Goal: Task Accomplishment & Management: Manage account settings

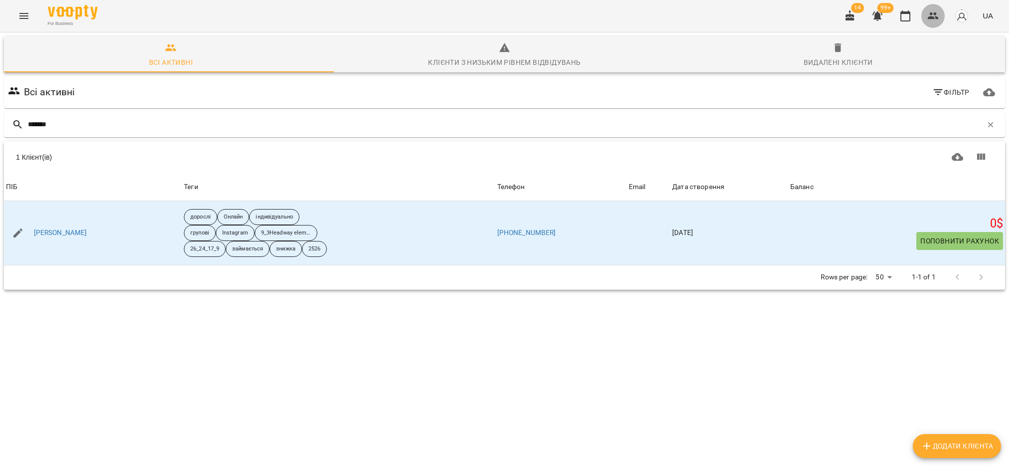
click at [935, 11] on icon "button" at bounding box center [934, 16] width 12 height 12
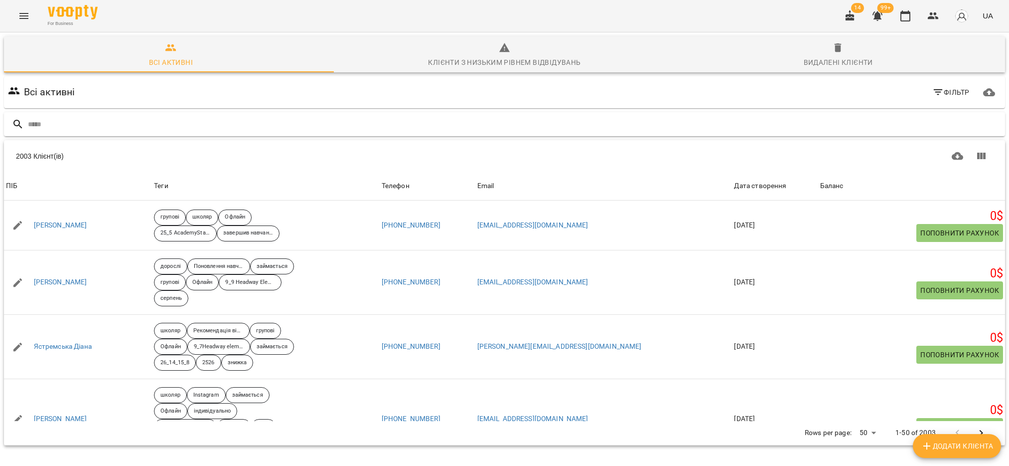
click at [75, 126] on input "text" at bounding box center [515, 124] width 974 height 16
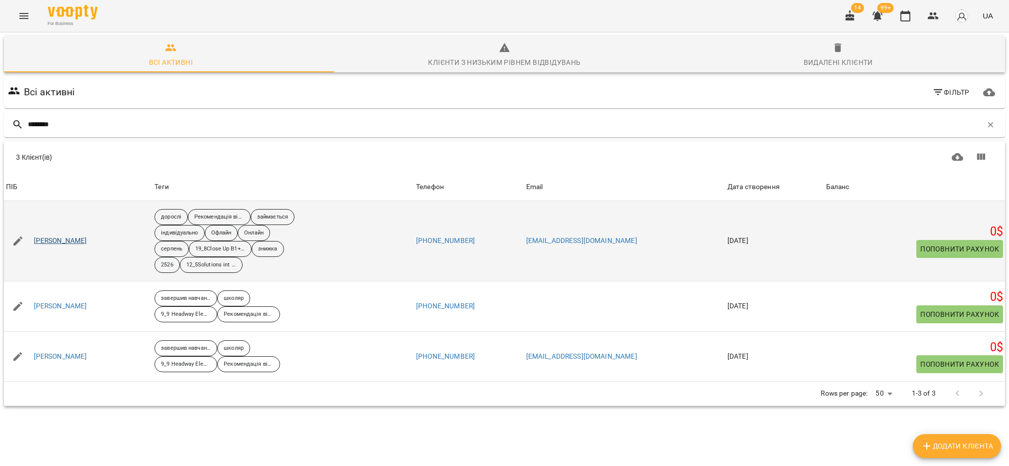
type input "********"
click at [77, 244] on link "[PERSON_NAME]" at bounding box center [60, 241] width 53 height 10
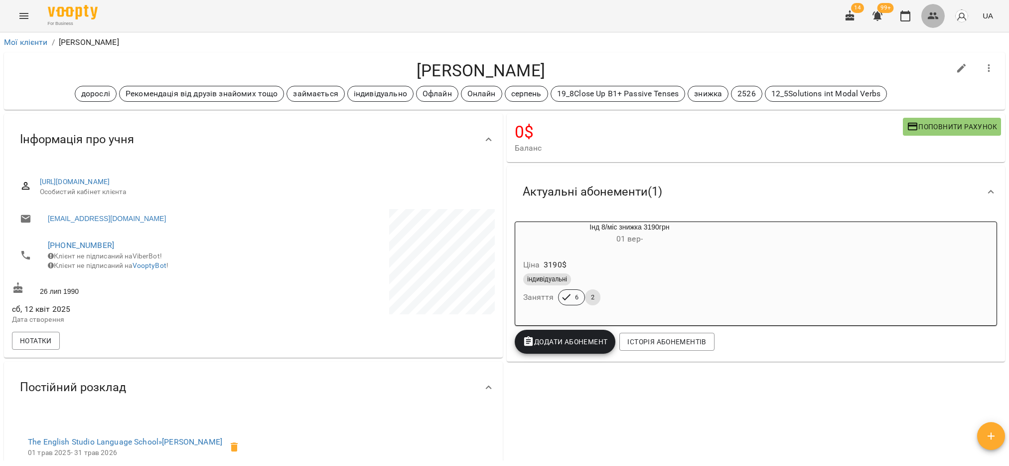
click at [935, 15] on icon "button" at bounding box center [933, 15] width 11 height 7
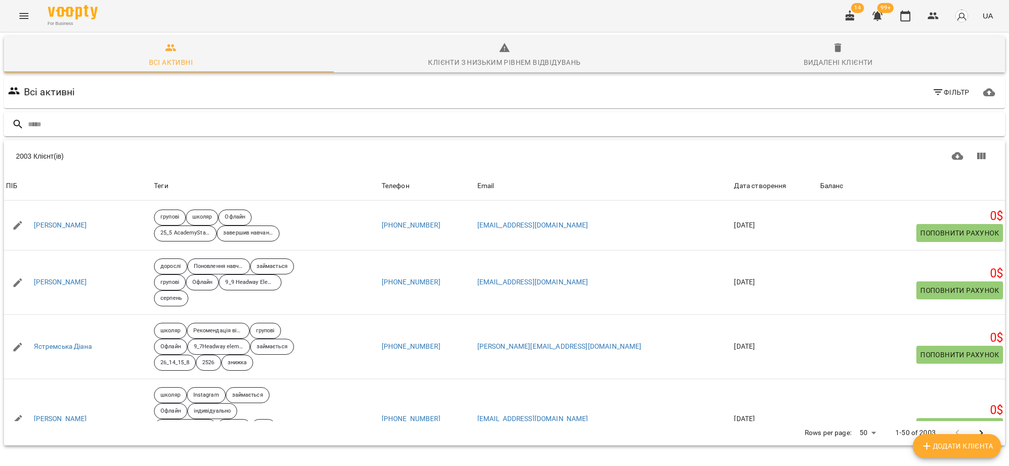
click at [90, 117] on input "text" at bounding box center [515, 124] width 974 height 16
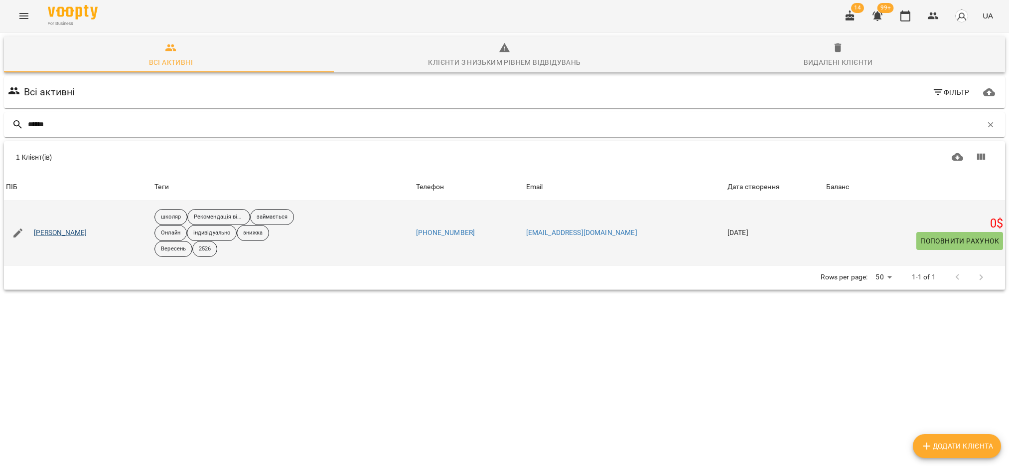
type input "******"
click at [73, 234] on link "[PERSON_NAME]" at bounding box center [60, 233] width 53 height 10
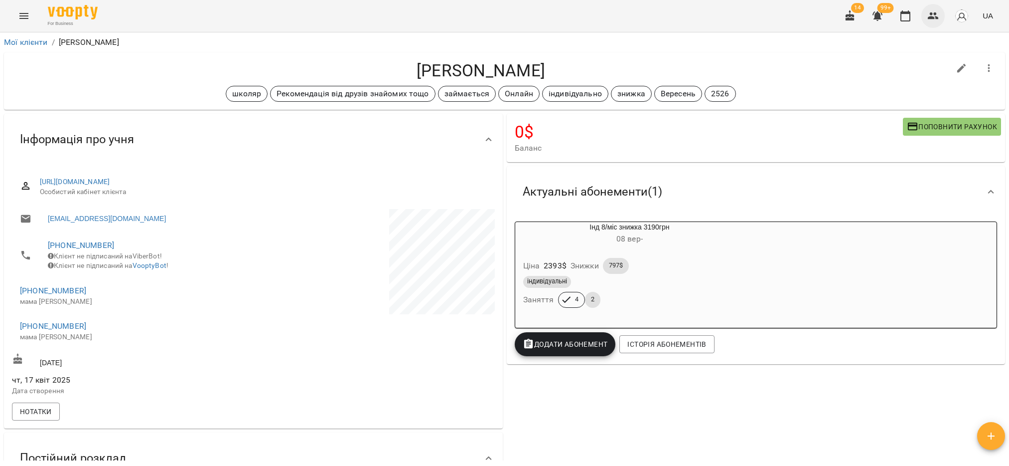
click at [934, 18] on icon "button" at bounding box center [933, 15] width 11 height 7
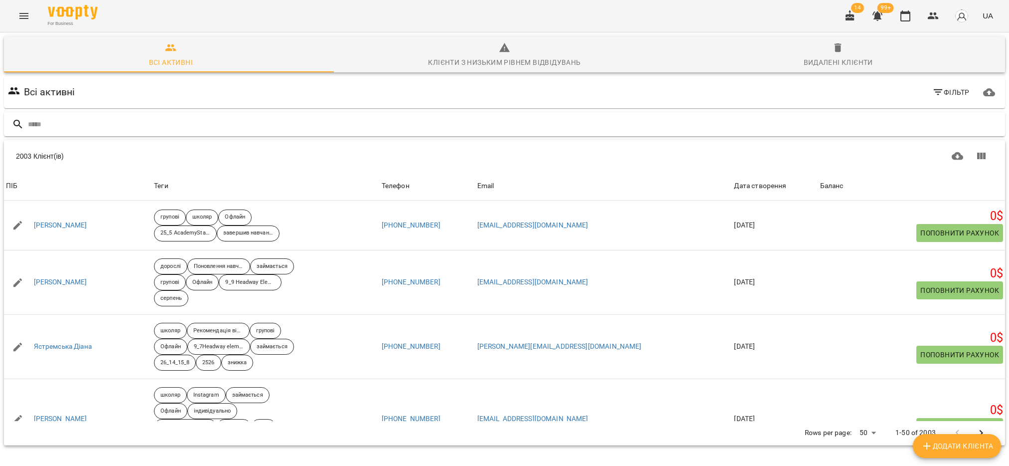
click at [102, 129] on input "text" at bounding box center [515, 124] width 974 height 16
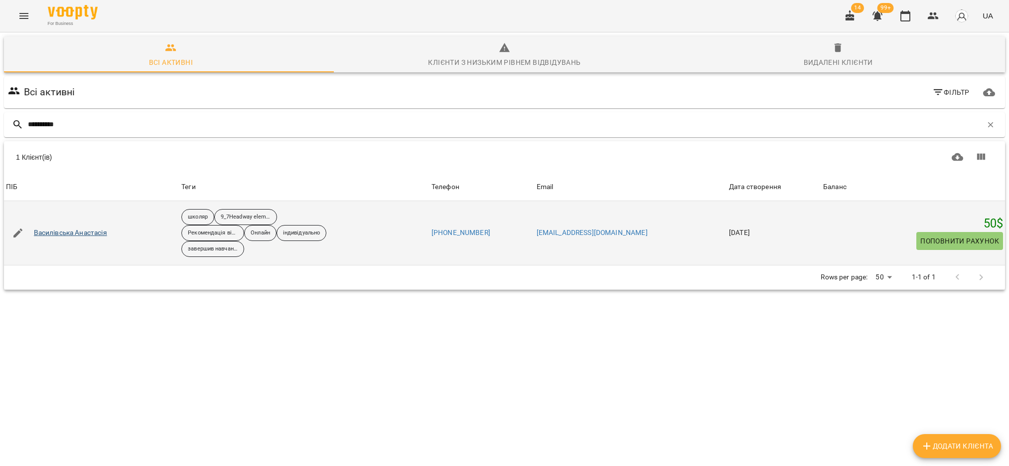
type input "**********"
click at [92, 235] on link "Василівська Анастасія" at bounding box center [70, 233] width 73 height 10
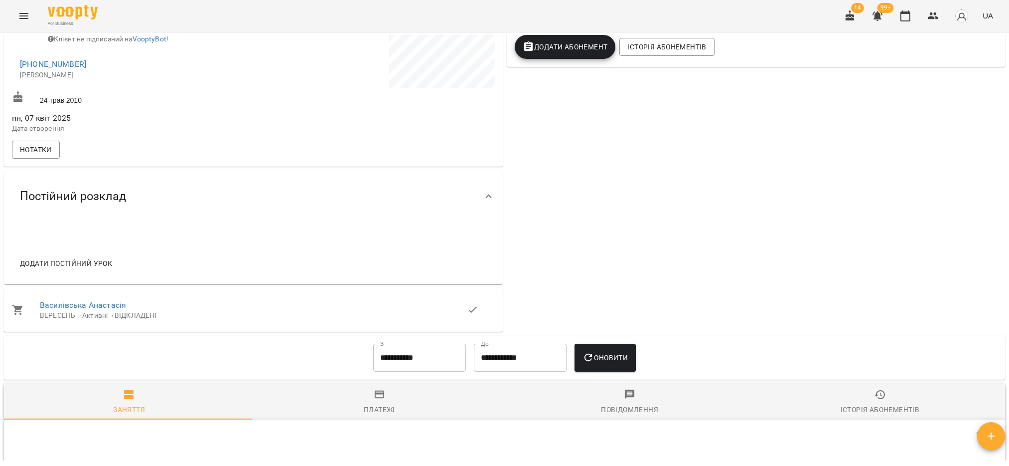
scroll to position [299, 0]
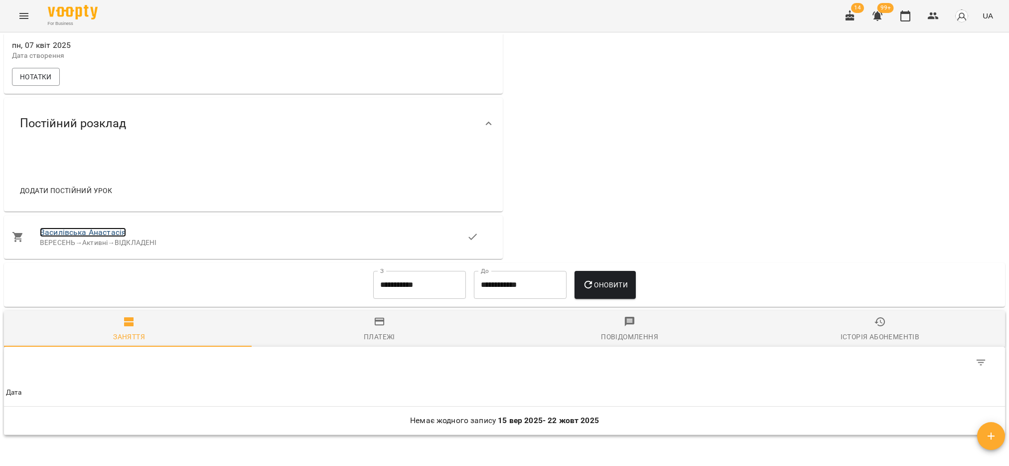
click at [89, 237] on link "Василівська Анастасія" at bounding box center [83, 231] width 86 height 9
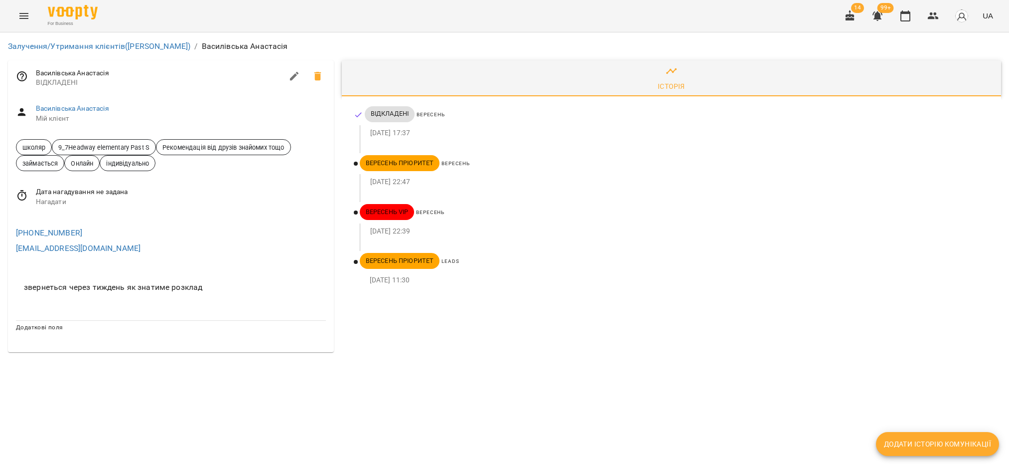
click at [26, 8] on button "Menu" at bounding box center [24, 16] width 24 height 24
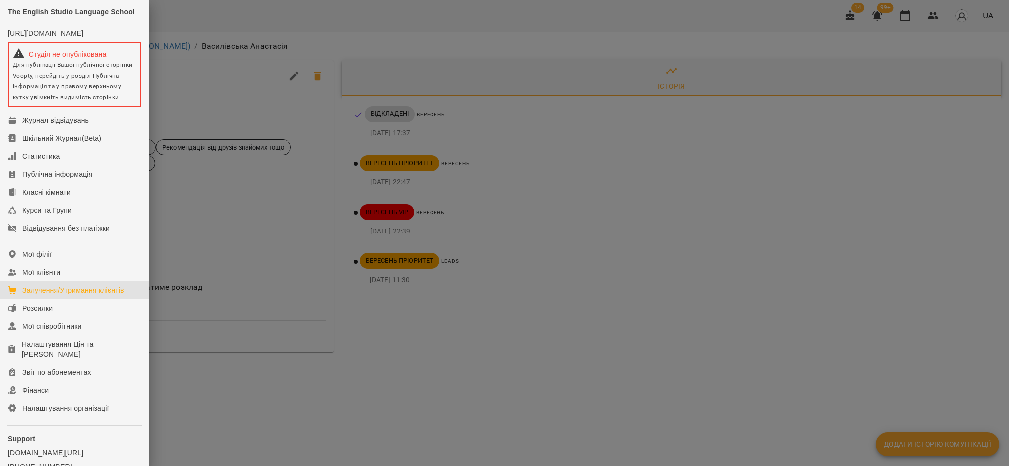
click at [75, 295] on div "Залучення/Утримання клієнтів" at bounding box center [73, 290] width 102 height 10
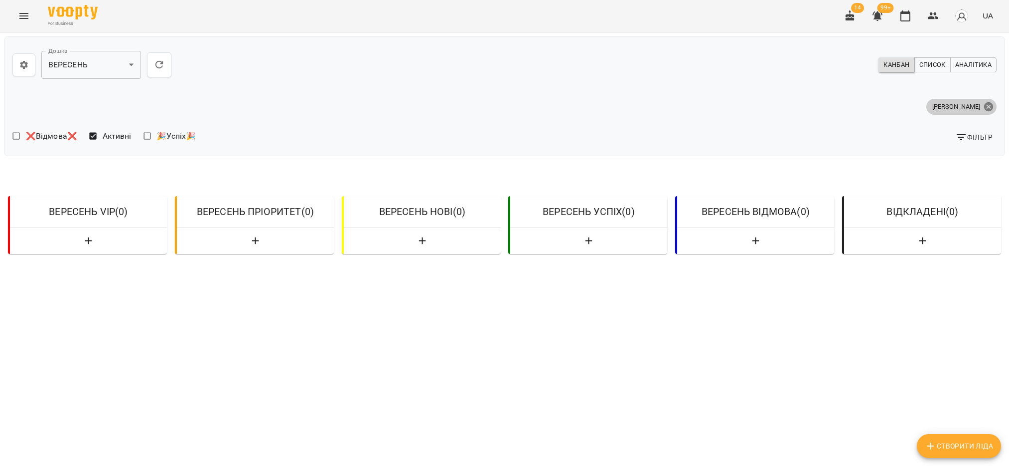
click at [984, 106] on icon at bounding box center [988, 106] width 9 height 9
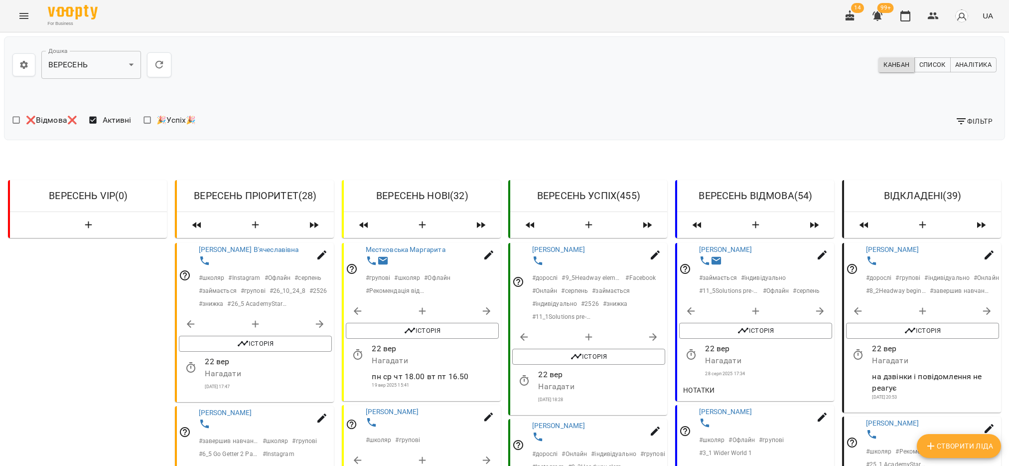
click at [965, 126] on span "Фільтр" at bounding box center [974, 121] width 37 height 12
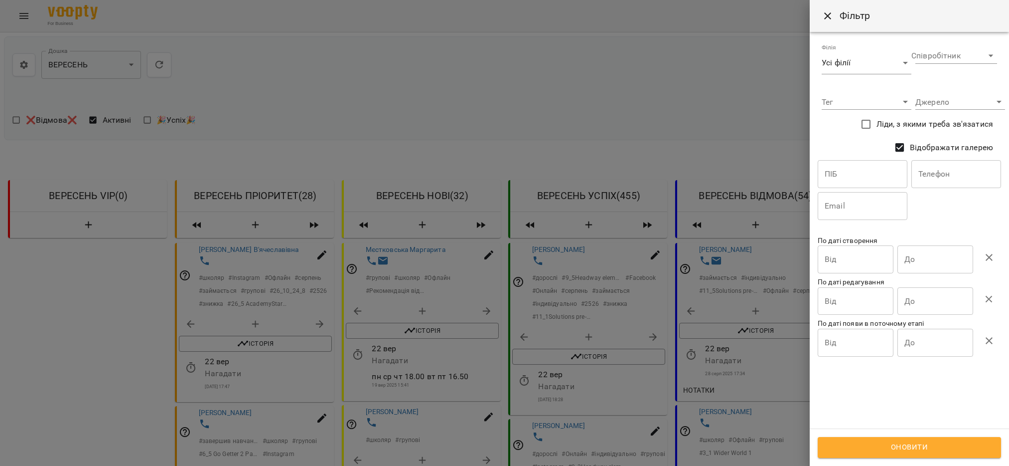
click at [857, 184] on input "text" at bounding box center [863, 174] width 90 height 28
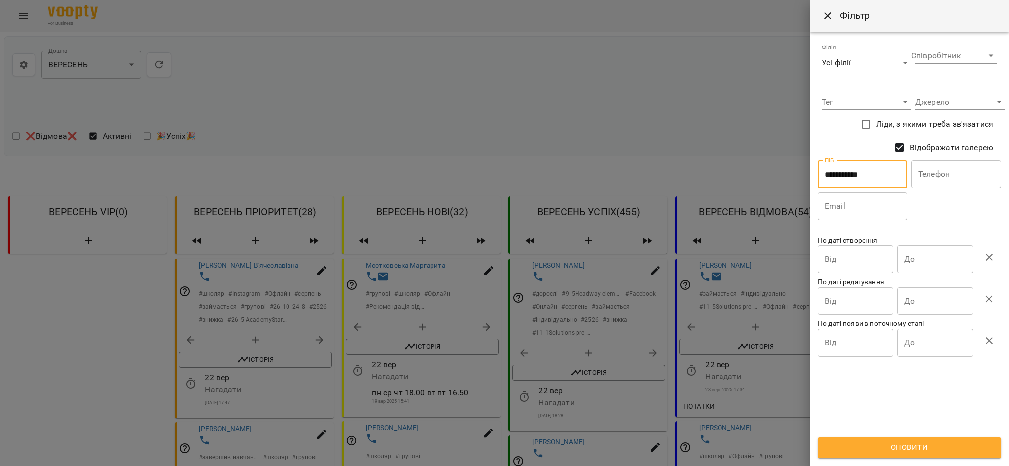
type input "**********"
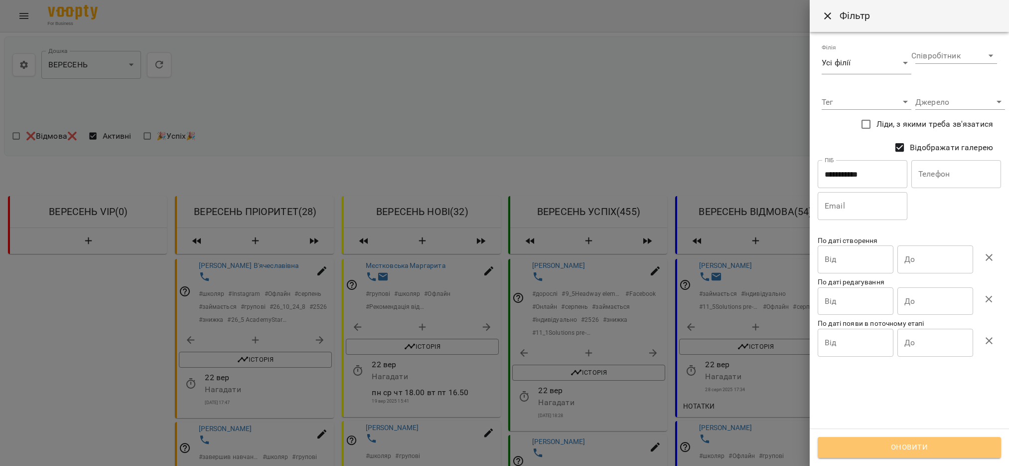
click at [896, 455] on button "Оновити" at bounding box center [909, 447] width 183 height 21
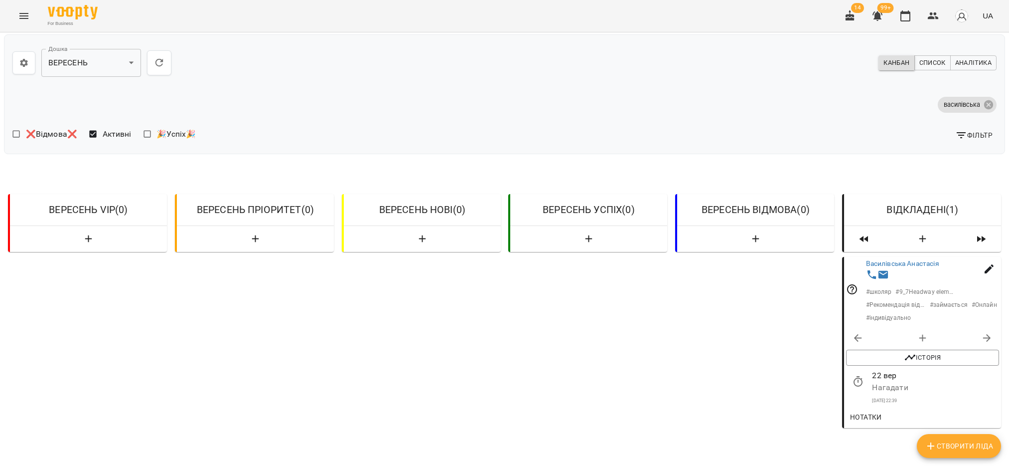
scroll to position [75, 0]
click at [917, 332] on icon "button" at bounding box center [923, 338] width 12 height 12
select select "**********"
select select "*"
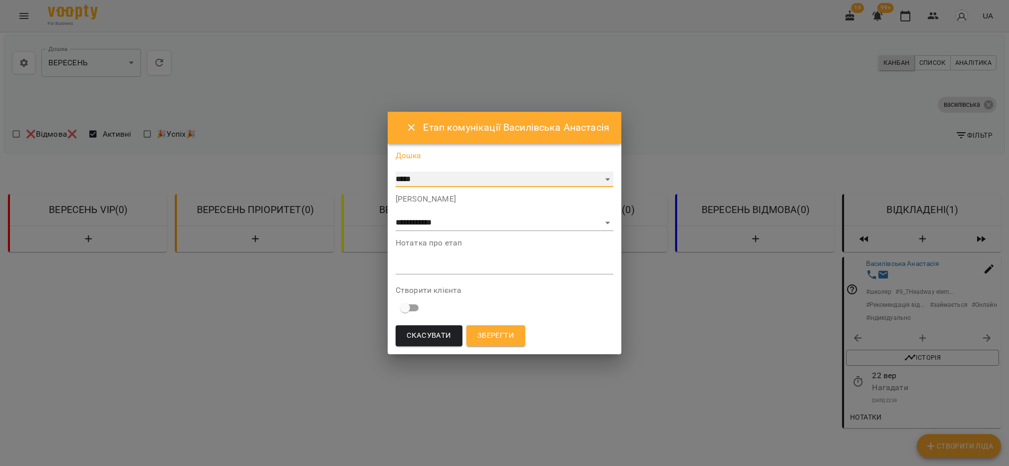
click at [603, 181] on select "***** ********" at bounding box center [505, 179] width 218 height 16
click at [396, 171] on select "***** ********" at bounding box center [505, 179] width 218 height 16
click at [605, 224] on select "**********" at bounding box center [505, 223] width 218 height 16
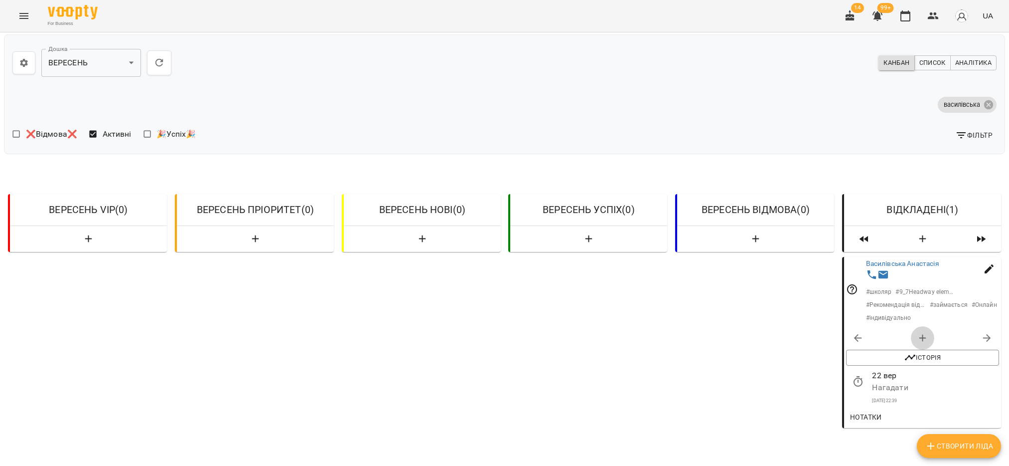
click at [917, 332] on icon "button" at bounding box center [923, 338] width 12 height 12
select select "**********"
select select "*"
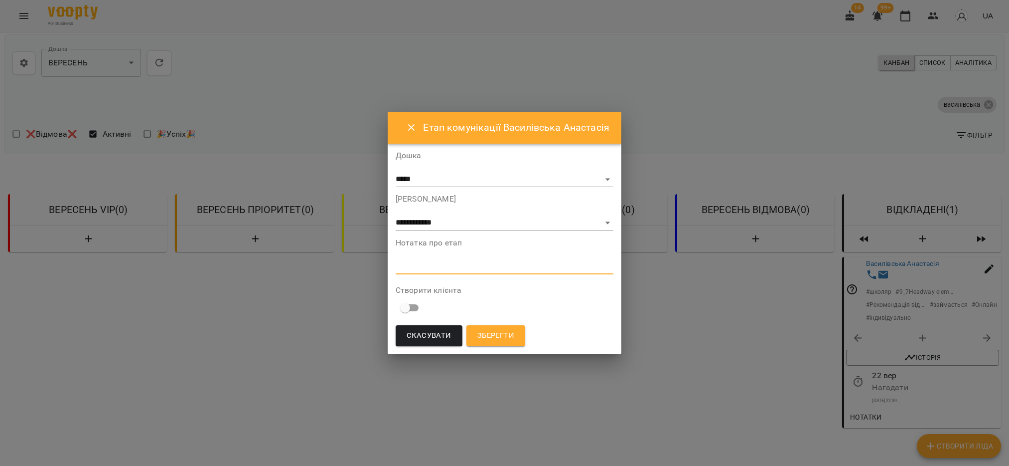
click at [454, 261] on textarea at bounding box center [505, 265] width 218 height 9
type textarea "*"
type textarea "**********"
click at [488, 327] on button "Зберегти" at bounding box center [496, 335] width 59 height 21
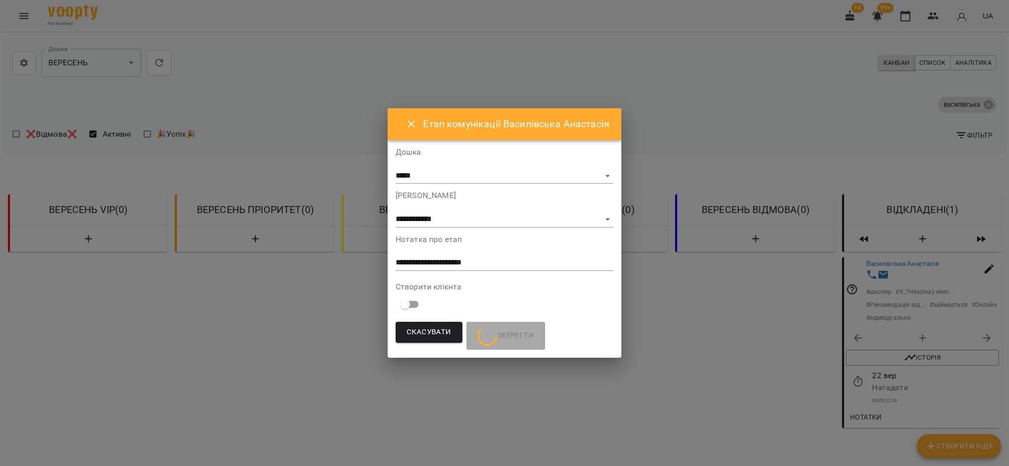
scroll to position [0, 0]
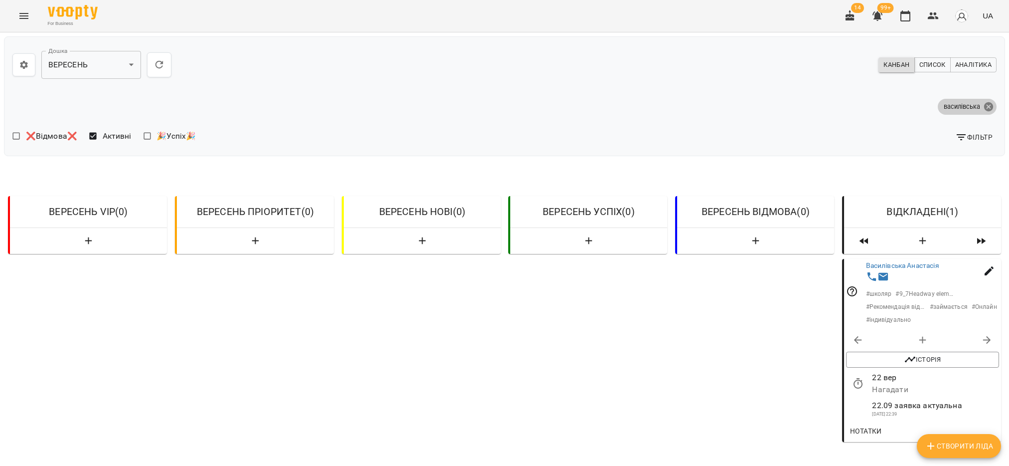
click at [983, 105] on icon at bounding box center [988, 106] width 11 height 11
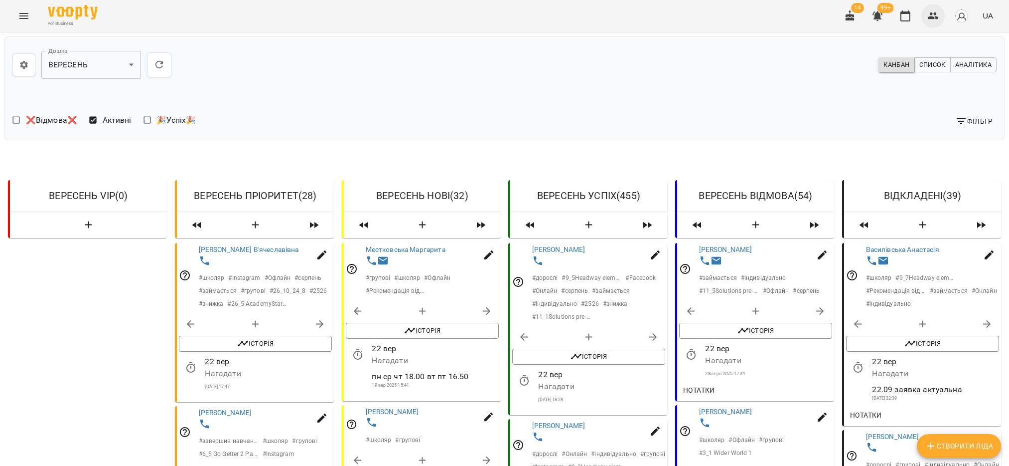
click at [934, 12] on icon "button" at bounding box center [934, 16] width 12 height 12
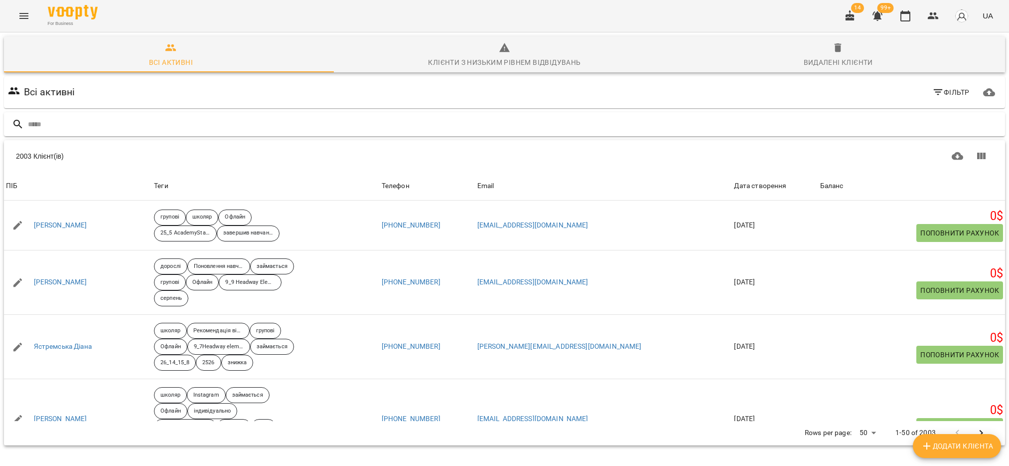
click at [585, 126] on input "text" at bounding box center [515, 124] width 974 height 16
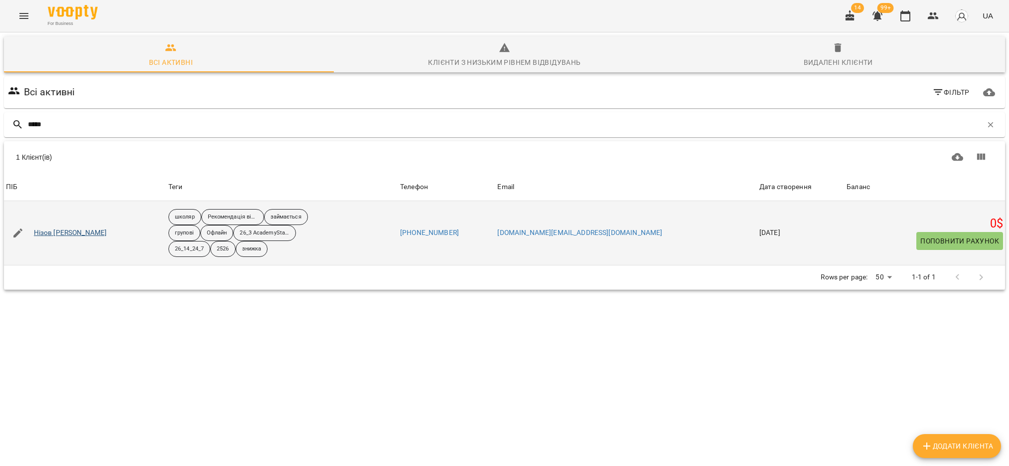
type input "*****"
click at [56, 235] on link "Нізов Назар" at bounding box center [70, 233] width 73 height 10
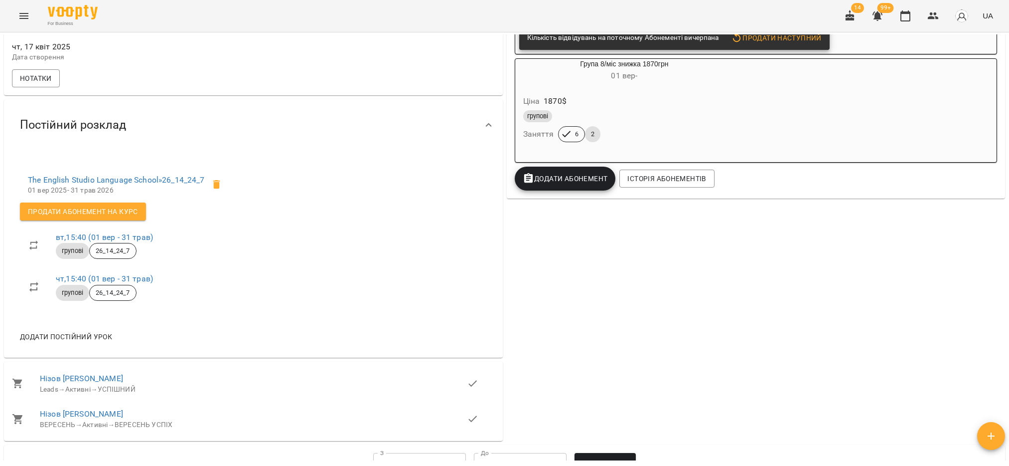
scroll to position [299, 0]
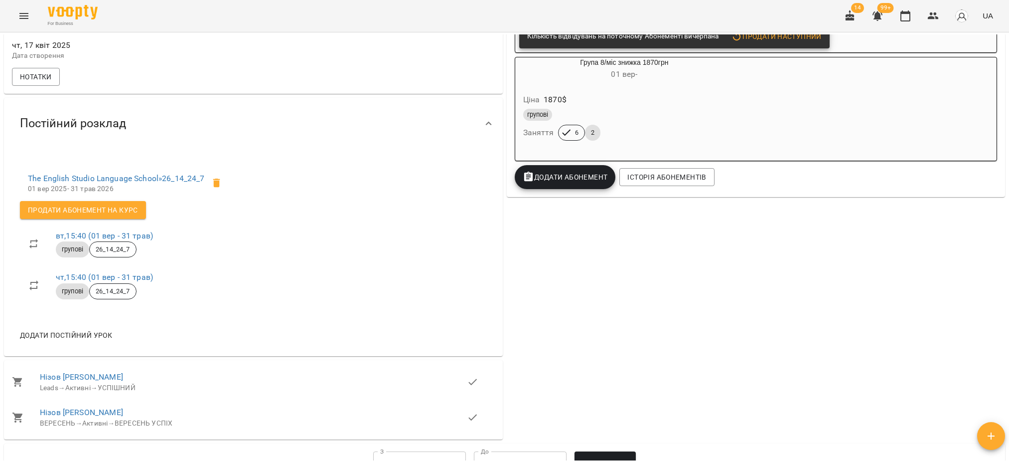
click at [36, 356] on div "The English Studio Language School » 26_14_24_7 01 вер 2025 - 31 трав 2026 Прод…" at bounding box center [253, 253] width 499 height 207
click at [932, 15] on icon "button" at bounding box center [933, 15] width 11 height 7
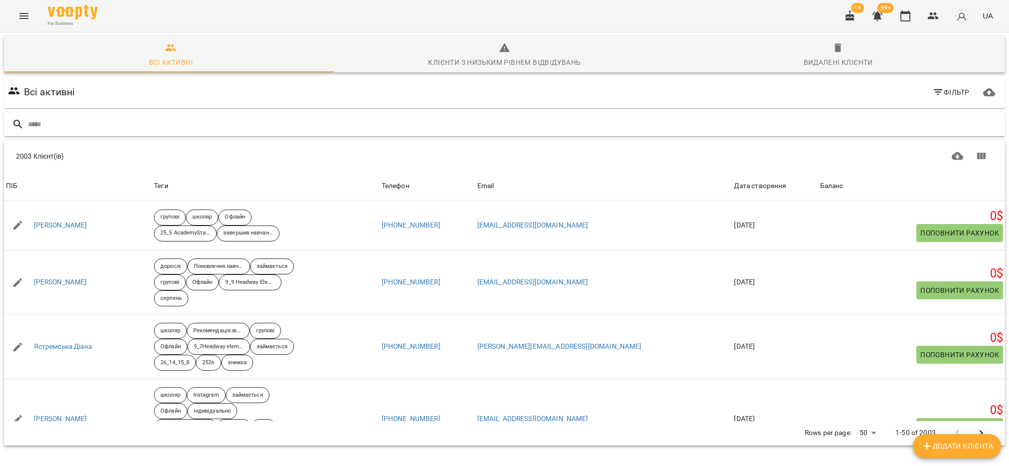
click at [95, 128] on input "text" at bounding box center [515, 124] width 974 height 16
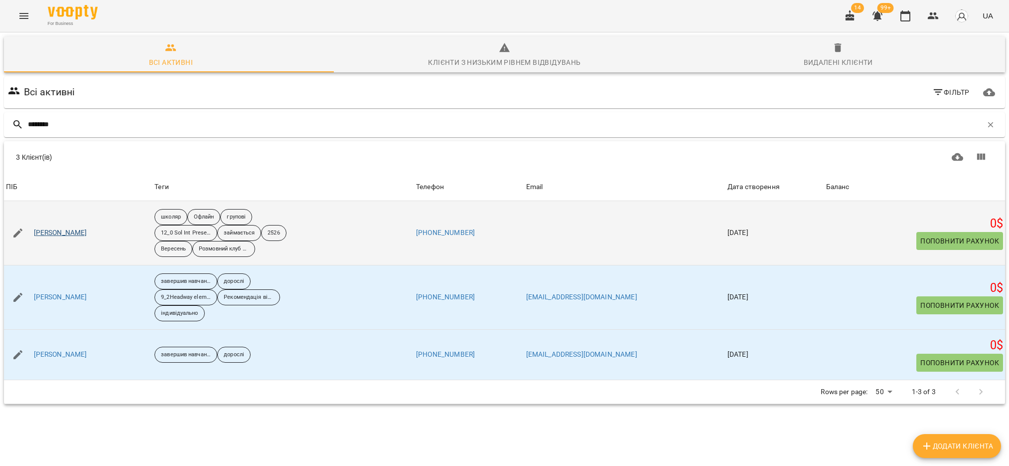
type input "********"
click at [69, 233] on link "Марія Кузьомко" at bounding box center [60, 233] width 53 height 10
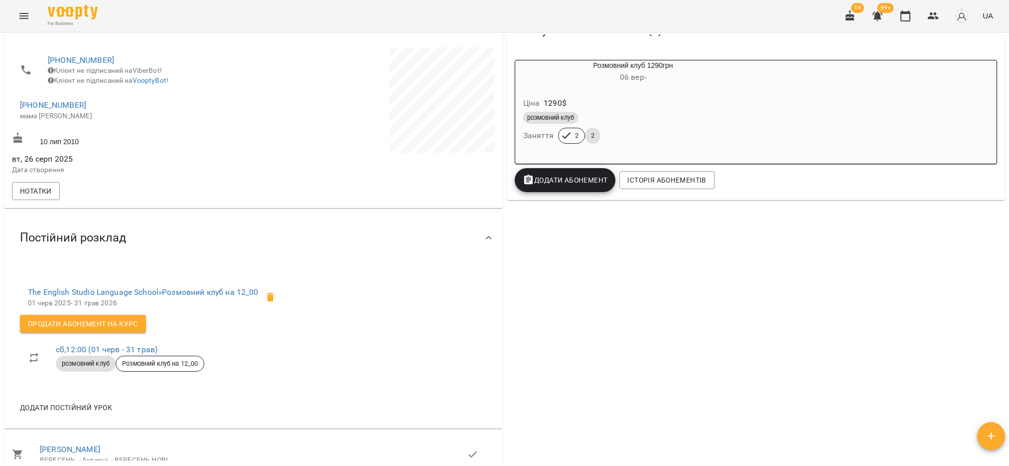
scroll to position [224, 0]
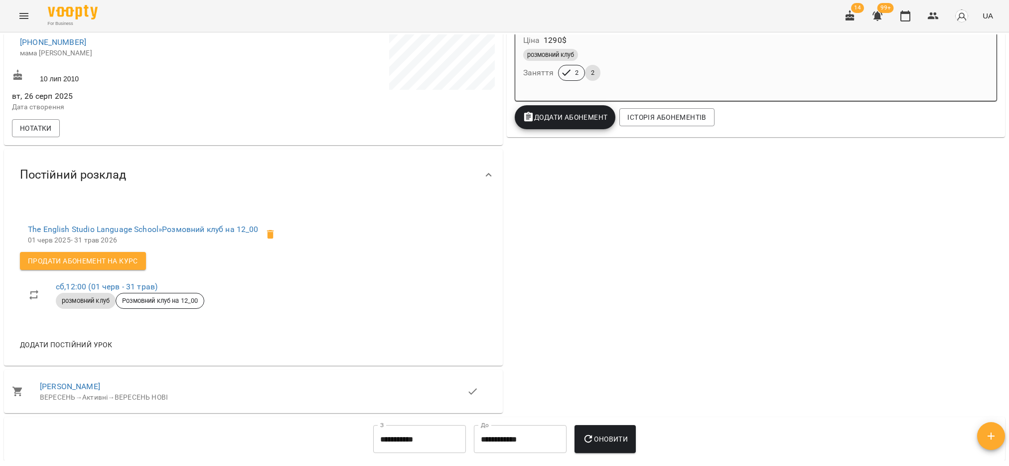
click at [929, 308] on div "0 $ Баланс Поповнити рахунок Актуальні абонементи ( 1 ) Розмовний клуб 1290грн …" at bounding box center [756, 150] width 503 height 527
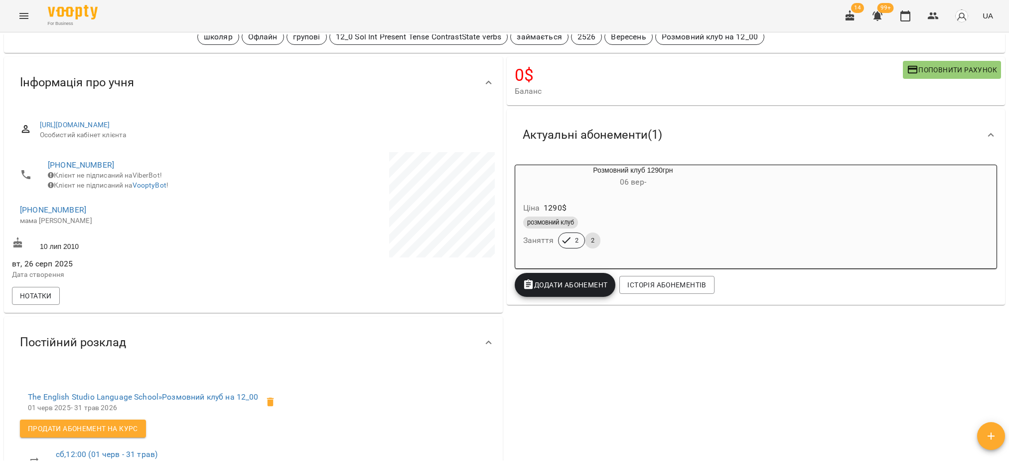
scroll to position [0, 0]
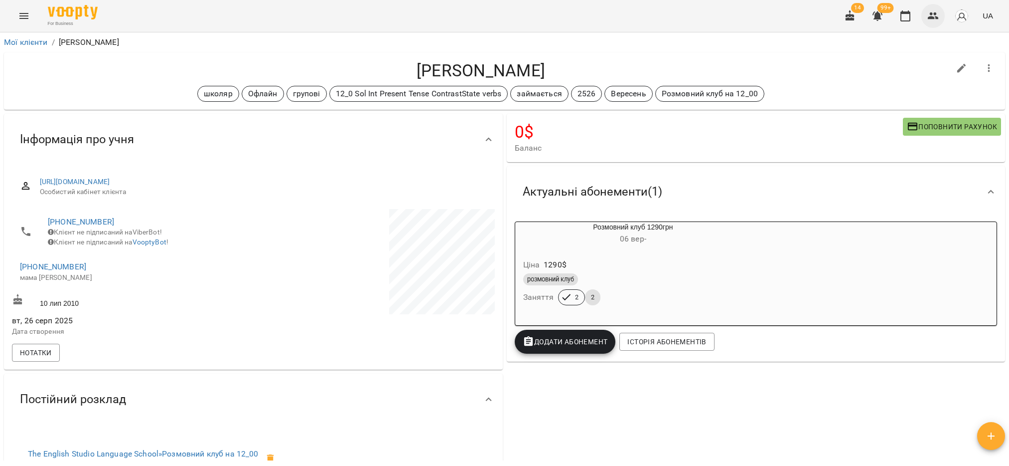
click at [936, 13] on icon "button" at bounding box center [933, 15] width 11 height 7
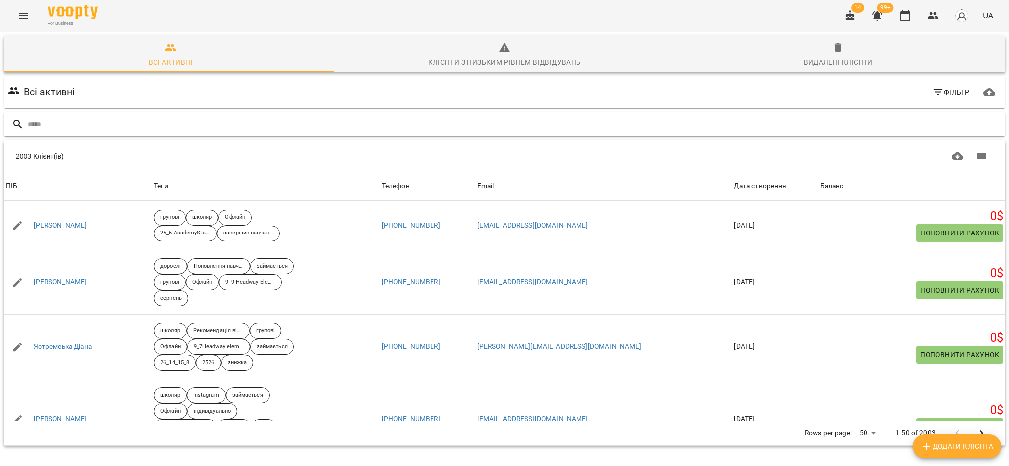
click at [82, 118] on input "text" at bounding box center [515, 124] width 974 height 16
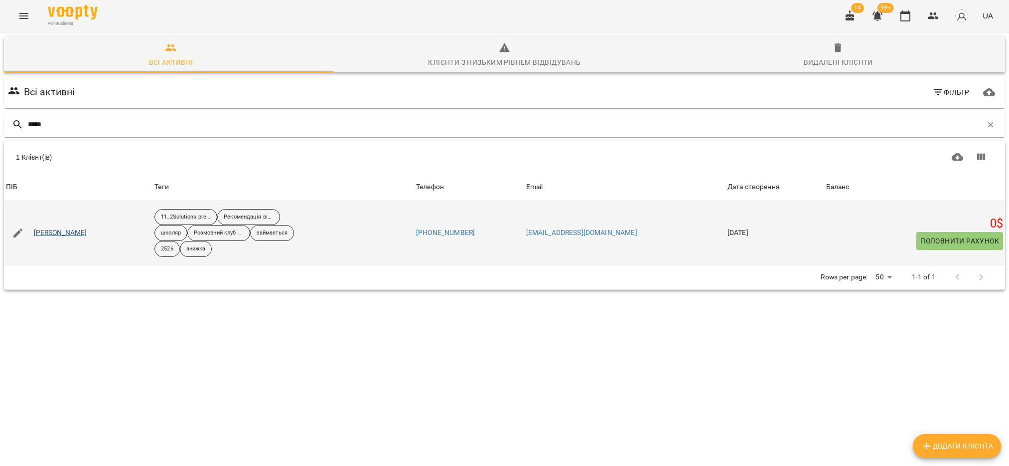
type input "*****"
click at [66, 236] on link "Кіясь Анастасія" at bounding box center [60, 233] width 53 height 10
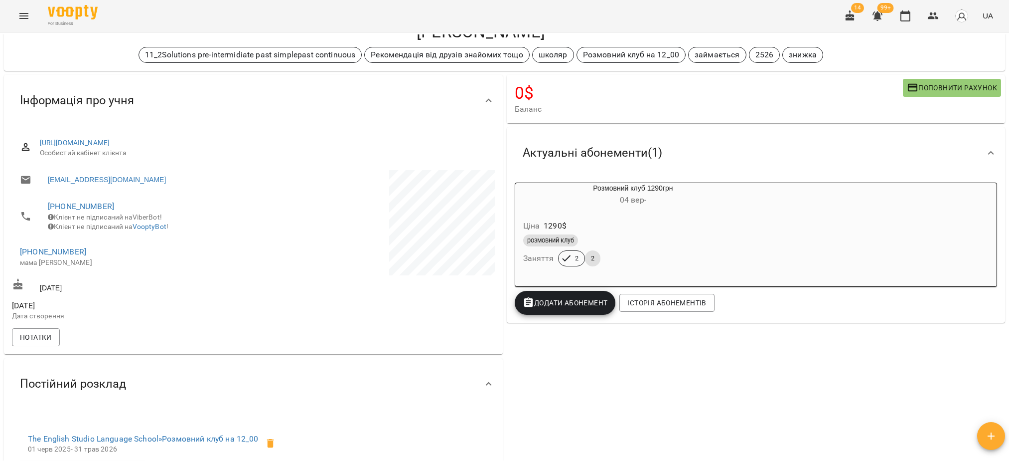
scroll to position [75, 0]
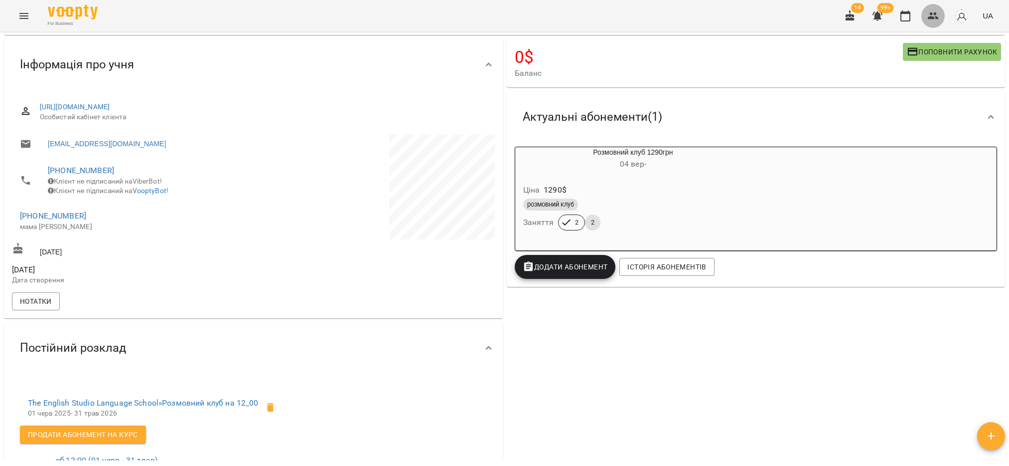
click at [941, 8] on button "button" at bounding box center [934, 16] width 24 height 24
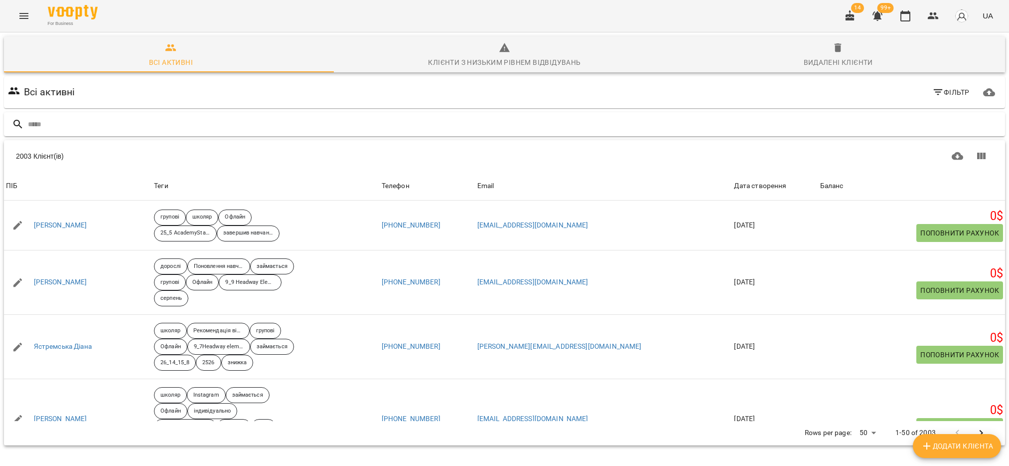
click at [146, 129] on input "text" at bounding box center [515, 124] width 974 height 16
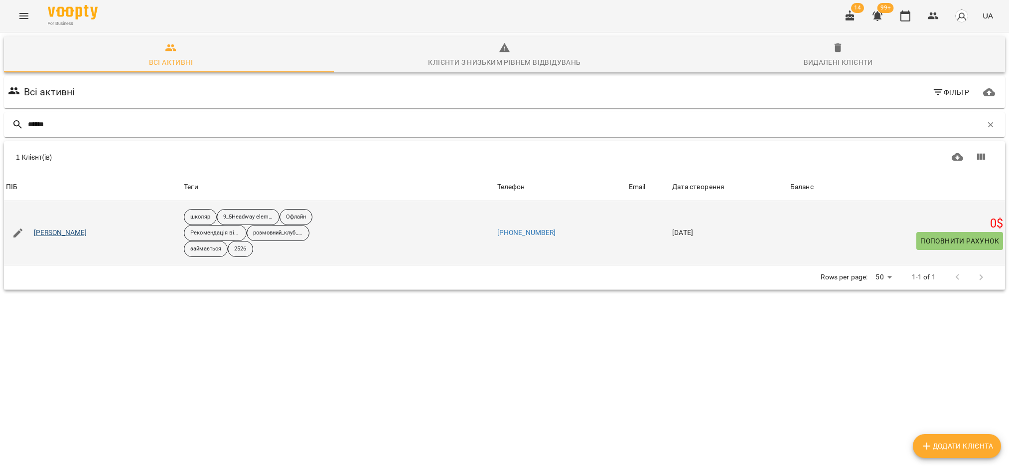
type input "******"
click at [64, 235] on link "Ошийко Настя" at bounding box center [60, 233] width 53 height 10
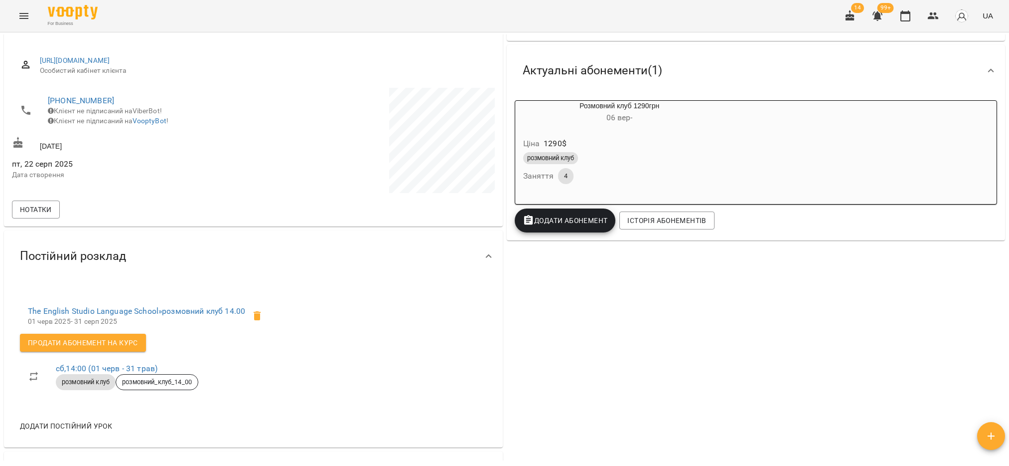
scroll to position [150, 0]
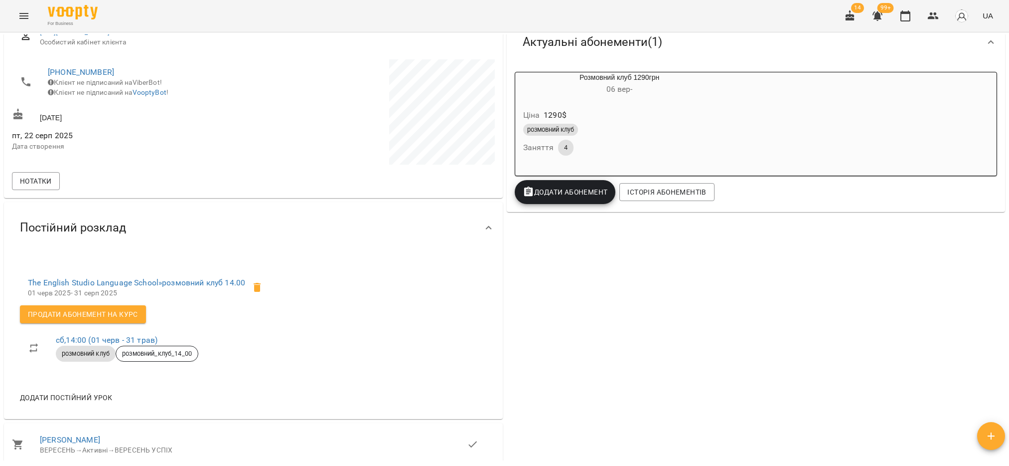
click at [576, 149] on div "розмовний клуб Заняття 4" at bounding box center [619, 140] width 197 height 36
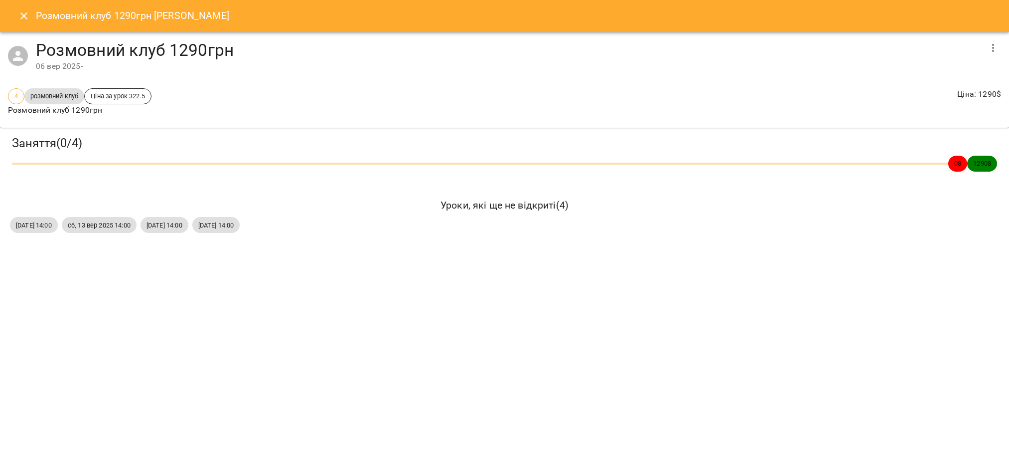
click at [44, 228] on span "сб, 06 вер 2025 14:00" at bounding box center [34, 224] width 48 height 9
click at [40, 223] on span "сб, 06 вер 2025 14:00" at bounding box center [34, 224] width 48 height 9
click at [52, 227] on span "сб, 06 вер 2025 14:00" at bounding box center [34, 224] width 48 height 9
click at [17, 248] on div "Розмовний клуб 1290грн Ошийко Настя Розмовний клуб 1290грн 06 вер 2025 - 4 розм…" at bounding box center [504, 233] width 1009 height 466
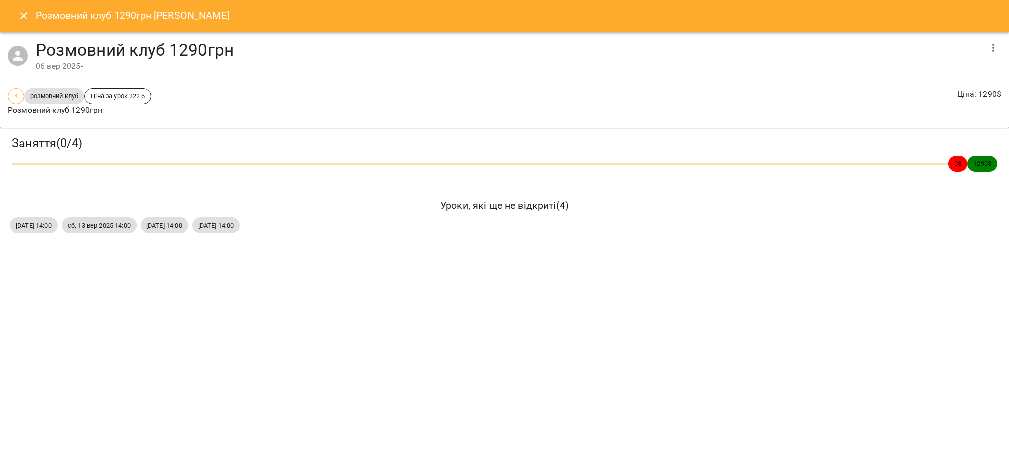
click at [24, 12] on icon "Close" at bounding box center [24, 16] width 12 height 12
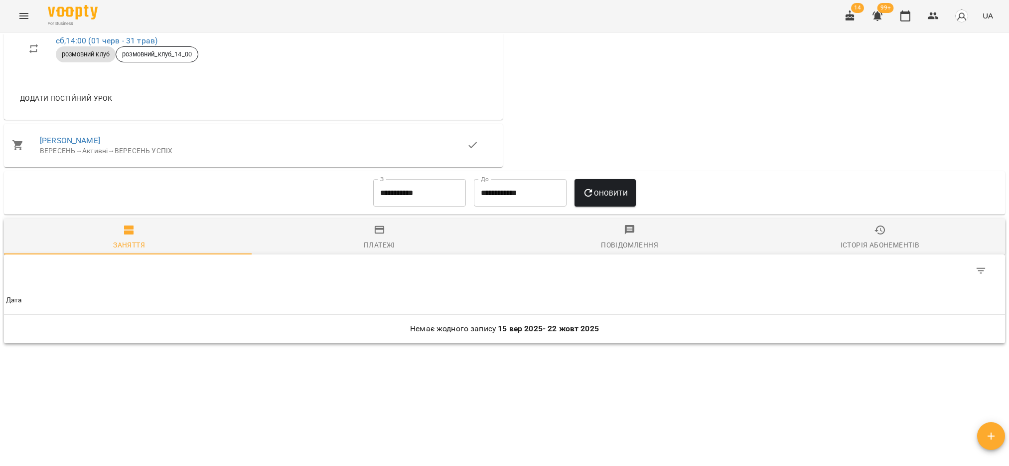
scroll to position [453, 0]
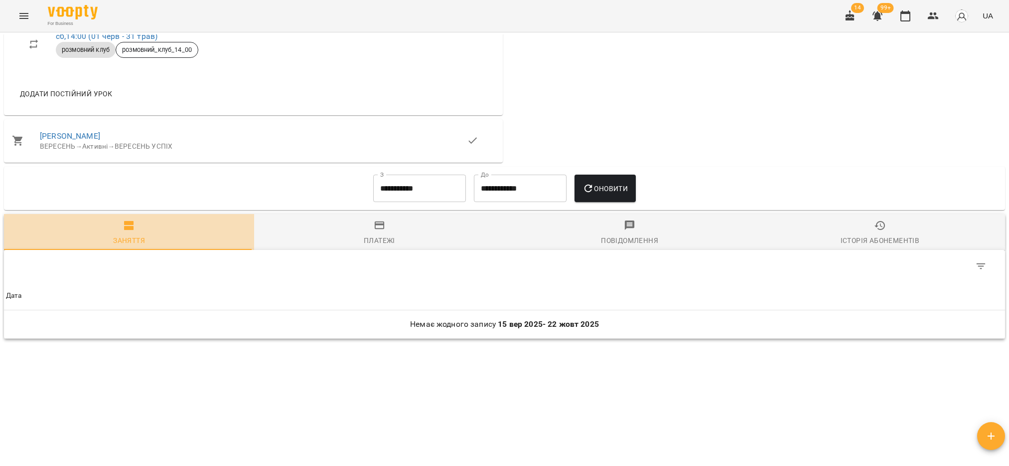
click at [132, 229] on icon "button" at bounding box center [129, 225] width 12 height 12
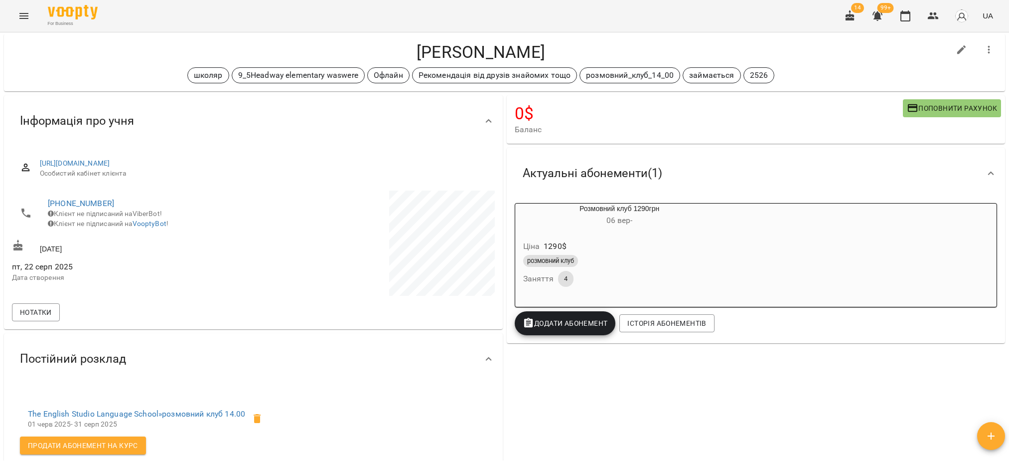
scroll to position [0, 0]
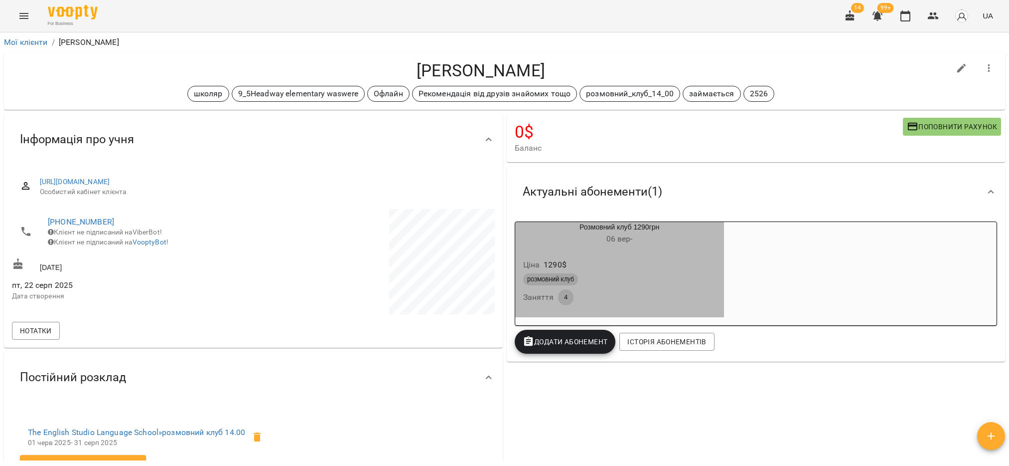
click at [543, 309] on div "Ціна 1290 $ розмовний клуб Заняття 4" at bounding box center [619, 284] width 209 height 68
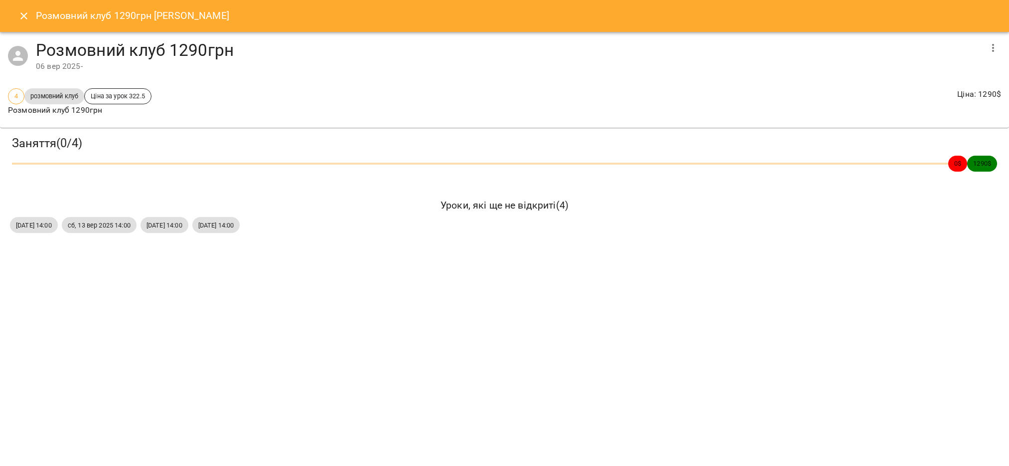
click at [42, 225] on span "сб, 06 вер 2025 14:00" at bounding box center [34, 224] width 48 height 9
click at [131, 226] on span "сб, 13 вер 2025 14:00" at bounding box center [99, 224] width 75 height 9
click at [248, 329] on div "Розмовний клуб 1290грн Ошийко Настя Розмовний клуб 1290грн 06 вер 2025 - 4 розм…" at bounding box center [504, 233] width 1009 height 466
click at [24, 19] on icon "Close" at bounding box center [24, 16] width 12 height 12
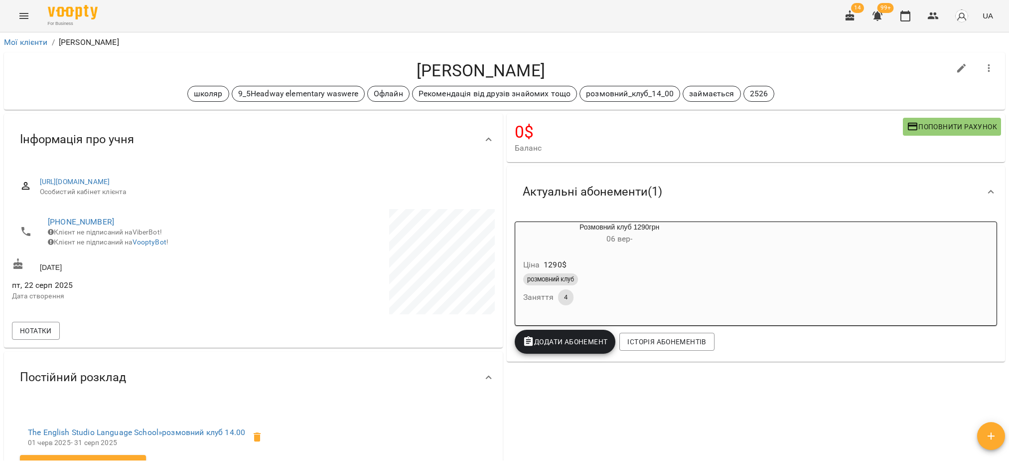
click at [18, 5] on button "Menu" at bounding box center [24, 16] width 24 height 24
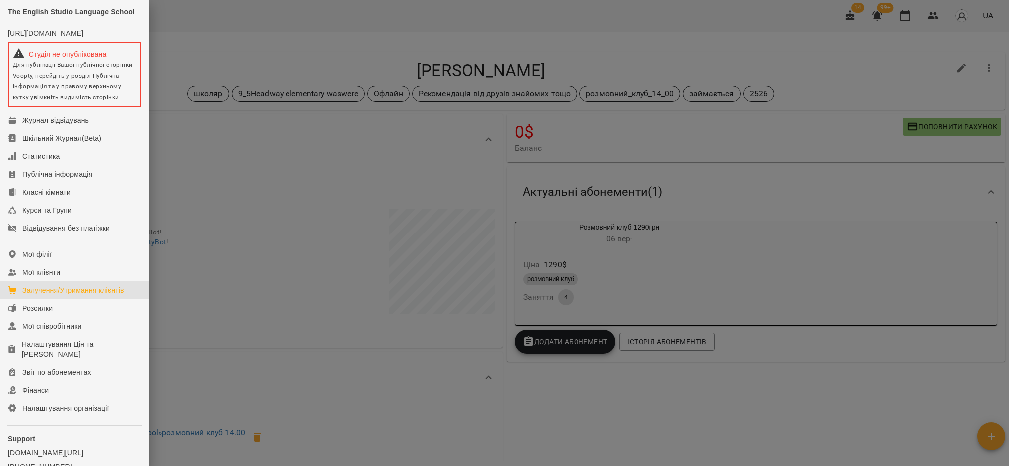
click at [72, 294] on div "Залучення/Утримання клієнтів" at bounding box center [73, 290] width 102 height 10
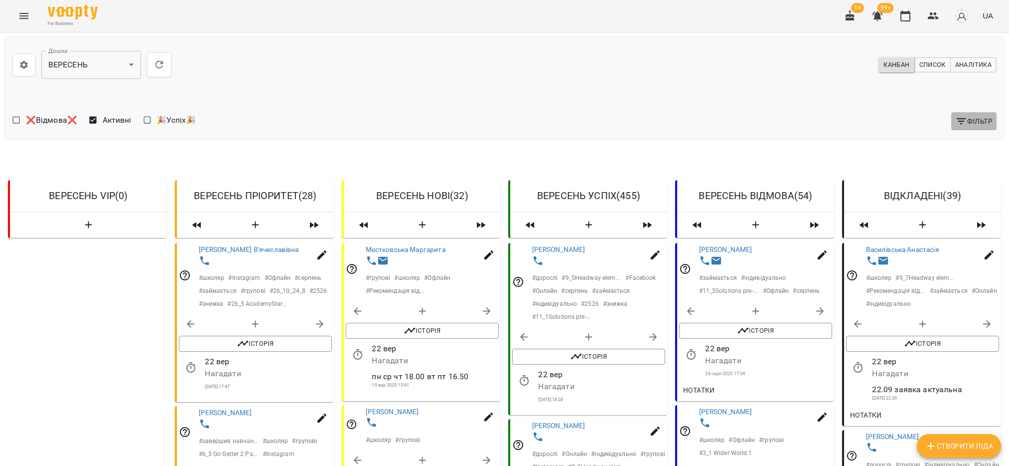
click at [959, 123] on span "Фільтр" at bounding box center [974, 121] width 37 height 12
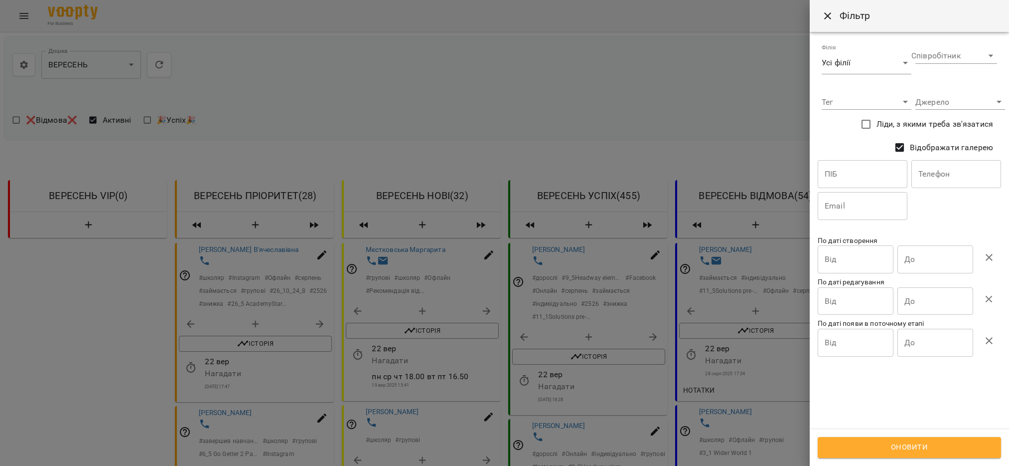
click at [851, 172] on input "text" at bounding box center [863, 174] width 90 height 28
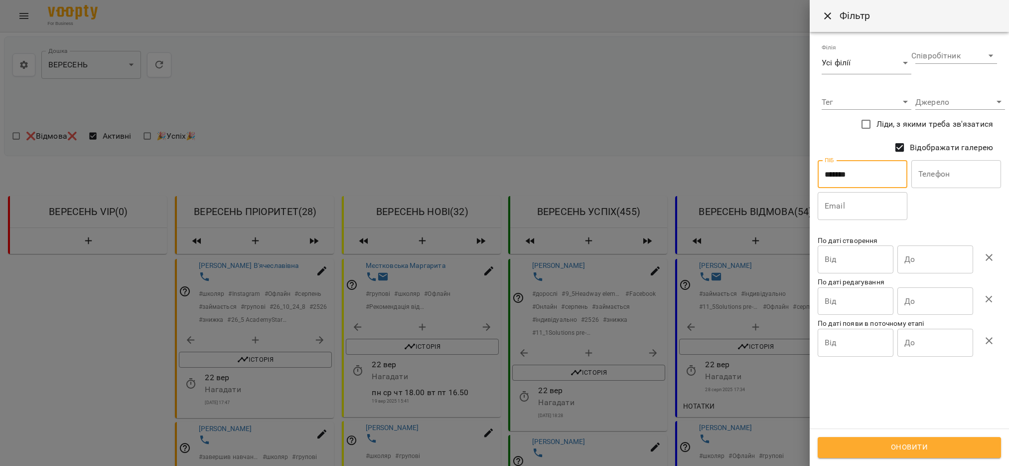
type input "*******"
click at [876, 455] on button "Оновити" at bounding box center [909, 447] width 183 height 21
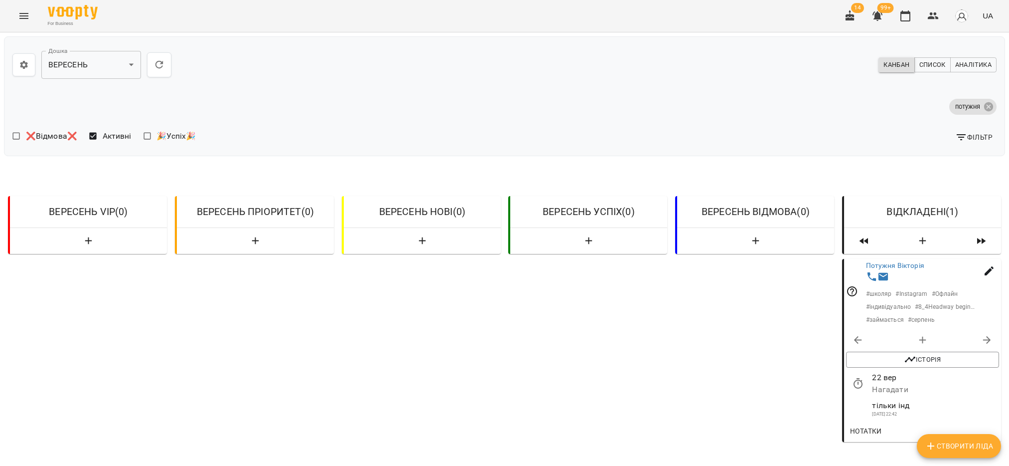
click at [917, 341] on icon "button" at bounding box center [923, 340] width 12 height 12
select select "**********"
select select "*"
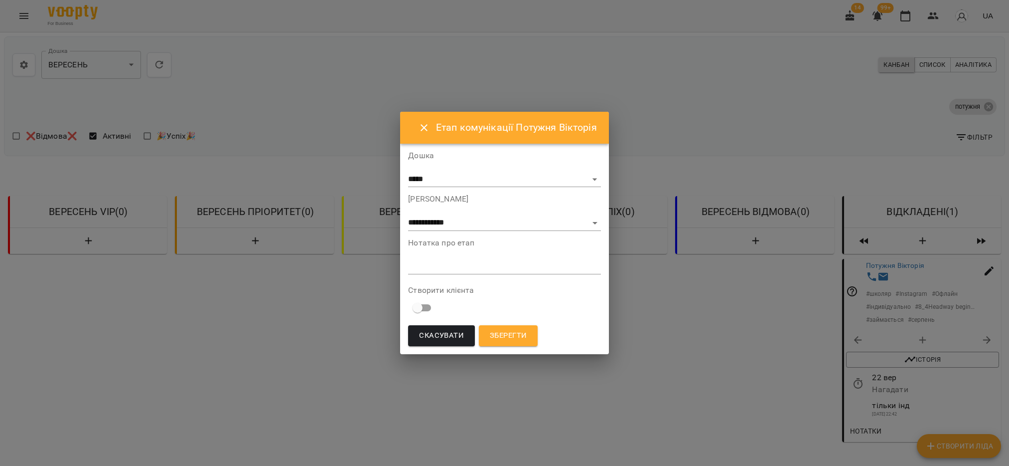
click at [433, 264] on textarea at bounding box center [504, 265] width 192 height 9
type textarea "**********"
click at [522, 332] on span "Зберегти" at bounding box center [508, 335] width 37 height 13
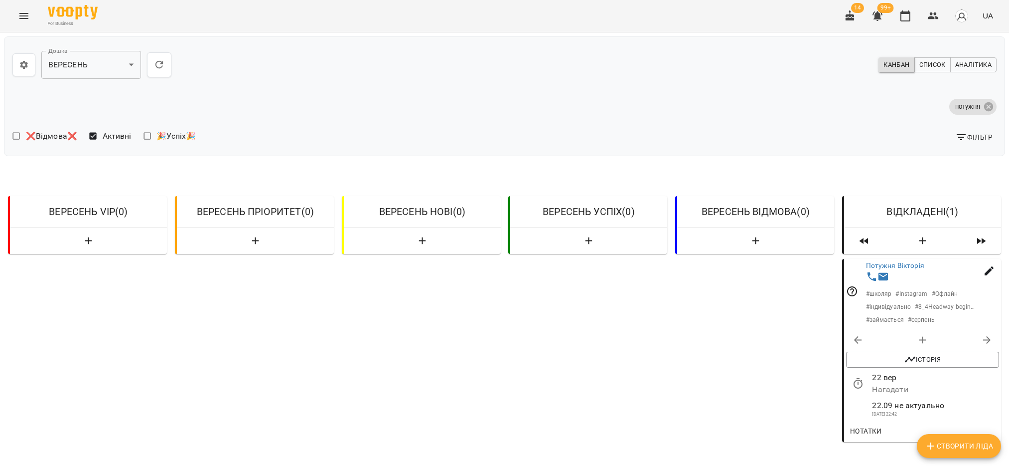
click at [917, 341] on icon "button" at bounding box center [923, 340] width 12 height 12
select select "**********"
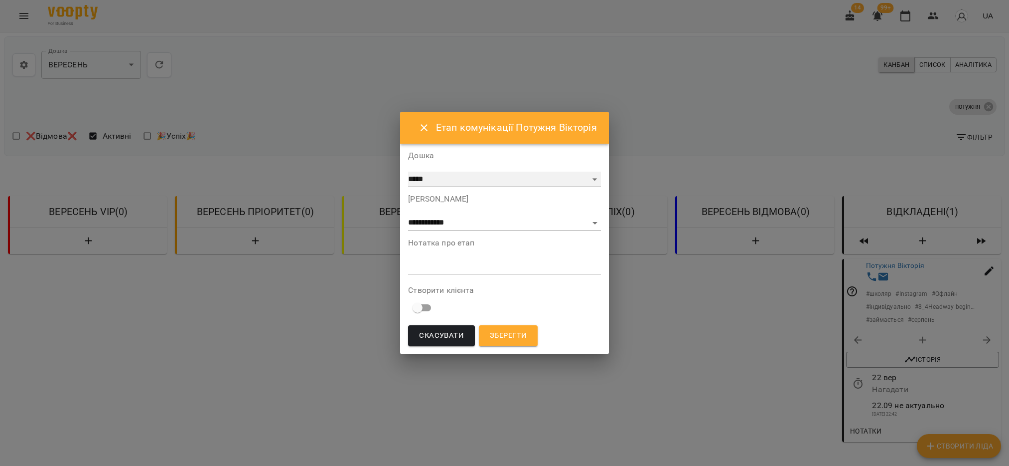
click at [591, 178] on select "***** ********" at bounding box center [504, 179] width 192 height 16
click at [408, 171] on select "***** ********" at bounding box center [504, 179] width 192 height 16
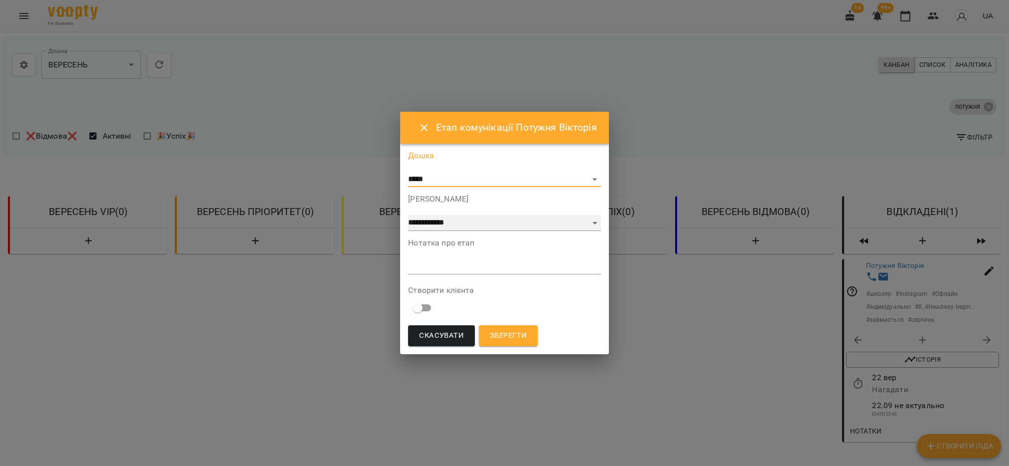
click at [591, 222] on select "**********" at bounding box center [504, 223] width 192 height 16
select select "**"
click at [408, 231] on select "**********" at bounding box center [504, 223] width 192 height 16
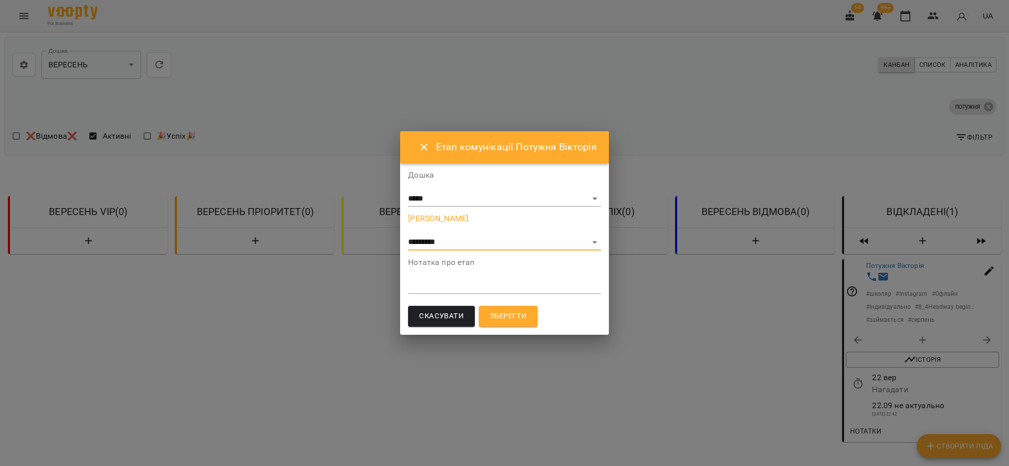
click at [525, 316] on span "Зберегти" at bounding box center [508, 316] width 37 height 13
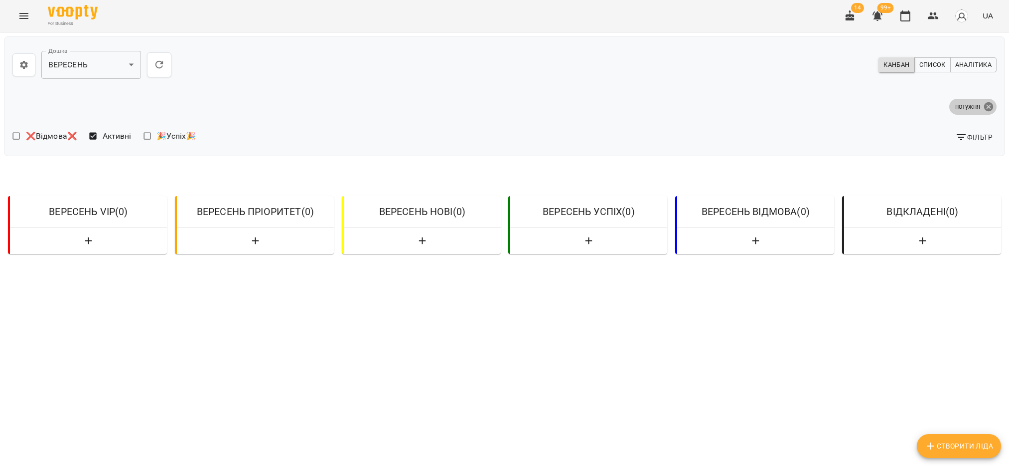
click at [984, 103] on icon at bounding box center [988, 106] width 9 height 9
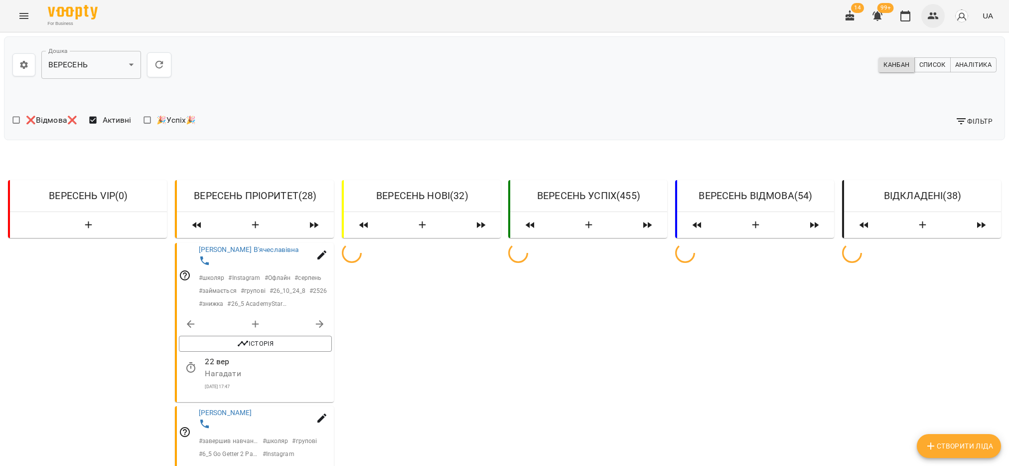
click at [931, 18] on icon "button" at bounding box center [933, 15] width 11 height 7
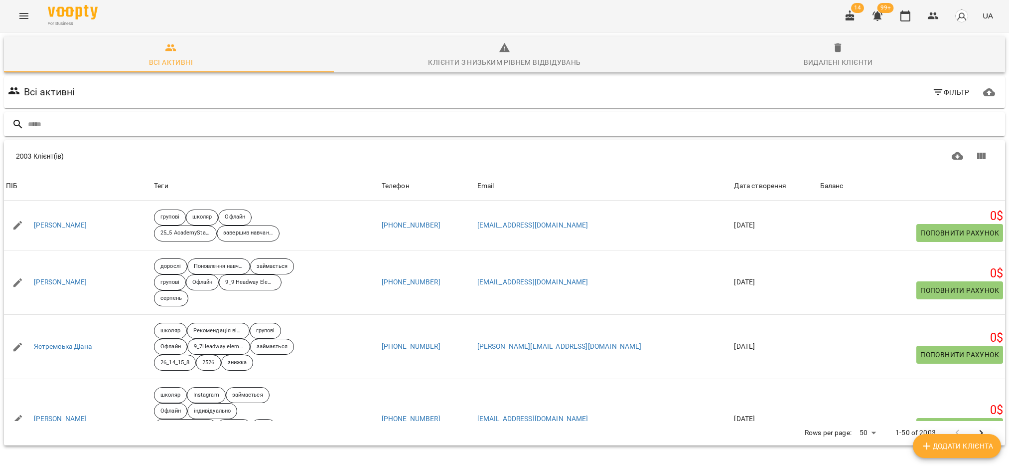
click at [78, 122] on input "text" at bounding box center [515, 124] width 974 height 16
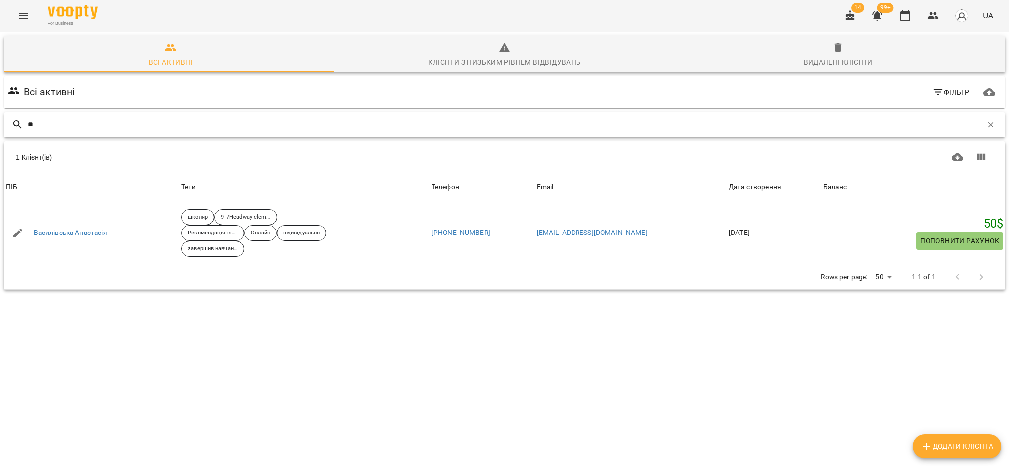
type input "*"
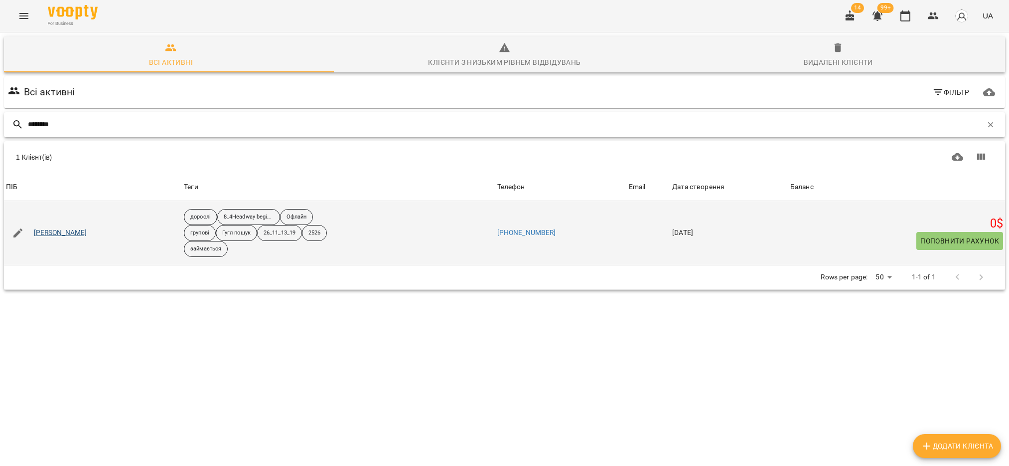
type input "********"
click at [69, 234] on link "Рожкевич Тетяна" at bounding box center [60, 233] width 53 height 10
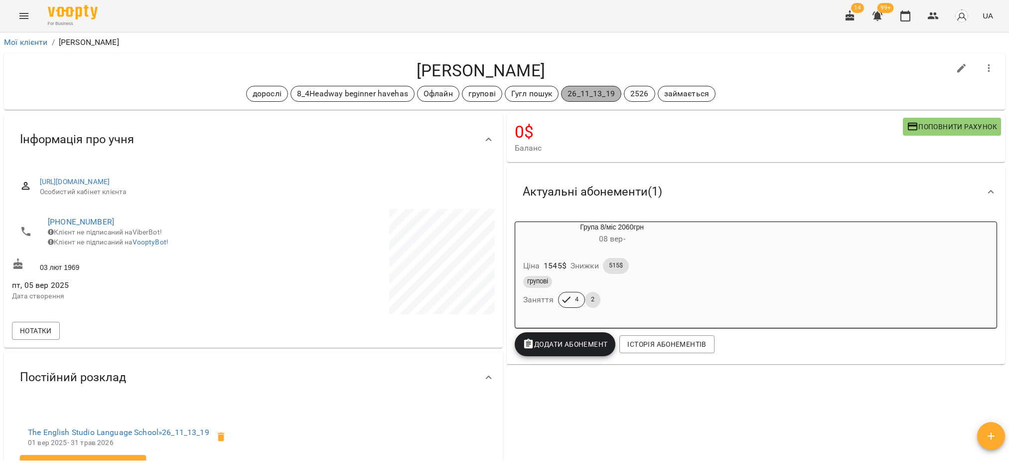
click at [570, 93] on p "26_11_13_19" at bounding box center [591, 94] width 47 height 12
click at [608, 95] on li "Перейменувати всюди" at bounding box center [619, 94] width 127 height 18
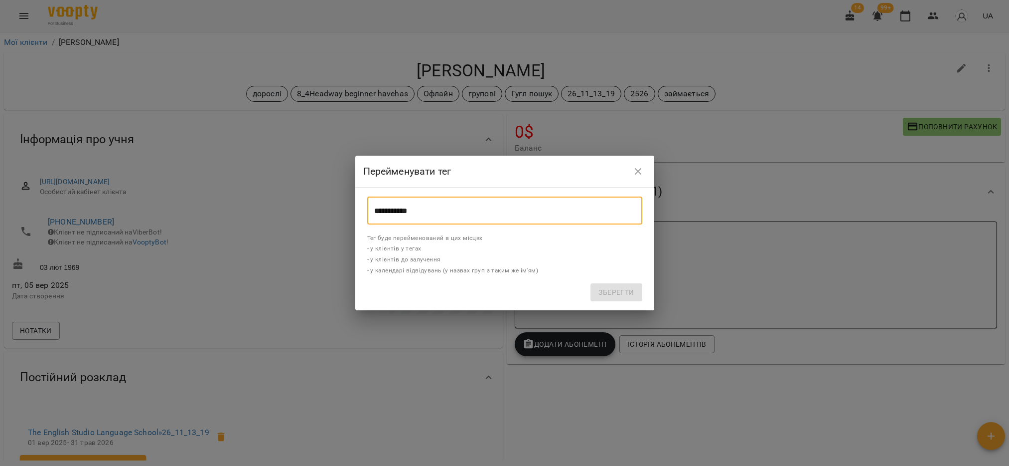
drag, startPoint x: 437, startPoint y: 208, endPoint x: 373, endPoint y: 208, distance: 63.8
click at [365, 209] on div "**********" at bounding box center [504, 210] width 283 height 36
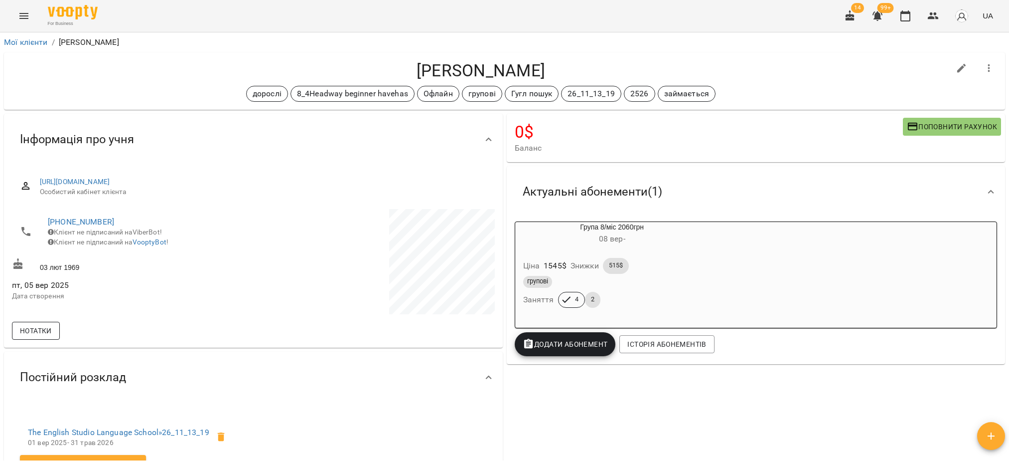
click at [43, 327] on span "Нотатки" at bounding box center [36, 331] width 32 height 12
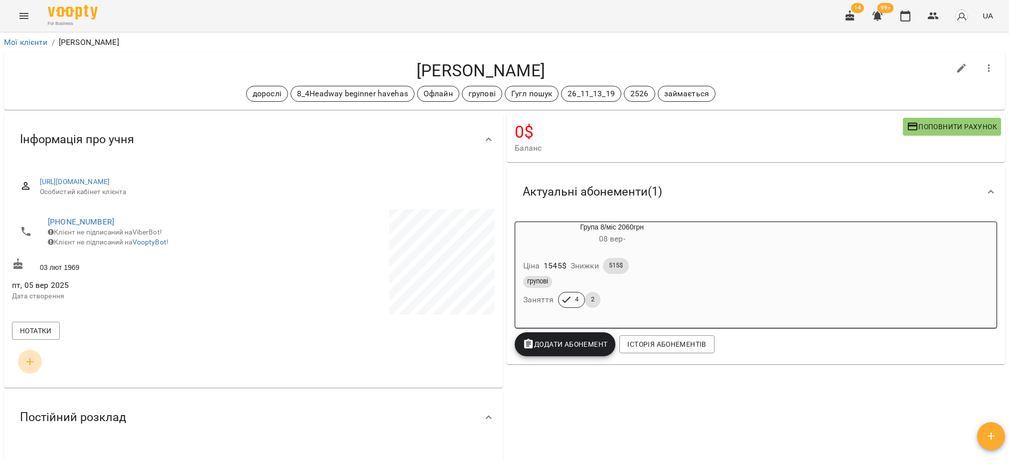
click at [32, 364] on icon "button" at bounding box center [30, 361] width 12 height 12
click at [56, 400] on input "text" at bounding box center [73, 401] width 79 height 16
type input "*****"
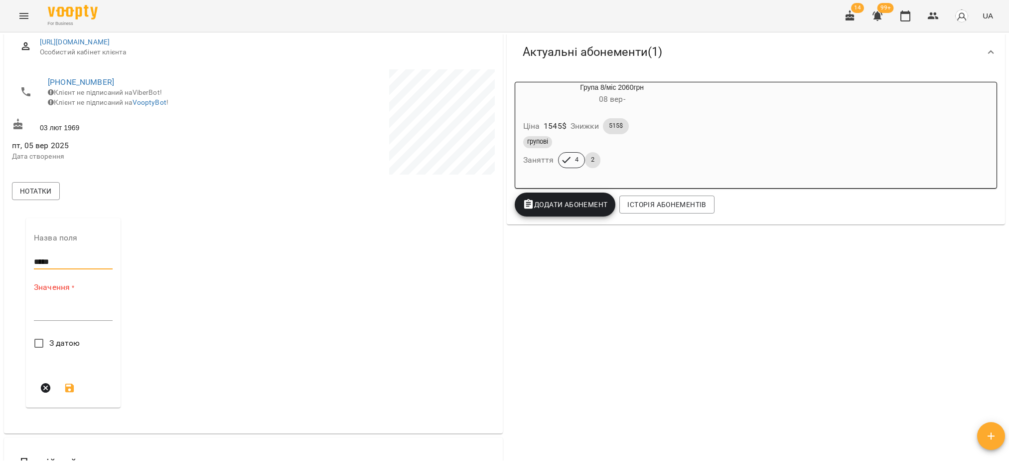
scroll to position [150, 0]
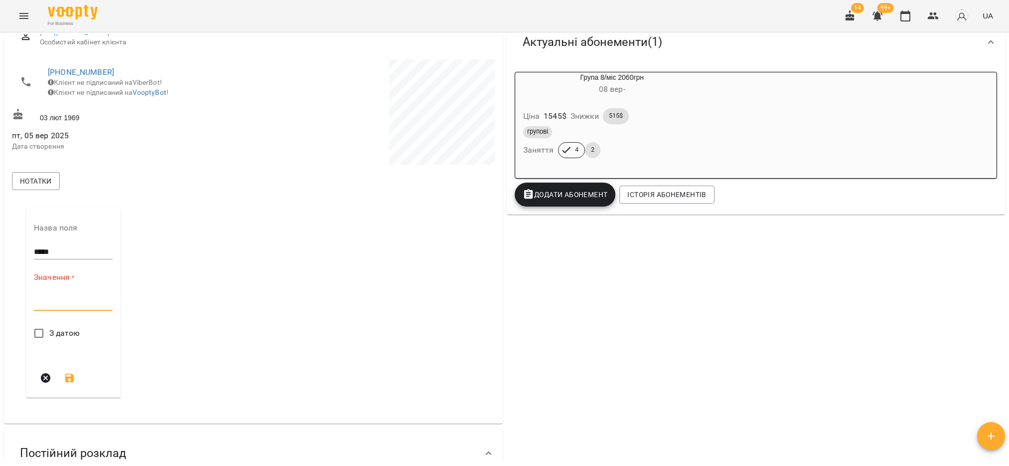
click at [54, 304] on textarea at bounding box center [73, 302] width 79 height 9
paste textarea "**********"
type textarea "**********"
click at [72, 372] on icon "submit" at bounding box center [69, 374] width 9 height 9
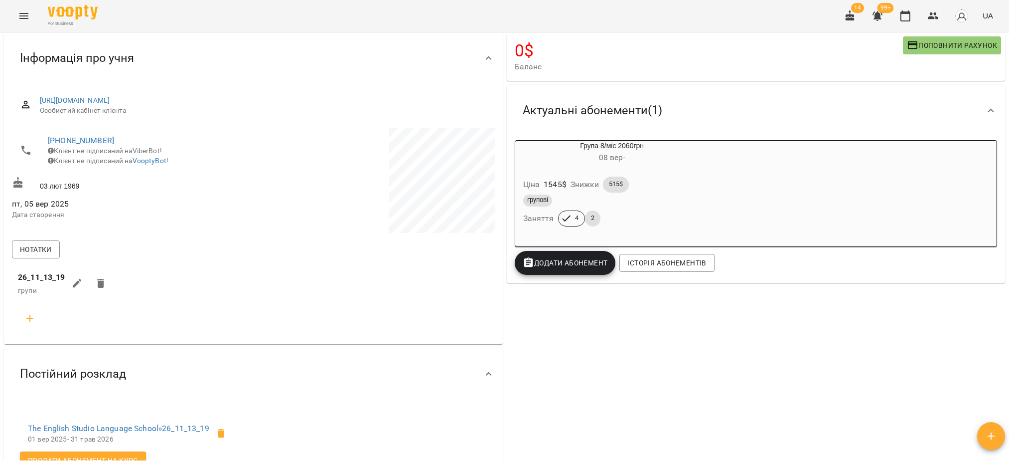
scroll to position [0, 0]
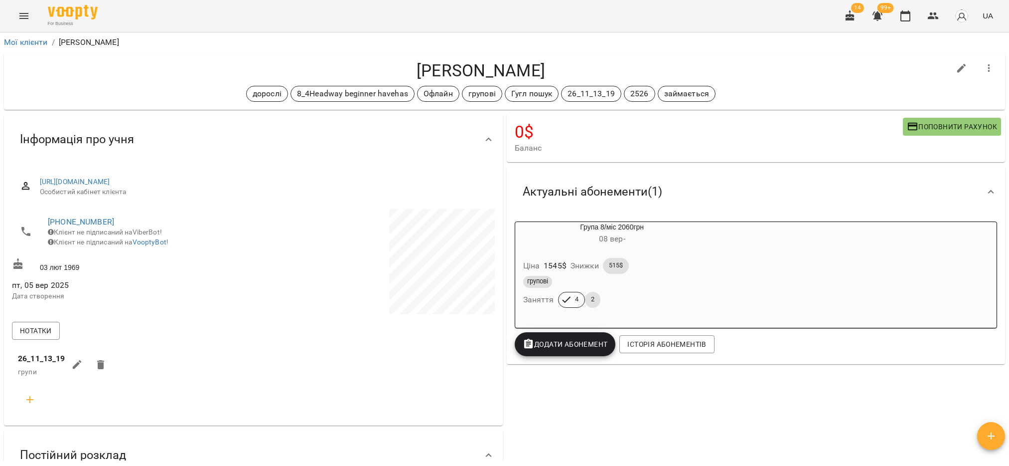
click at [958, 69] on icon "button" at bounding box center [962, 68] width 9 height 9
select select "**"
click at [933, 18] on icon "button" at bounding box center [933, 15] width 11 height 7
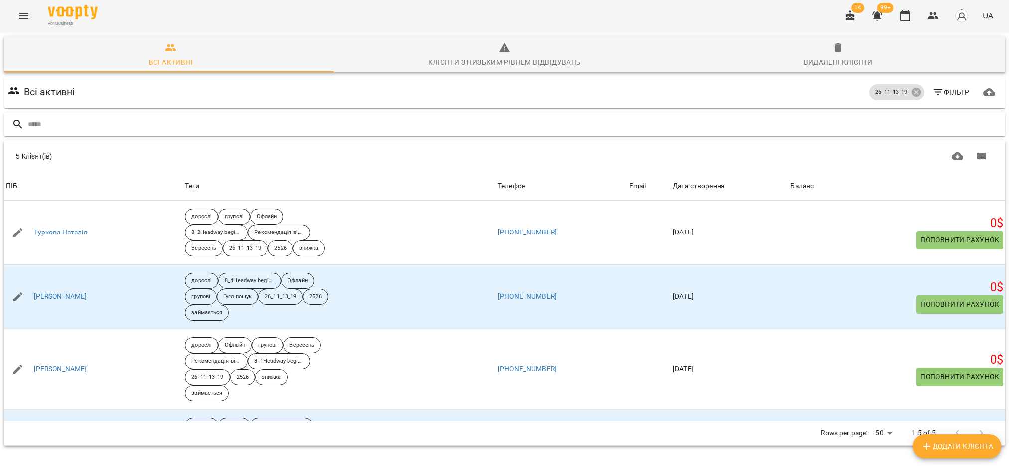
click at [142, 127] on input "text" at bounding box center [515, 124] width 974 height 16
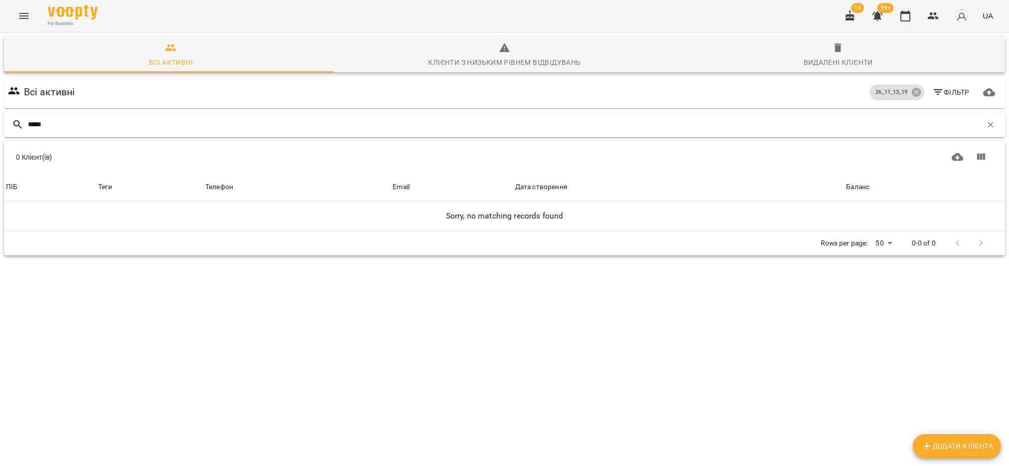
type input "*****"
click at [15, 123] on icon at bounding box center [18, 125] width 12 height 12
click at [912, 90] on icon at bounding box center [916, 92] width 9 height 9
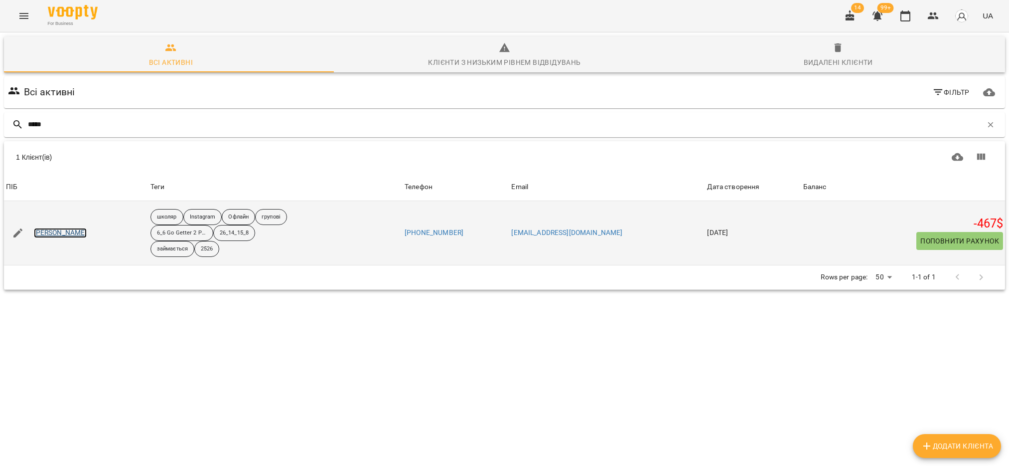
click at [55, 229] on link "Нілов Даниїл" at bounding box center [60, 233] width 53 height 10
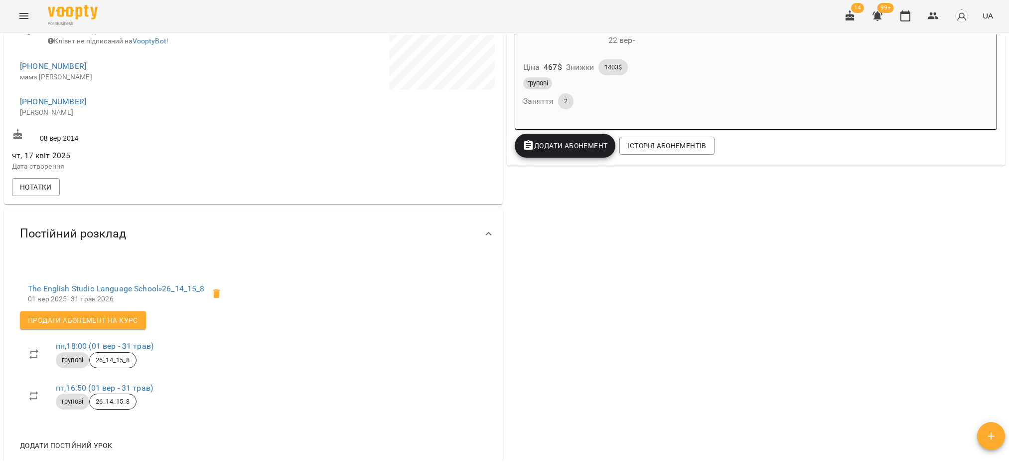
scroll to position [150, 0]
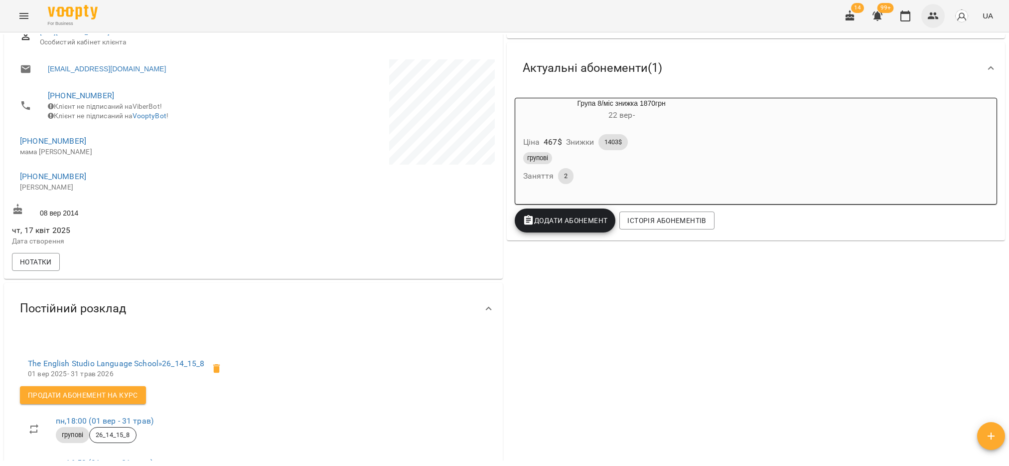
click at [939, 16] on icon "button" at bounding box center [934, 16] width 12 height 12
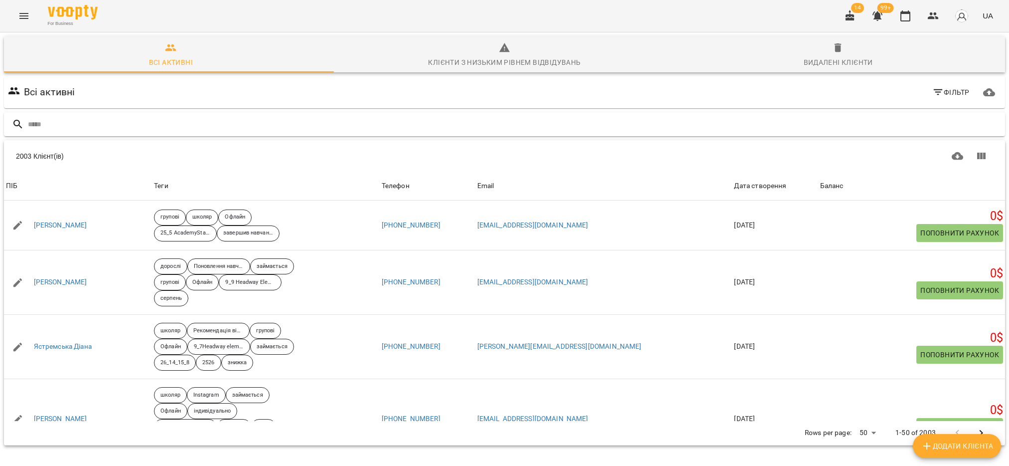
click at [81, 120] on input "text" at bounding box center [515, 124] width 974 height 16
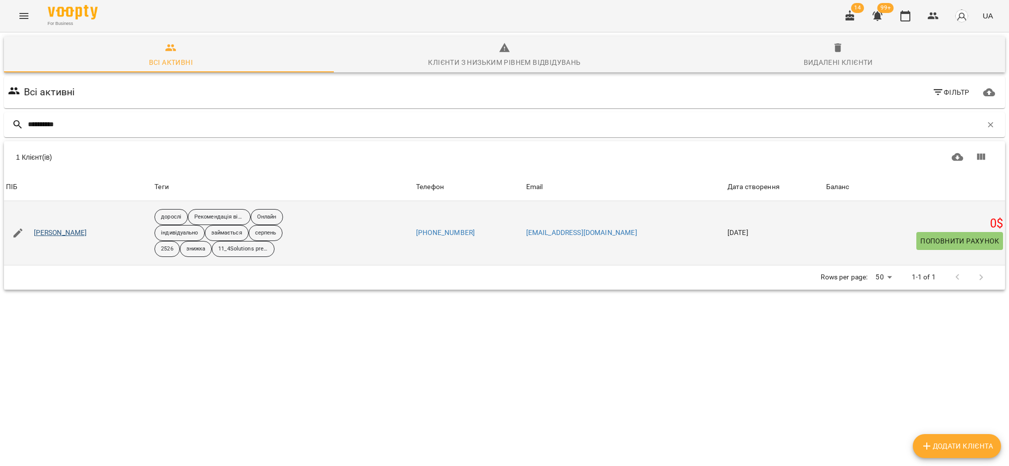
type input "**********"
click at [87, 232] on link "Олішевська Катерина" at bounding box center [60, 233] width 53 height 10
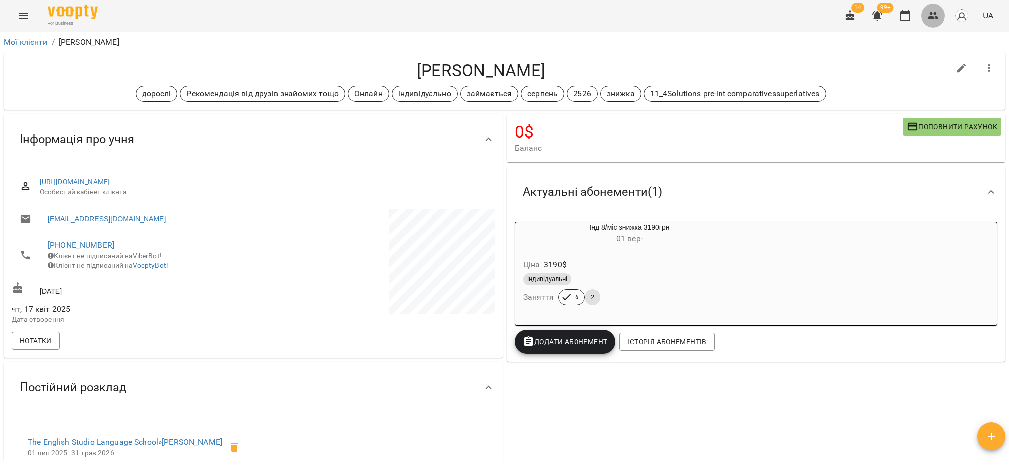
click at [933, 20] on icon "button" at bounding box center [934, 16] width 12 height 12
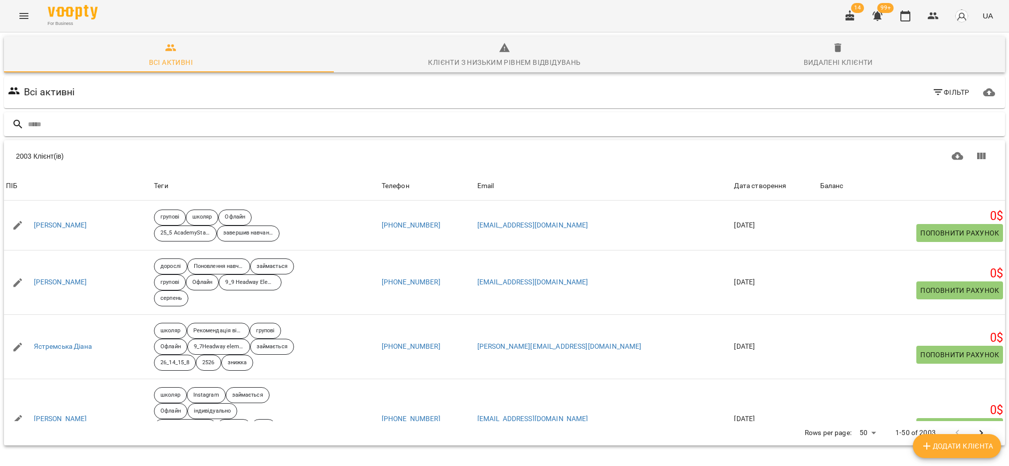
click at [84, 117] on input "text" at bounding box center [515, 124] width 974 height 16
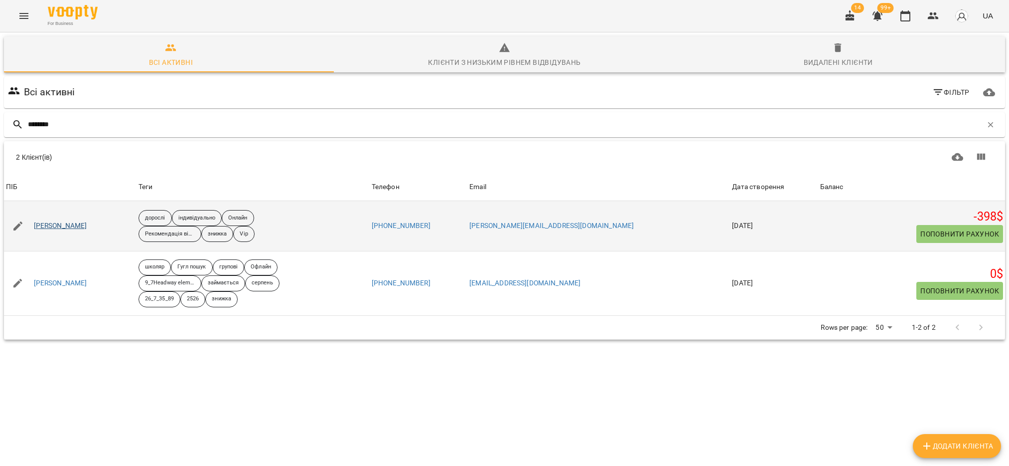
type input "********"
click at [74, 226] on link "Тимченко Катерина" at bounding box center [60, 226] width 53 height 10
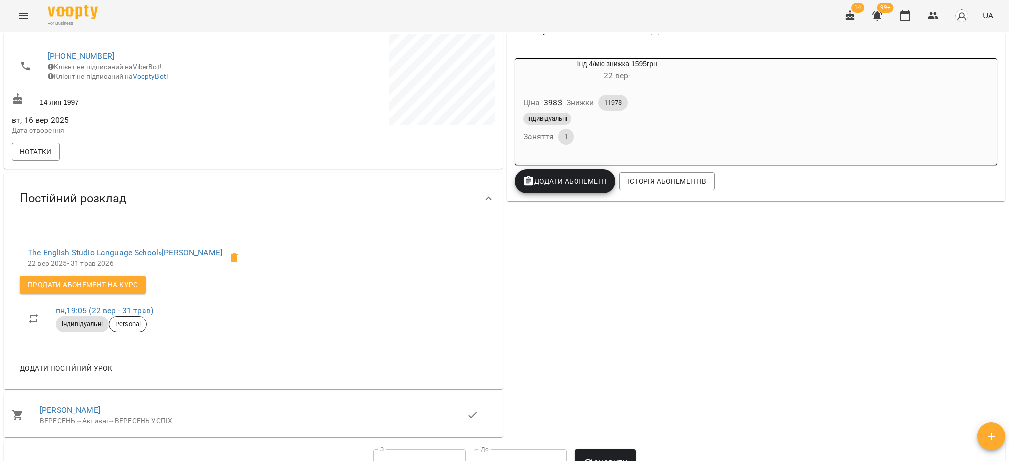
scroll to position [150, 0]
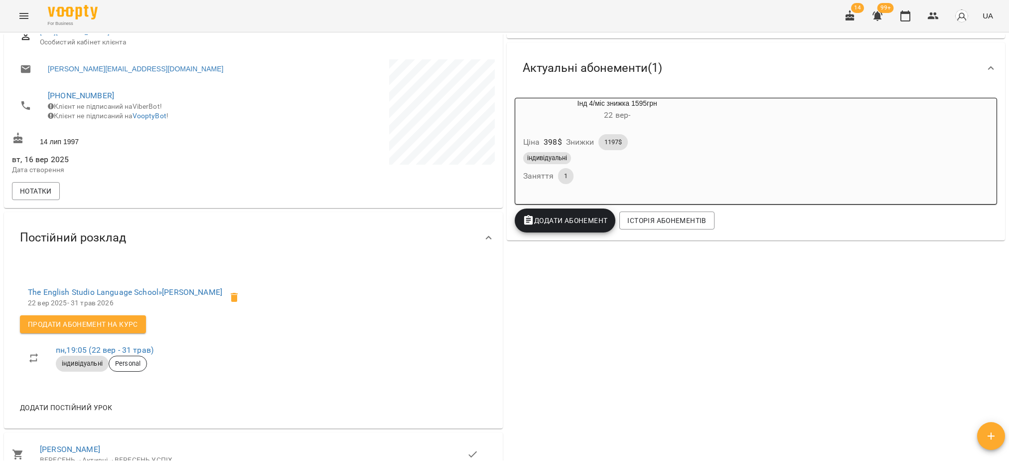
drag, startPoint x: 857, startPoint y: 387, endPoint x: 715, endPoint y: 384, distance: 141.6
click at [857, 387] on div "-398 $ Баланс Поповнити рахунок Докладніше -398 $ Абонементи -398 $ Інд 4/міс з…" at bounding box center [756, 220] width 503 height 516
click at [18, 12] on icon "Menu" at bounding box center [24, 16] width 12 height 12
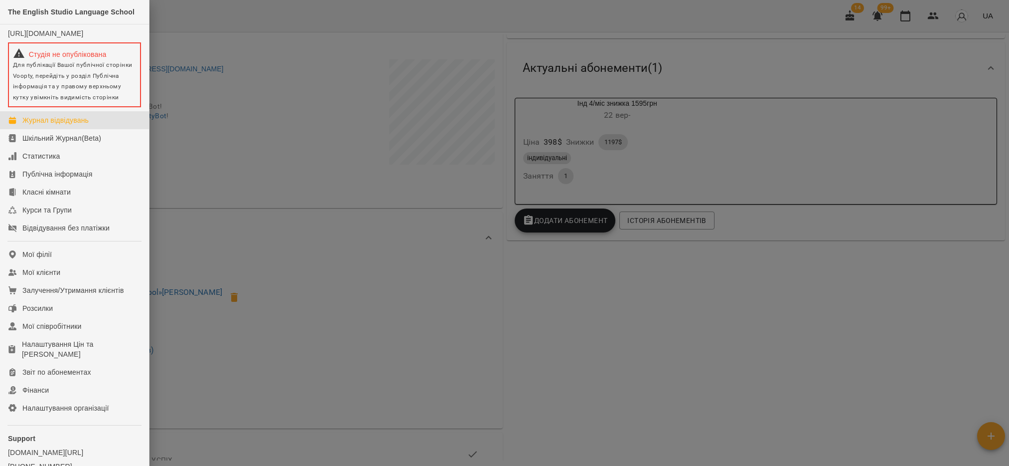
click at [59, 125] on div "Журнал відвідувань" at bounding box center [55, 120] width 66 height 10
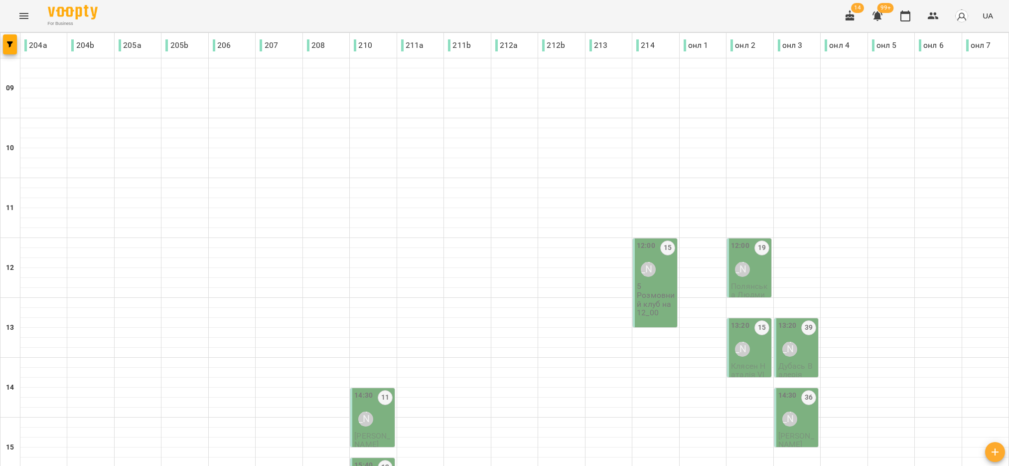
click at [637, 295] on p "Розмовний клуб на 12_00" at bounding box center [656, 304] width 38 height 26
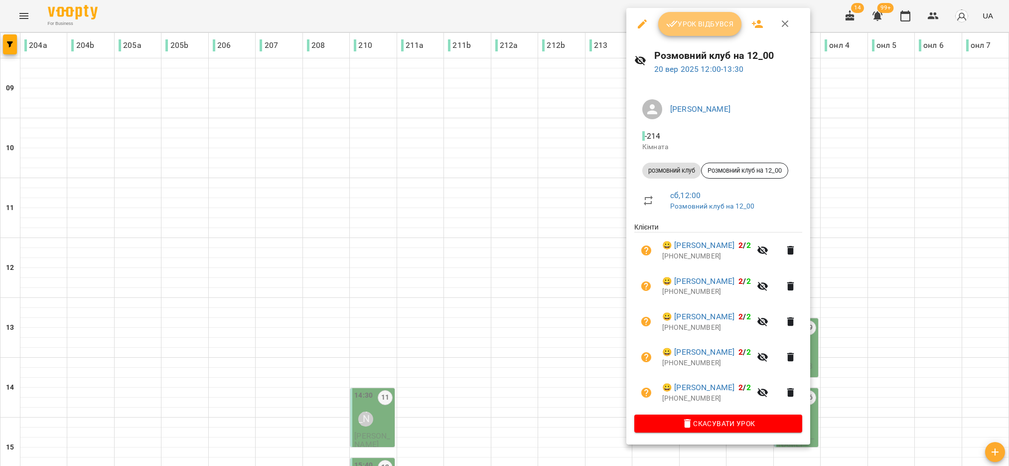
click at [682, 22] on span "Урок відбувся" at bounding box center [700, 24] width 68 height 12
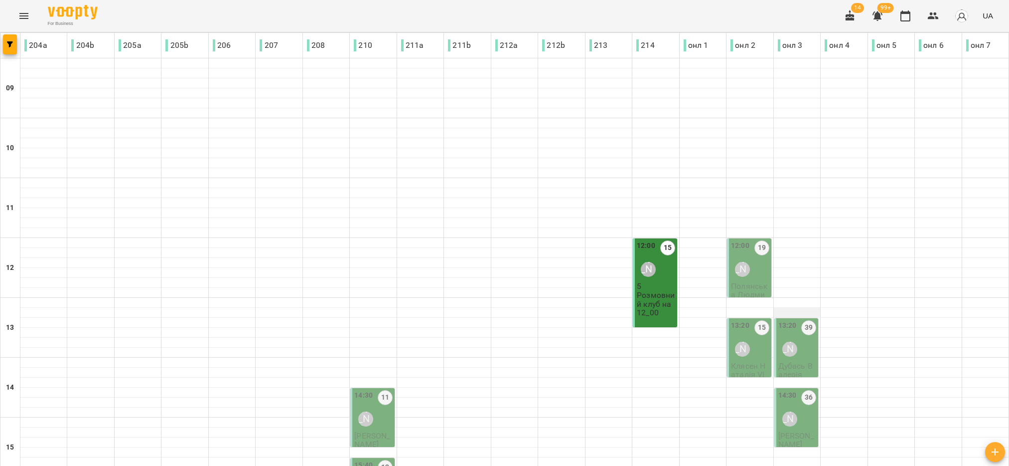
scroll to position [75, 0]
click at [751, 240] on div "12:00 19 Олександра Трегуб" at bounding box center [750, 260] width 38 height 40
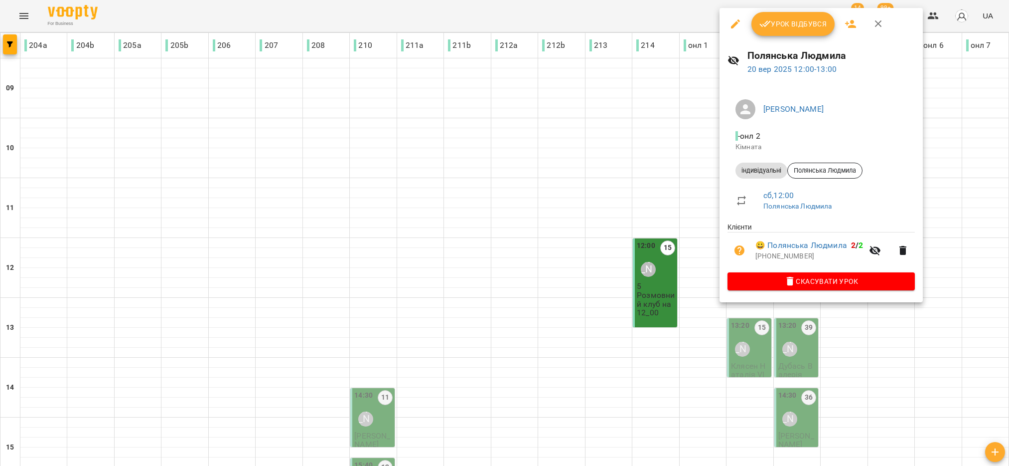
drag, startPoint x: 809, startPoint y: 27, endPoint x: 808, endPoint y: 40, distance: 13.0
click at [809, 27] on span "Урок відбувся" at bounding box center [794, 24] width 68 height 12
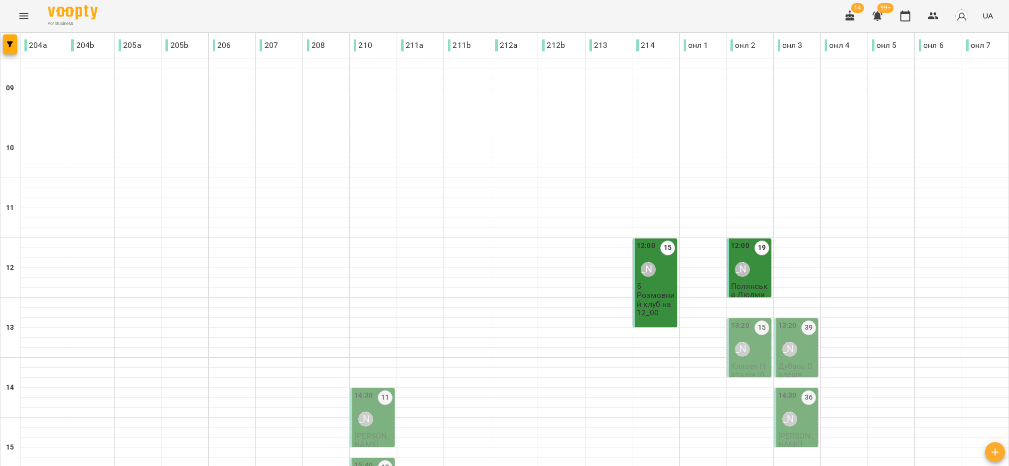
scroll to position [150, 0]
click at [749, 320] on div "13:20 15 Олександра Трегуб" at bounding box center [750, 340] width 38 height 40
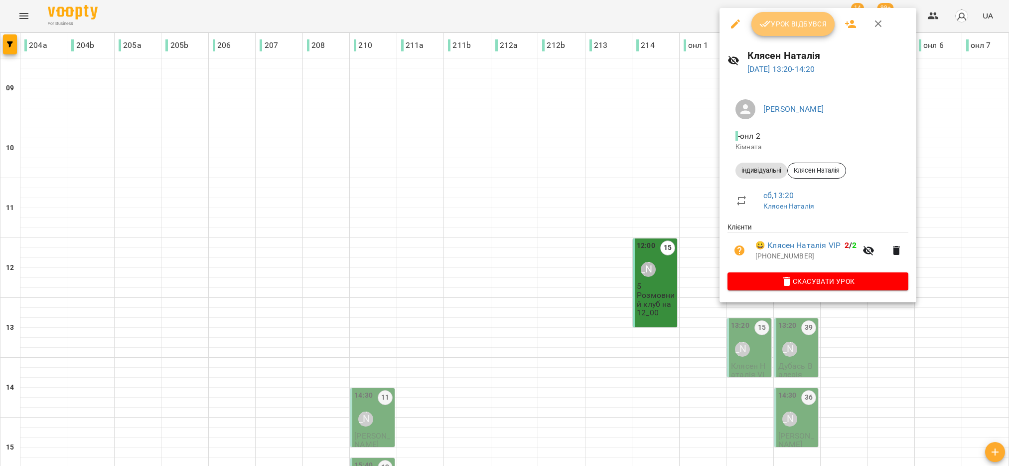
click at [782, 28] on span "Урок відбувся" at bounding box center [794, 24] width 68 height 12
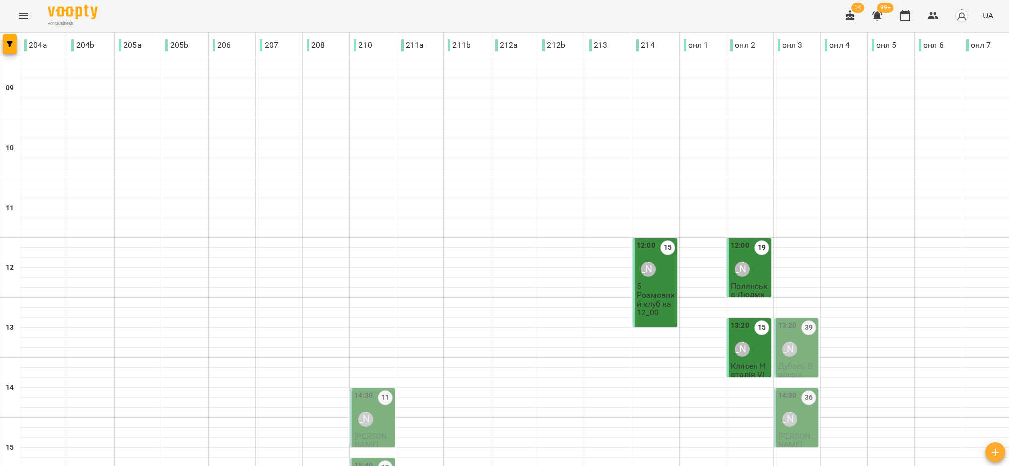
scroll to position [224, 0]
click at [793, 320] on div "13:20 39 Sophie" at bounding box center [798, 340] width 38 height 40
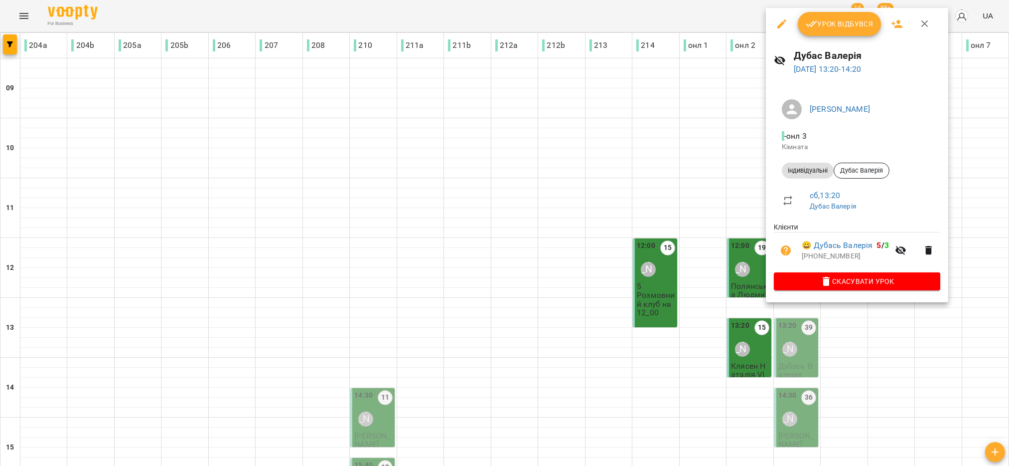
click at [374, 199] on div at bounding box center [504, 233] width 1009 height 466
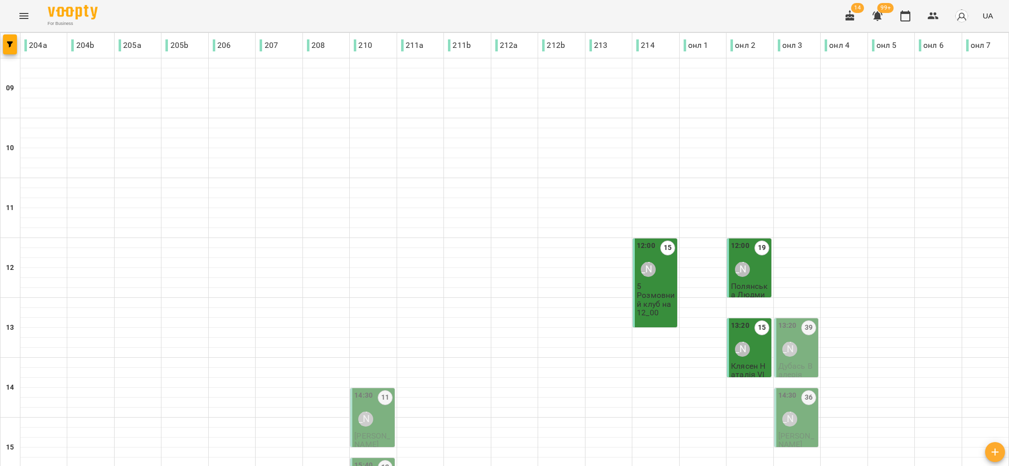
click at [793, 320] on div "13:20 39 Sophie" at bounding box center [798, 340] width 38 height 40
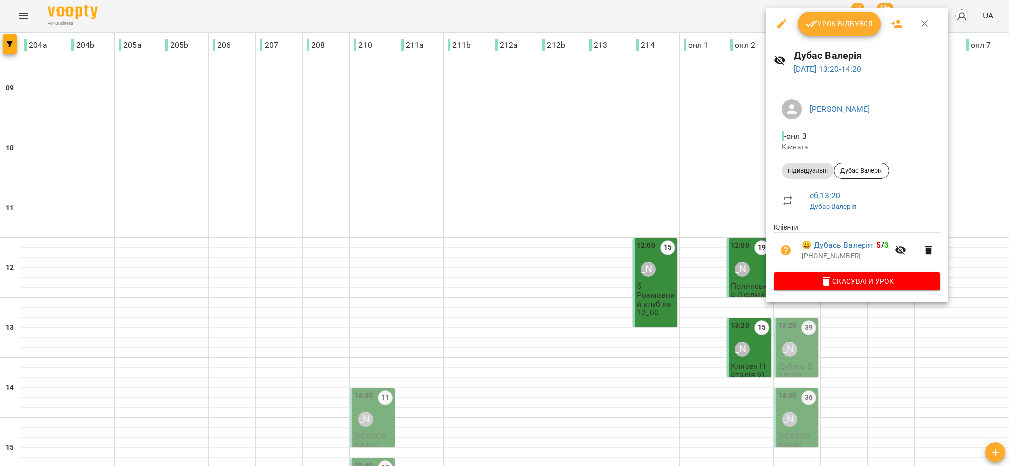
click at [839, 30] on button "Урок відбувся" at bounding box center [840, 24] width 84 height 24
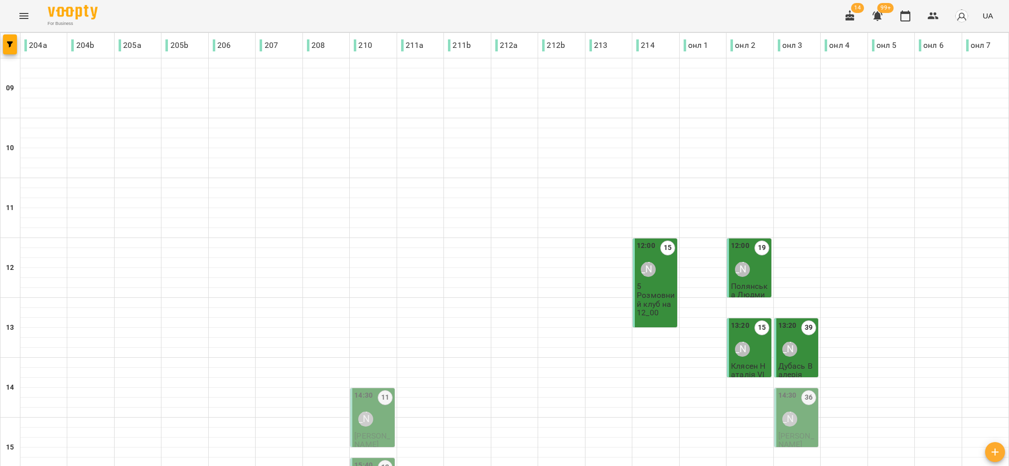
scroll to position [299, 0]
click at [785, 411] on div "Sophie" at bounding box center [790, 418] width 15 height 15
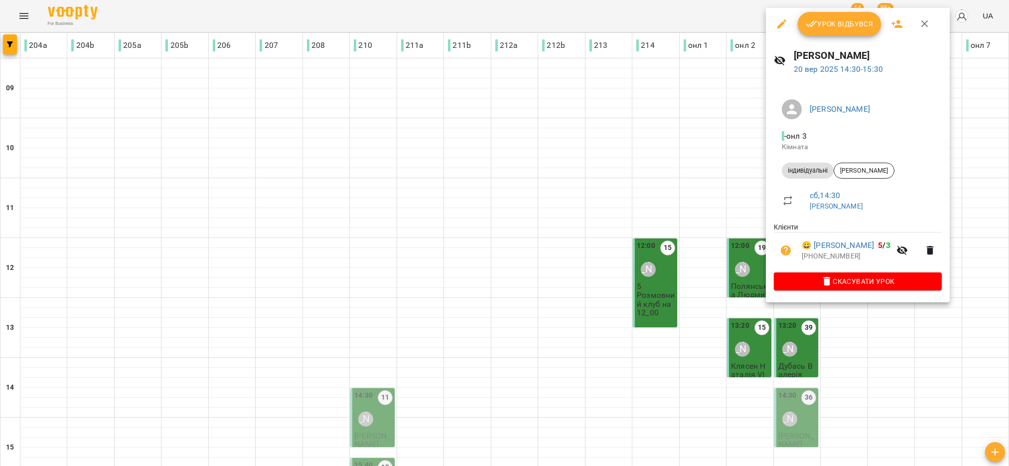
click at [830, 32] on button "Урок відбувся" at bounding box center [840, 24] width 84 height 24
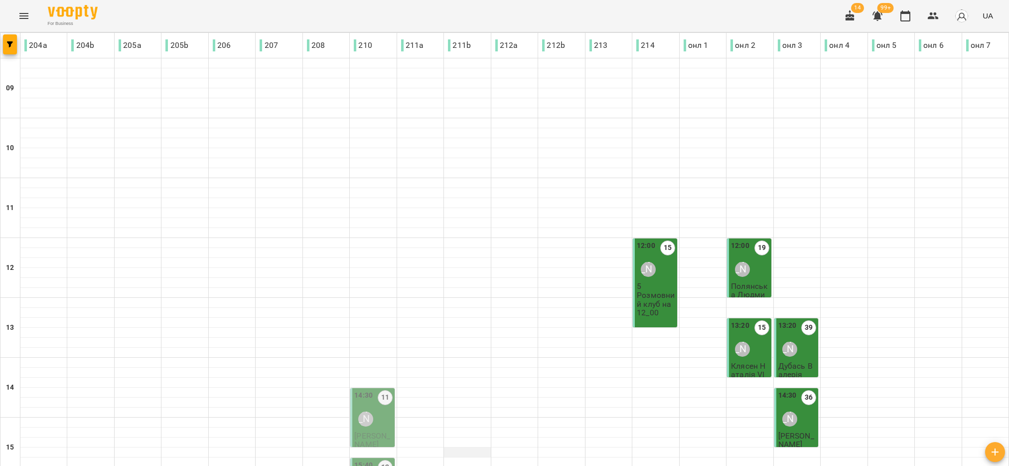
scroll to position [299, 0]
click at [363, 407] on div "Олександра Трегуб" at bounding box center [365, 418] width 23 height 23
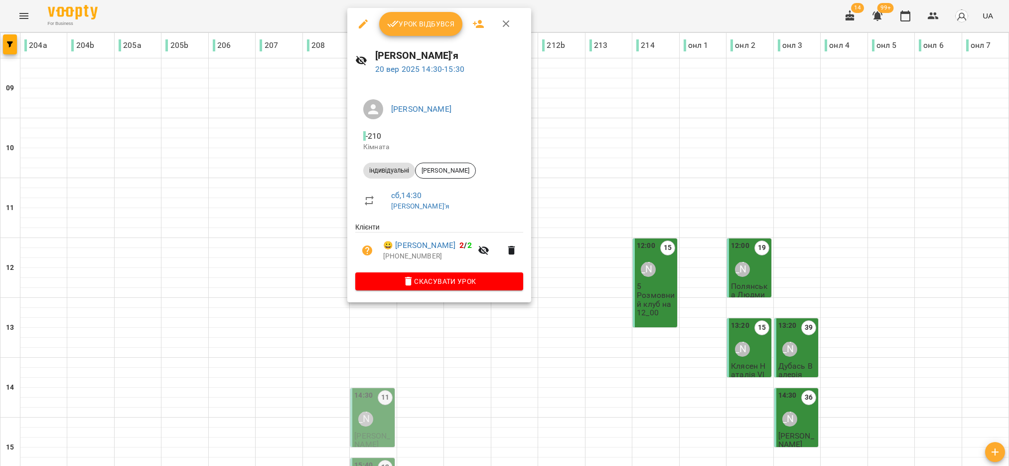
click at [443, 21] on span "Урок відбувся" at bounding box center [421, 24] width 68 height 12
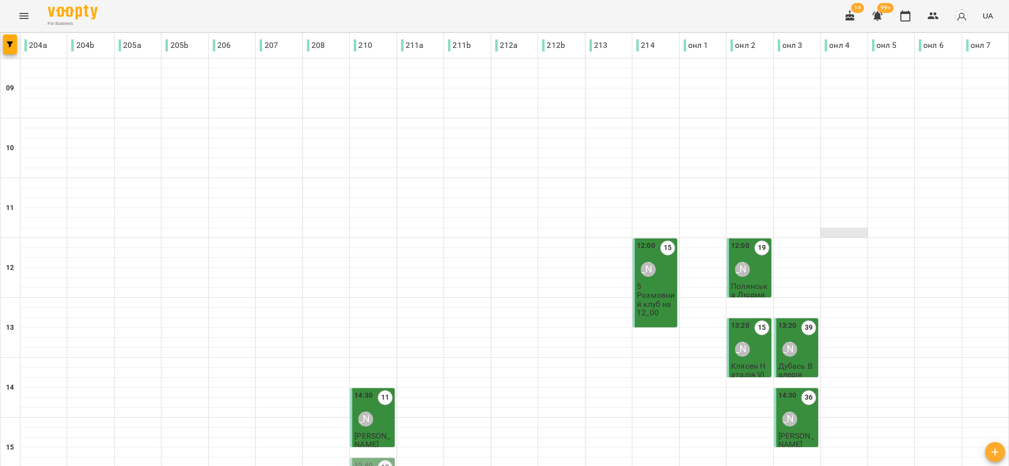
scroll to position [299, 0]
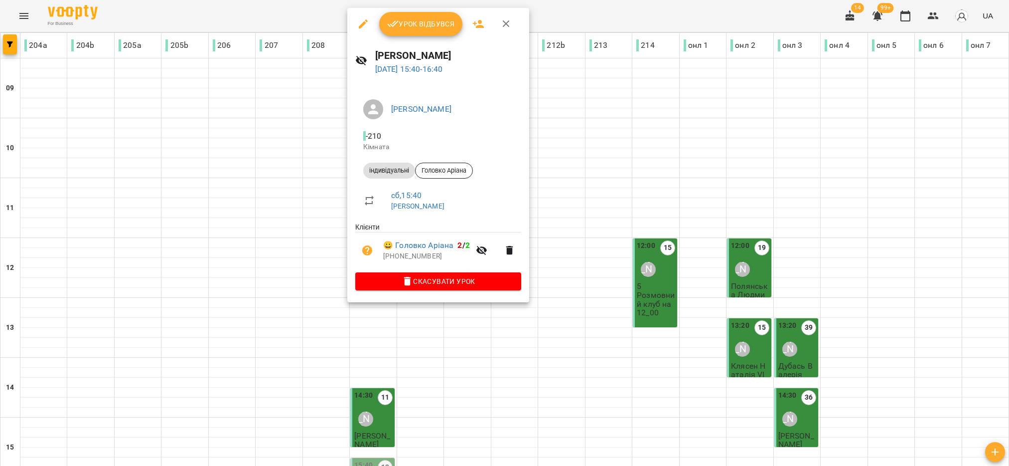
click at [427, 18] on span "Урок відбувся" at bounding box center [421, 24] width 68 height 12
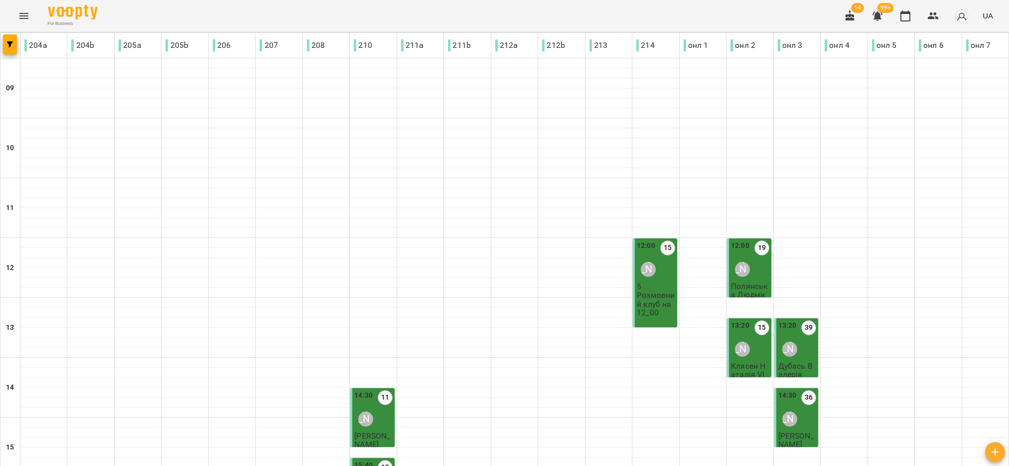
scroll to position [318, 0]
type input "**********"
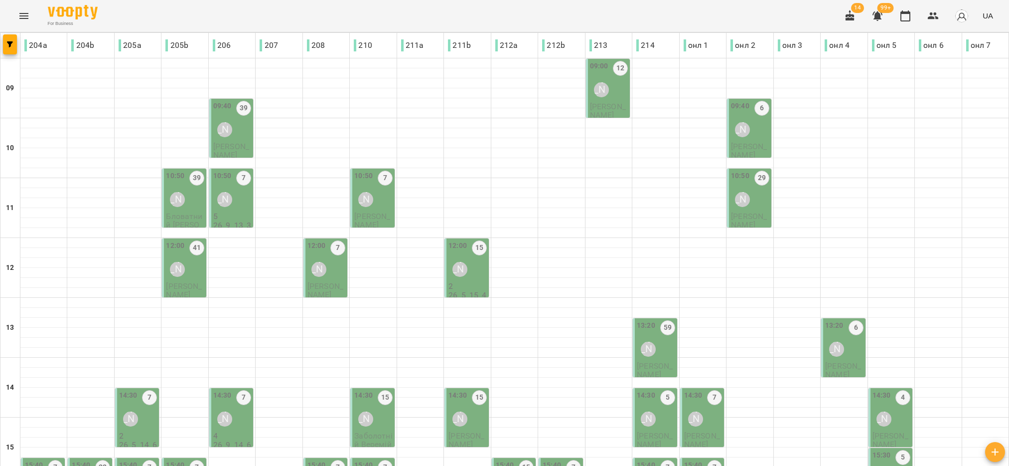
click at [606, 89] on div "Аня Ткаченко" at bounding box center [601, 89] width 23 height 23
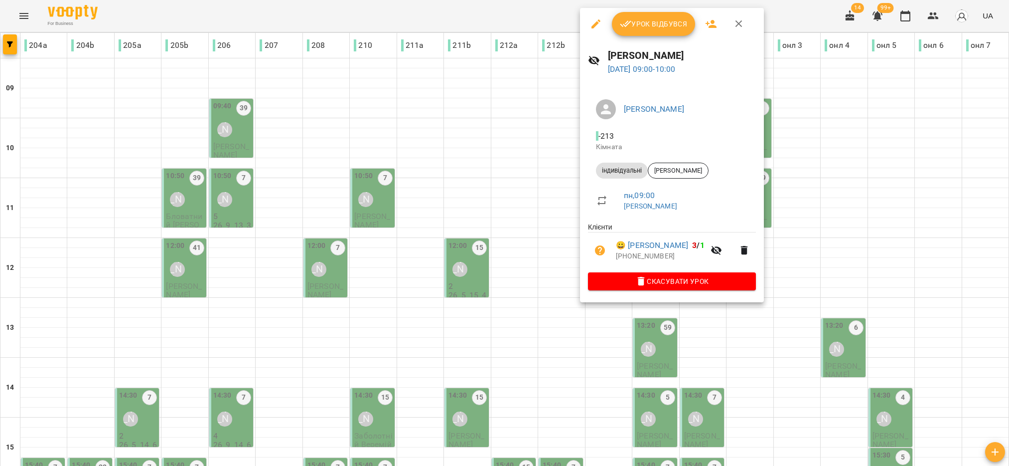
click at [673, 26] on span "Урок відбувся" at bounding box center [654, 24] width 68 height 12
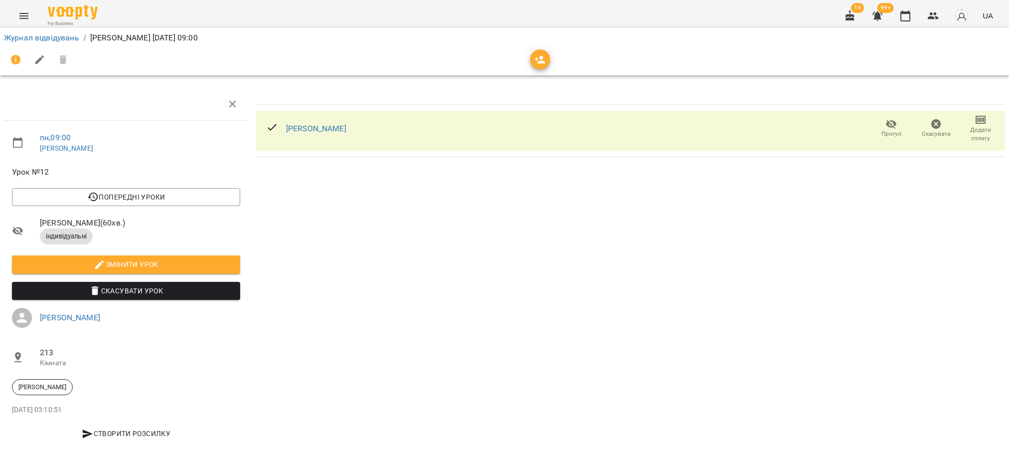
click at [271, 132] on icon at bounding box center [272, 127] width 12 height 12
click at [886, 131] on span "Прогул" at bounding box center [892, 134] width 20 height 8
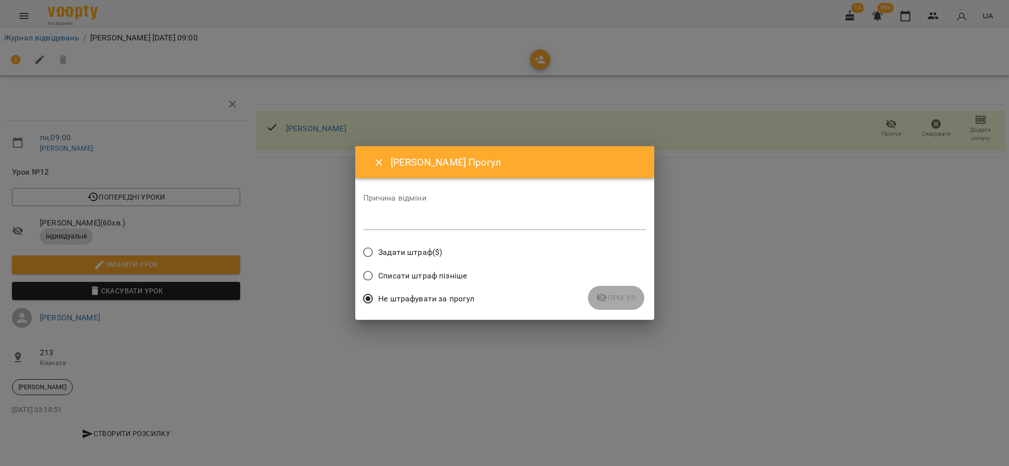
click at [440, 223] on textarea at bounding box center [504, 221] width 283 height 9
type textarea "*"
click at [637, 298] on button "Прогул" at bounding box center [616, 298] width 56 height 24
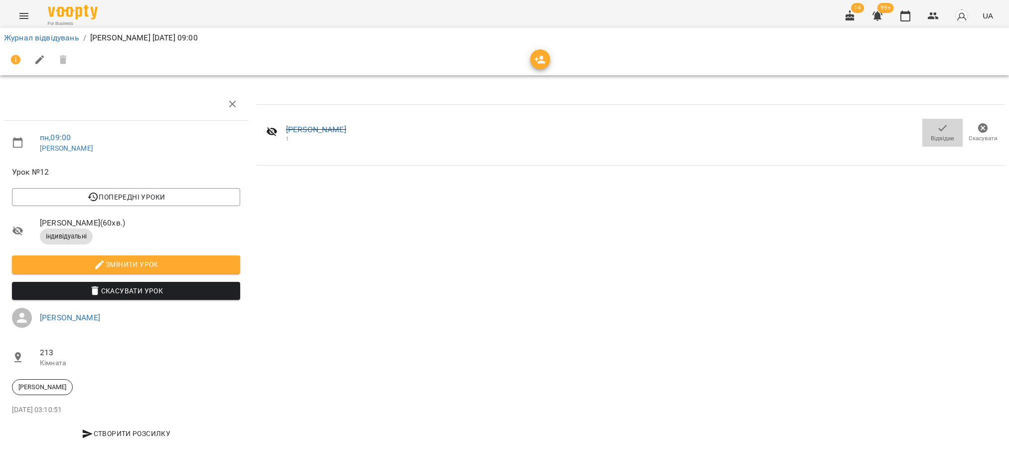
click at [941, 127] on span "Відвідав" at bounding box center [943, 132] width 28 height 20
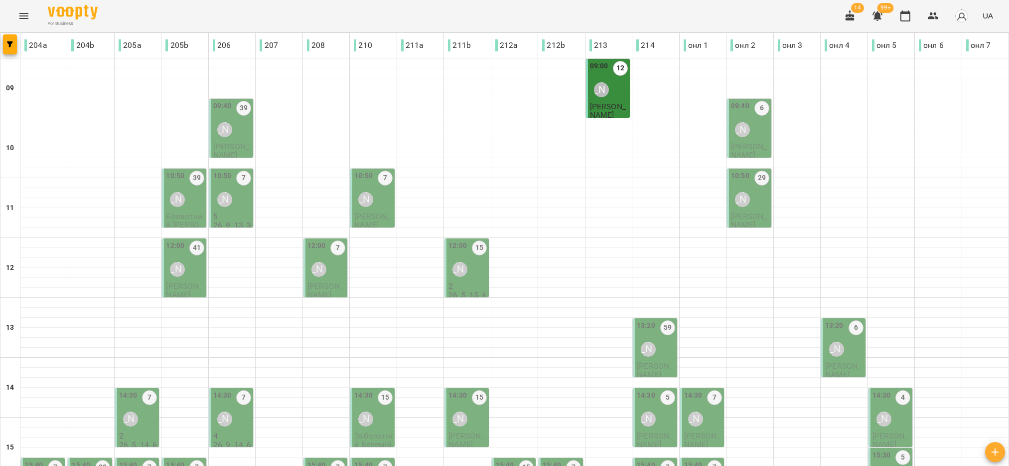
click at [242, 136] on div "09:40 39 Наталія Роєнко" at bounding box center [232, 121] width 38 height 40
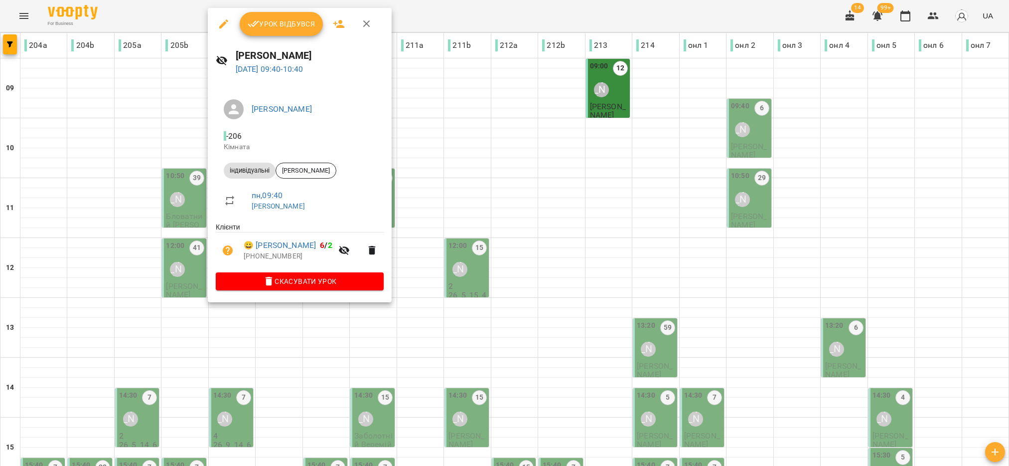
click at [290, 15] on button "Урок відбувся" at bounding box center [282, 24] width 84 height 24
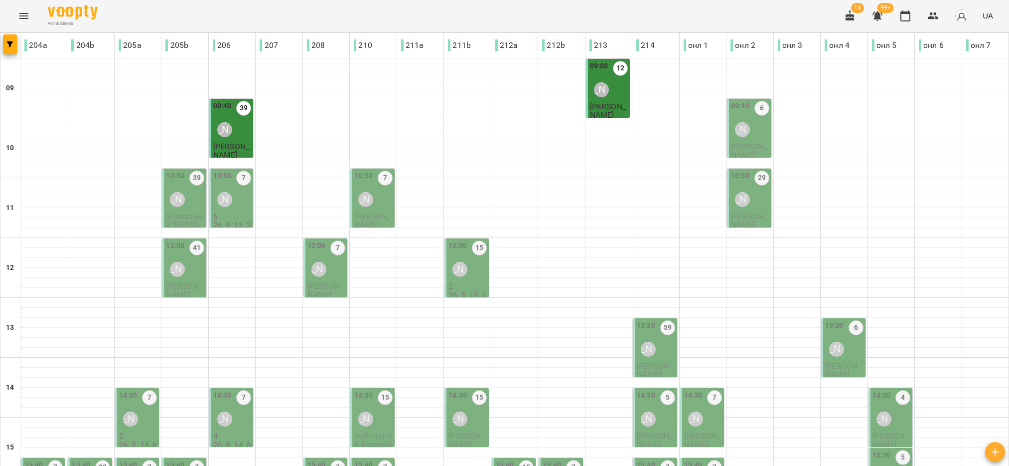
click at [755, 128] on div "09:40 6 Олександра Трегуб" at bounding box center [750, 121] width 38 height 40
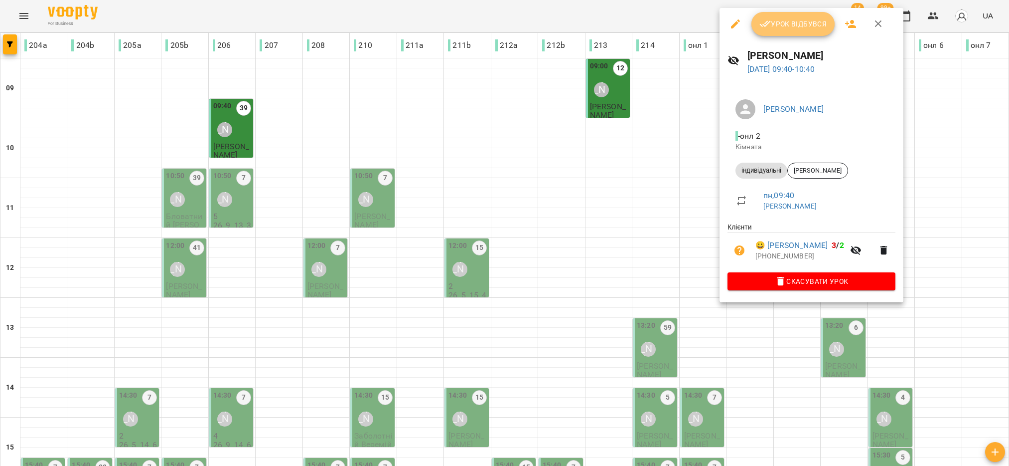
click at [775, 15] on button "Урок відбувся" at bounding box center [794, 24] width 84 height 24
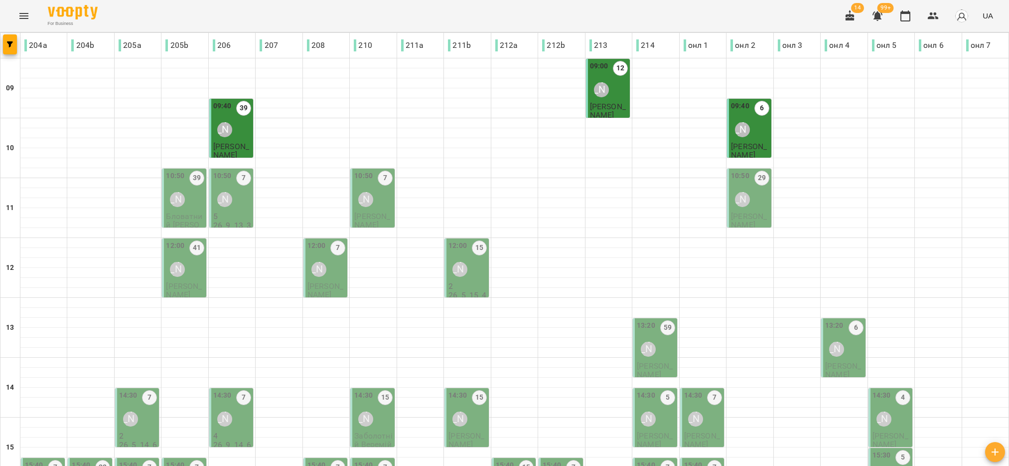
click at [749, 192] on div "10:50 29 Олександра Трегуб" at bounding box center [750, 190] width 38 height 40
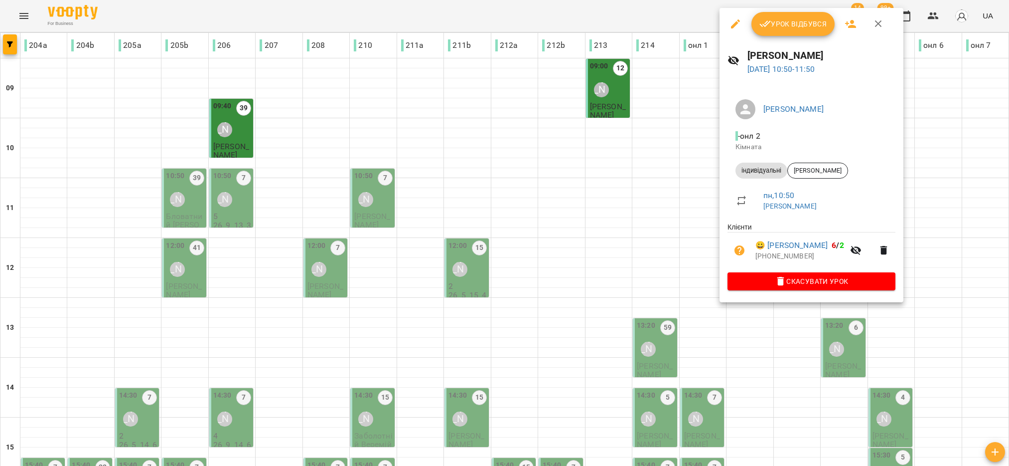
click at [785, 30] on button "Урок відбувся" at bounding box center [794, 24] width 84 height 24
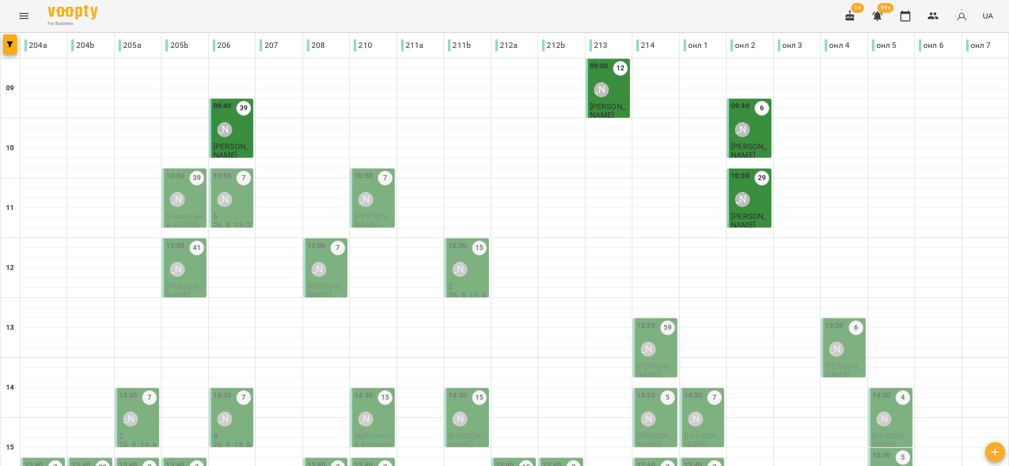
click at [380, 203] on div "10:50 7 Ольга Односум" at bounding box center [373, 190] width 38 height 40
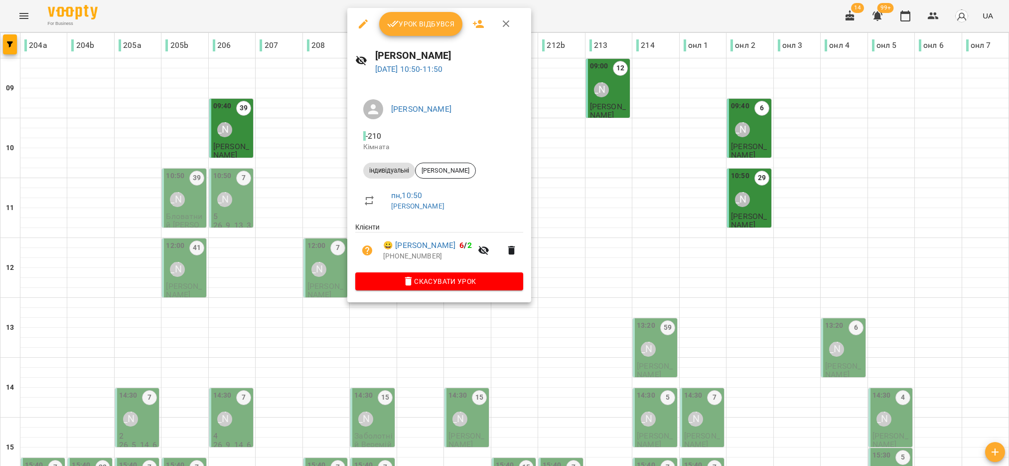
click at [434, 30] on button "Урок відбувся" at bounding box center [421, 24] width 84 height 24
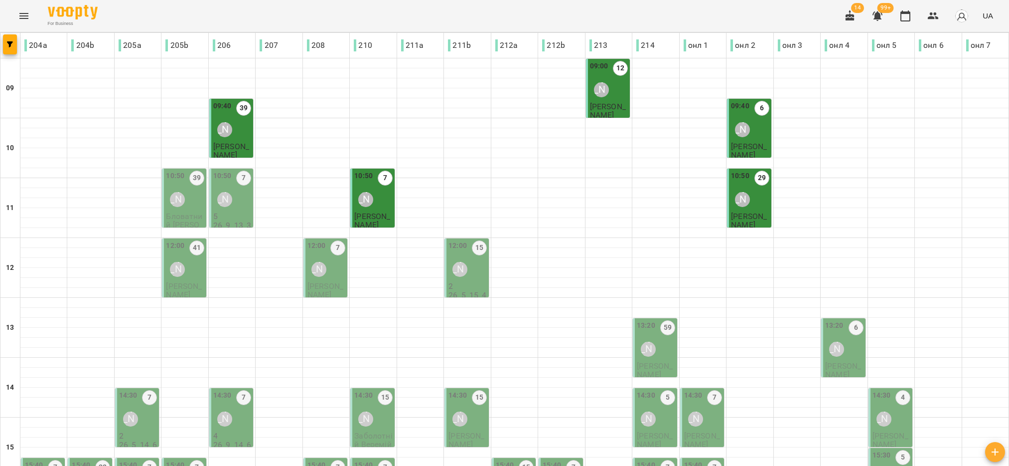
click at [228, 194] on div "Наталія Роєнко" at bounding box center [224, 199] width 15 height 15
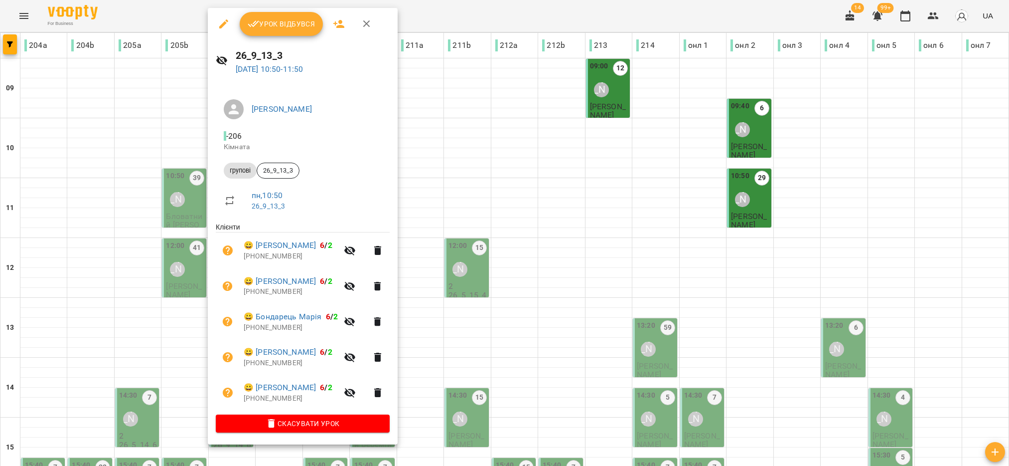
click at [291, 31] on button "Урок відбувся" at bounding box center [282, 24] width 84 height 24
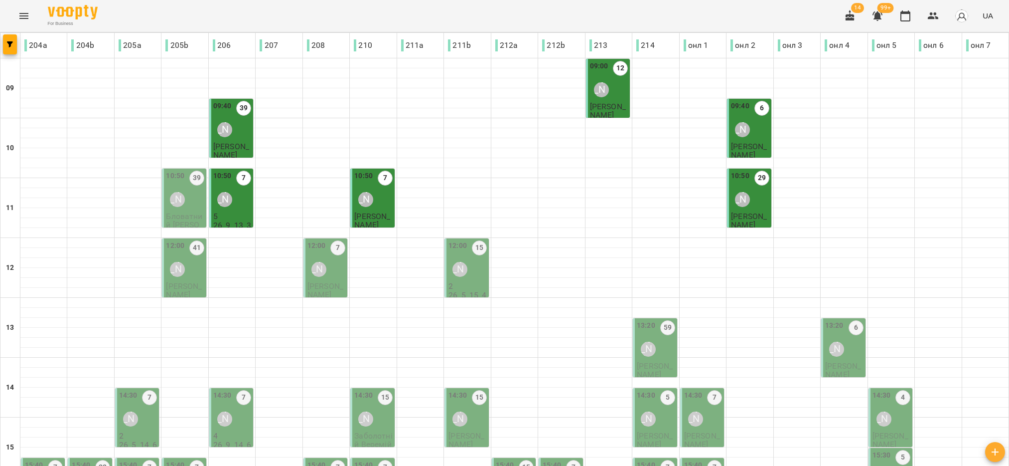
scroll to position [150, 0]
click at [177, 211] on span "Бловатний Володимир" at bounding box center [184, 224] width 36 height 27
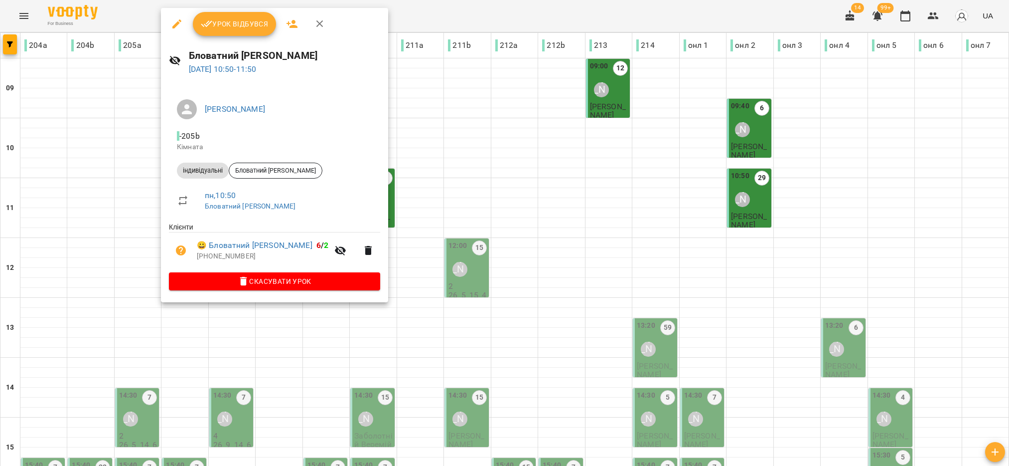
click at [236, 27] on span "Урок відбувся" at bounding box center [235, 24] width 68 height 12
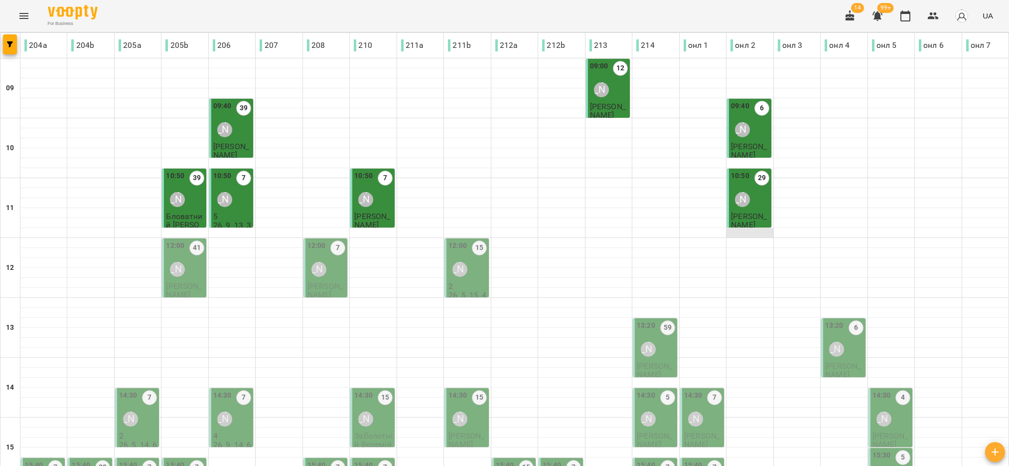
scroll to position [75, 0]
click at [169, 258] on div "Каріна Григоренко" at bounding box center [177, 269] width 23 height 23
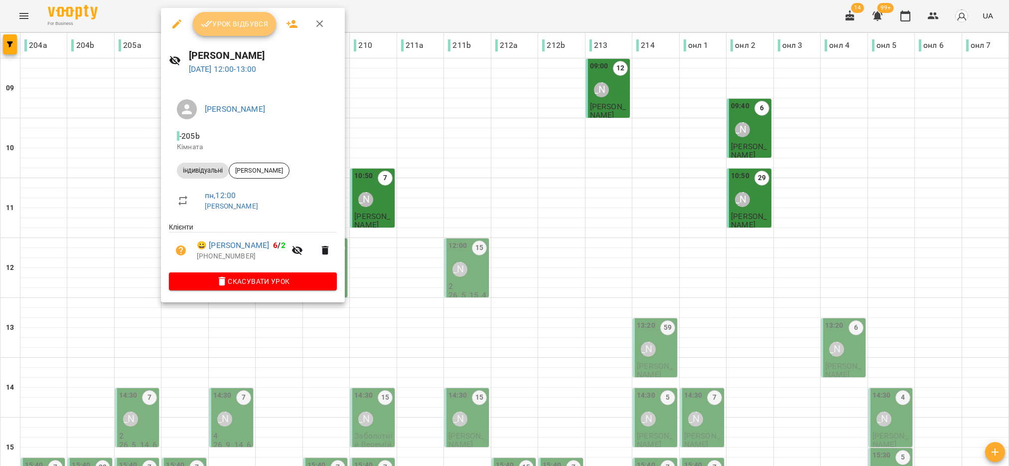
click at [255, 18] on span "Урок відбувся" at bounding box center [235, 24] width 68 height 12
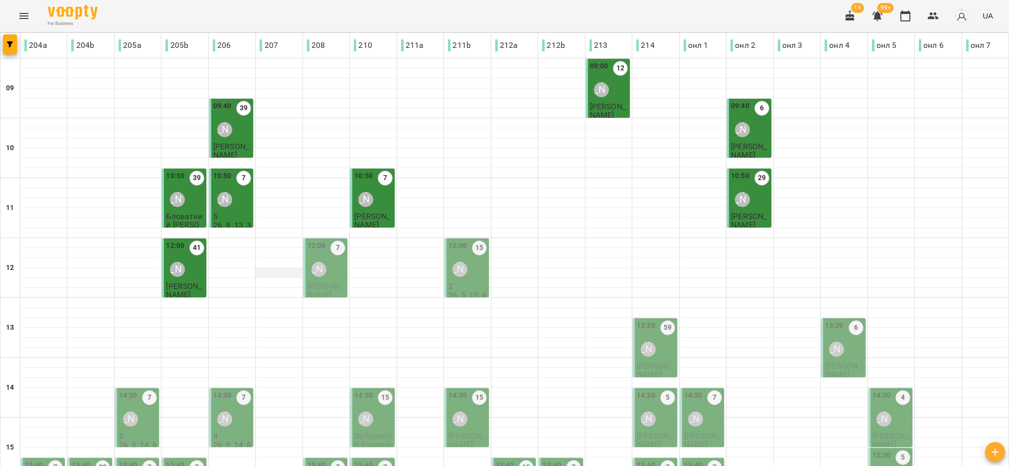
scroll to position [75, 0]
click at [327, 258] on div "Яна Мельніченко" at bounding box center [319, 269] width 23 height 23
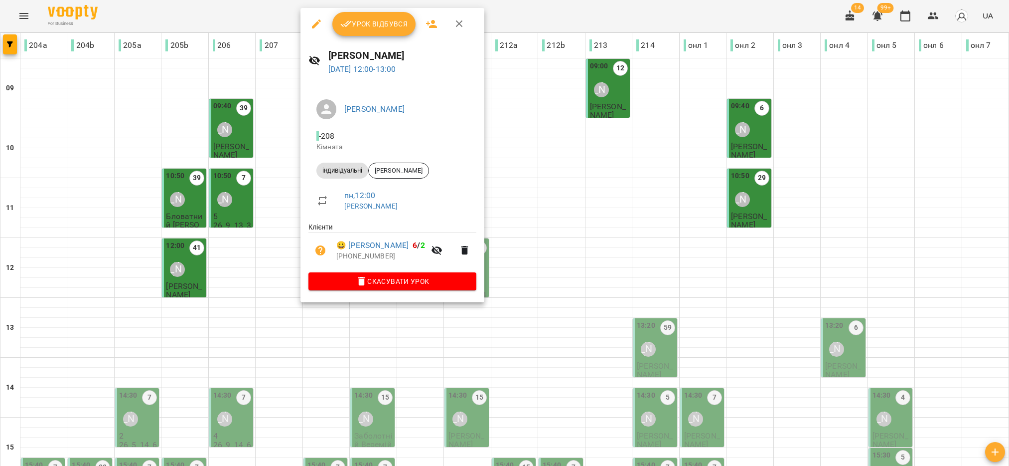
click at [369, 28] on span "Урок відбувся" at bounding box center [374, 24] width 68 height 12
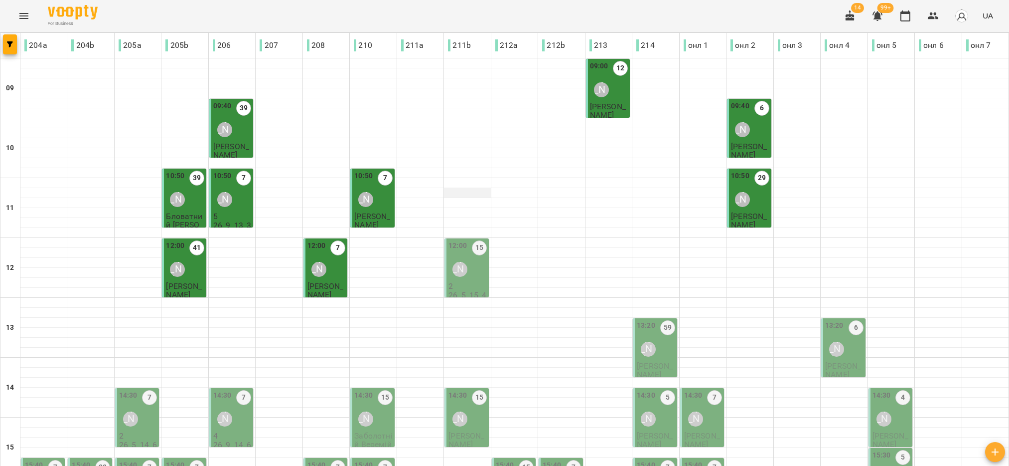
scroll to position [150, 0]
click at [460, 282] on p "2" at bounding box center [468, 286] width 38 height 8
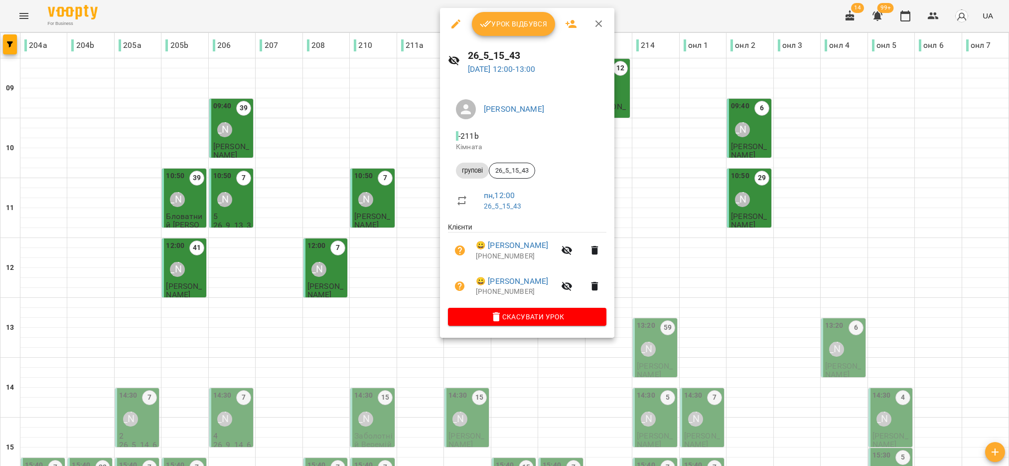
click at [526, 24] on span "Урок відбувся" at bounding box center [514, 24] width 68 height 12
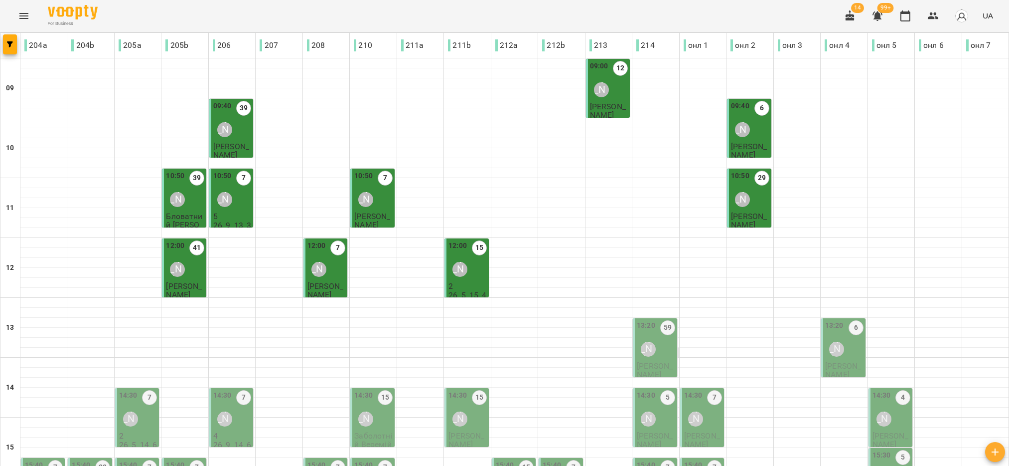
click at [670, 350] on div at bounding box center [656, 352] width 46 height 10
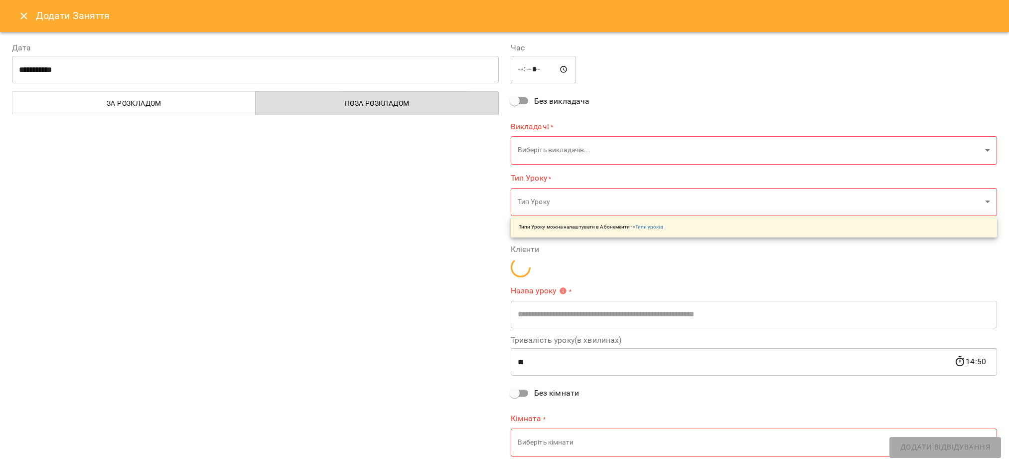
type input "**********"
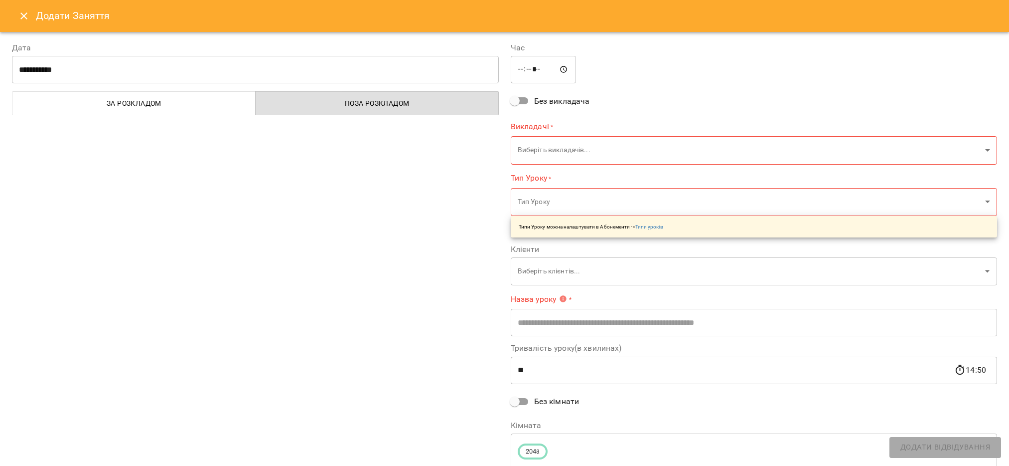
click at [27, 16] on icon "Close" at bounding box center [24, 16] width 12 height 12
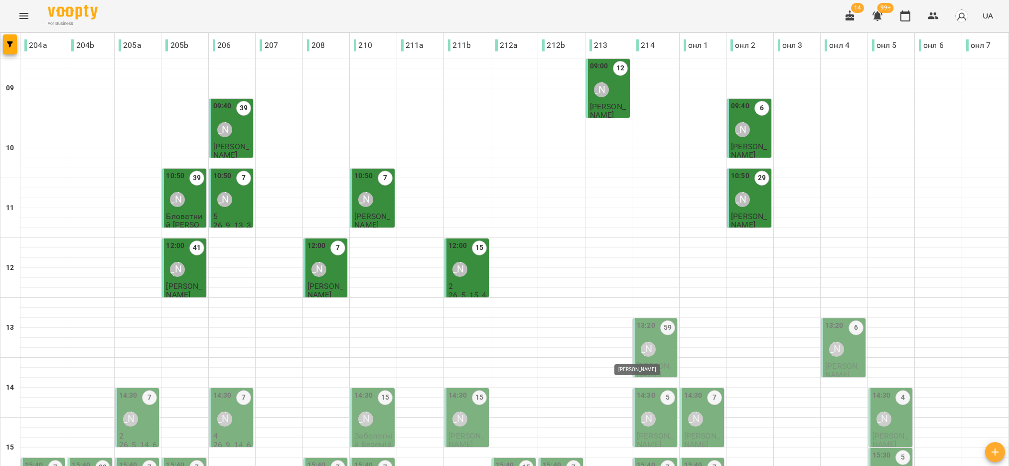
click at [644, 344] on div "Ірина Анайманович" at bounding box center [648, 348] width 15 height 15
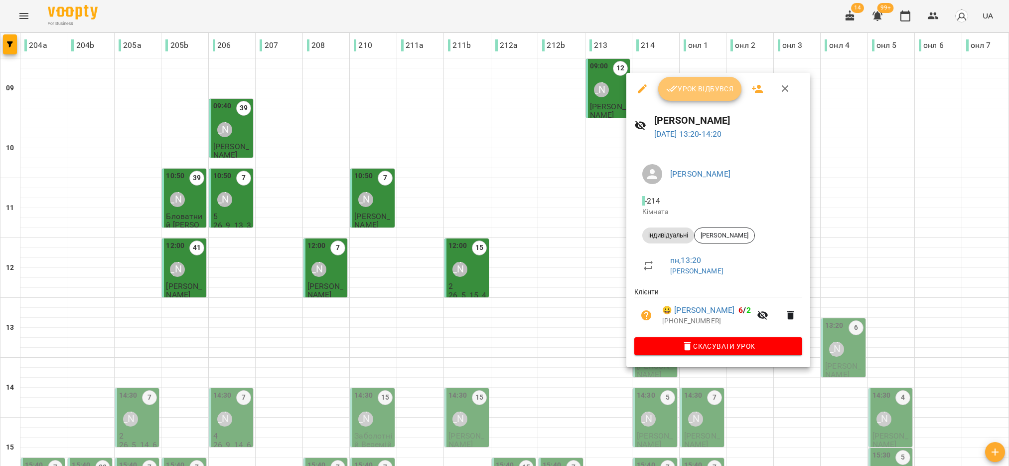
click at [703, 85] on span "Урок відбувся" at bounding box center [700, 89] width 68 height 12
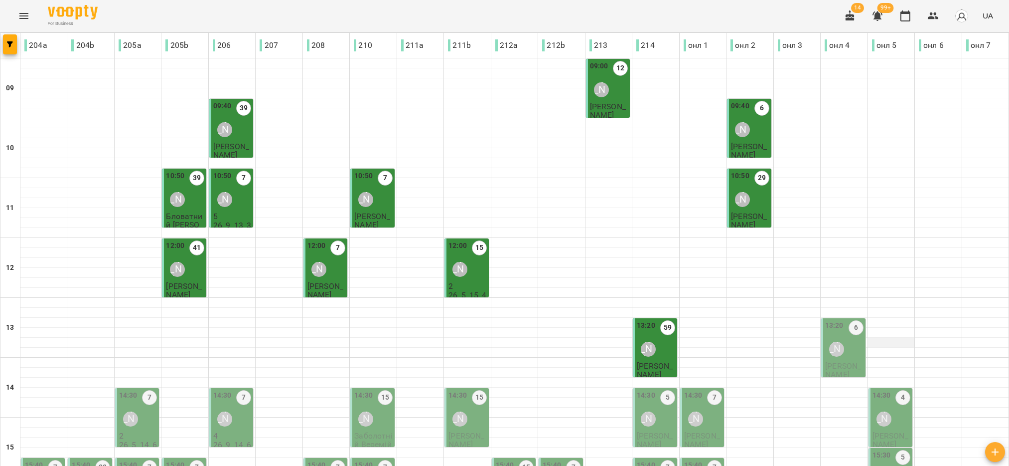
scroll to position [224, 0]
click at [838, 337] on div "[PERSON_NAME]" at bounding box center [836, 348] width 23 height 23
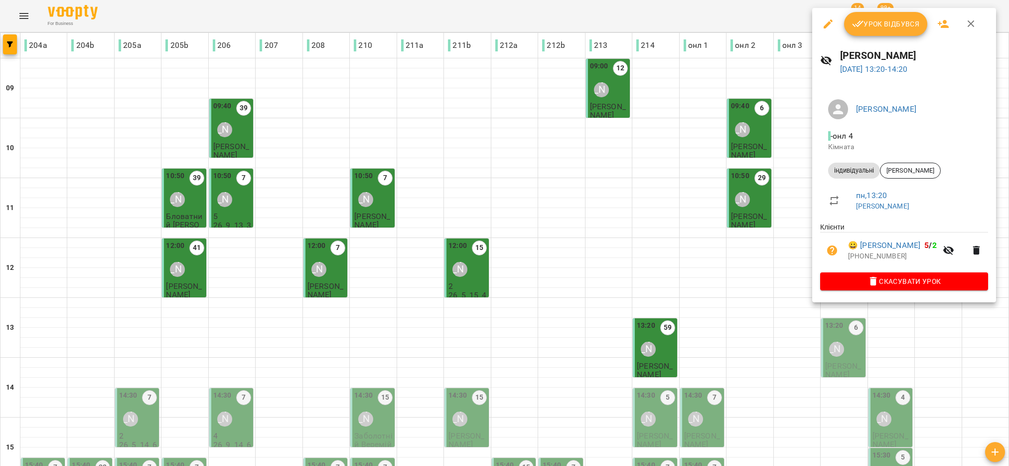
click at [876, 23] on span "Урок відбувся" at bounding box center [886, 24] width 68 height 12
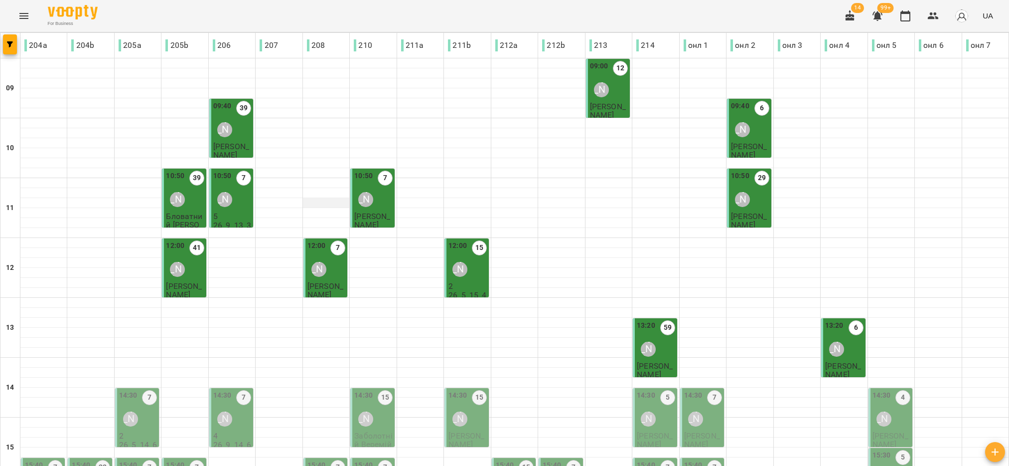
scroll to position [150, 0]
click at [131, 407] on div "Юля Миколюк" at bounding box center [130, 418] width 23 height 23
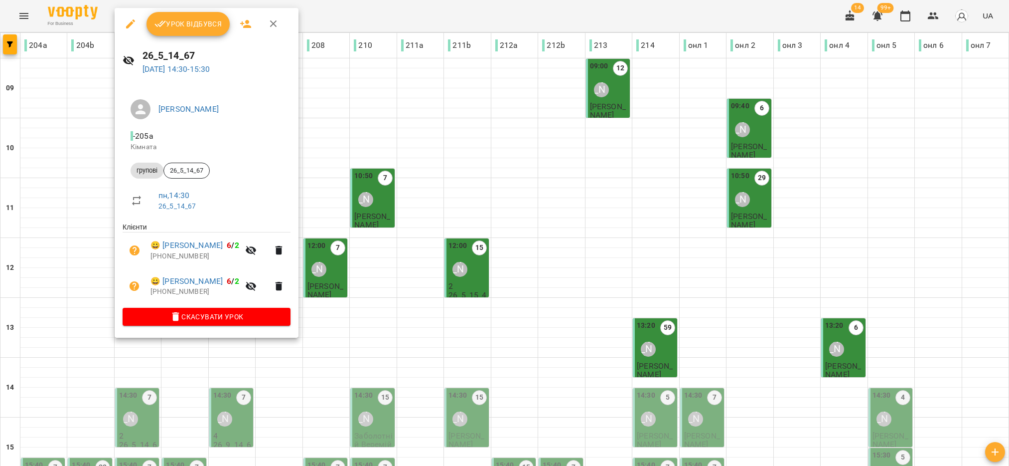
click at [215, 20] on span "Урок відбувся" at bounding box center [189, 24] width 68 height 12
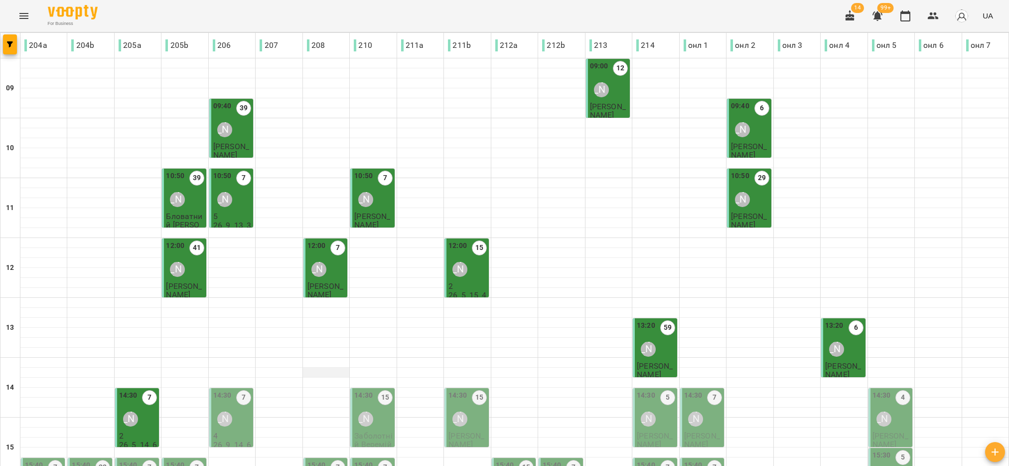
scroll to position [150, 0]
click at [224, 411] on div "Наталія Роєнко" at bounding box center [224, 418] width 15 height 15
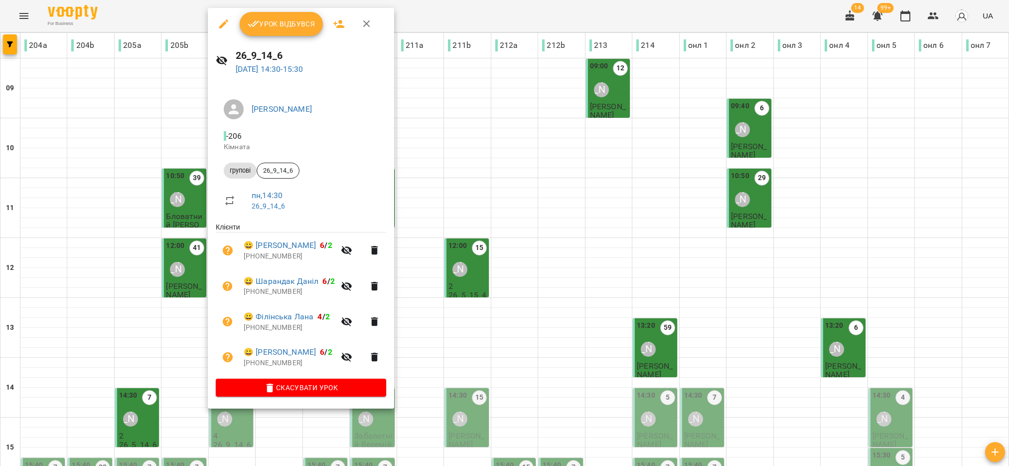
click at [283, 24] on span "Урок відбувся" at bounding box center [282, 24] width 68 height 12
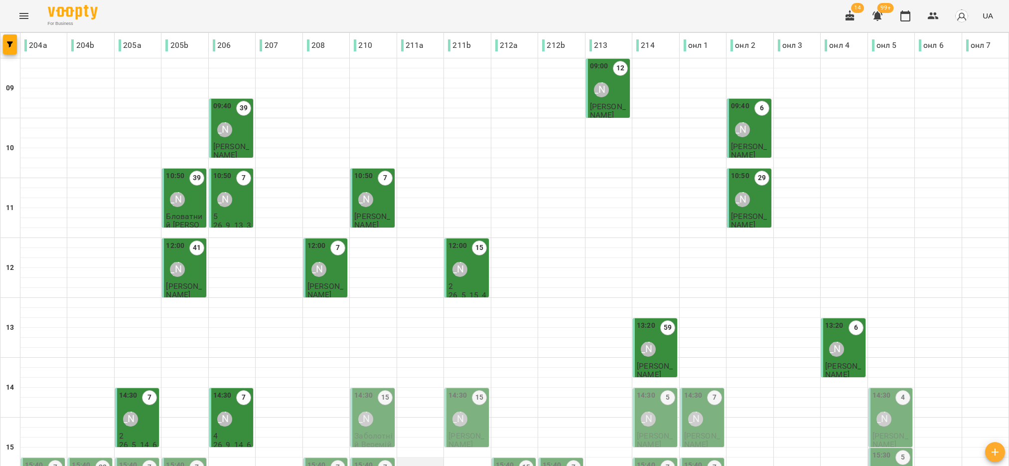
scroll to position [224, 0]
click at [382, 390] on div "14:30 15 Ольга Односум" at bounding box center [373, 410] width 38 height 40
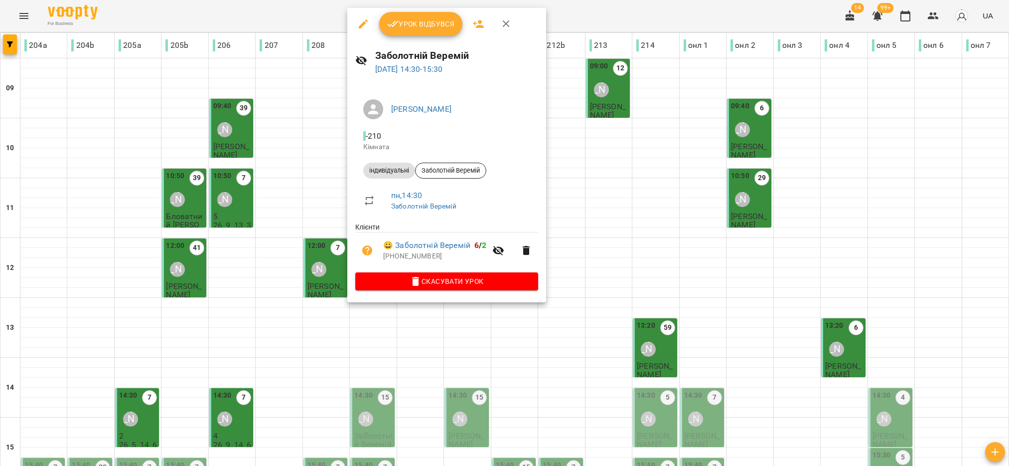
click at [449, 23] on span "Урок відбувся" at bounding box center [421, 24] width 68 height 12
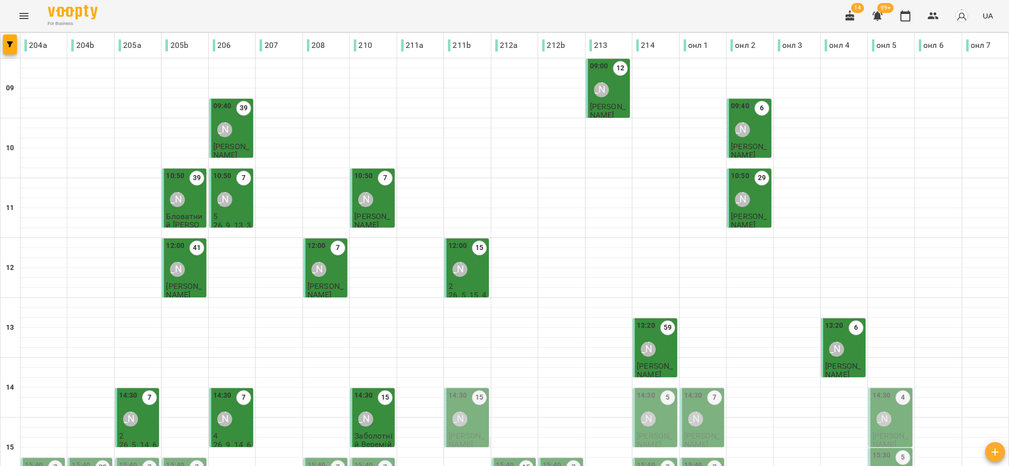
scroll to position [224, 0]
click at [449, 431] on span "Концевич Аріна" at bounding box center [467, 440] width 36 height 18
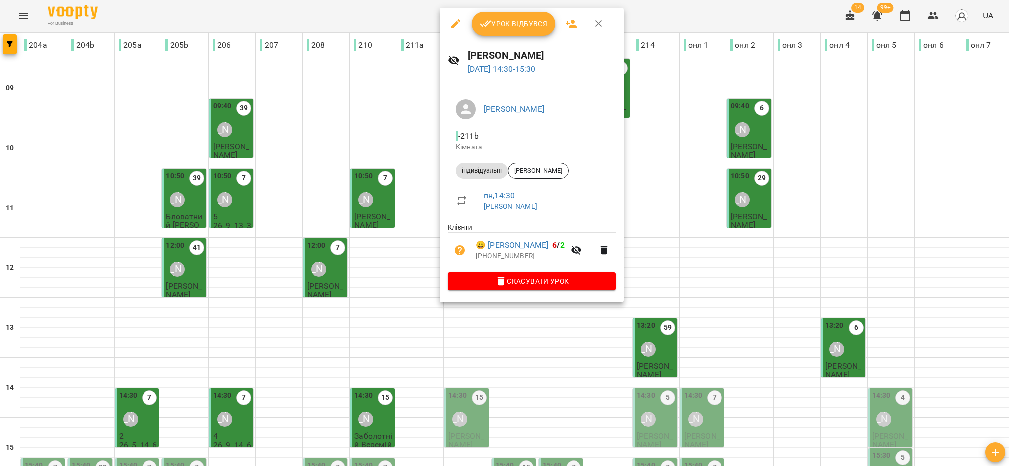
click at [529, 21] on span "Урок відбувся" at bounding box center [514, 24] width 68 height 12
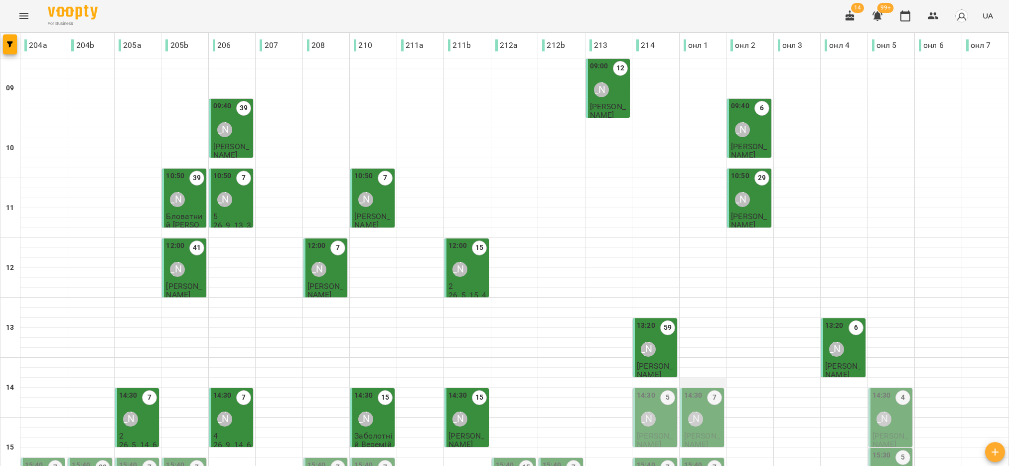
scroll to position [150, 0]
click at [645, 411] on div "Ірина Анайманович" at bounding box center [648, 418] width 15 height 15
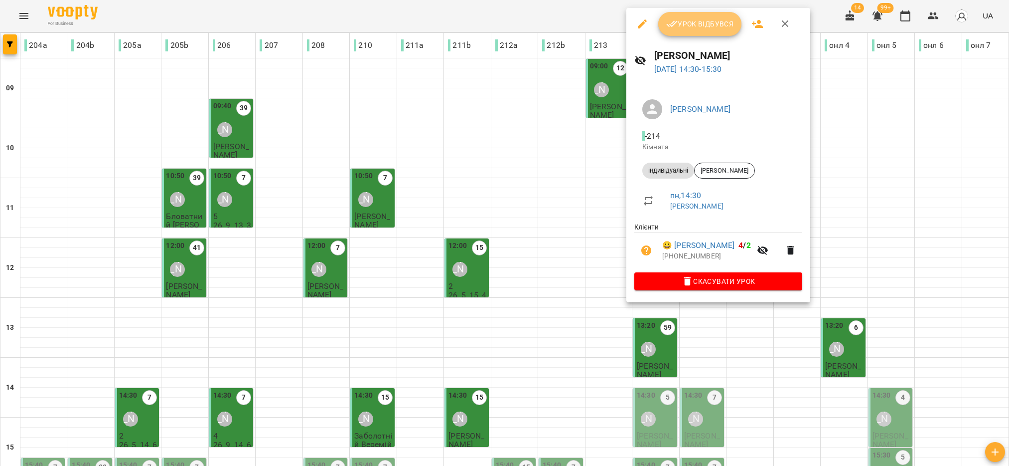
click at [689, 27] on span "Урок відбувся" at bounding box center [700, 24] width 68 height 12
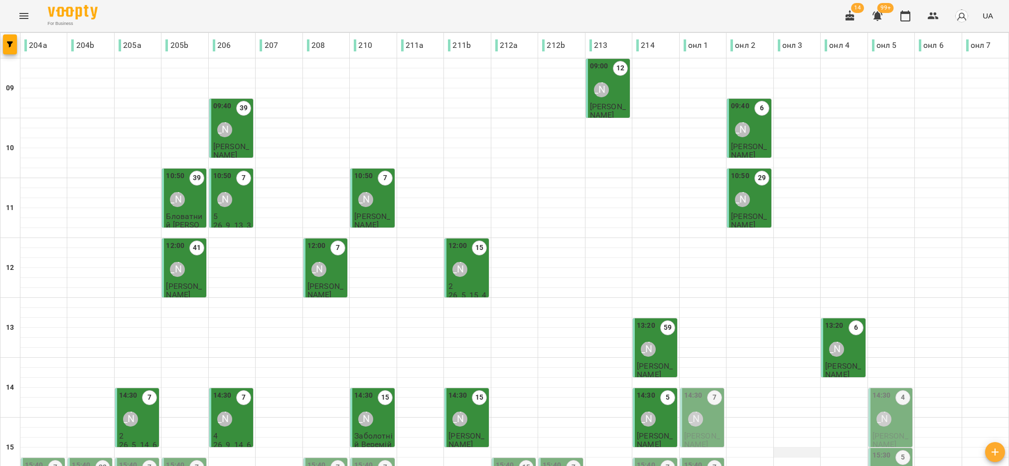
scroll to position [150, 0]
click at [697, 407] on div "Юлія Пашкова" at bounding box center [695, 418] width 23 height 23
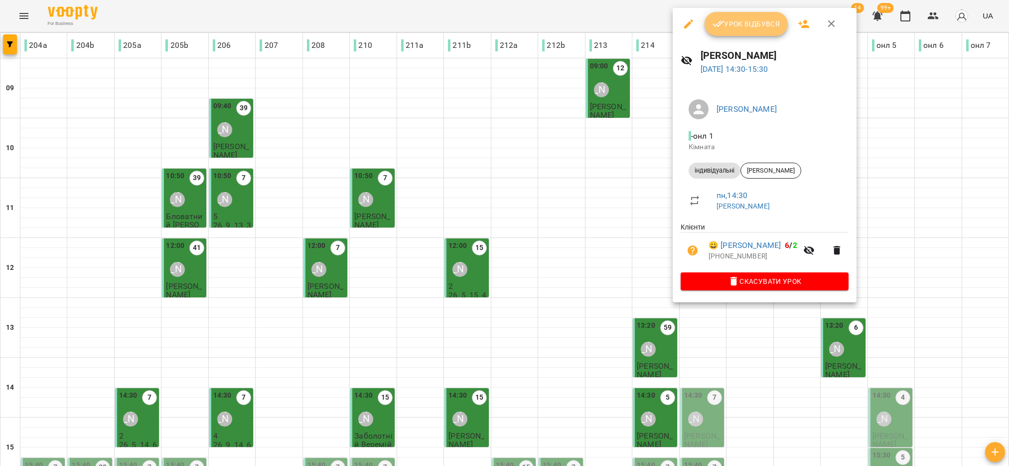
click at [743, 21] on span "Урок відбувся" at bounding box center [747, 24] width 68 height 12
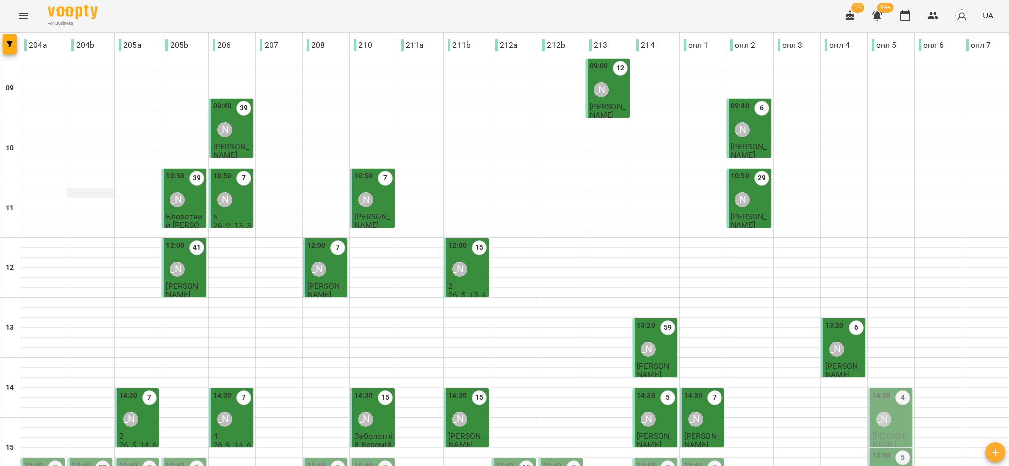
click at [67, 191] on div at bounding box center [90, 193] width 46 height 10
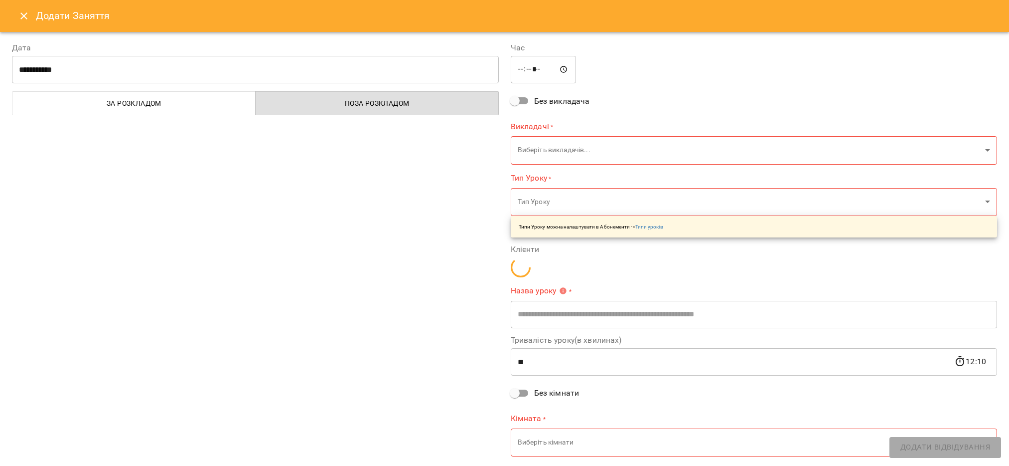
type input "**********"
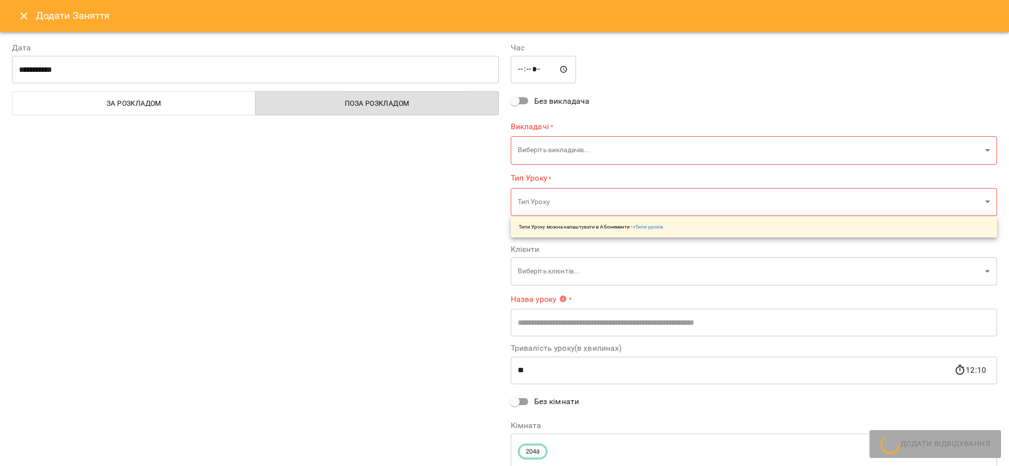
click at [22, 10] on icon "Close" at bounding box center [24, 16] width 12 height 12
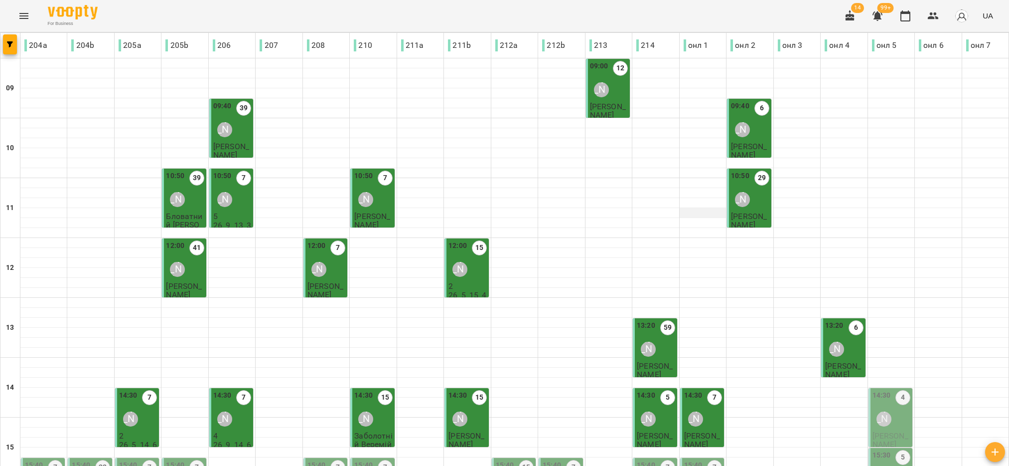
scroll to position [224, 0]
click at [877, 411] on div "[PERSON_NAME]" at bounding box center [884, 418] width 15 height 15
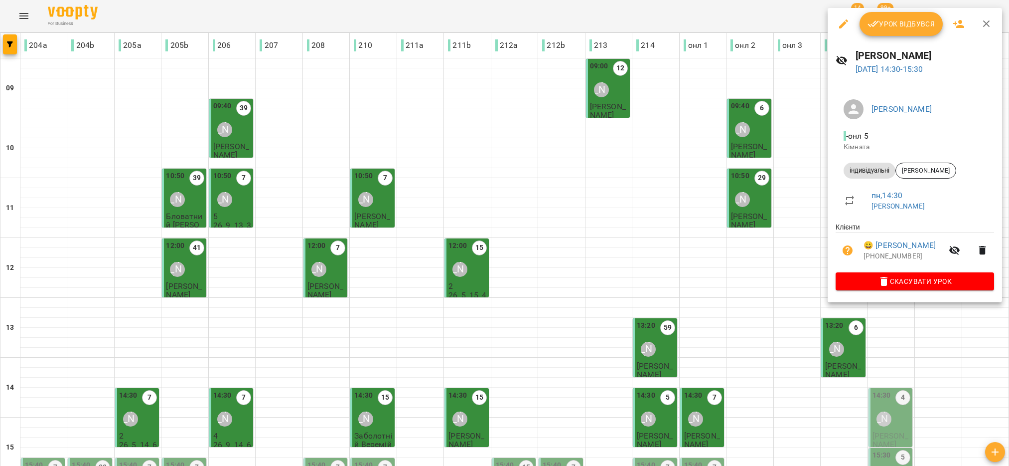
click at [908, 21] on span "Урок відбувся" at bounding box center [902, 24] width 68 height 12
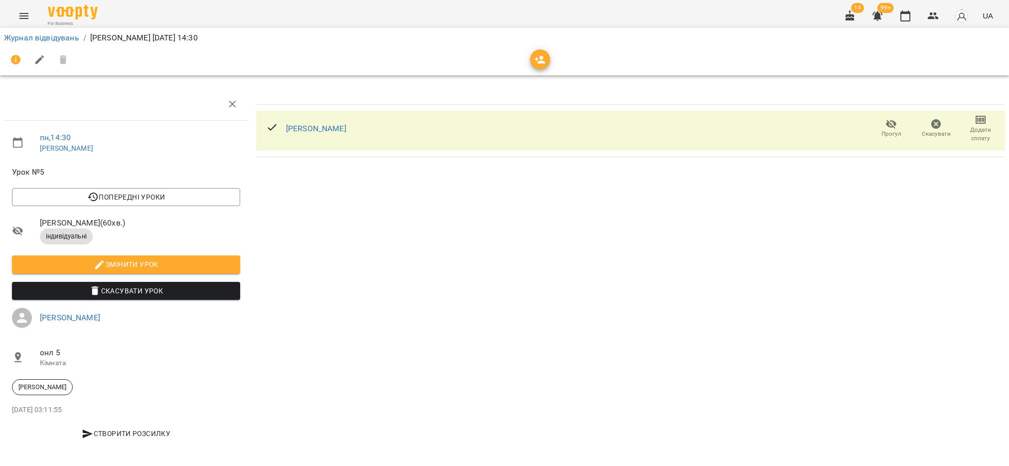
click at [882, 134] on span "Прогул" at bounding box center [892, 134] width 20 height 8
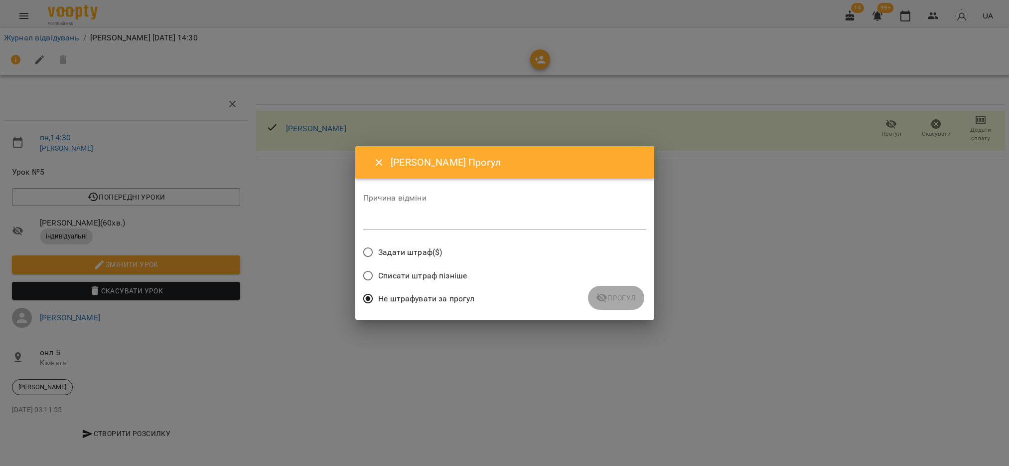
click at [414, 226] on textarea at bounding box center [504, 221] width 283 height 9
type textarea "*"
click at [631, 299] on span "Прогул" at bounding box center [616, 298] width 40 height 12
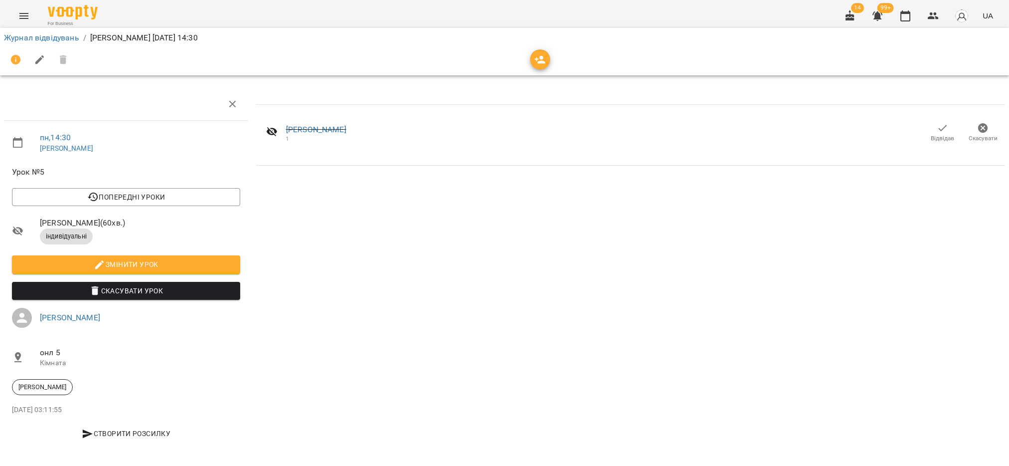
click at [931, 138] on span "Відвідав" at bounding box center [942, 138] width 23 height 8
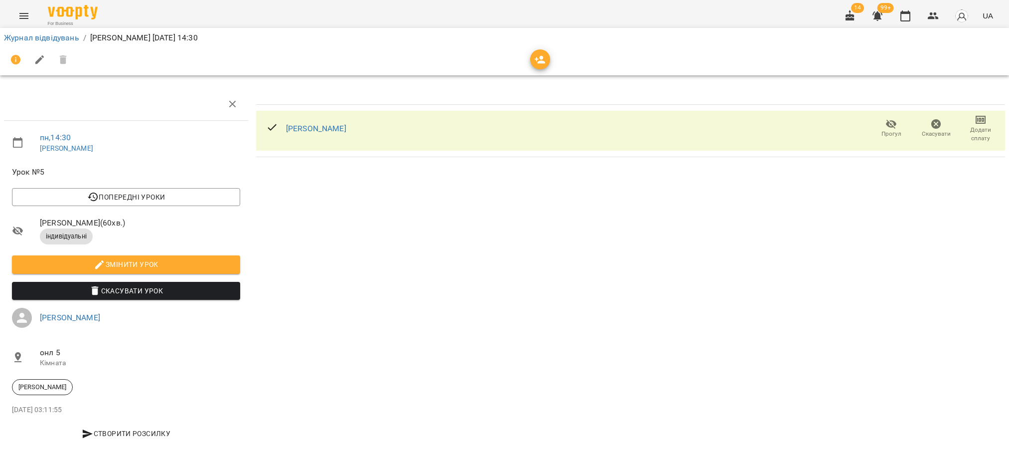
click at [886, 127] on icon "button" at bounding box center [892, 124] width 12 height 12
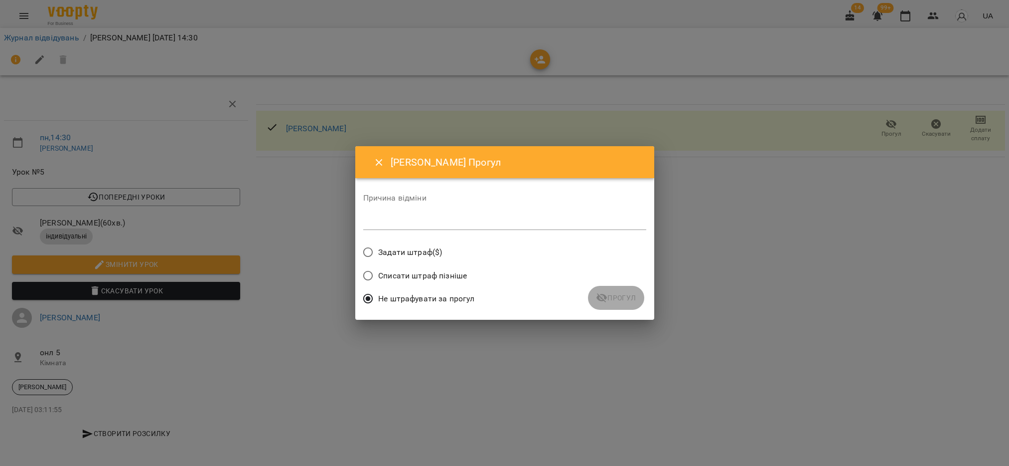
click at [491, 219] on textarea at bounding box center [504, 221] width 283 height 9
type textarea "*"
click at [615, 304] on button "Прогул" at bounding box center [616, 298] width 56 height 24
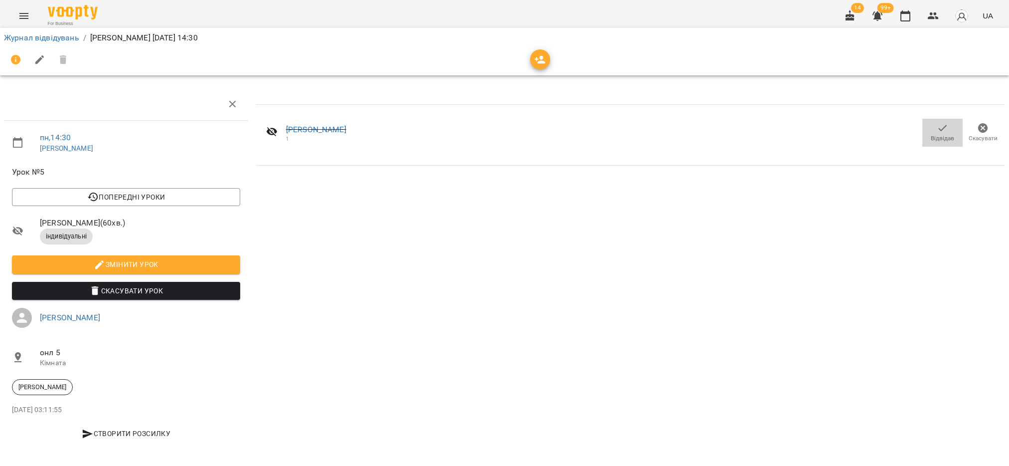
click at [938, 126] on icon "button" at bounding box center [943, 128] width 12 height 12
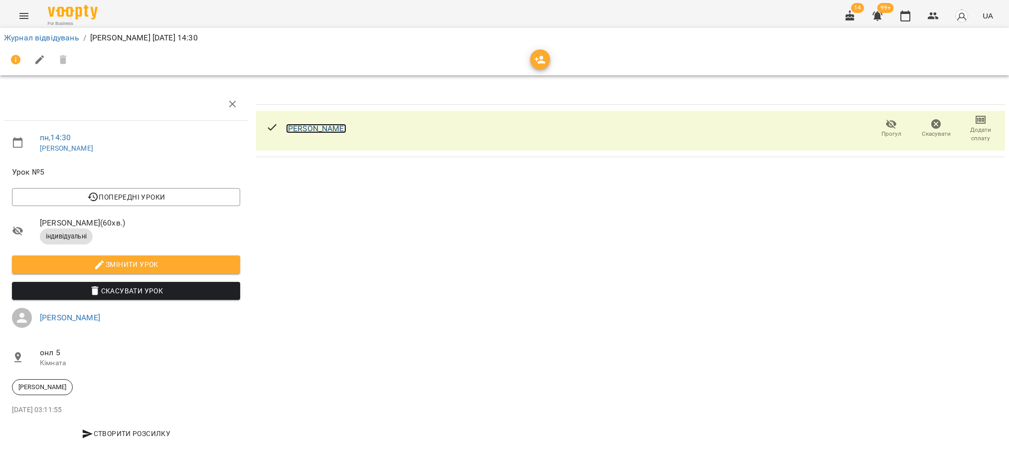
click at [301, 130] on link "Дьолог Марія" at bounding box center [316, 128] width 60 height 9
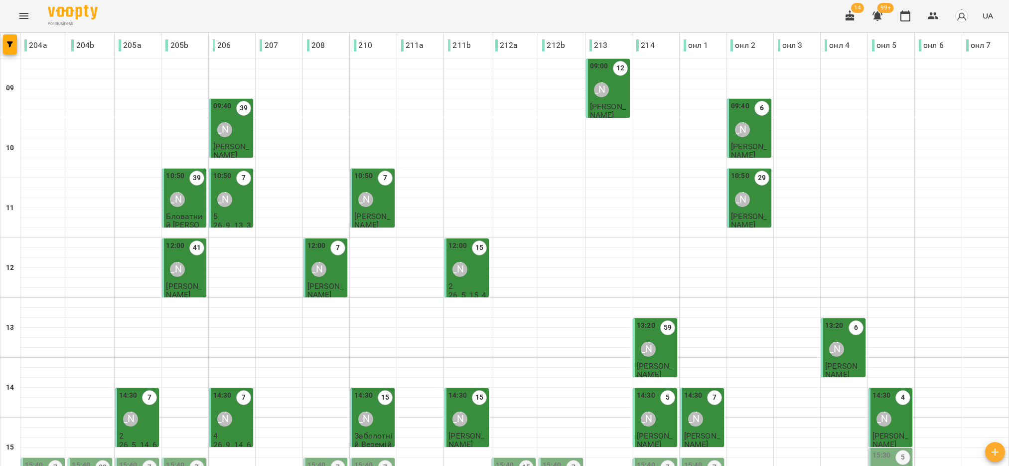
scroll to position [299, 0]
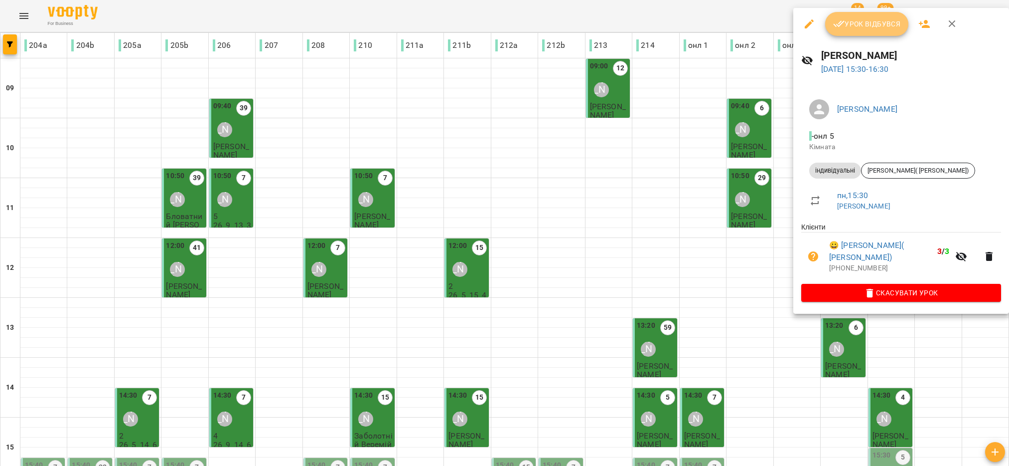
click at [852, 30] on button "Урок відбувся" at bounding box center [867, 24] width 84 height 24
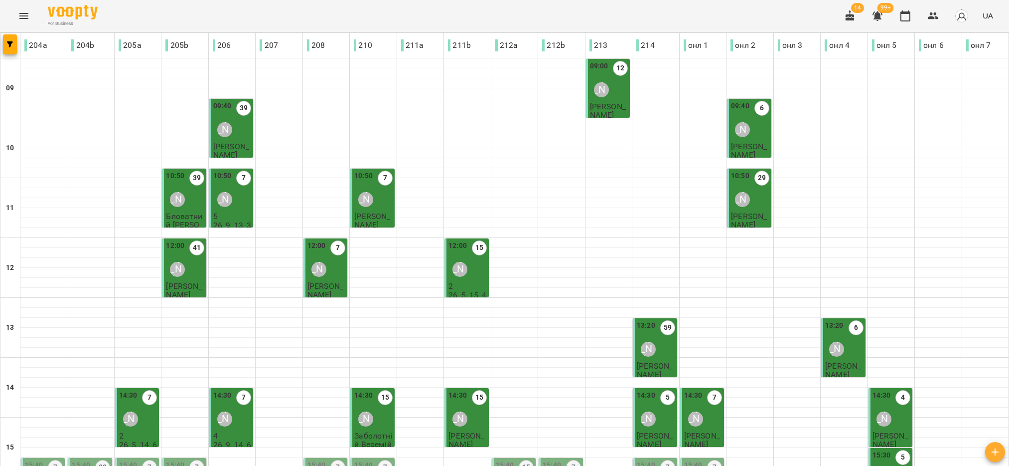
scroll to position [299, 0]
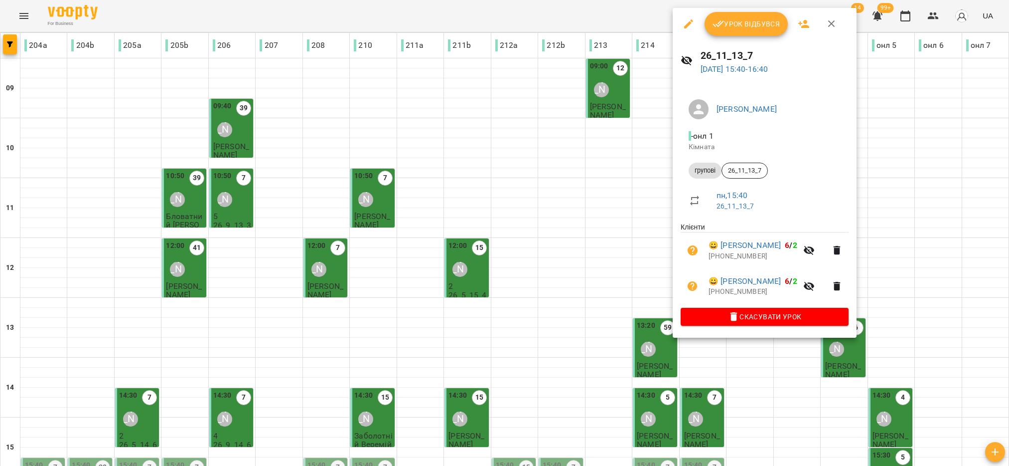
click at [730, 30] on button "Урок відбувся" at bounding box center [747, 24] width 84 height 24
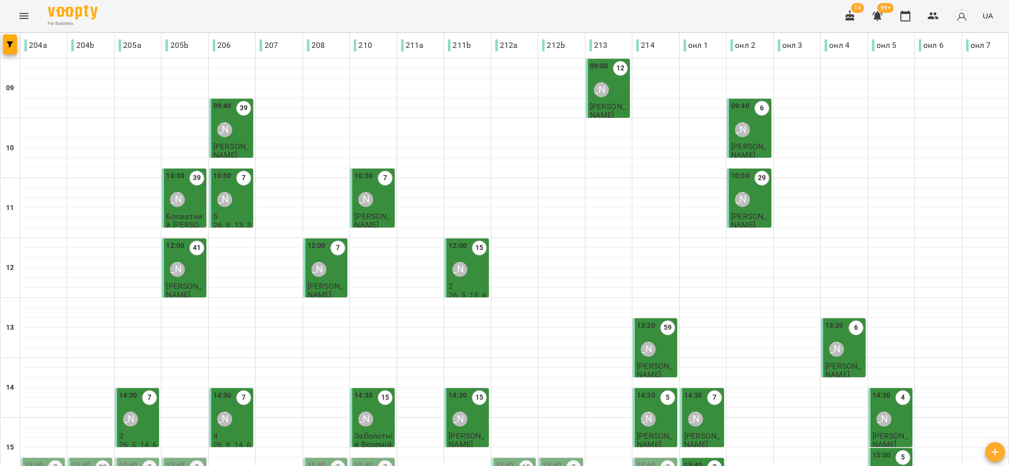
scroll to position [299, 0]
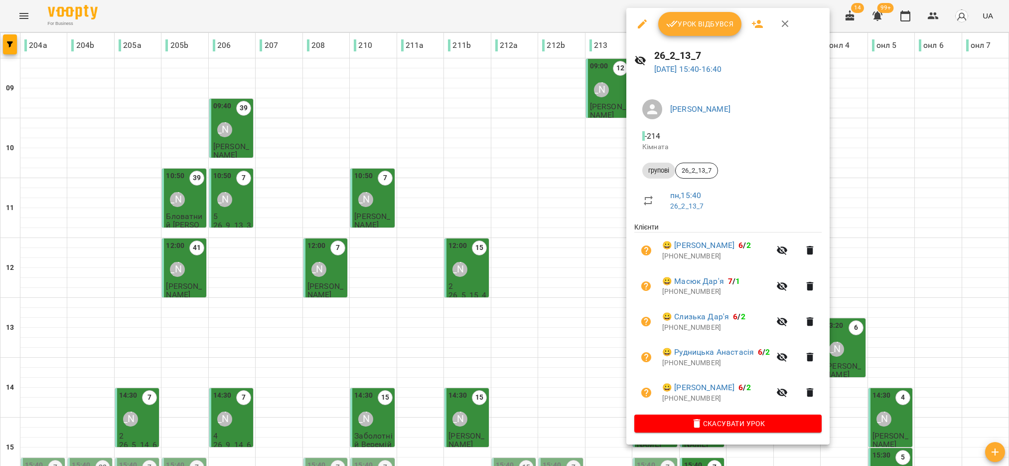
click at [694, 19] on span "Урок відбувся" at bounding box center [700, 24] width 68 height 12
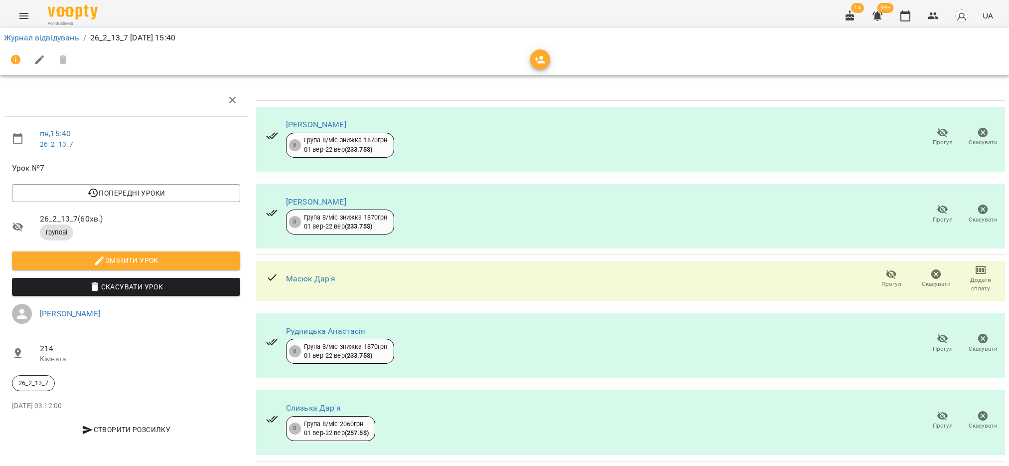
scroll to position [19, 0]
click at [302, 274] on link "Масюк Дар'я" at bounding box center [311, 278] width 50 height 9
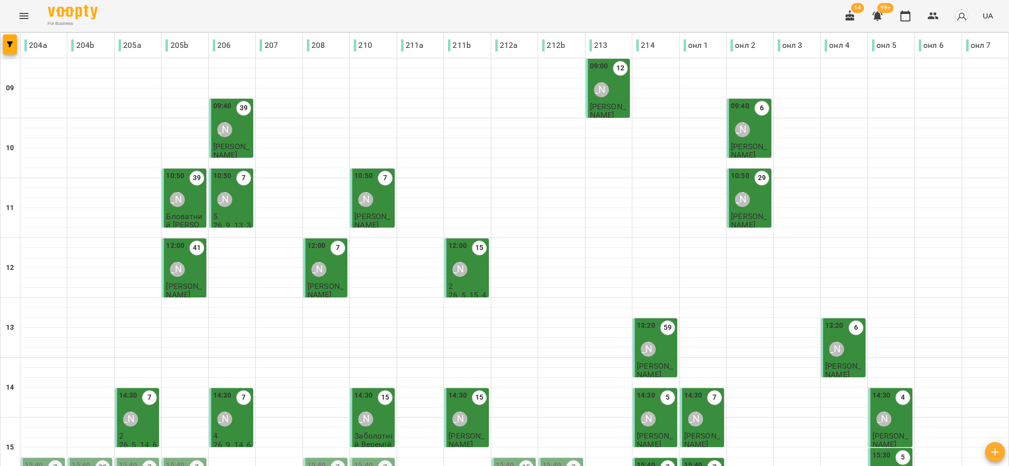
scroll to position [318, 0]
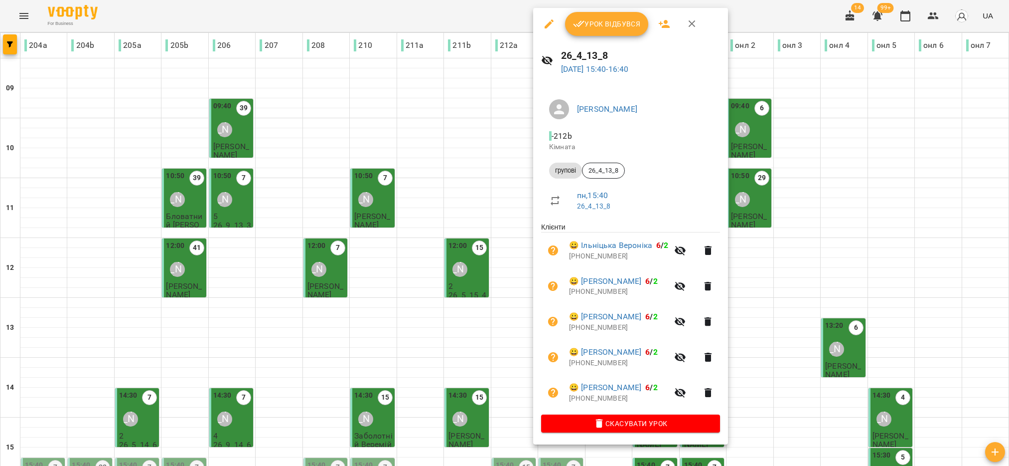
click at [599, 26] on span "Урок відбувся" at bounding box center [607, 24] width 68 height 12
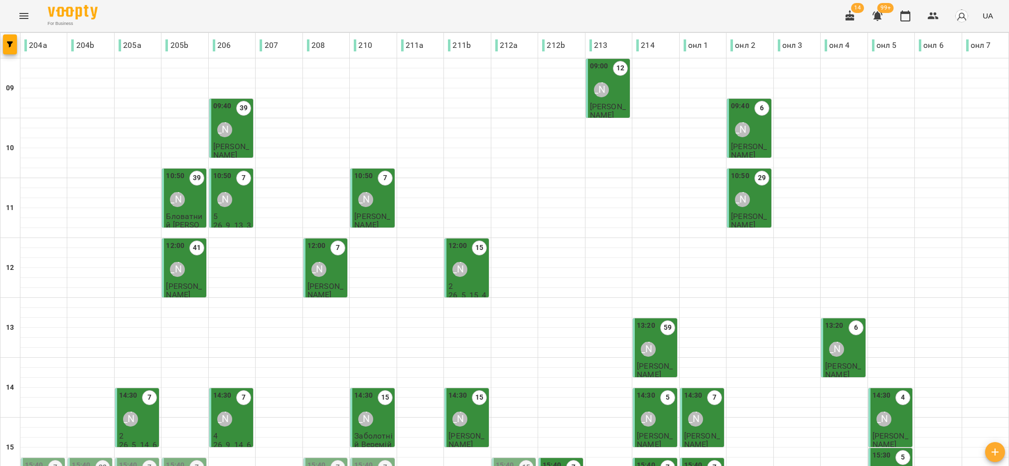
scroll to position [224, 0]
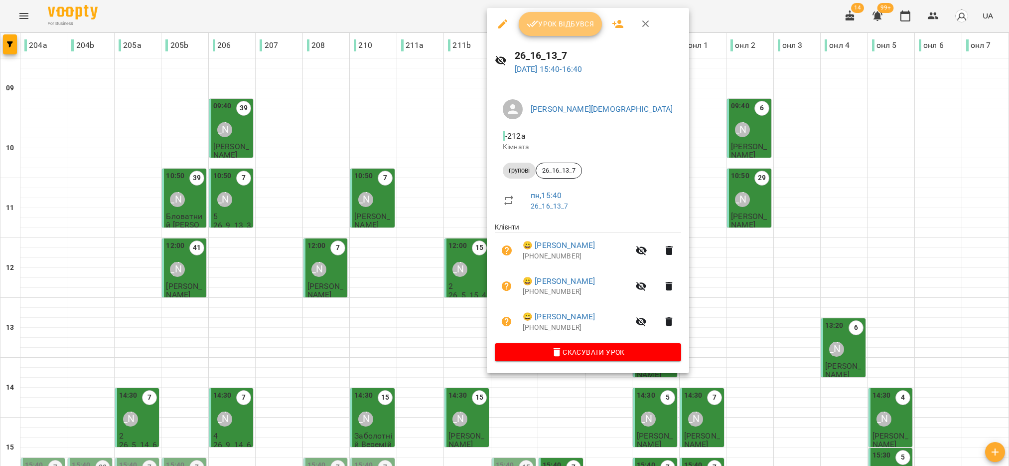
click at [567, 27] on span "Урок відбувся" at bounding box center [561, 24] width 68 height 12
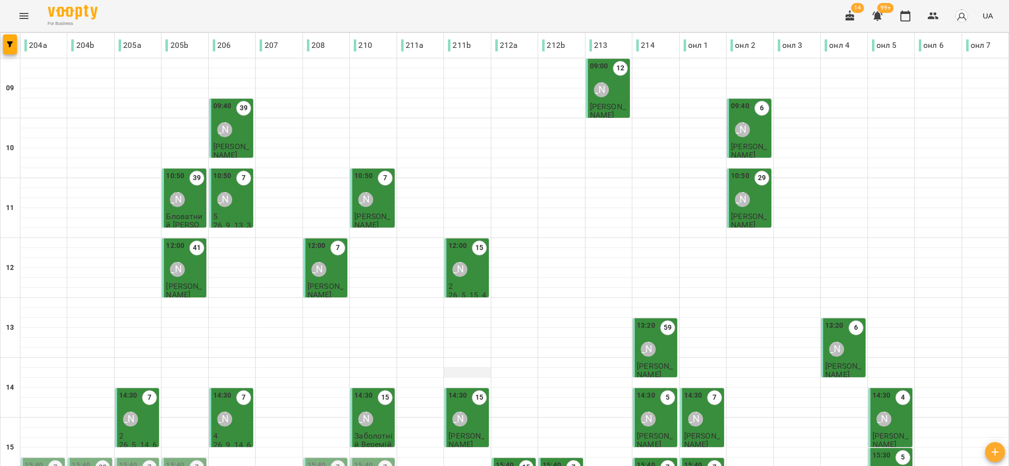
scroll to position [299, 0]
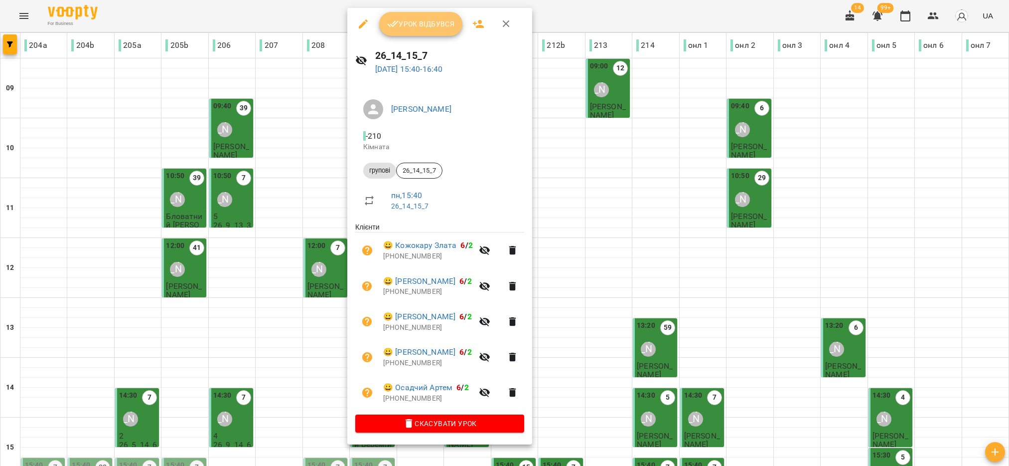
click at [428, 30] on button "Урок відбувся" at bounding box center [421, 24] width 84 height 24
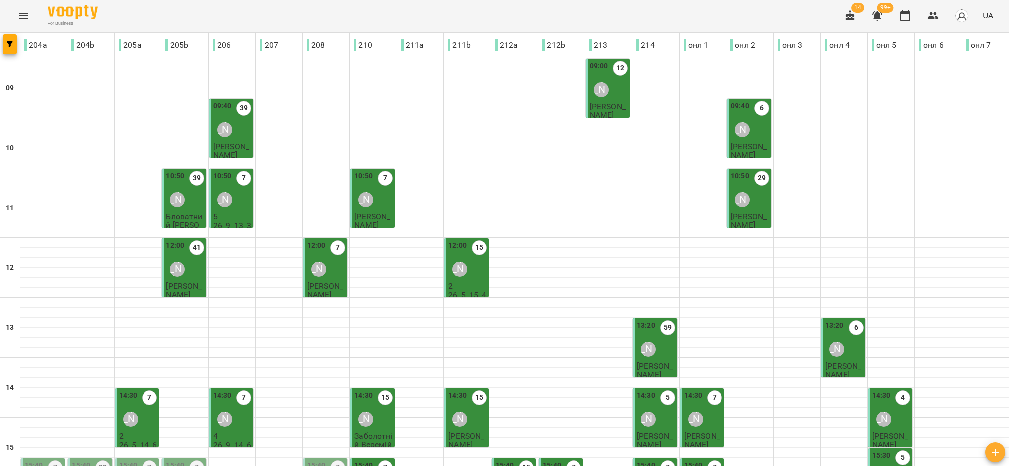
scroll to position [318, 0]
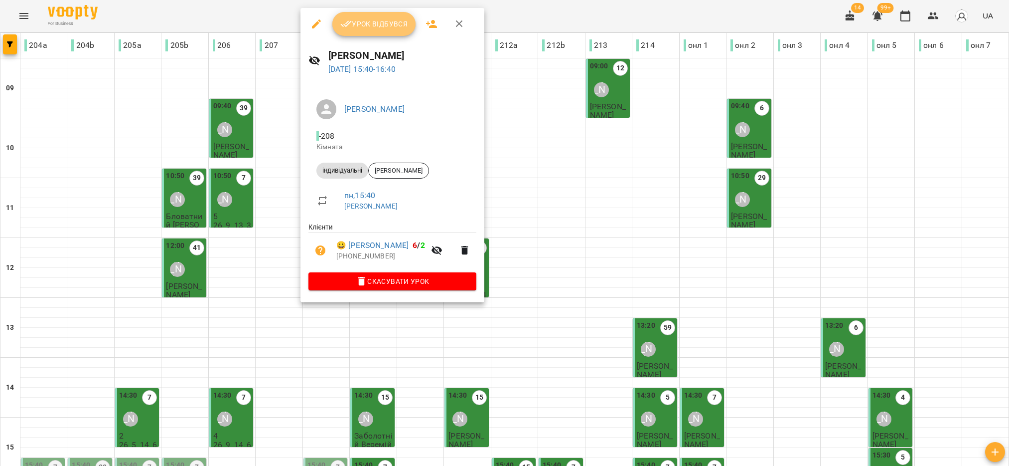
click at [389, 27] on span "Урок відбувся" at bounding box center [374, 24] width 68 height 12
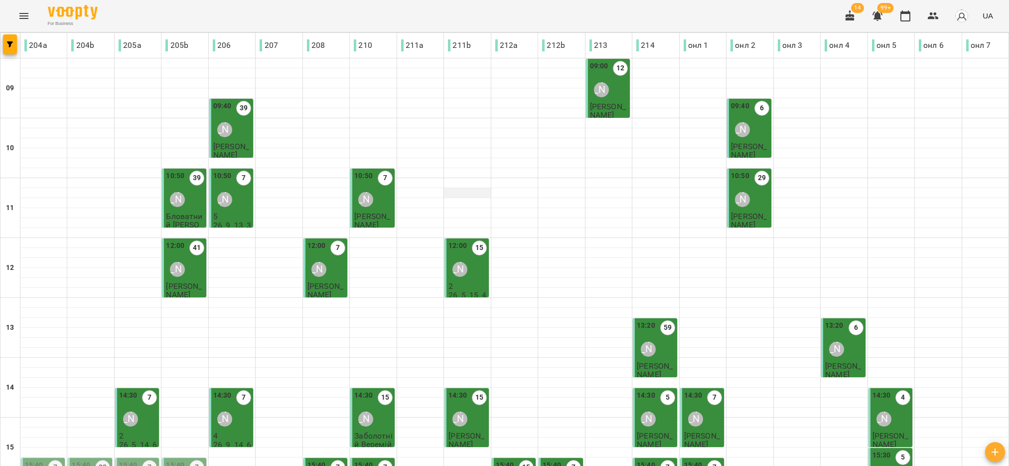
scroll to position [299, 0]
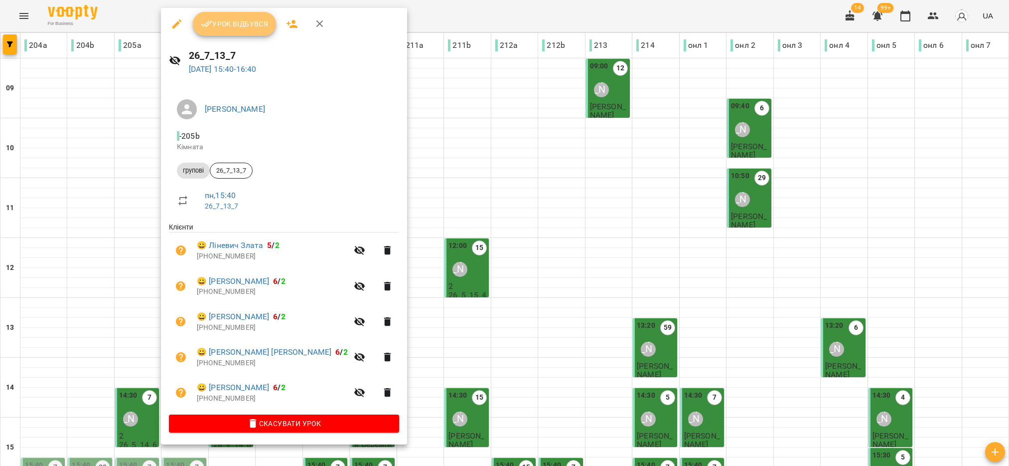
click at [257, 16] on button "Урок відбувся" at bounding box center [235, 24] width 84 height 24
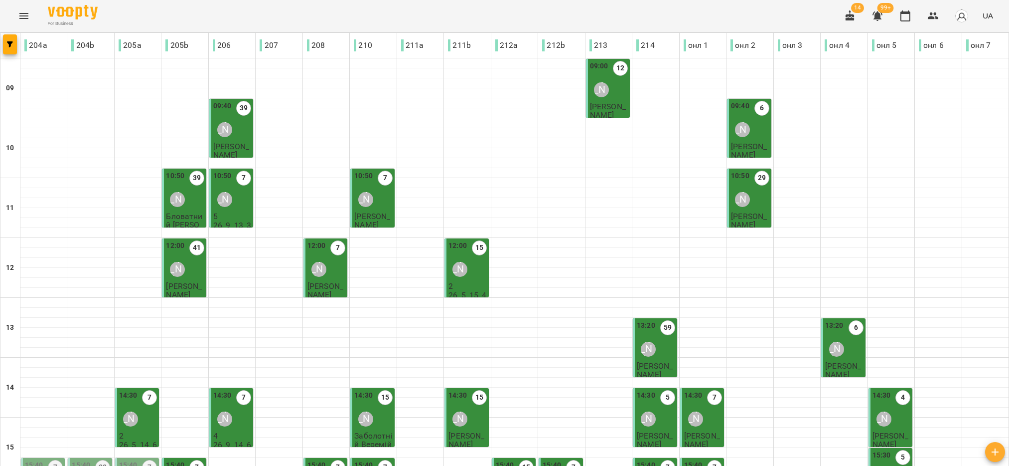
scroll to position [224, 0]
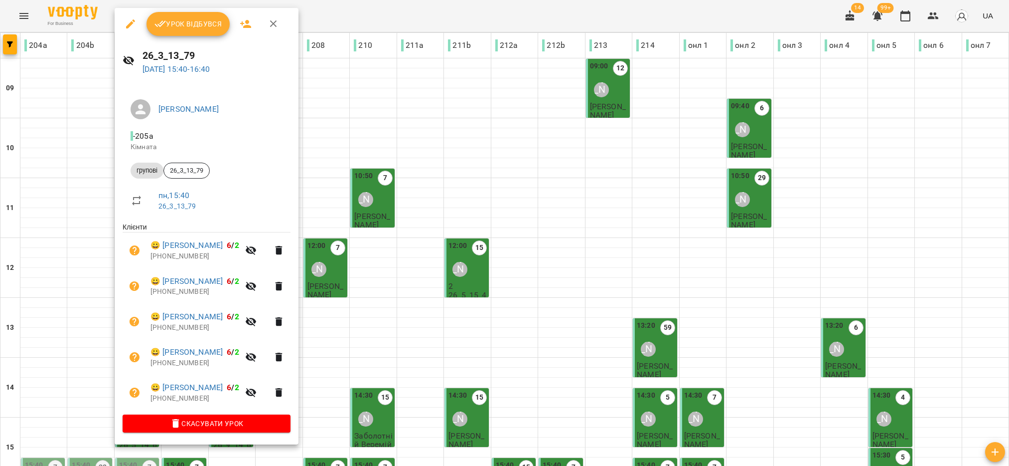
click at [167, 27] on span "Урок відбувся" at bounding box center [189, 24] width 68 height 12
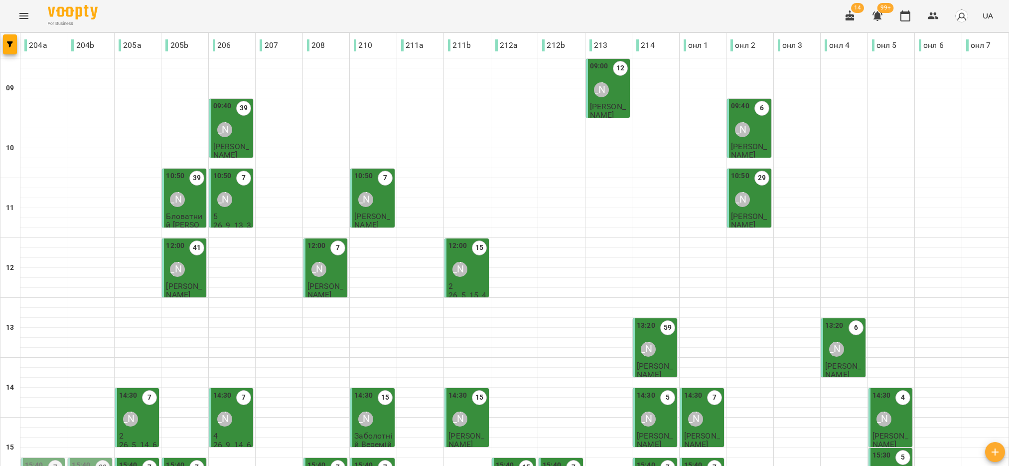
scroll to position [150, 0]
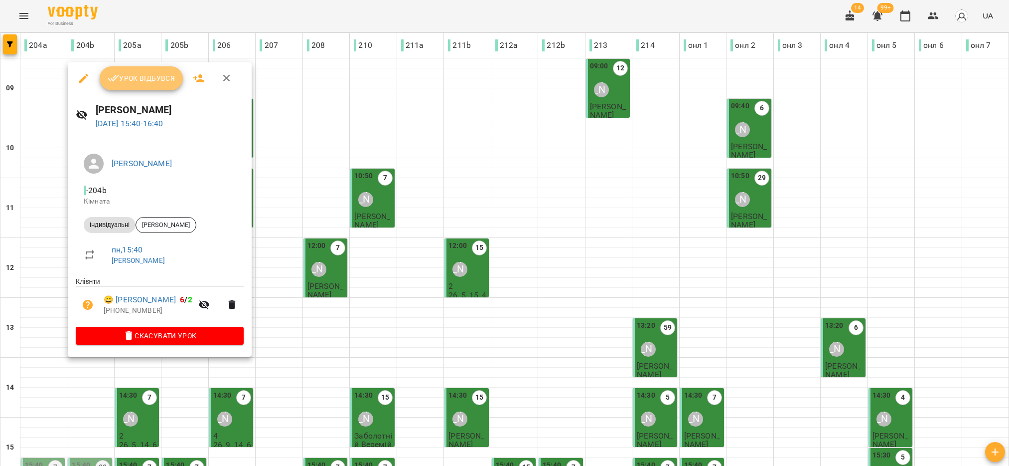
click at [150, 84] on button "Урок відбувся" at bounding box center [142, 78] width 84 height 24
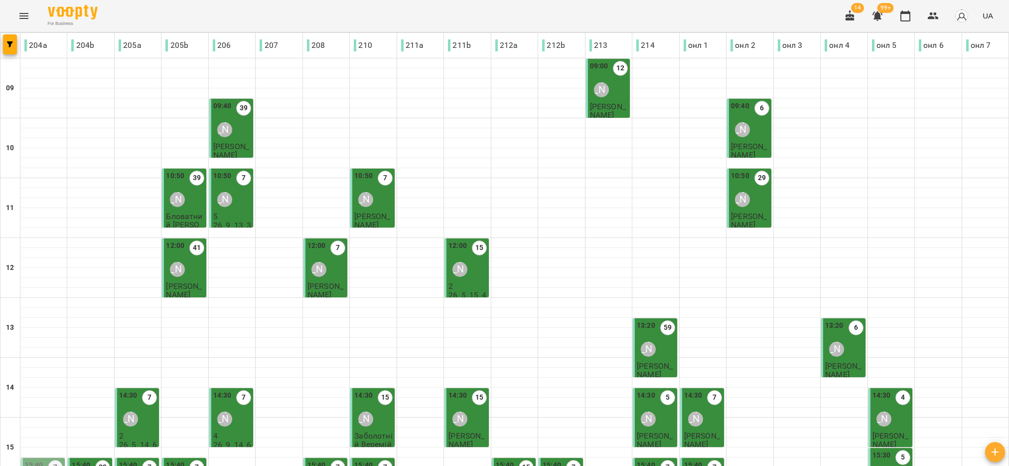
scroll to position [299, 0]
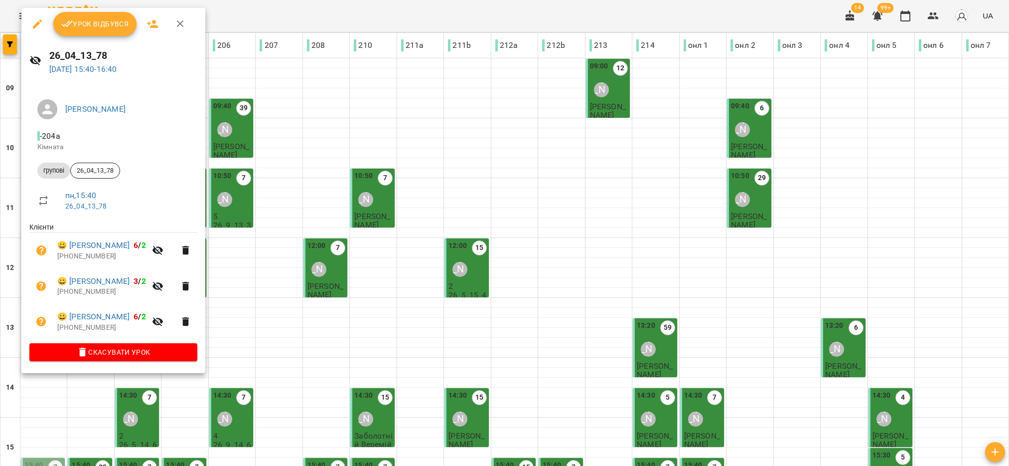
click at [107, 21] on span "Урок відбувся" at bounding box center [95, 24] width 68 height 12
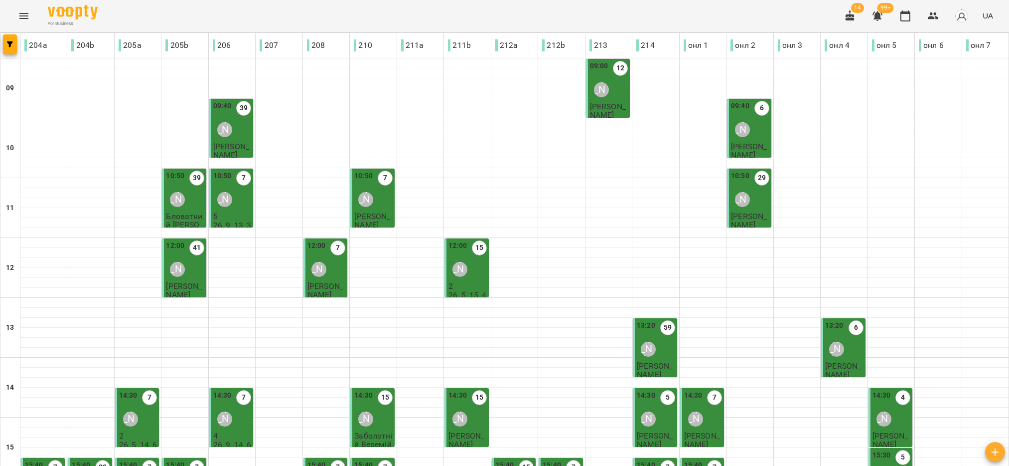
scroll to position [299, 0]
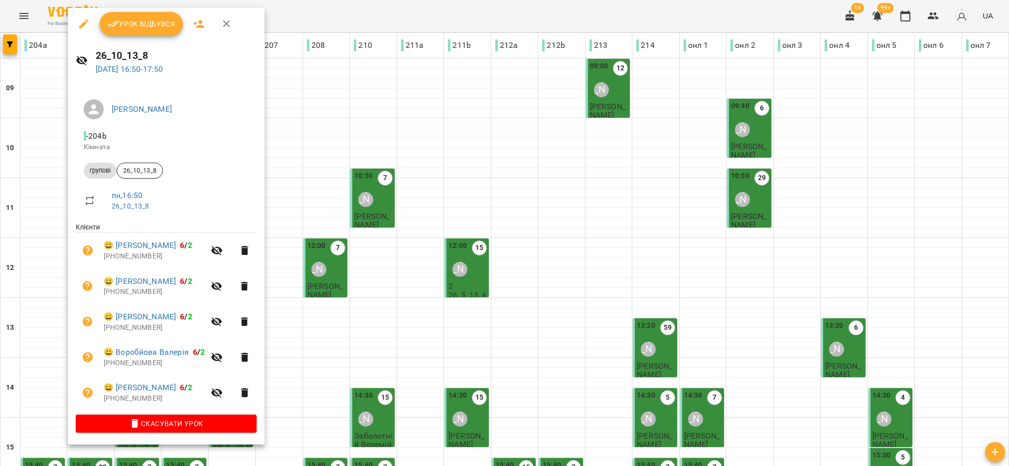
click at [165, 24] on span "Урок відбувся" at bounding box center [142, 24] width 68 height 12
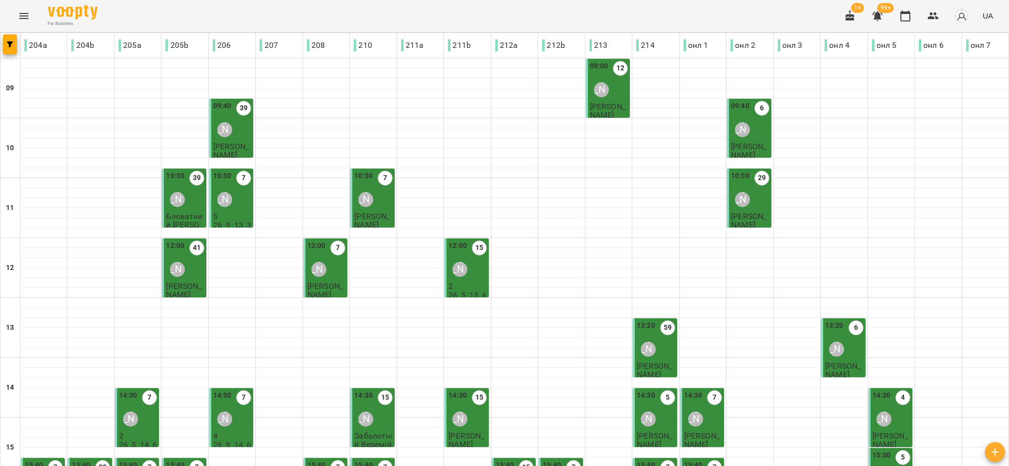
scroll to position [224, 0]
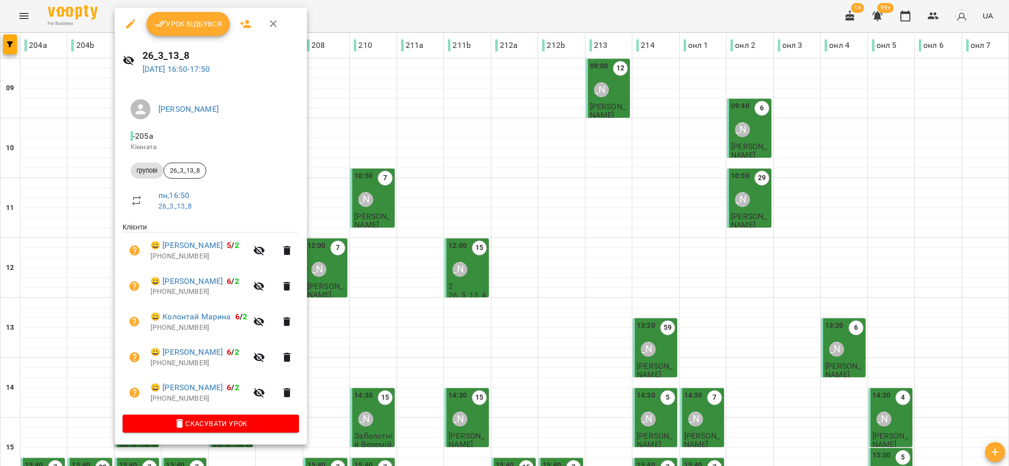
click at [203, 33] on button "Урок відбувся" at bounding box center [189, 24] width 84 height 24
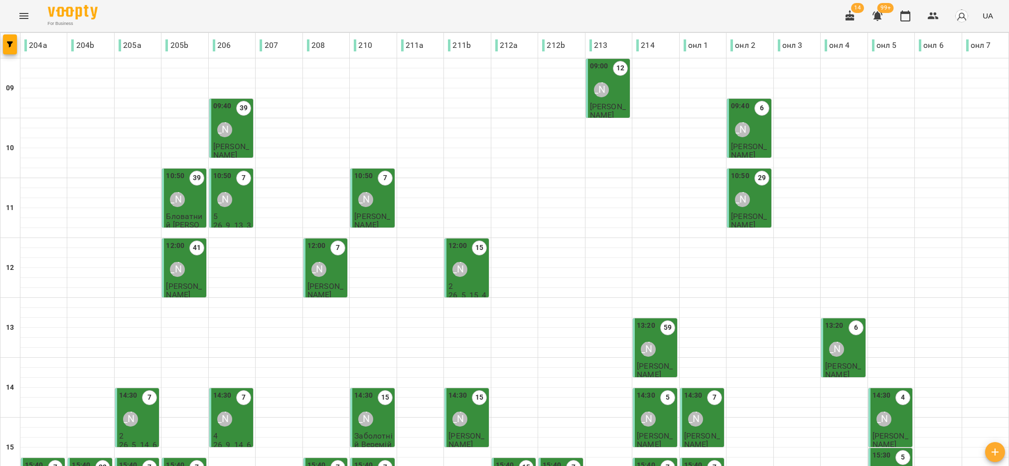
scroll to position [318, 0]
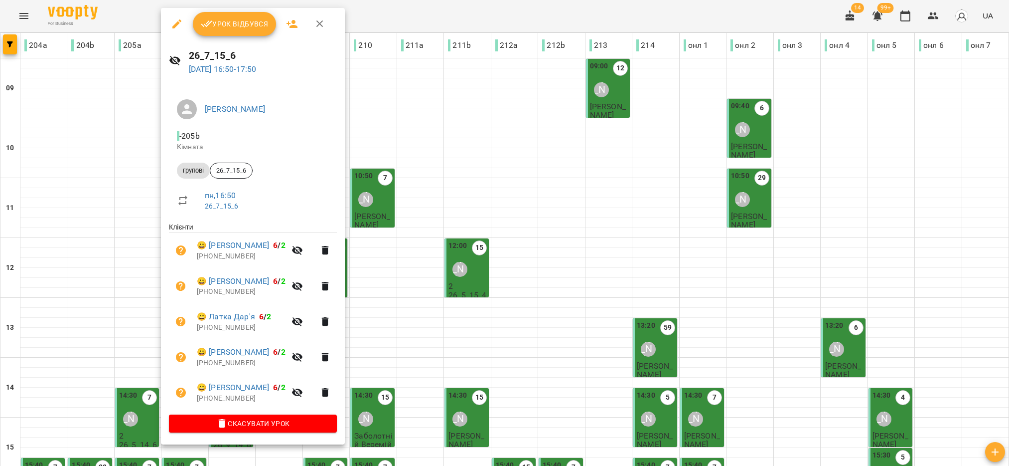
click at [226, 38] on div "Урок відбувся" at bounding box center [253, 24] width 184 height 32
click at [226, 29] on button "Урок відбувся" at bounding box center [235, 24] width 84 height 24
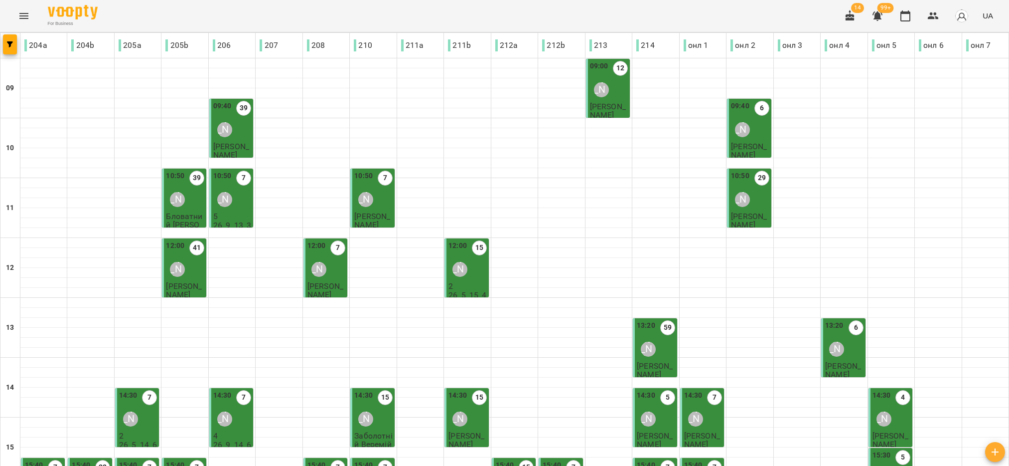
scroll to position [299, 0]
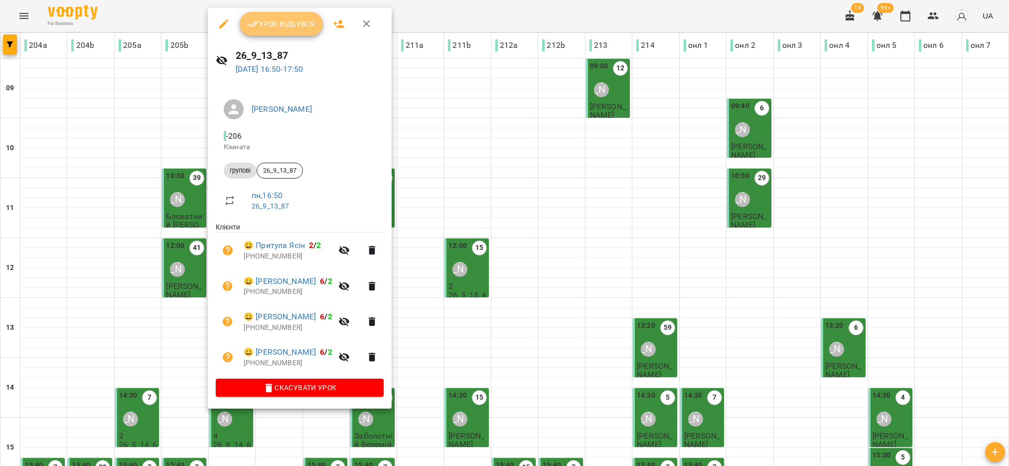
click at [301, 26] on span "Урок відбувся" at bounding box center [282, 24] width 68 height 12
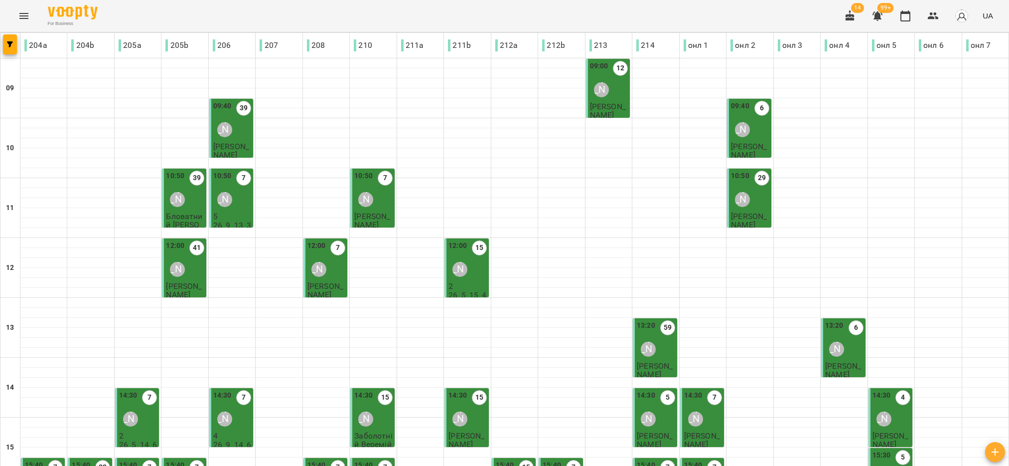
scroll to position [224, 0]
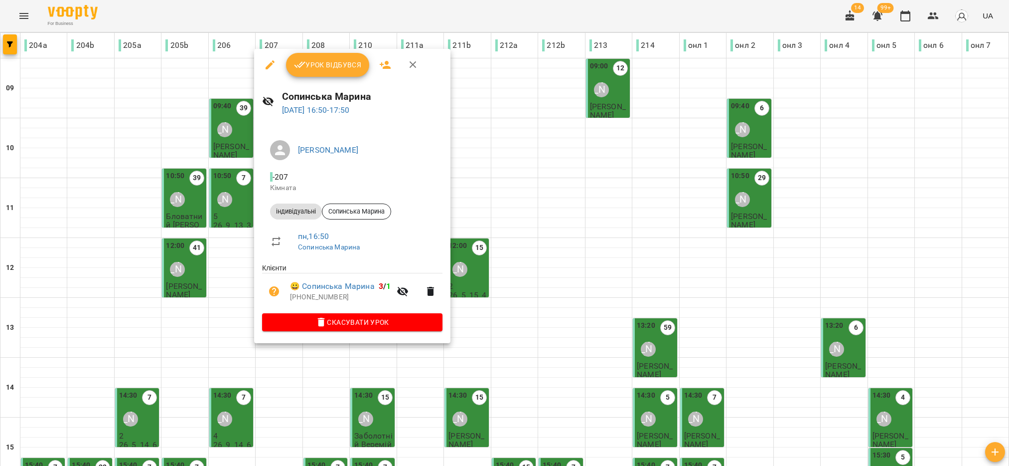
click at [341, 61] on span "Урок відбувся" at bounding box center [328, 65] width 68 height 12
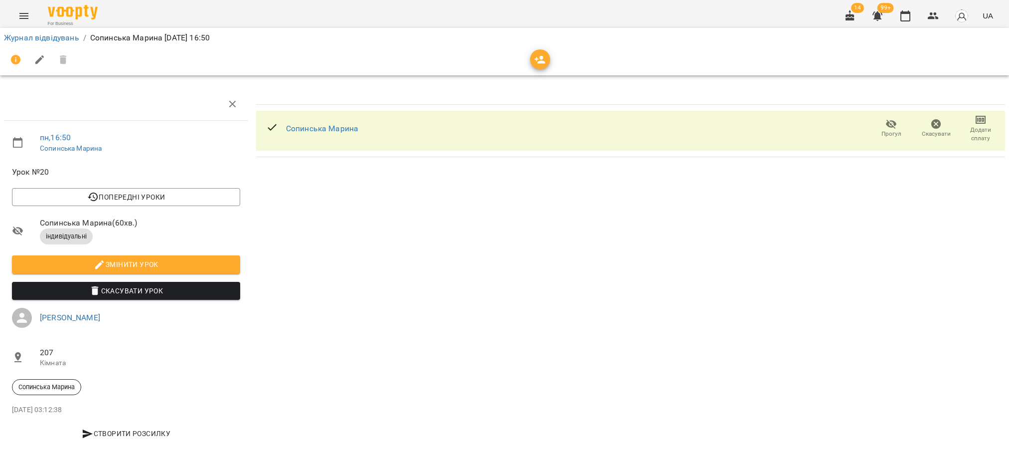
click at [886, 127] on icon "button" at bounding box center [891, 124] width 11 height 9
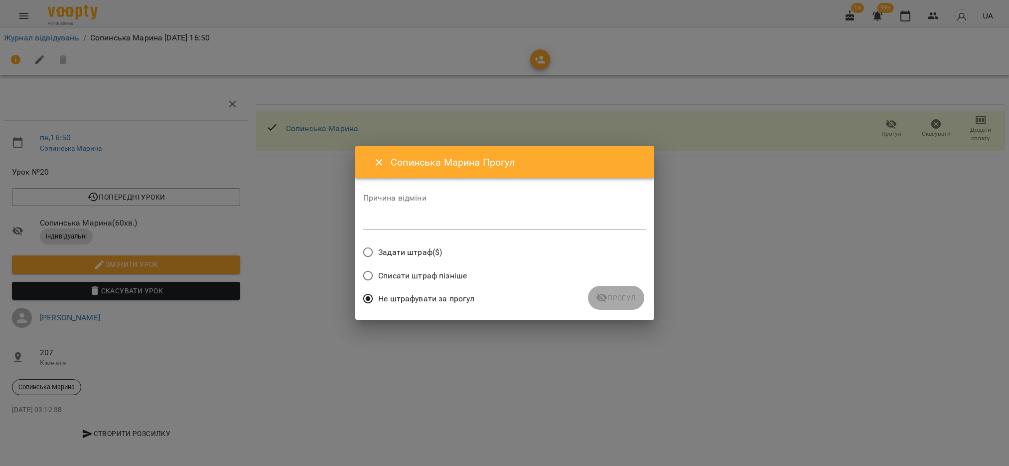
click at [458, 222] on textarea at bounding box center [504, 221] width 283 height 9
type textarea "*"
click at [622, 300] on span "Прогул" at bounding box center [616, 298] width 40 height 12
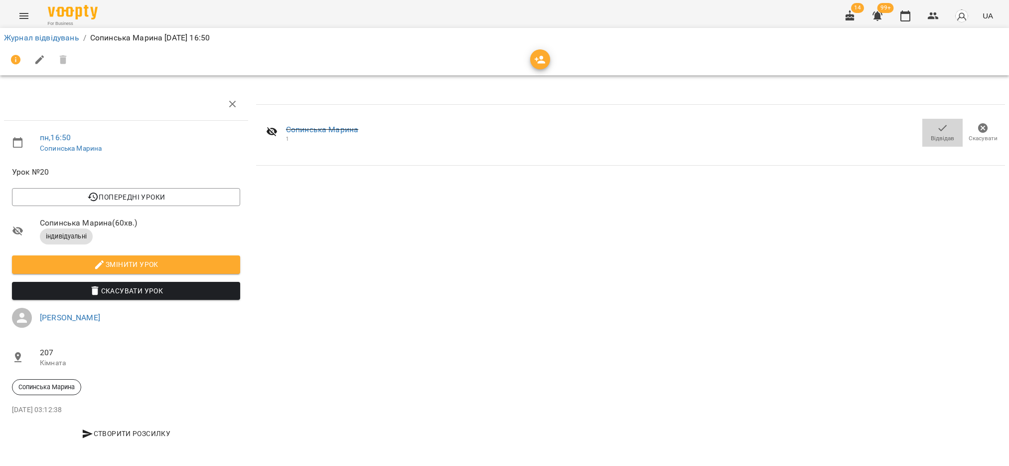
click at [937, 129] on icon "button" at bounding box center [943, 128] width 12 height 12
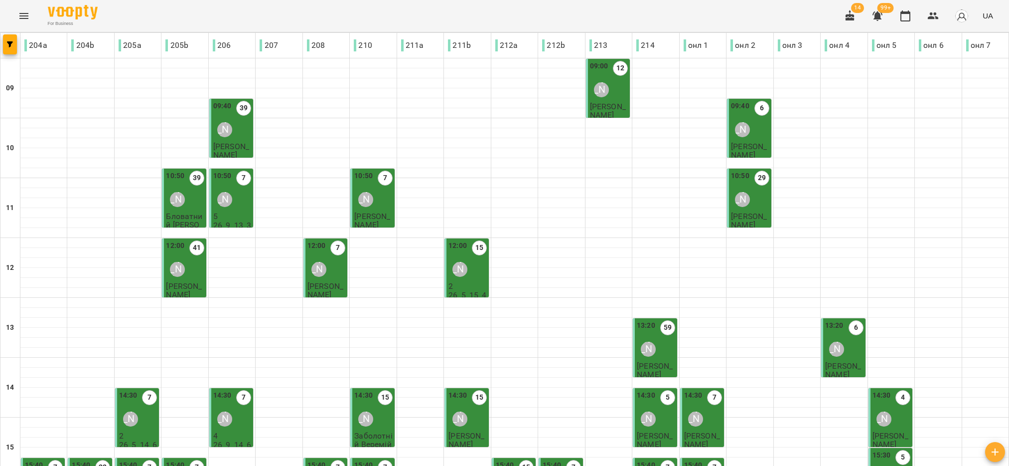
scroll to position [299, 0]
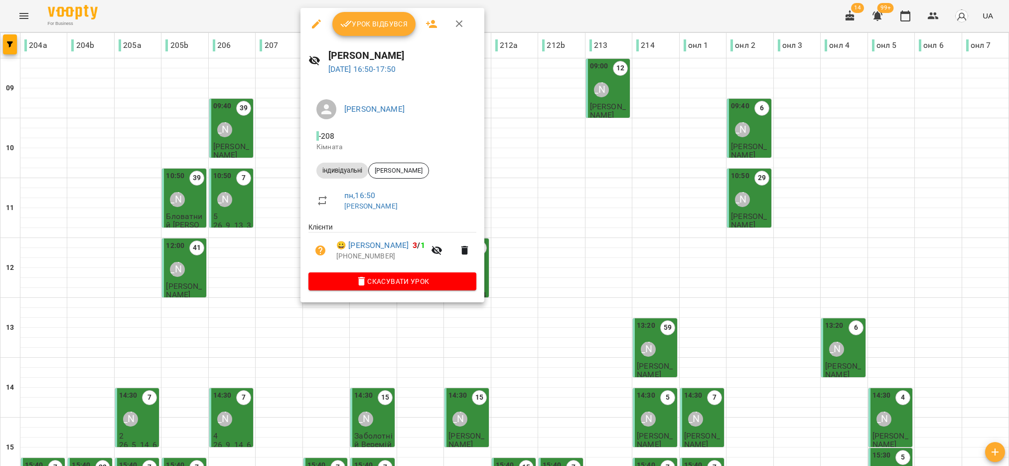
click at [386, 10] on div "Урок відбувся" at bounding box center [393, 24] width 184 height 32
click at [386, 23] on span "Урок відбувся" at bounding box center [374, 24] width 68 height 12
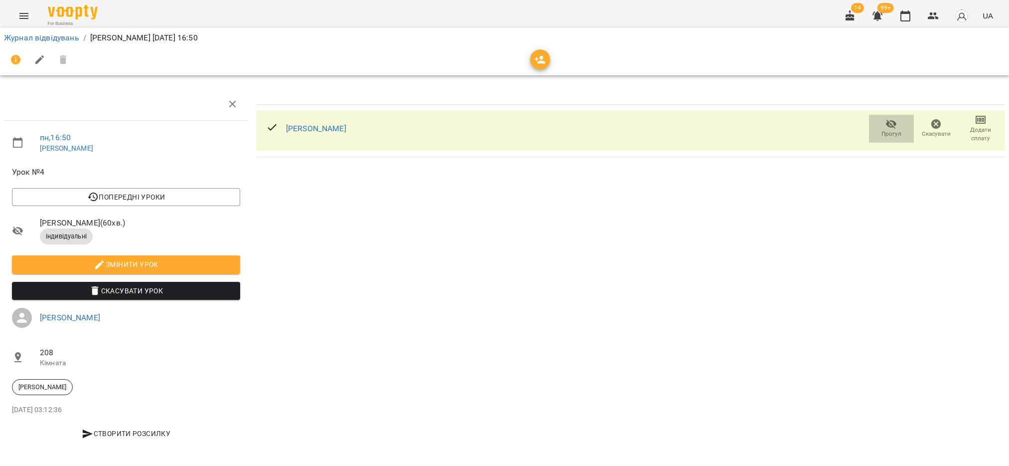
click at [886, 126] on icon "button" at bounding box center [892, 124] width 12 height 12
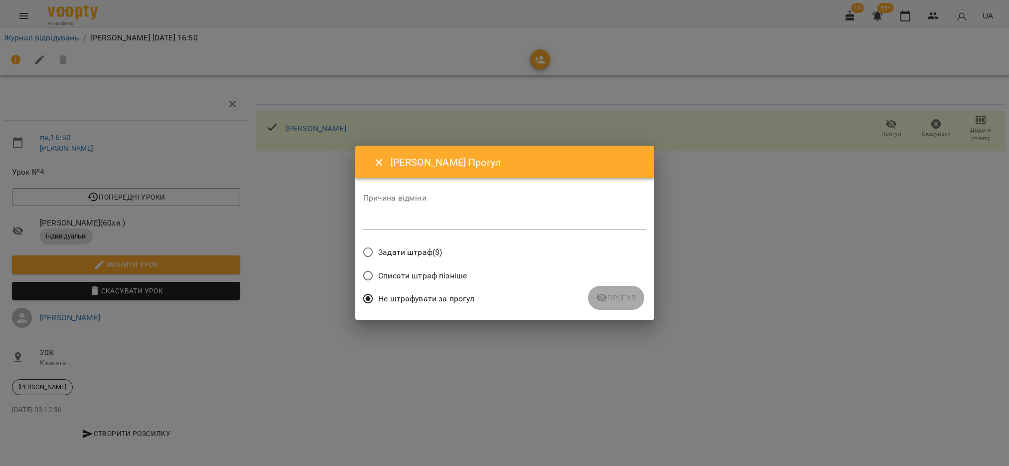
click at [506, 211] on div "Причина відміни *" at bounding box center [504, 214] width 283 height 40
click at [488, 226] on textarea at bounding box center [504, 221] width 283 height 9
type textarea "*"
click at [615, 299] on span "Прогул" at bounding box center [616, 298] width 40 height 12
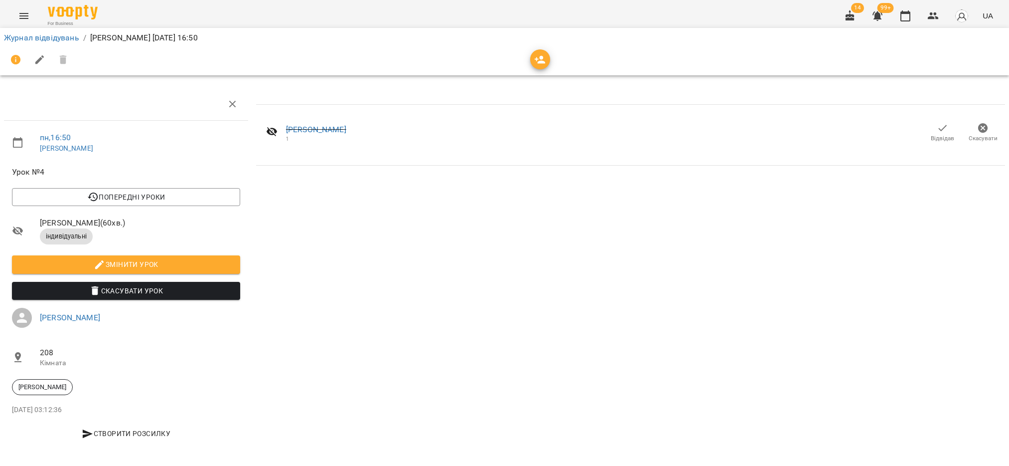
click at [931, 134] on span "Відвідав" at bounding box center [942, 138] width 23 height 8
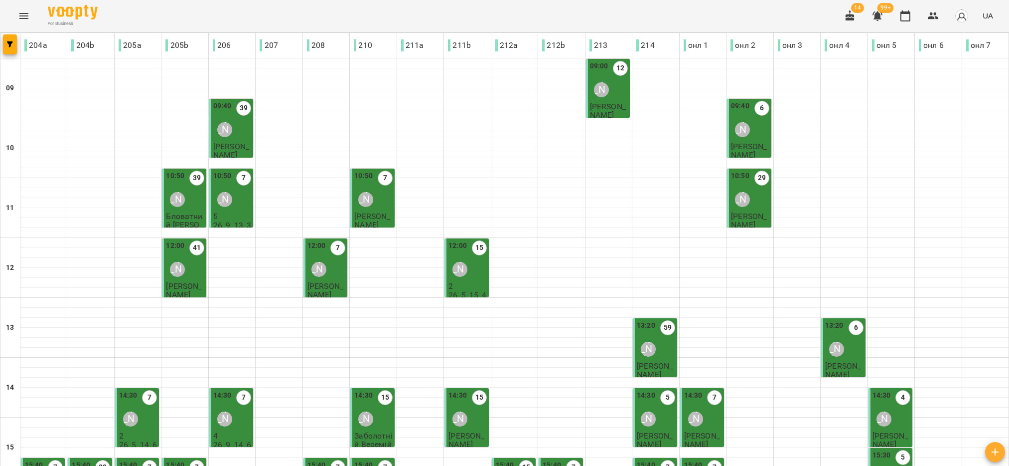
scroll to position [299, 0]
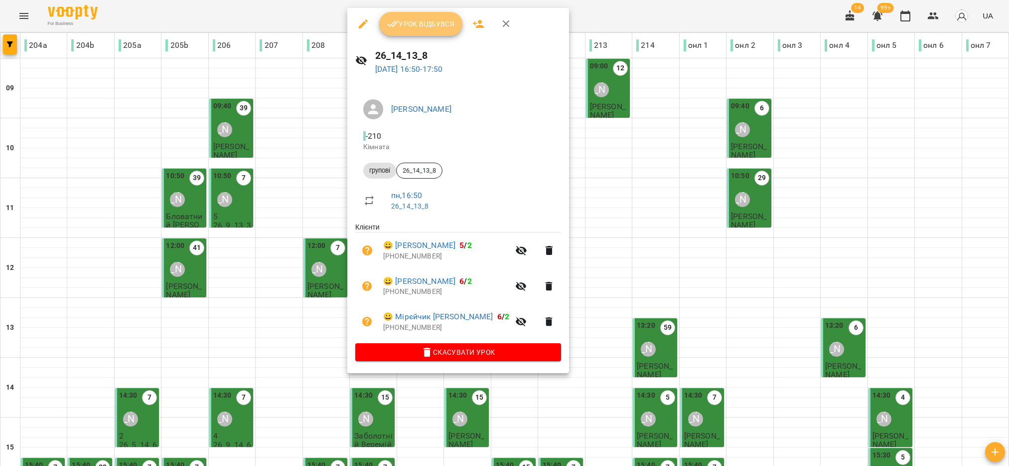
click at [423, 24] on span "Урок відбувся" at bounding box center [421, 24] width 68 height 12
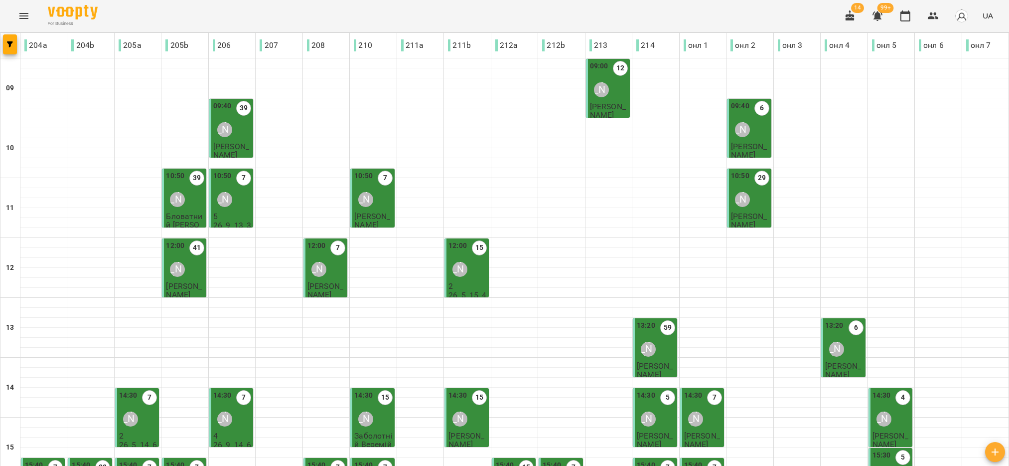
scroll to position [299, 0]
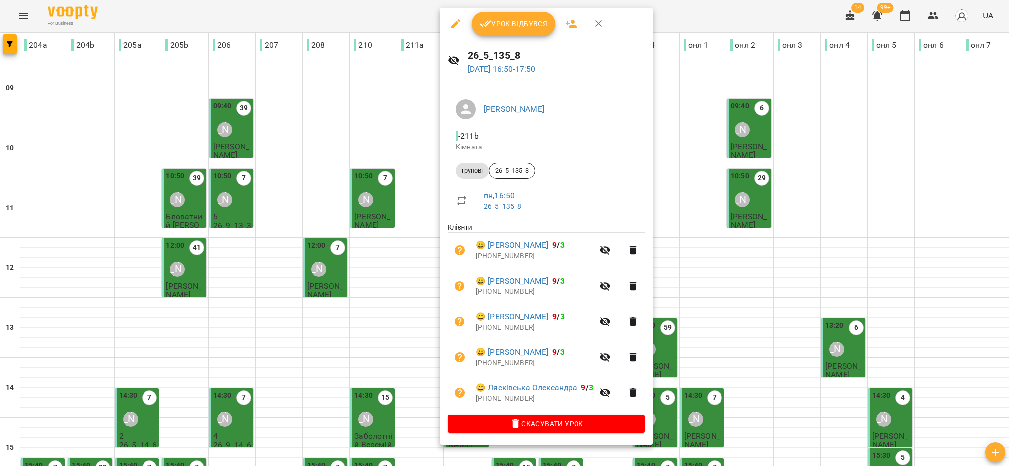
click at [487, 36] on div "Урок відбувся" at bounding box center [546, 24] width 213 height 32
click at [490, 24] on icon "button" at bounding box center [486, 24] width 12 height 12
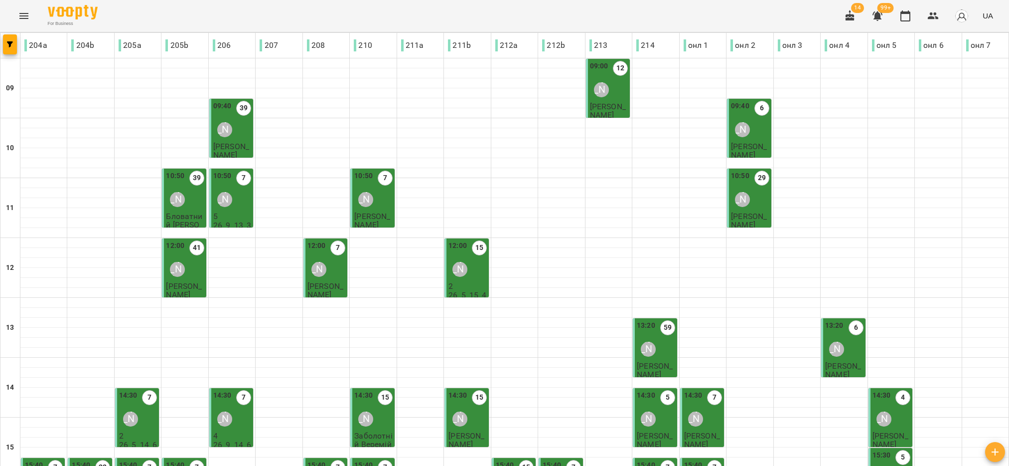
scroll to position [299, 0]
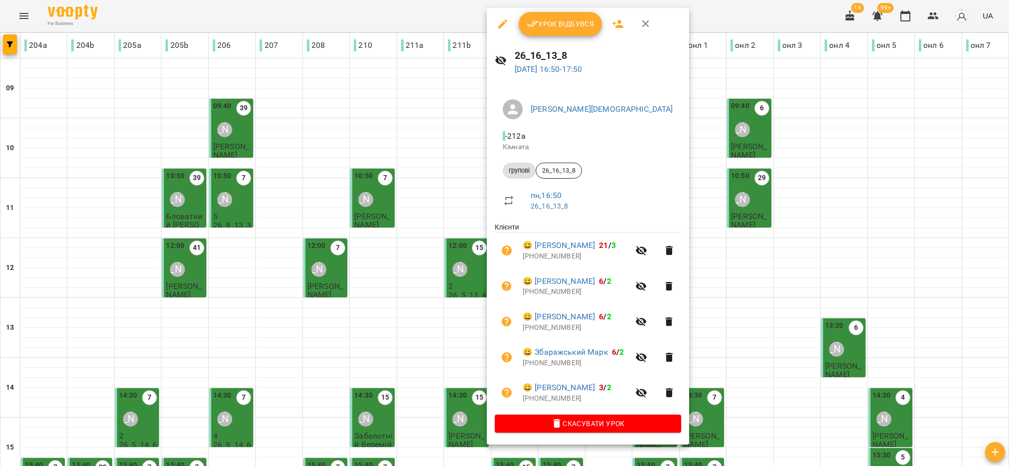
click at [561, 24] on span "Урок відбувся" at bounding box center [561, 24] width 68 height 12
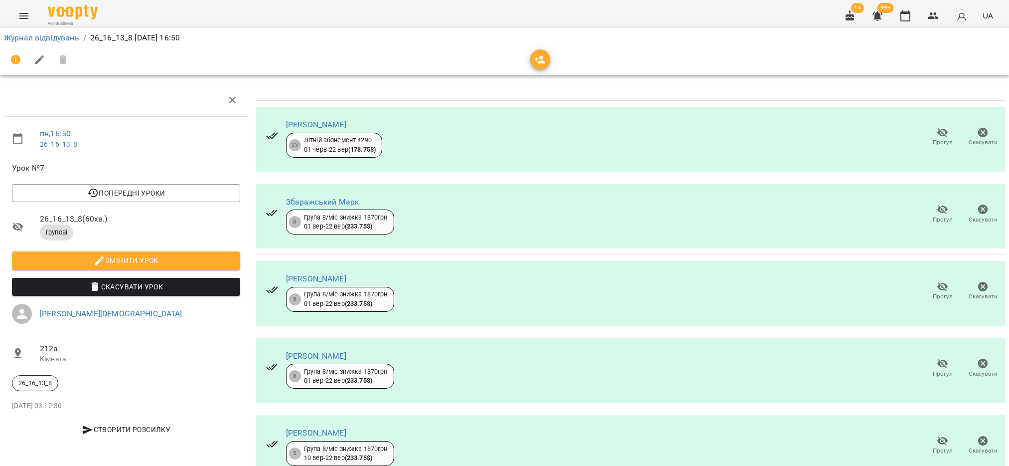
scroll to position [44, 0]
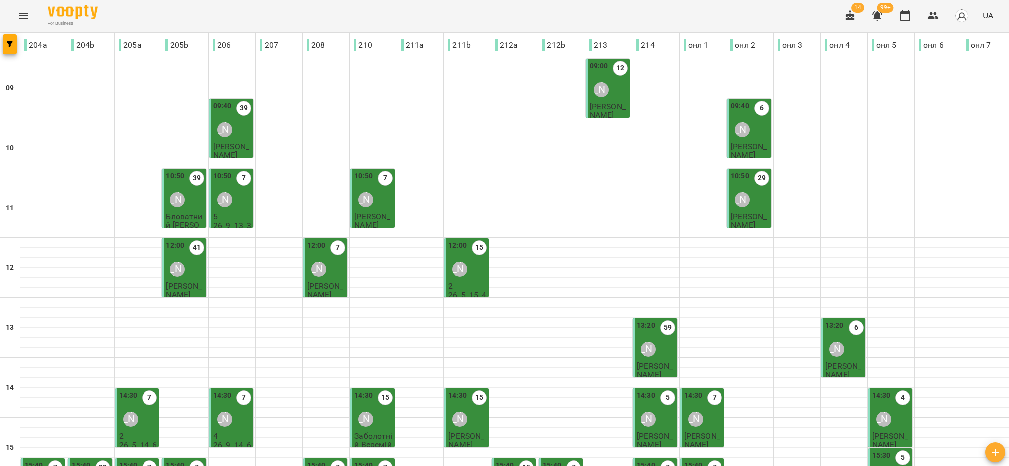
scroll to position [224, 0]
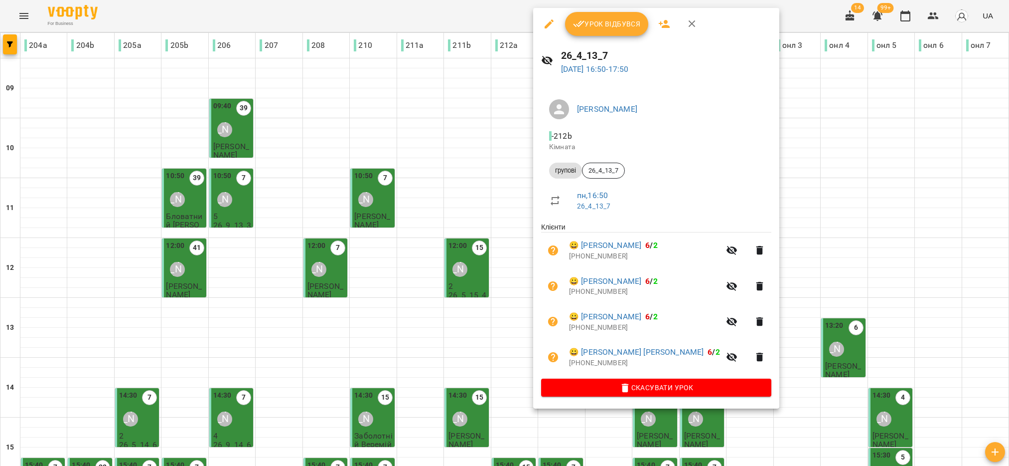
click at [606, 15] on button "Урок відбувся" at bounding box center [607, 24] width 84 height 24
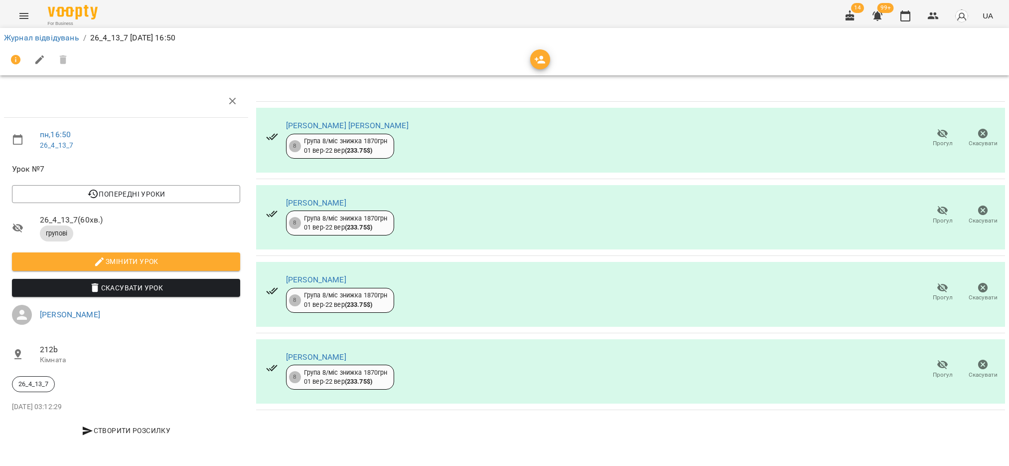
scroll to position [3, 0]
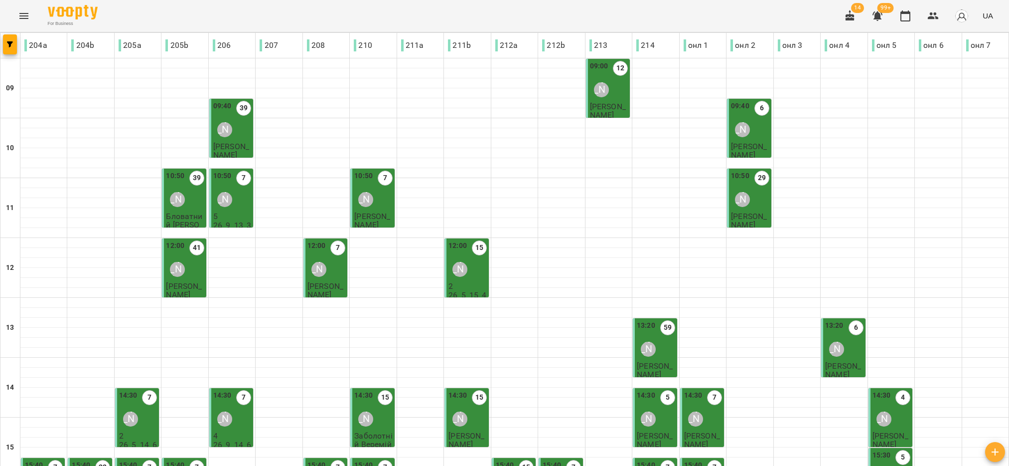
scroll to position [299, 0]
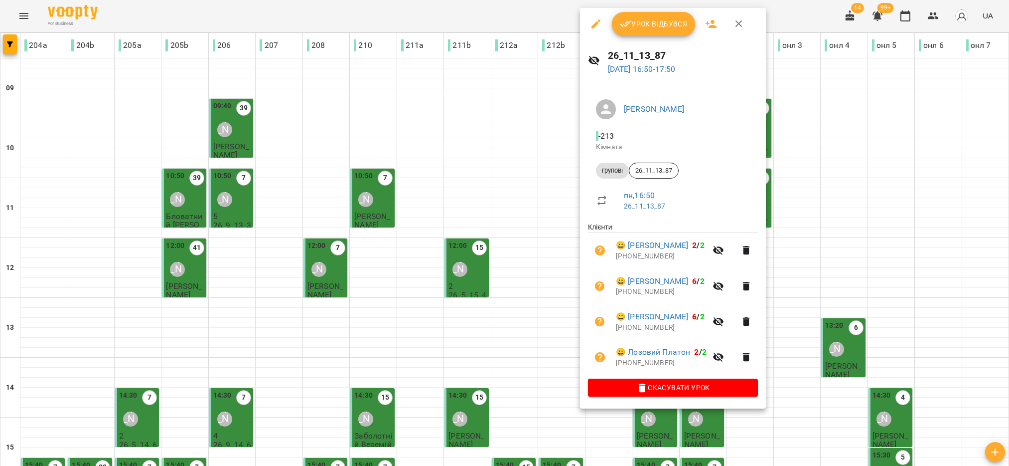
click at [652, 18] on span "Урок відбувся" at bounding box center [654, 24] width 68 height 12
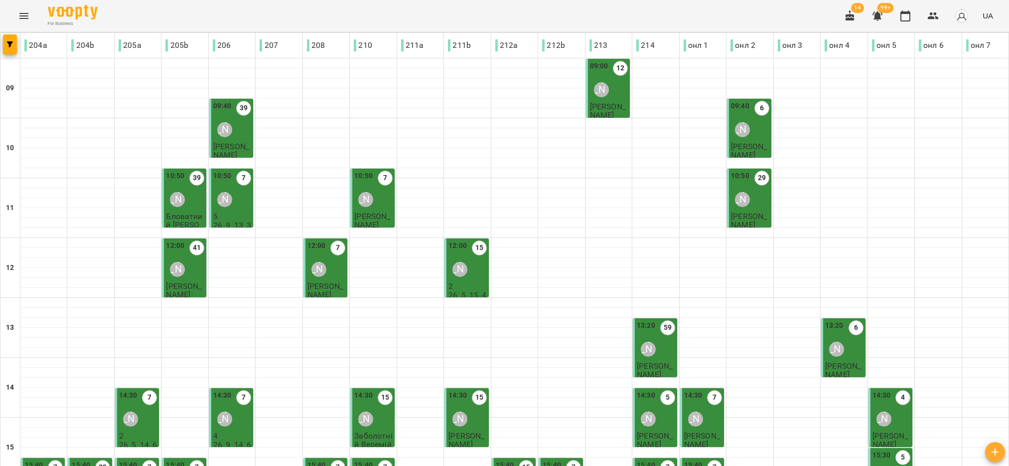
scroll to position [299, 0]
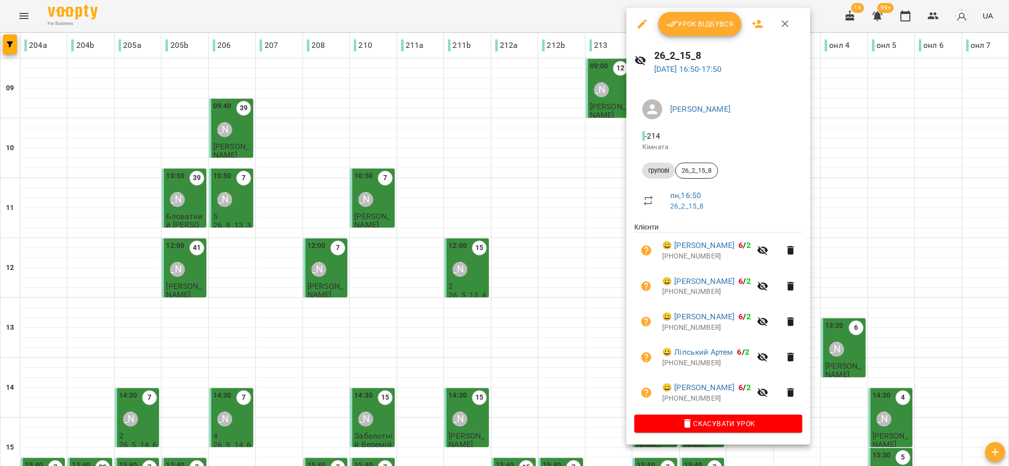
click at [709, 34] on button "Урок відбувся" at bounding box center [700, 24] width 84 height 24
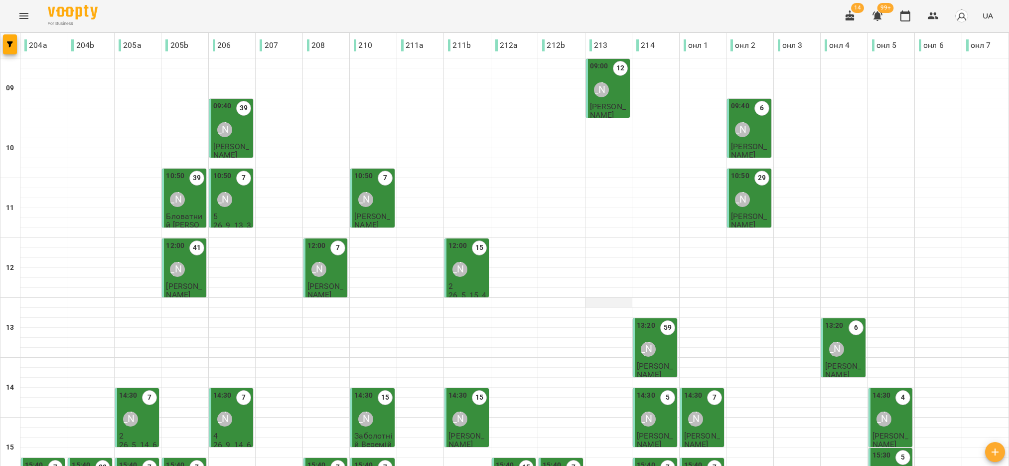
scroll to position [224, 0]
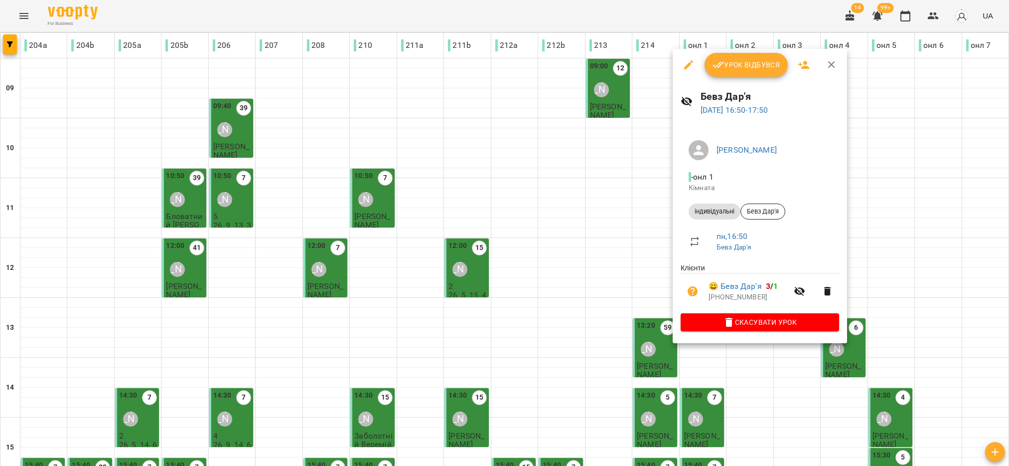
click at [763, 66] on span "Урок відбувся" at bounding box center [747, 65] width 68 height 12
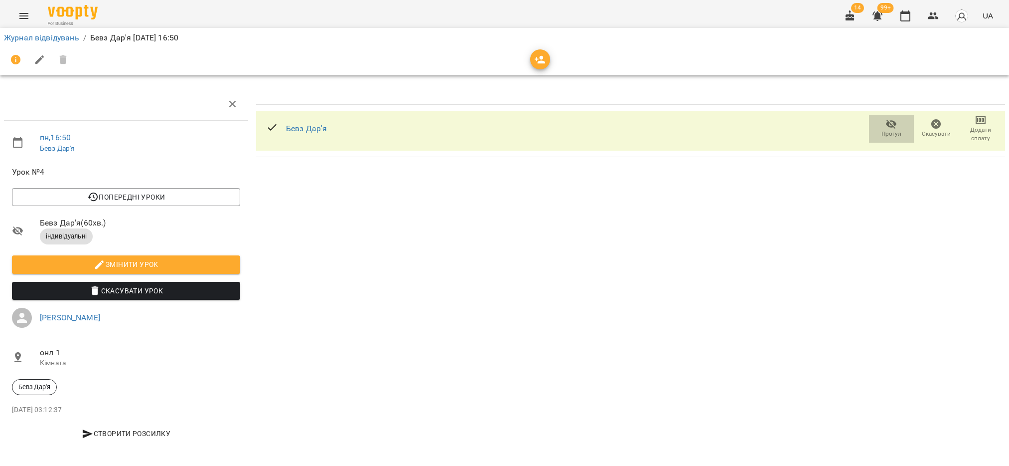
click at [886, 125] on icon "button" at bounding box center [892, 124] width 12 height 12
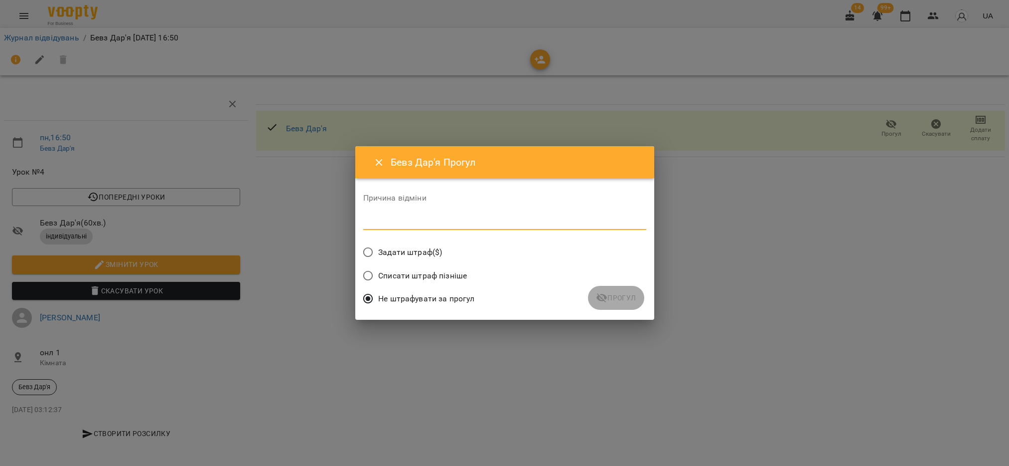
click at [503, 226] on textarea at bounding box center [504, 221] width 283 height 9
type textarea "*"
click at [618, 295] on span "Прогул" at bounding box center [616, 298] width 40 height 12
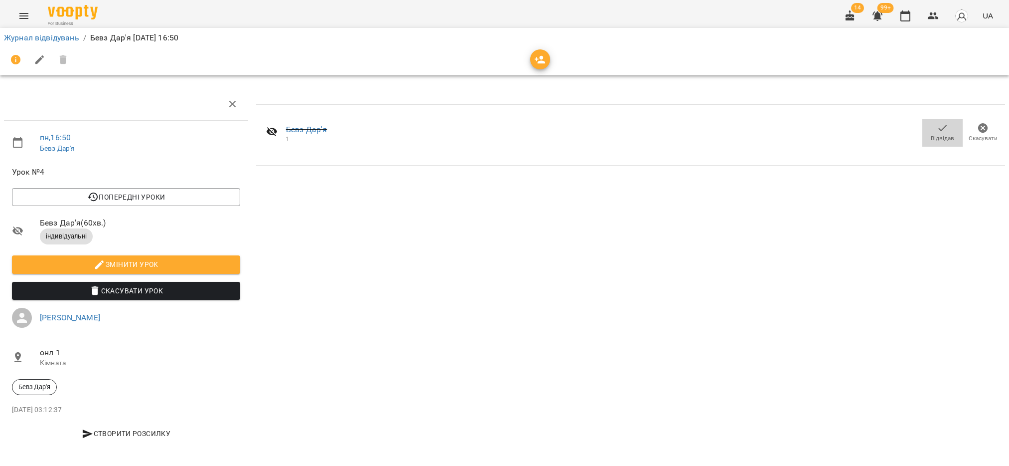
click at [931, 135] on span "Відвідав" at bounding box center [942, 138] width 23 height 8
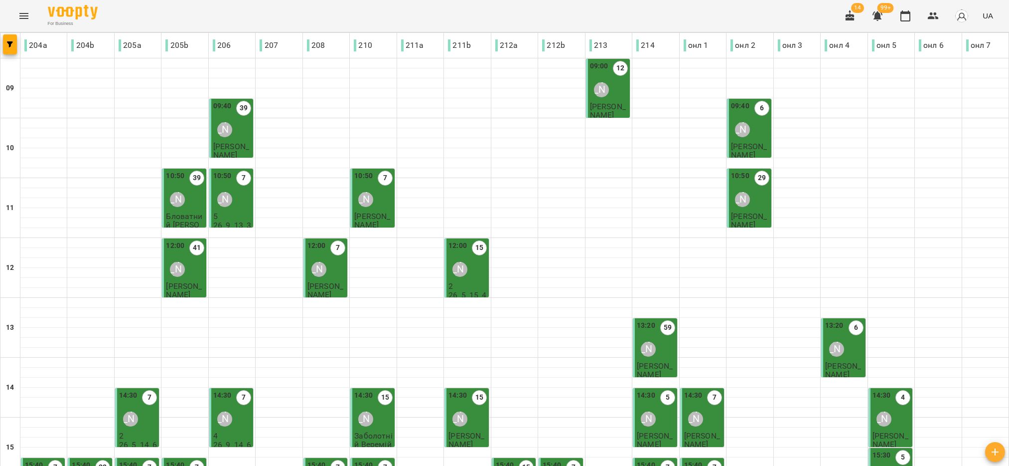
scroll to position [299, 0]
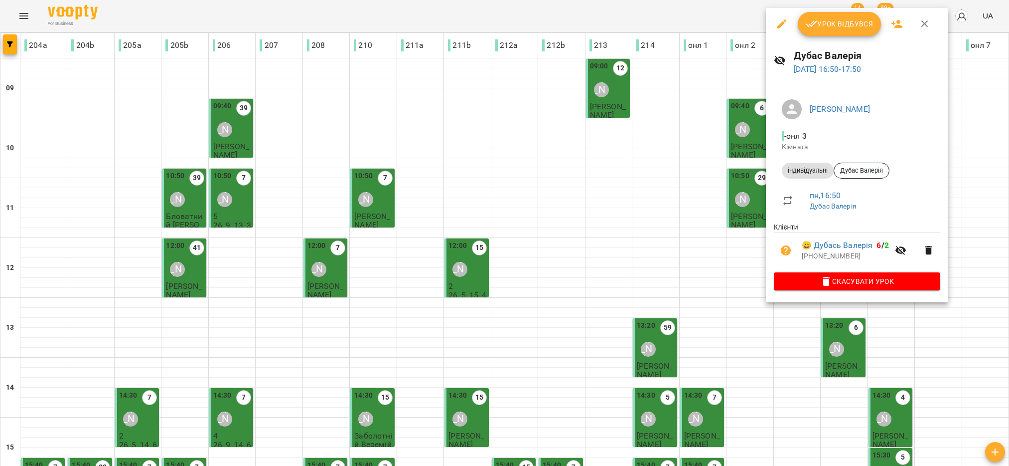
click at [832, 21] on span "Урок відбувся" at bounding box center [840, 24] width 68 height 12
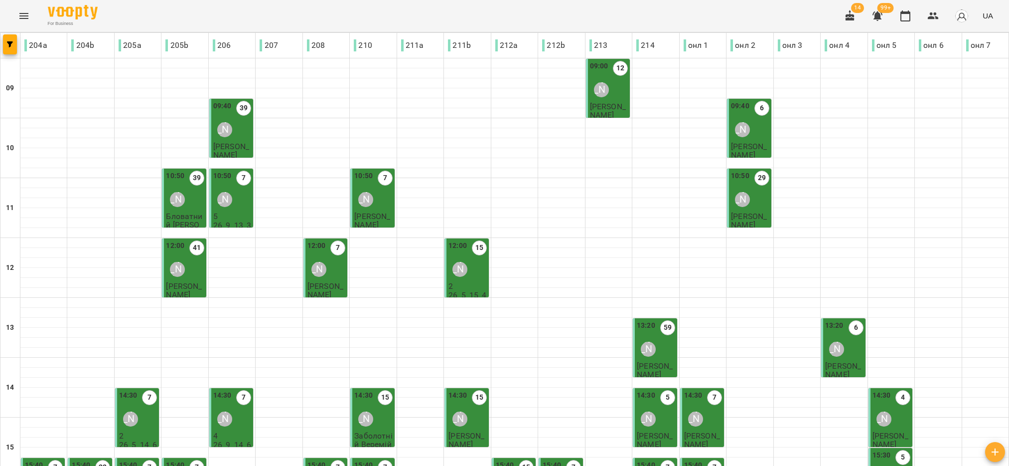
scroll to position [299, 0]
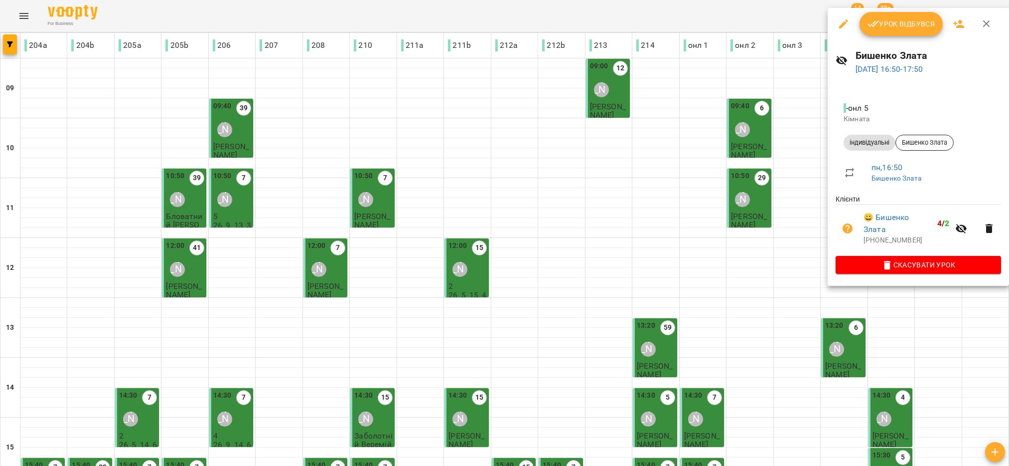
click at [910, 15] on button "Урок відбувся" at bounding box center [902, 24] width 84 height 24
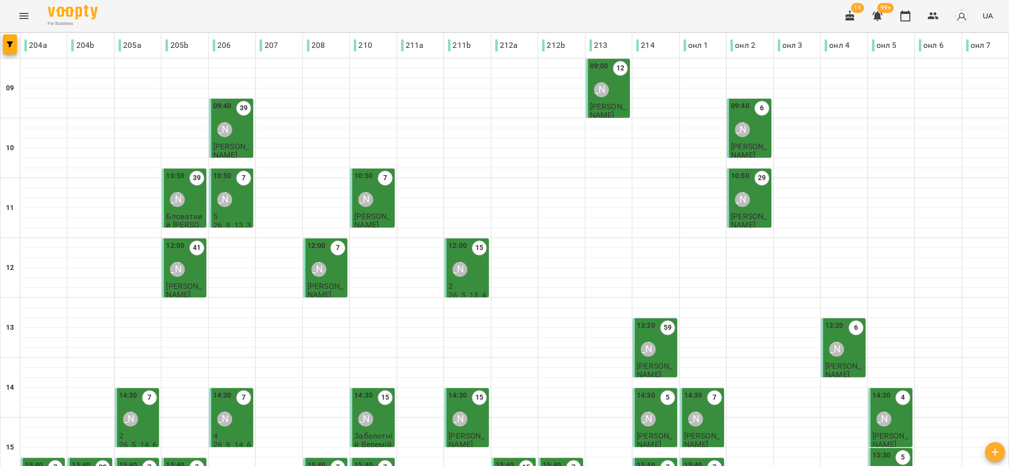
scroll to position [299, 0]
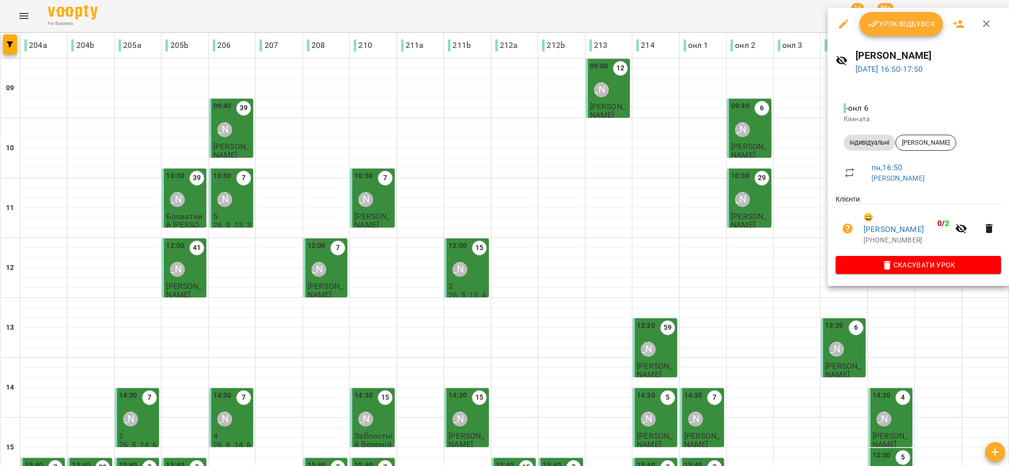
click at [914, 26] on span "Урок відбувся" at bounding box center [902, 24] width 68 height 12
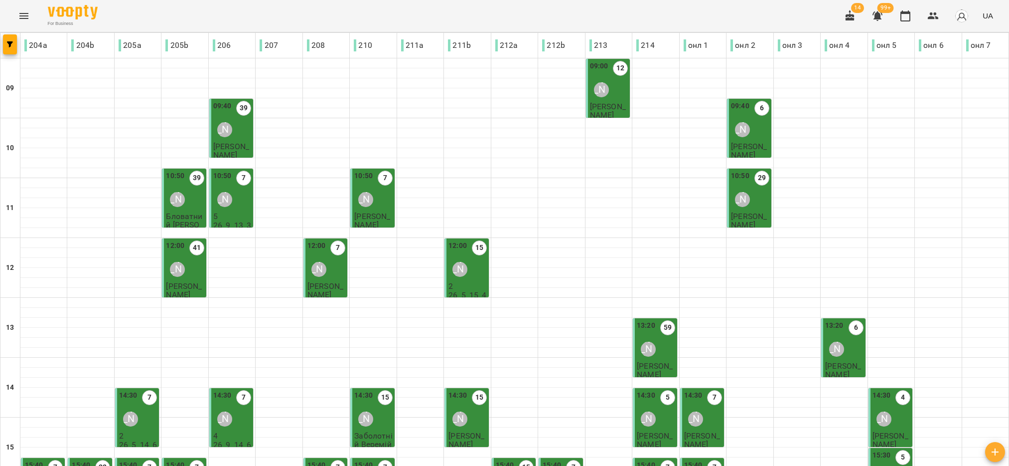
scroll to position [299, 0]
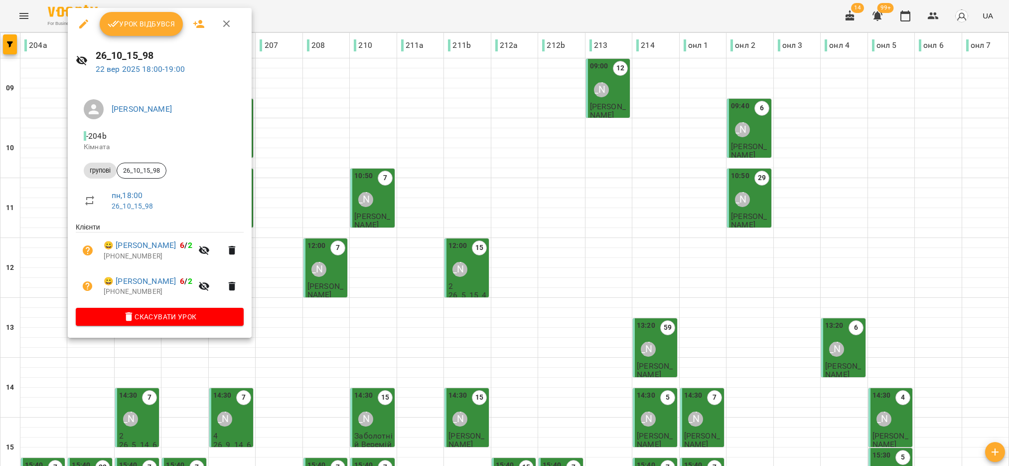
click at [153, 33] on button "Урок відбувся" at bounding box center [142, 24] width 84 height 24
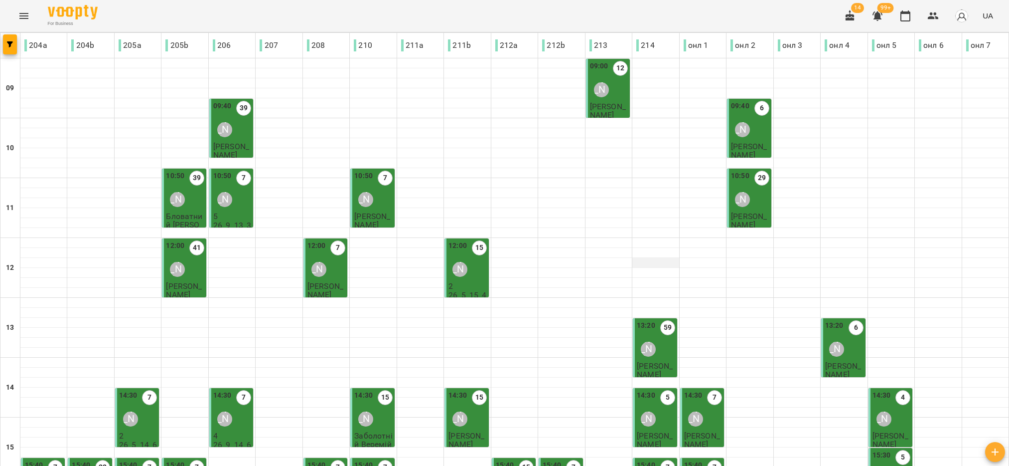
scroll to position [299, 0]
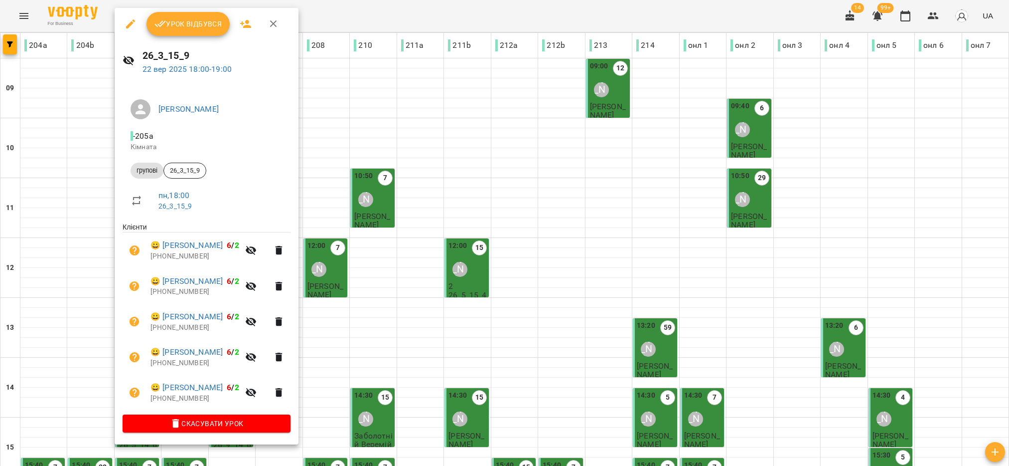
click at [222, 26] on button "Урок відбувся" at bounding box center [189, 24] width 84 height 24
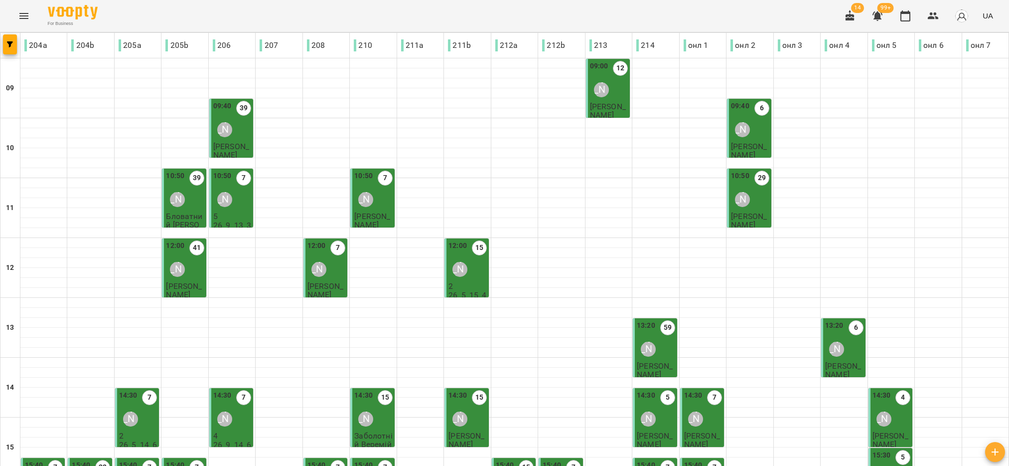
scroll to position [299, 0]
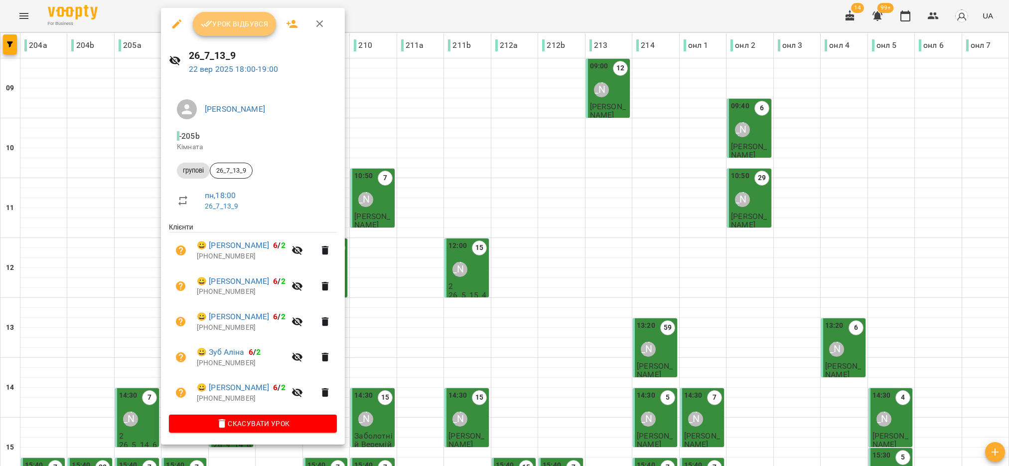
click at [251, 18] on span "Урок відбувся" at bounding box center [235, 24] width 68 height 12
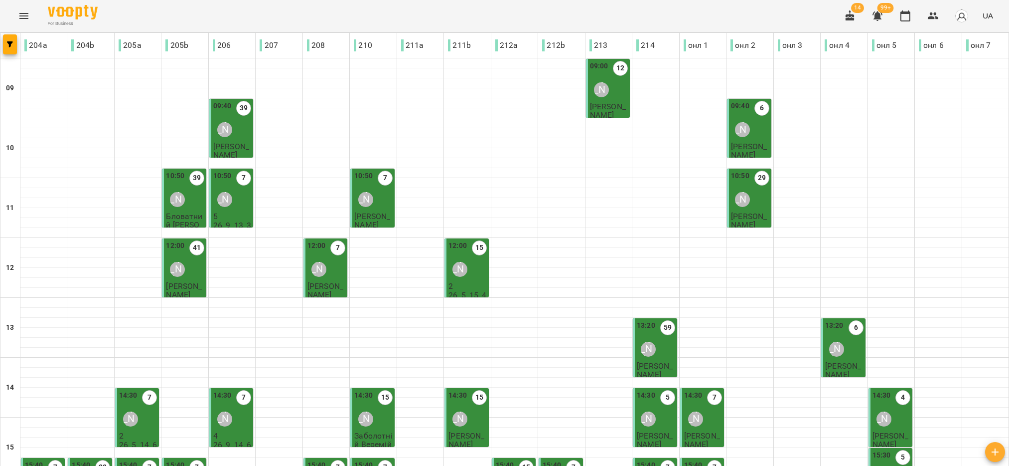
scroll to position [318, 0]
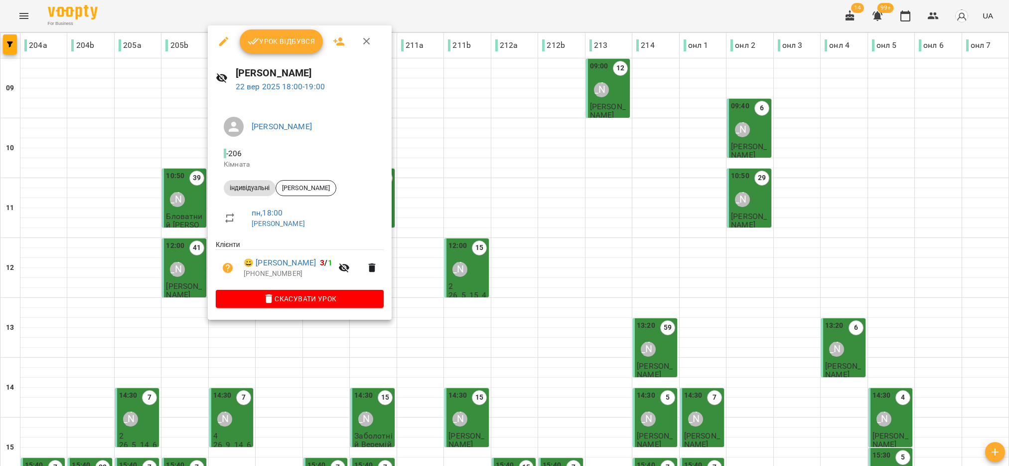
click at [298, 47] on span "Урок відбувся" at bounding box center [282, 41] width 68 height 12
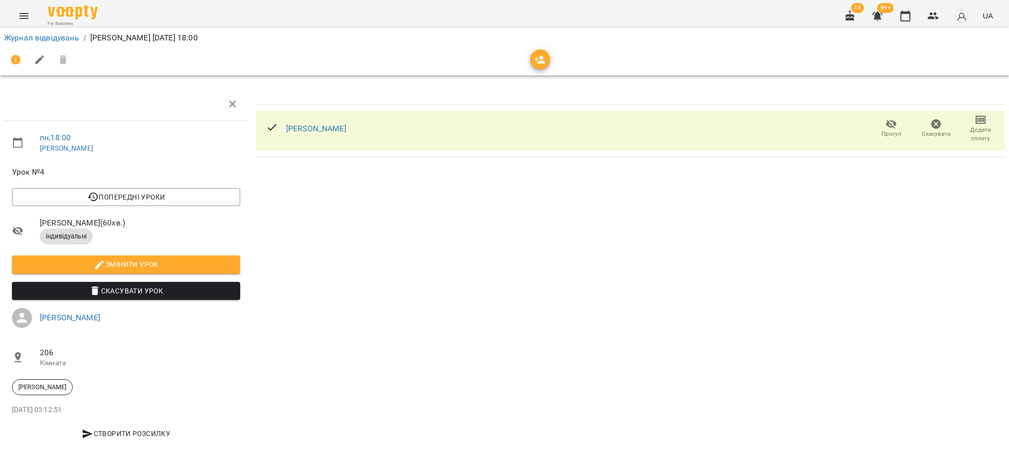
click at [886, 123] on icon "button" at bounding box center [891, 124] width 11 height 9
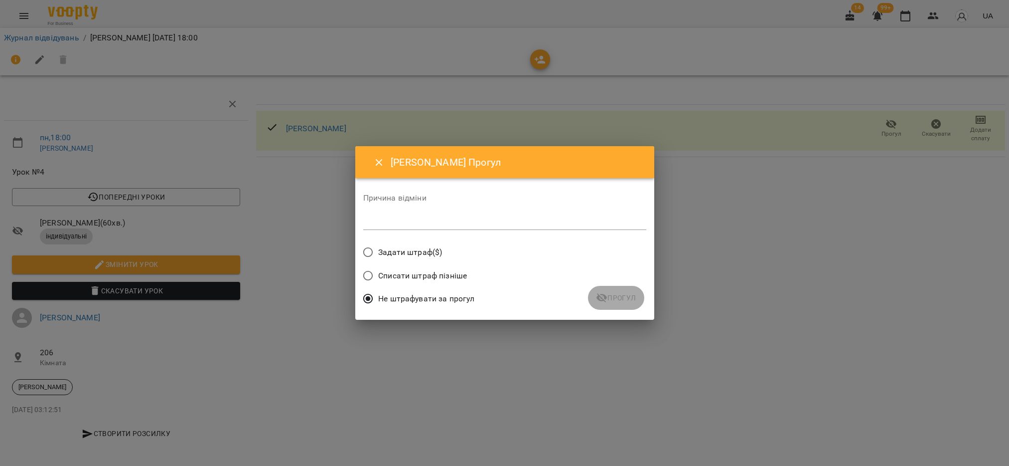
click at [455, 223] on textarea at bounding box center [504, 221] width 283 height 9
type textarea "*"
click at [618, 304] on button "Прогул" at bounding box center [616, 298] width 56 height 24
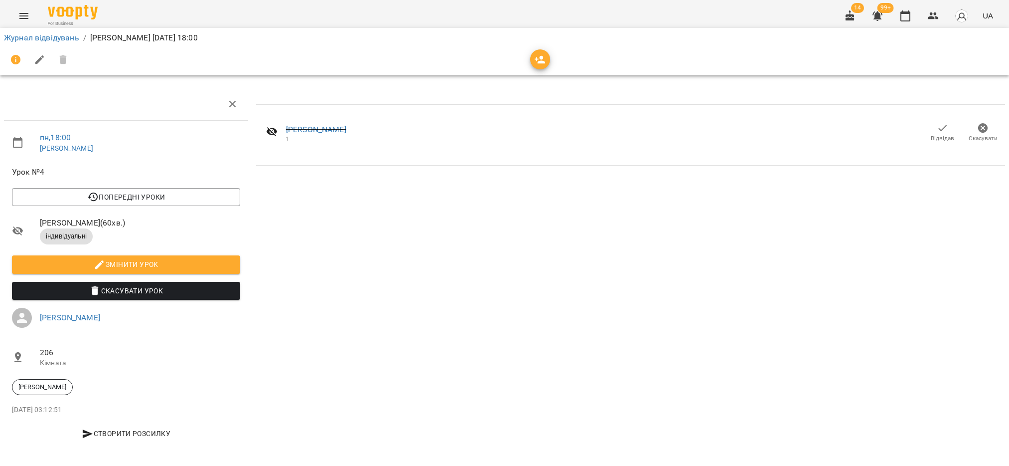
click at [937, 129] on icon "button" at bounding box center [943, 128] width 12 height 12
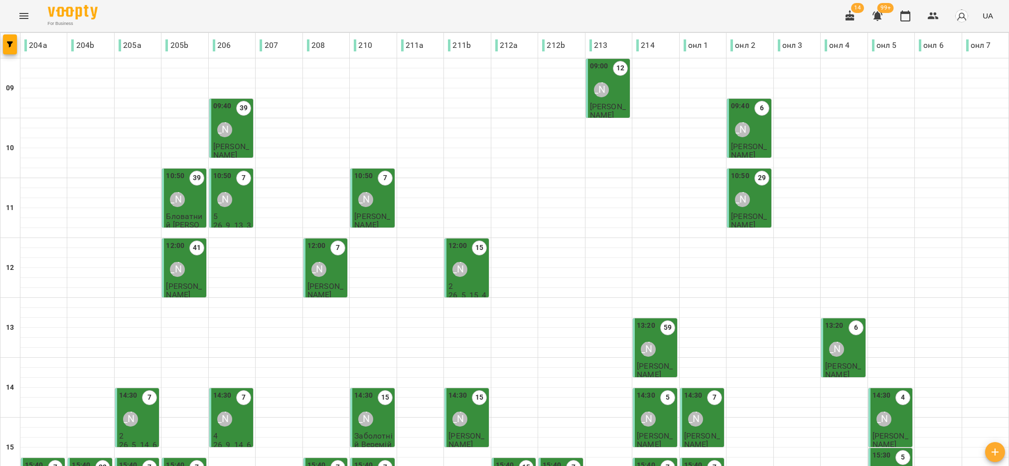
scroll to position [299, 0]
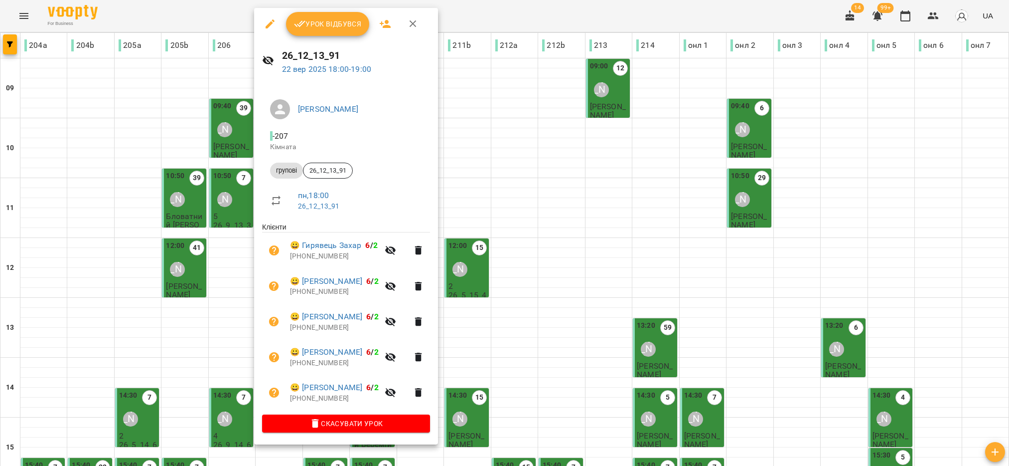
click at [323, 21] on span "Урок відбувся" at bounding box center [328, 24] width 68 height 12
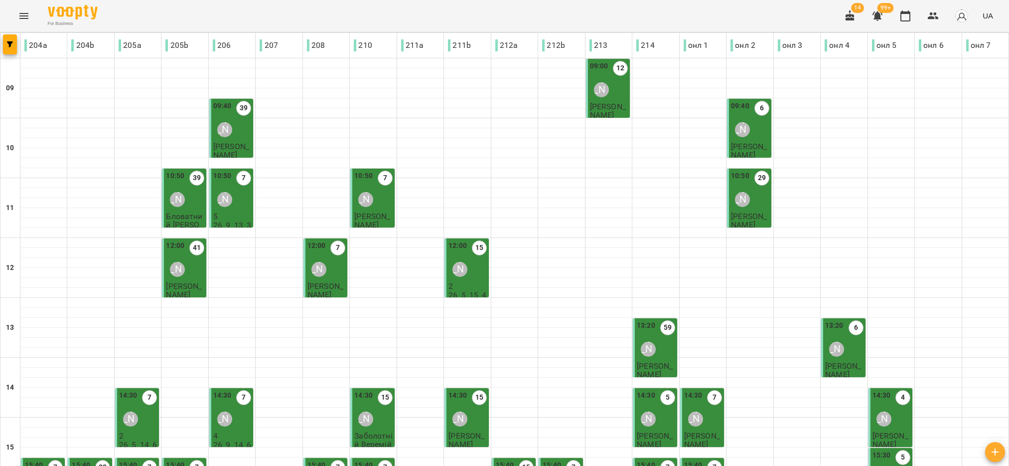
scroll to position [318, 0]
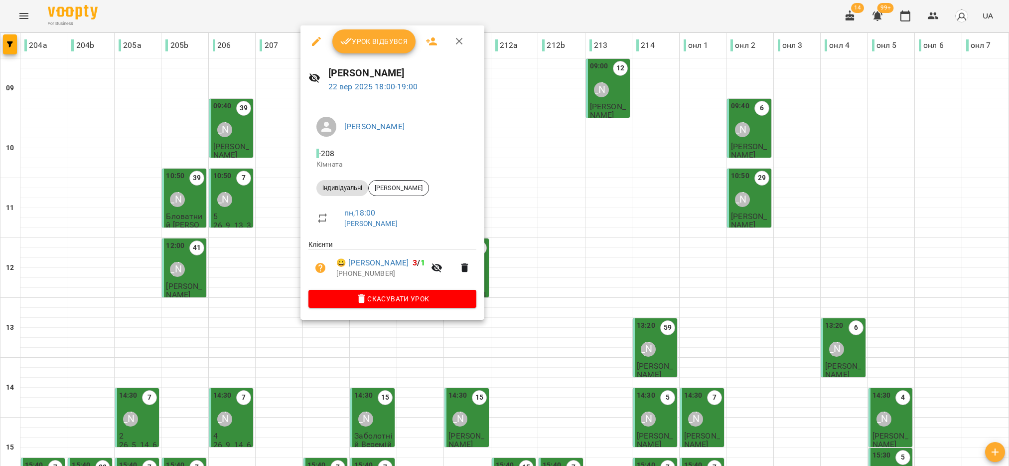
click at [365, 41] on span "Урок відбувся" at bounding box center [374, 41] width 68 height 12
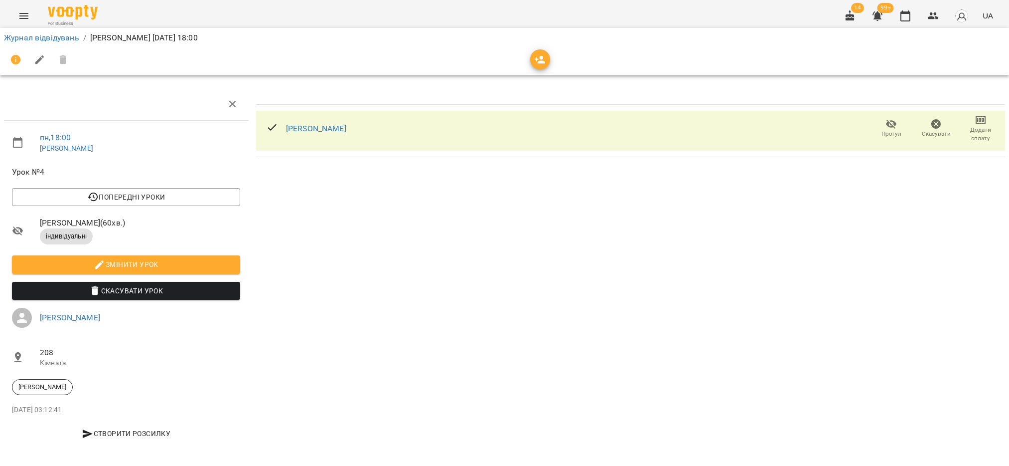
click at [885, 131] on span "Прогул" at bounding box center [892, 134] width 20 height 8
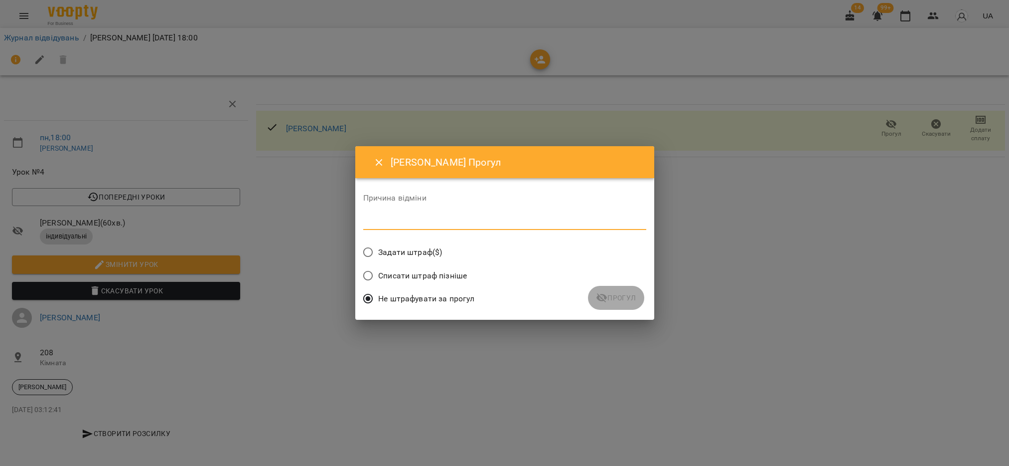
click at [453, 221] on textarea at bounding box center [504, 221] width 283 height 9
type textarea "*"
click at [620, 292] on span "Прогул" at bounding box center [616, 298] width 40 height 12
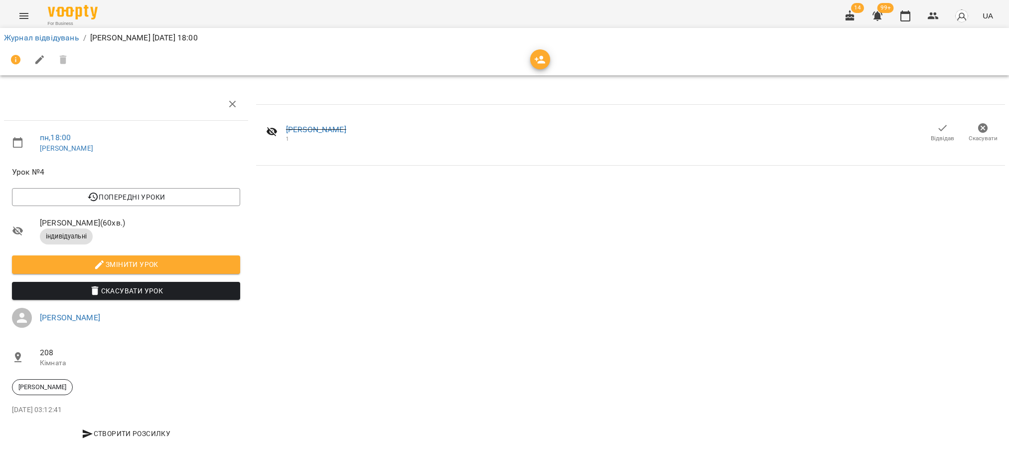
click at [937, 126] on icon "button" at bounding box center [943, 128] width 12 height 12
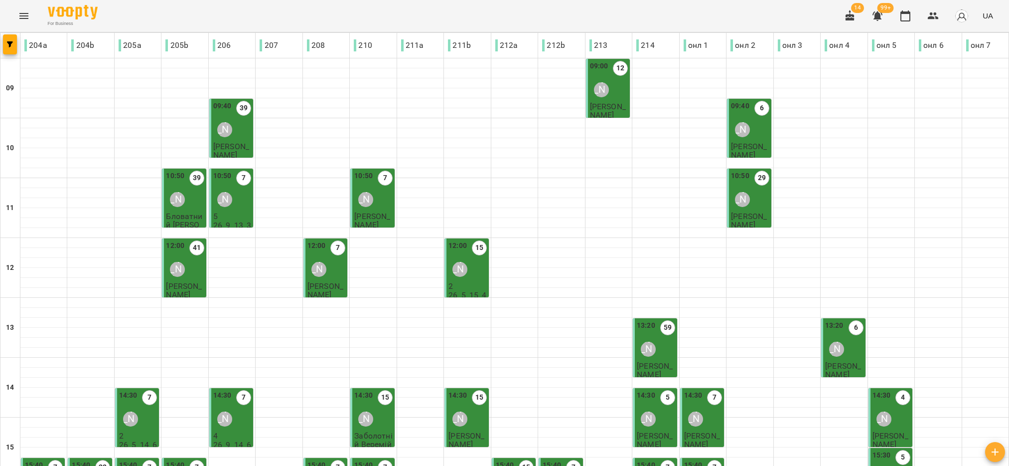
scroll to position [299, 0]
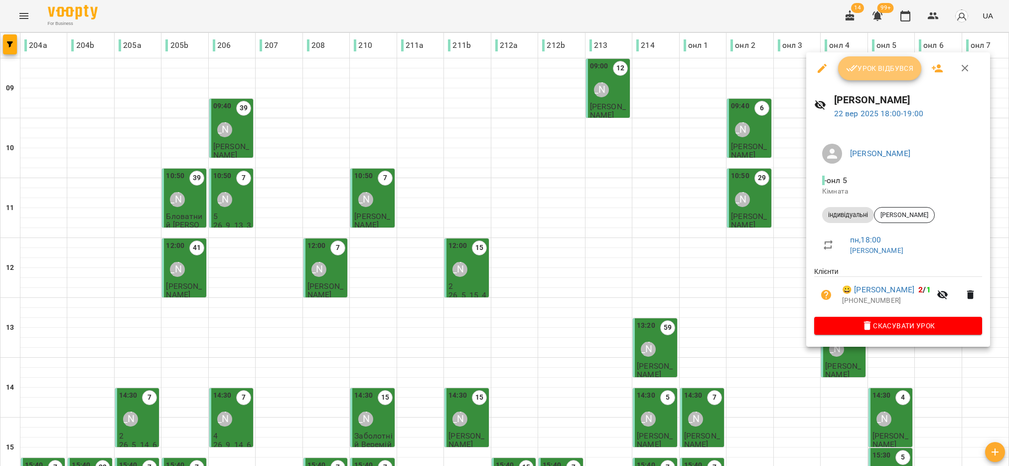
click at [859, 71] on span "Урок відбувся" at bounding box center [880, 68] width 68 height 12
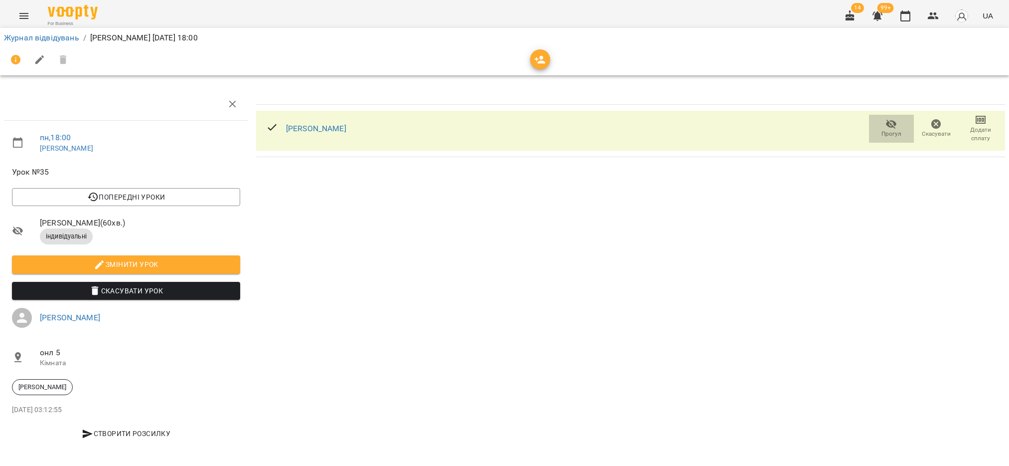
click at [886, 126] on icon "button" at bounding box center [891, 124] width 11 height 9
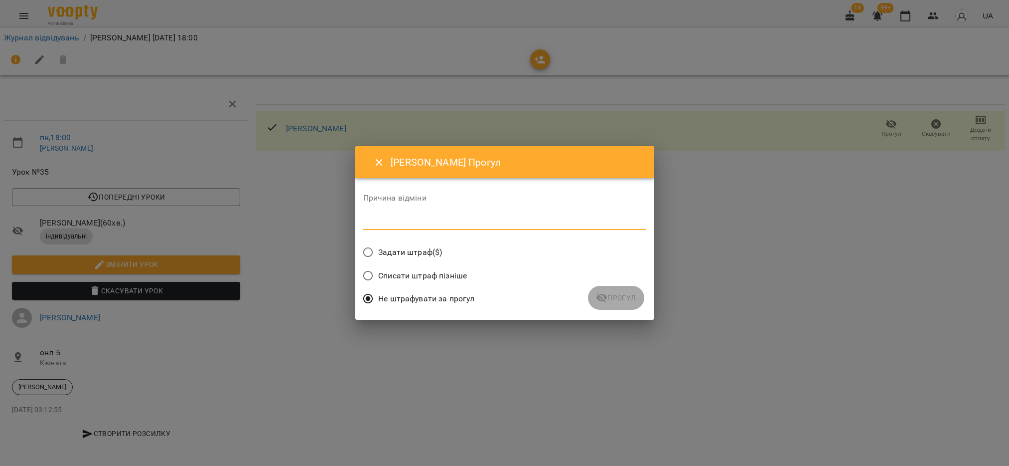
click at [438, 218] on textarea at bounding box center [504, 221] width 283 height 9
type textarea "*"
click at [612, 300] on span "Прогул" at bounding box center [616, 298] width 40 height 12
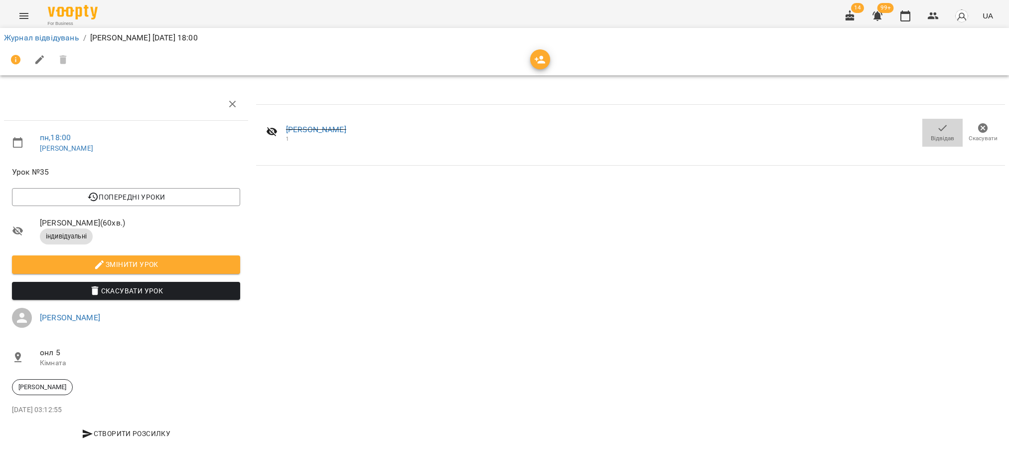
click at [937, 134] on span "Відвідав" at bounding box center [942, 138] width 23 height 8
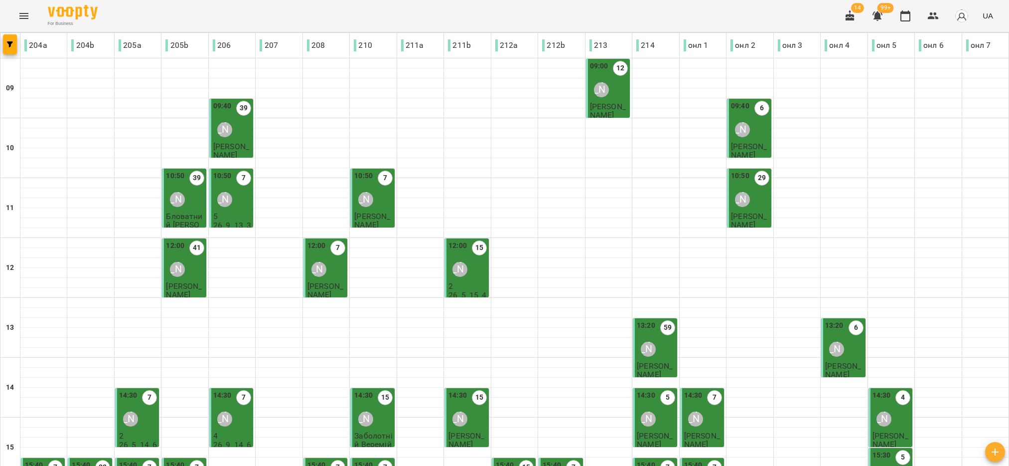
scroll to position [318, 0]
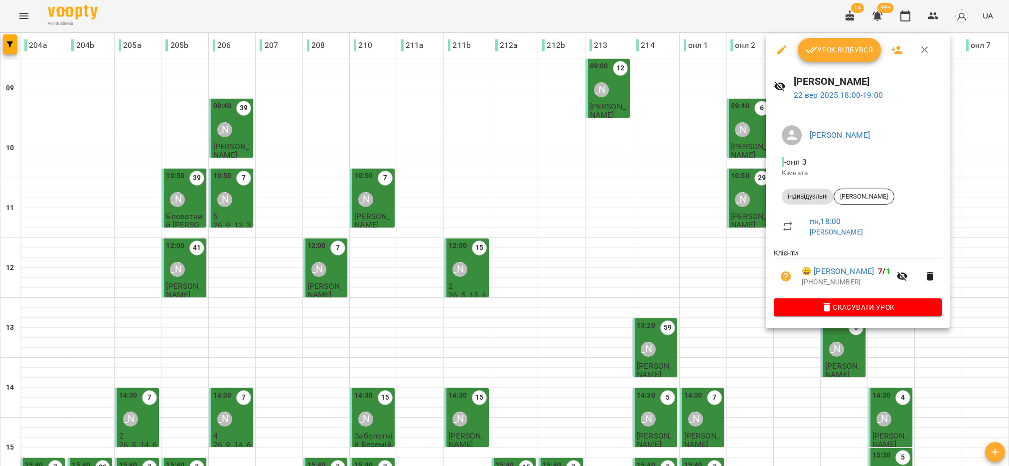
click at [831, 58] on button "Урок відбувся" at bounding box center [840, 50] width 84 height 24
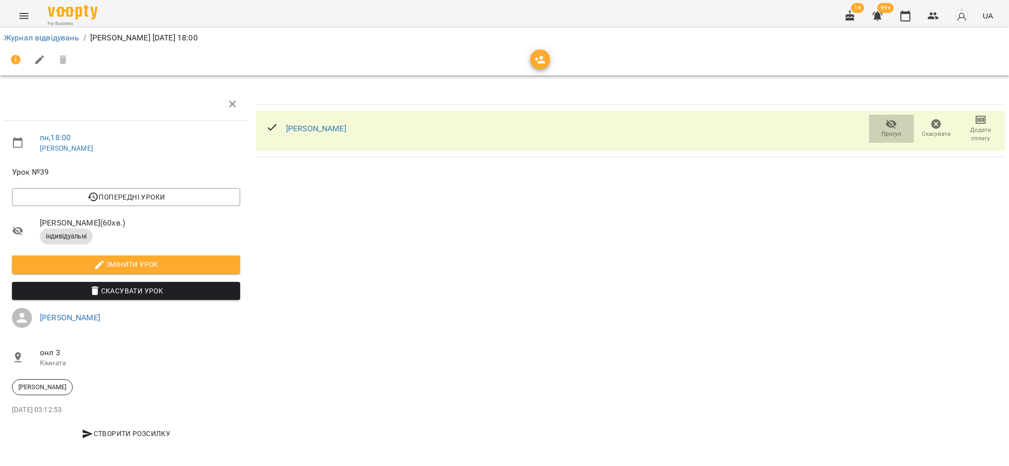
click at [883, 132] on span "Прогул" at bounding box center [892, 134] width 20 height 8
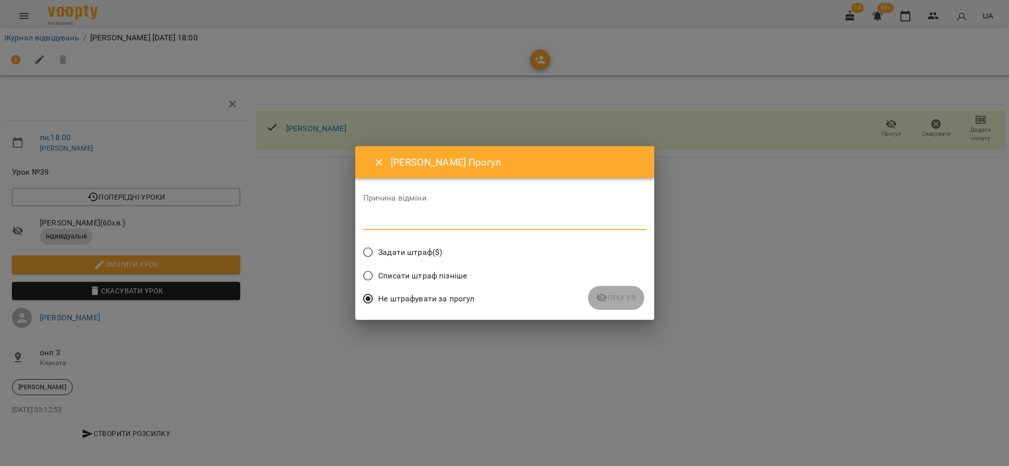
click at [525, 220] on textarea at bounding box center [504, 221] width 283 height 9
type textarea "*"
click at [631, 294] on span "Прогул" at bounding box center [616, 298] width 40 height 12
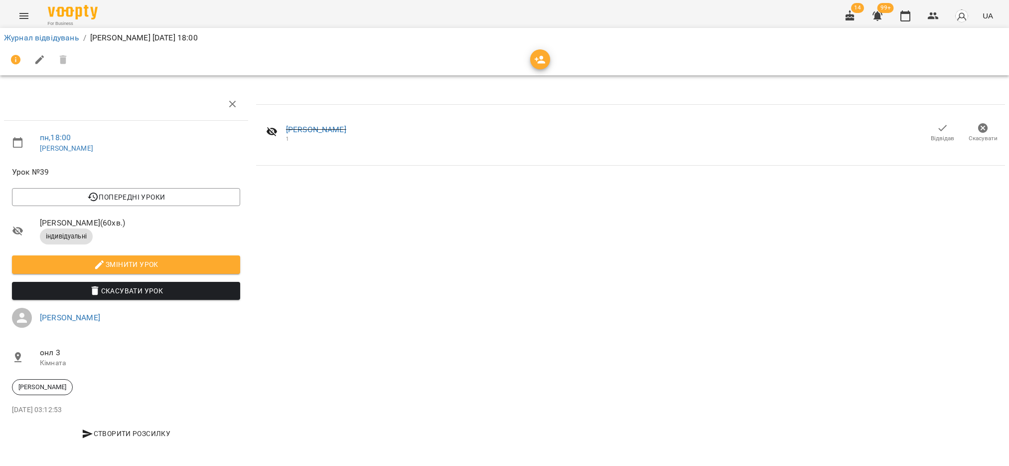
click at [937, 133] on icon "button" at bounding box center [943, 128] width 12 height 12
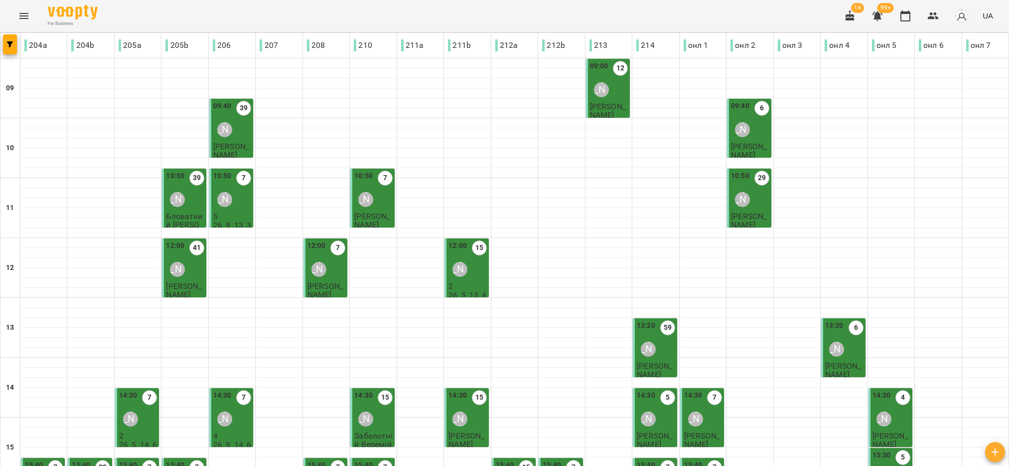
scroll to position [299, 0]
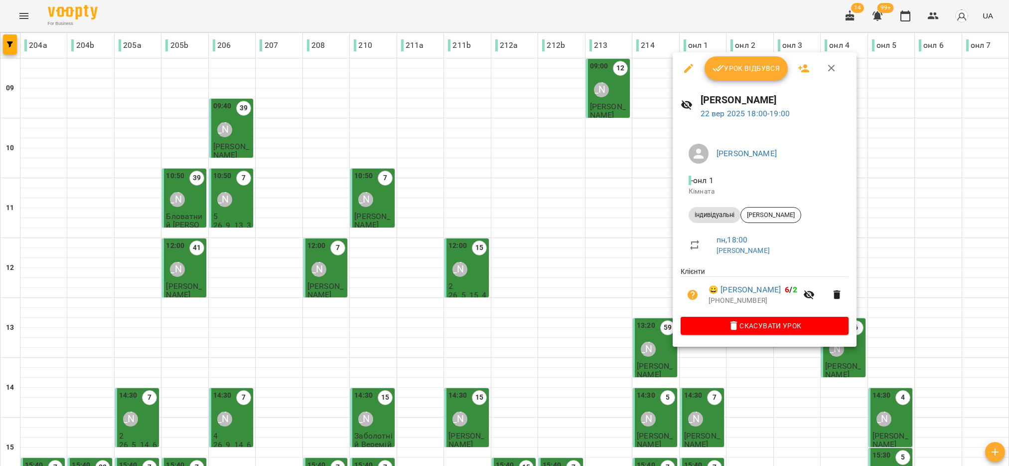
click at [742, 63] on span "Урок відбувся" at bounding box center [747, 68] width 68 height 12
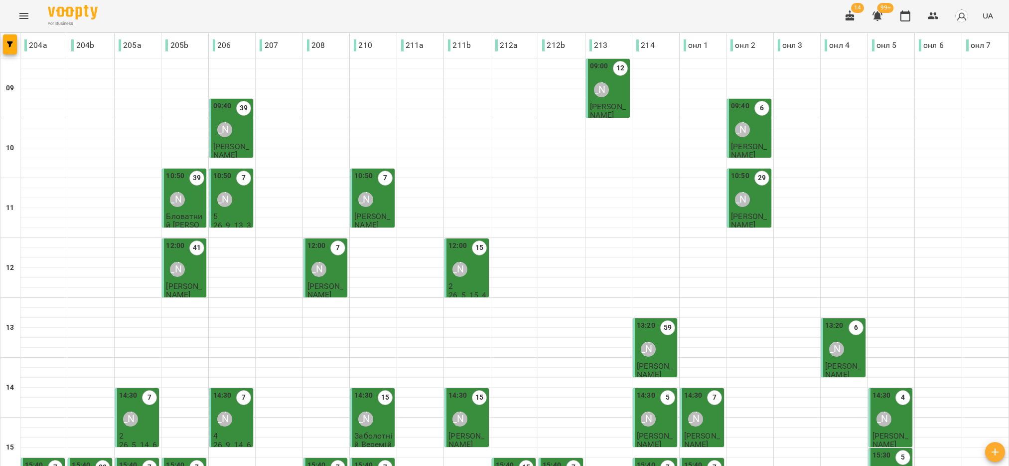
scroll to position [299, 0]
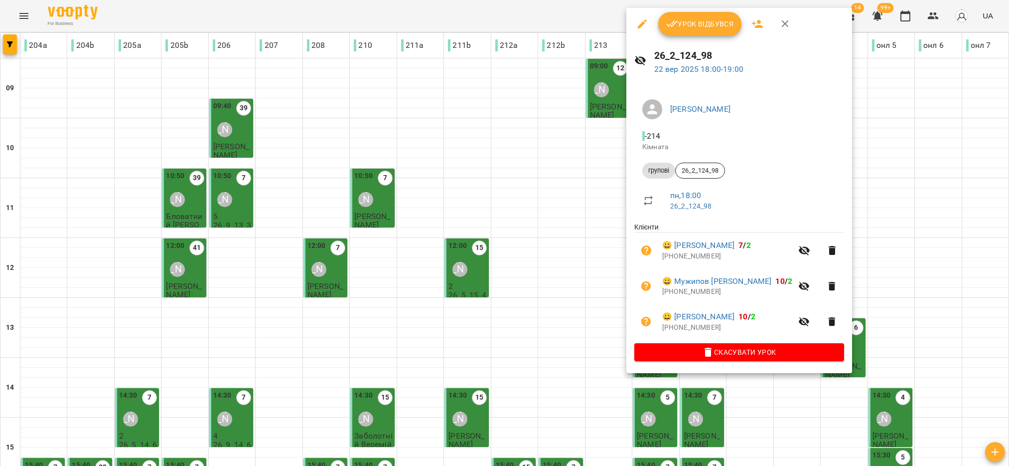
click at [697, 25] on span "Урок відбувся" at bounding box center [700, 24] width 68 height 12
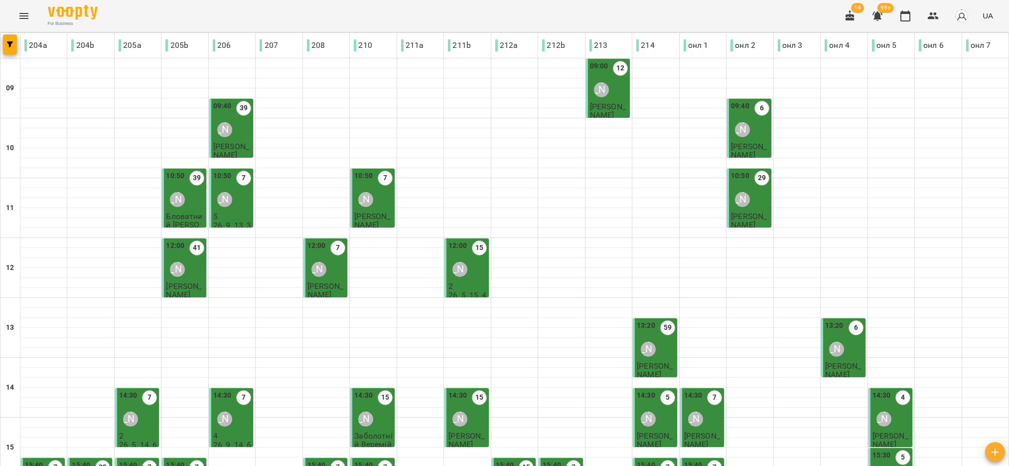
scroll to position [318, 0]
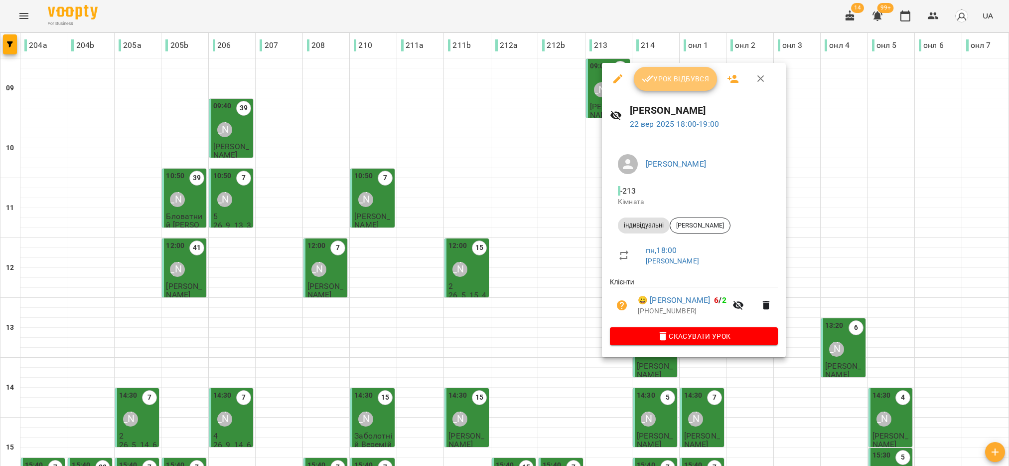
click at [679, 89] on button "Урок відбувся" at bounding box center [676, 79] width 84 height 24
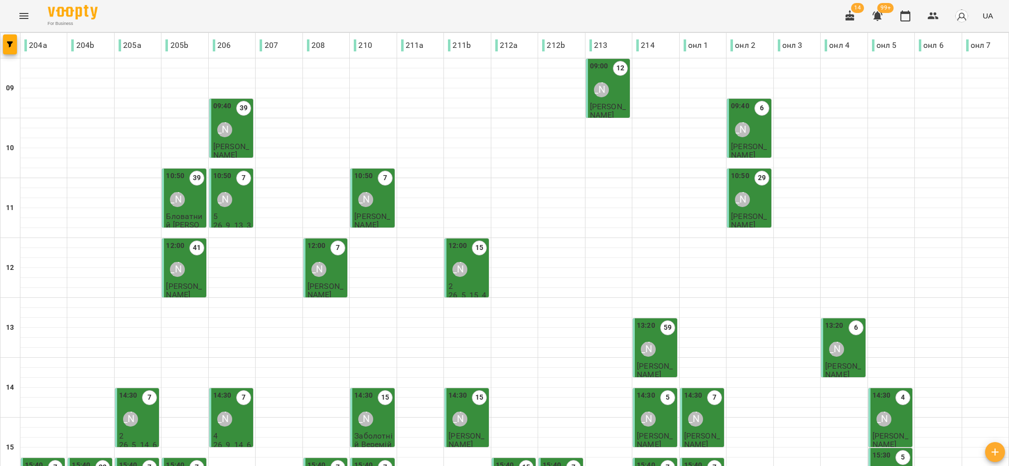
scroll to position [318, 0]
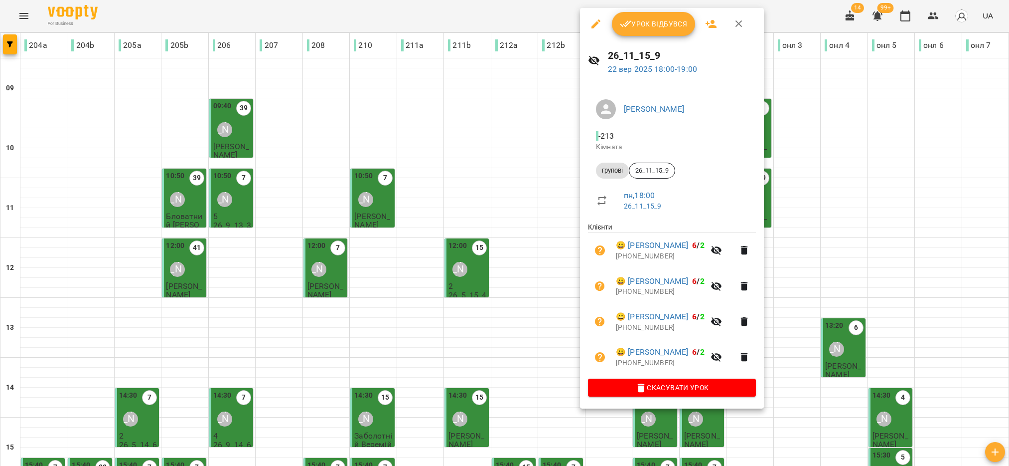
click at [648, 24] on span "Урок відбувся" at bounding box center [654, 24] width 68 height 12
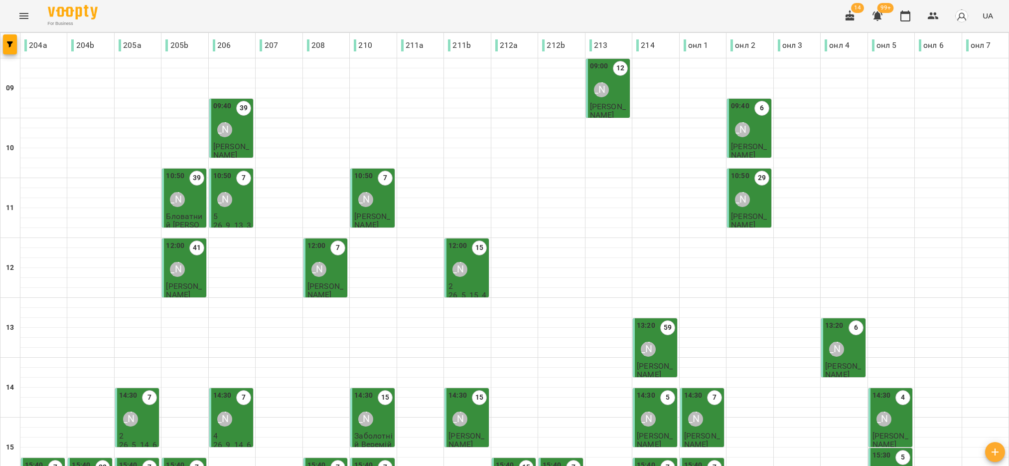
scroll to position [299, 0]
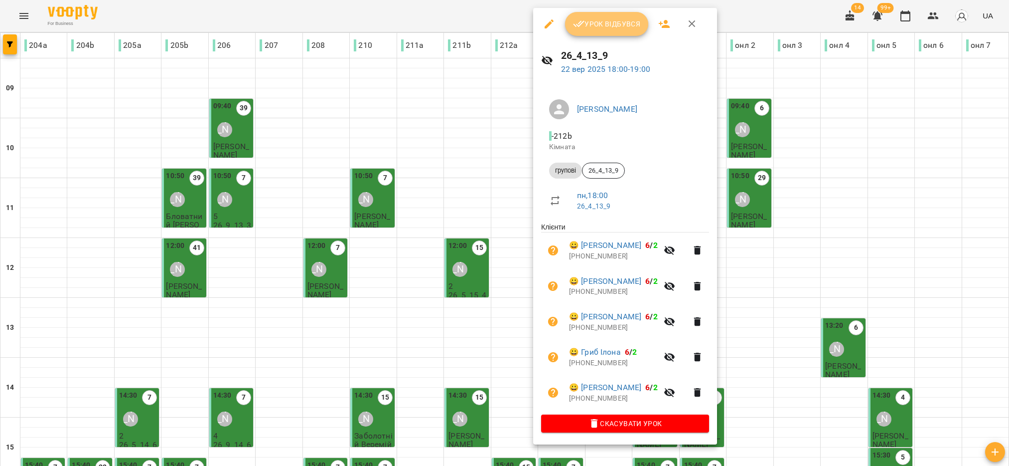
click at [591, 27] on span "Урок відбувся" at bounding box center [607, 24] width 68 height 12
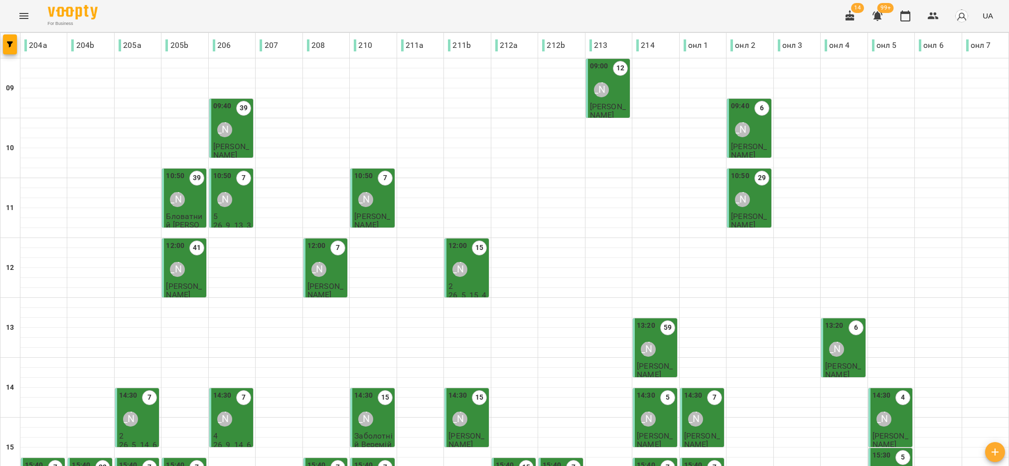
scroll to position [318, 0]
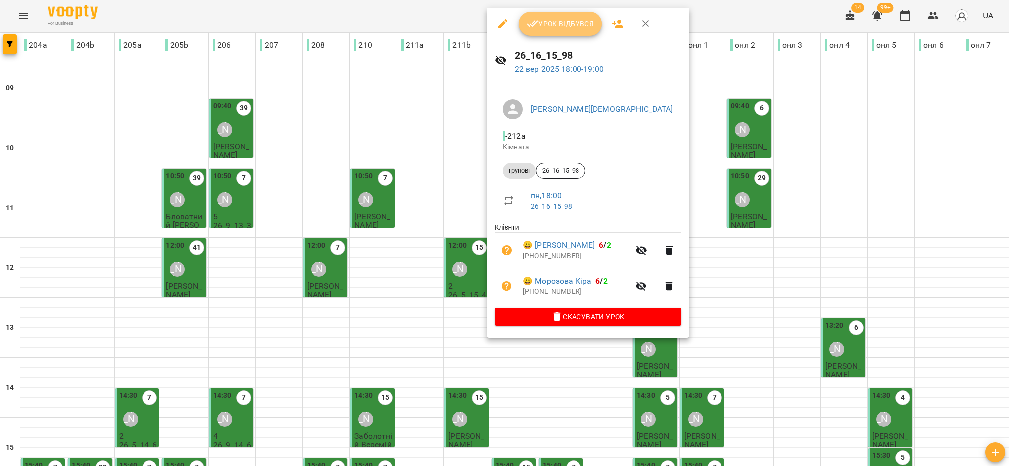
click at [575, 27] on span "Урок відбувся" at bounding box center [561, 24] width 68 height 12
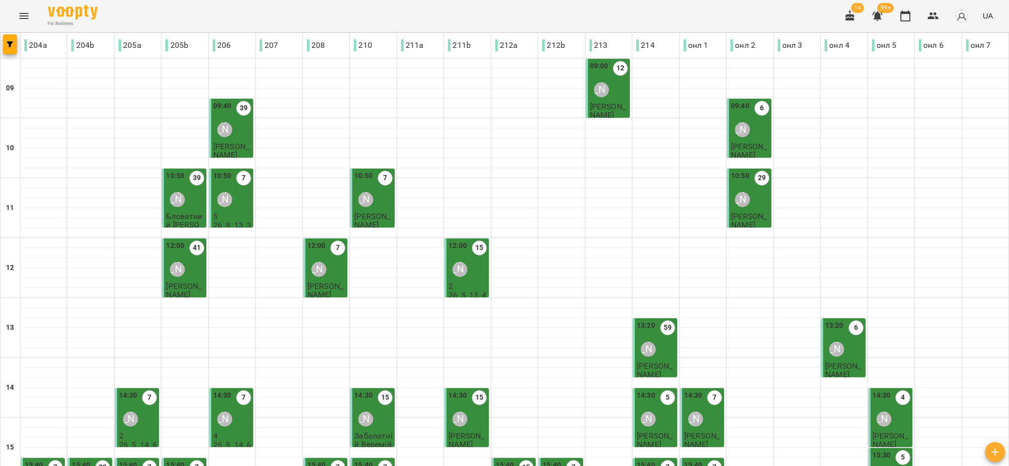
scroll to position [299, 0]
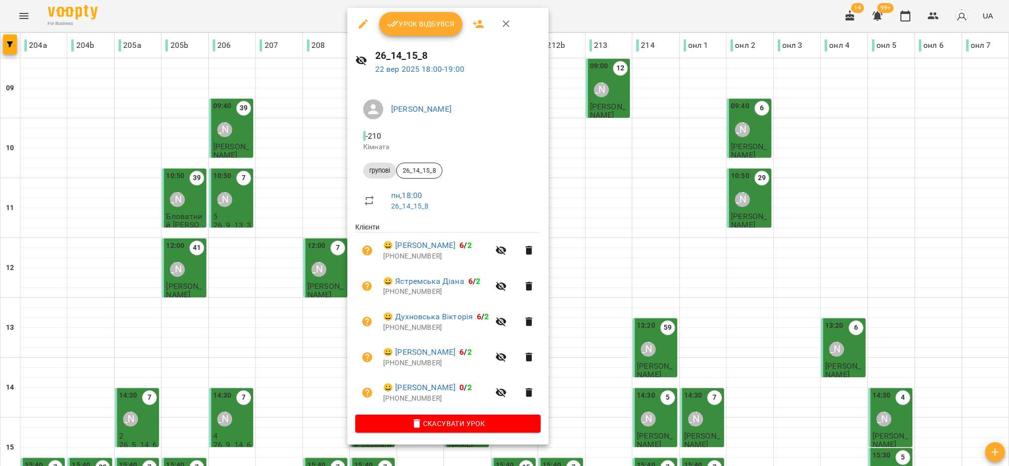
click at [415, 42] on div "26_14_15_8 22 вер 2025 18:00 - 19:00" at bounding box center [447, 61] width 201 height 43
click at [421, 21] on span "Урок відбувся" at bounding box center [421, 24] width 68 height 12
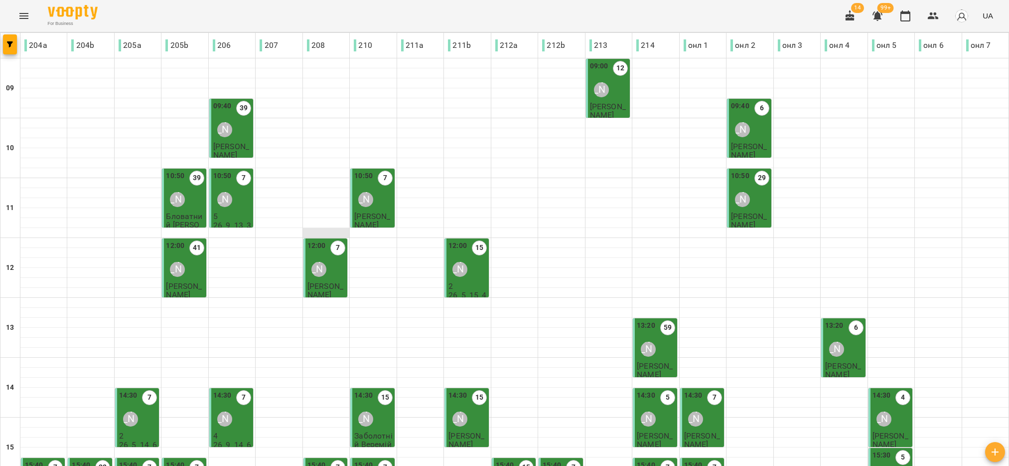
scroll to position [318, 0]
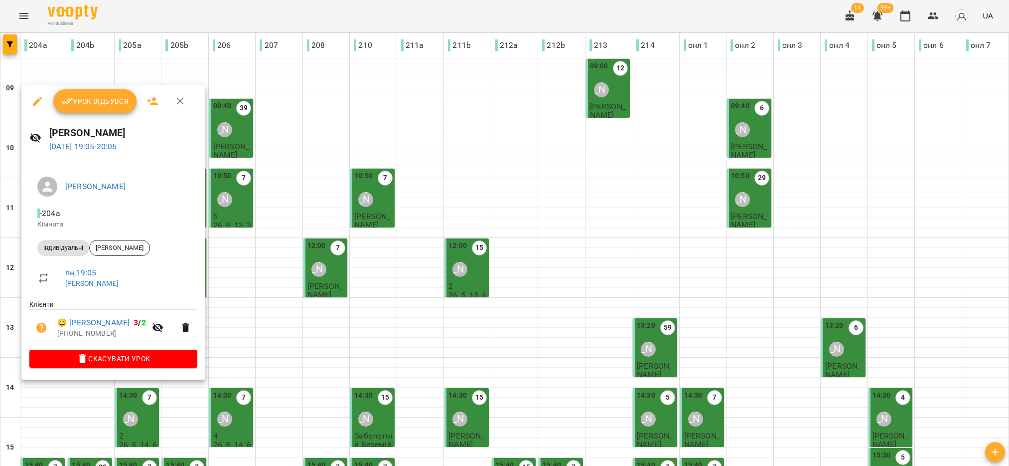
click at [117, 105] on span "Урок відбувся" at bounding box center [95, 101] width 68 height 12
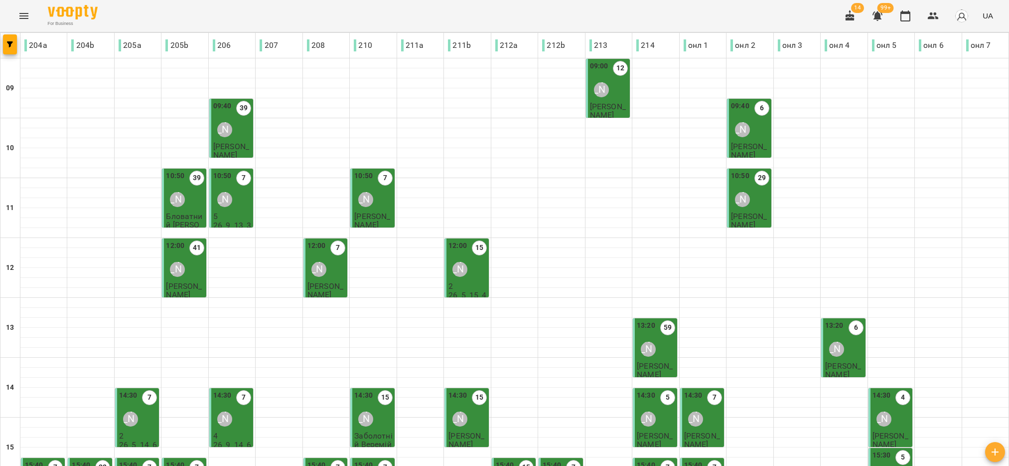
scroll to position [318, 0]
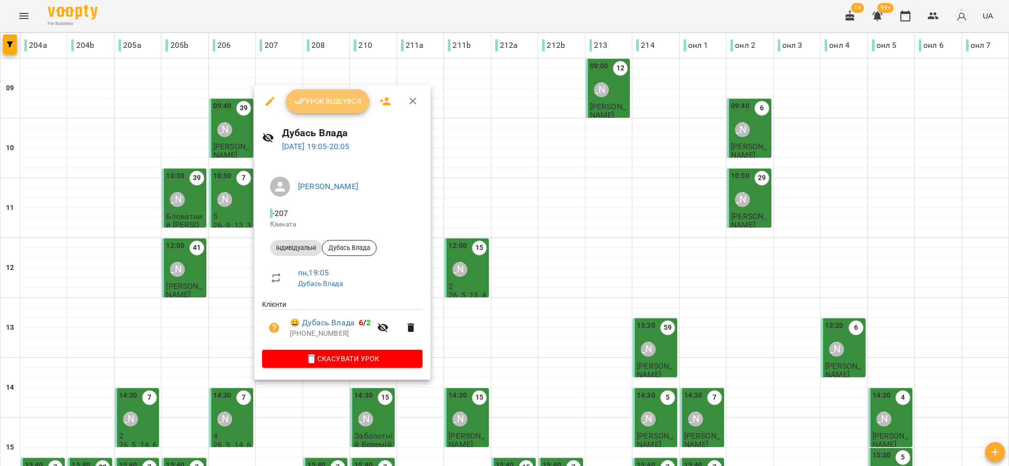
click at [333, 102] on span "Урок відбувся" at bounding box center [328, 101] width 68 height 12
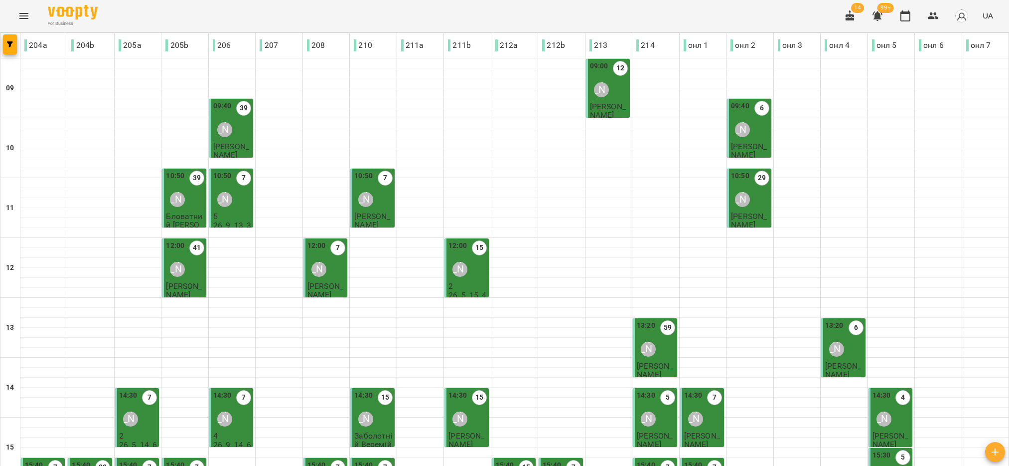
scroll to position [299, 0]
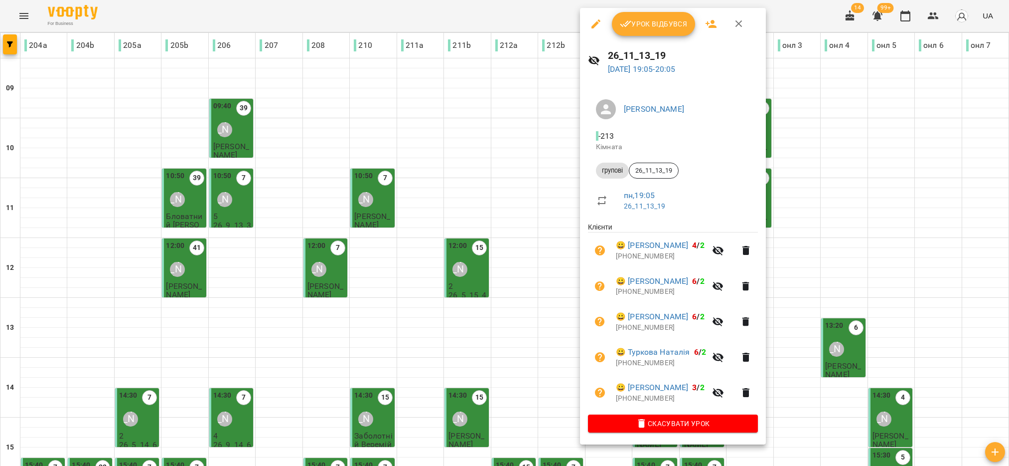
click at [636, 21] on span "Урок відбувся" at bounding box center [654, 24] width 68 height 12
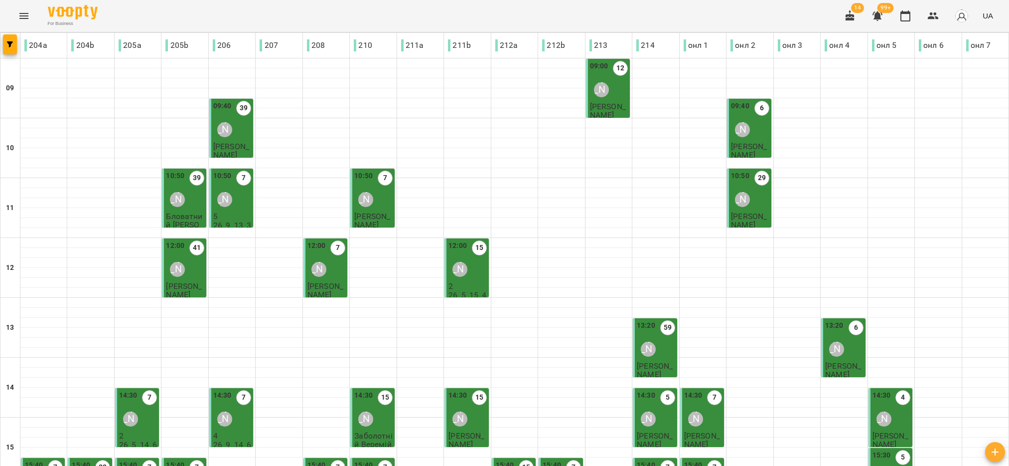
scroll to position [318, 0]
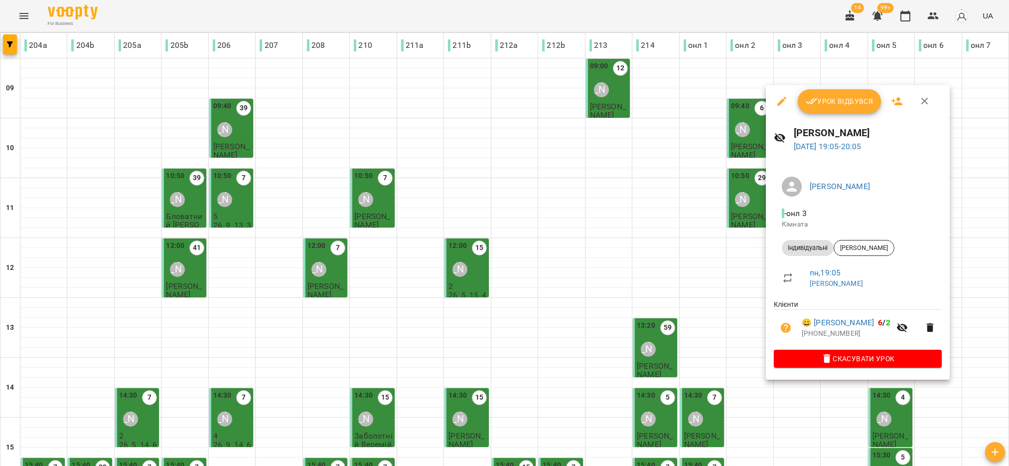
click at [842, 99] on span "Урок відбувся" at bounding box center [840, 101] width 68 height 12
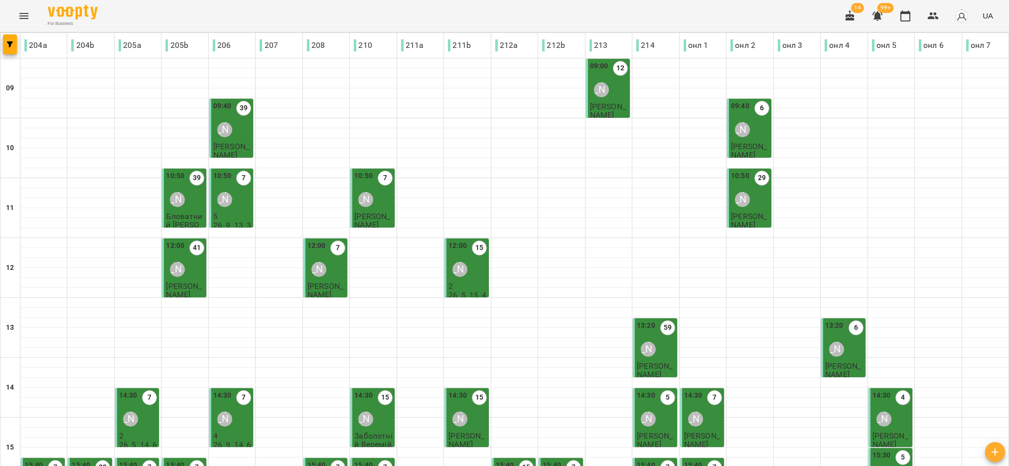
scroll to position [318, 0]
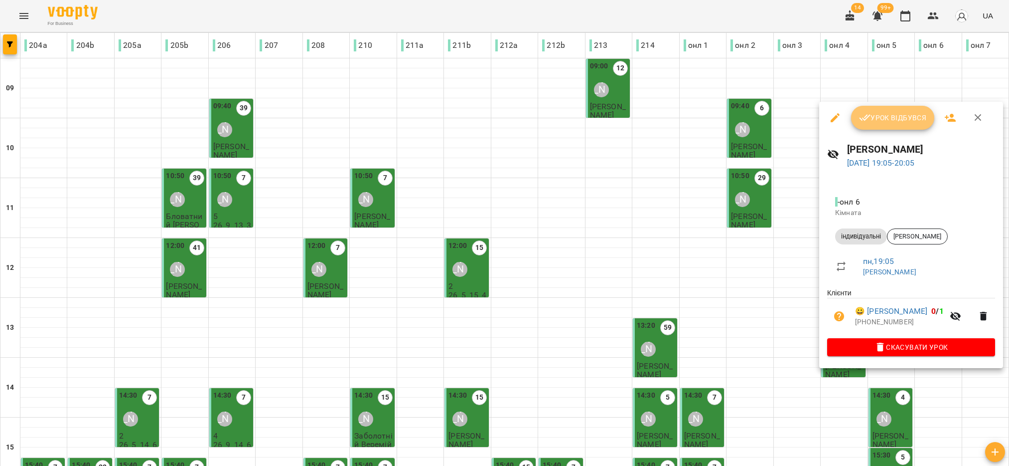
click at [911, 120] on span "Урок відбувся" at bounding box center [893, 118] width 68 height 12
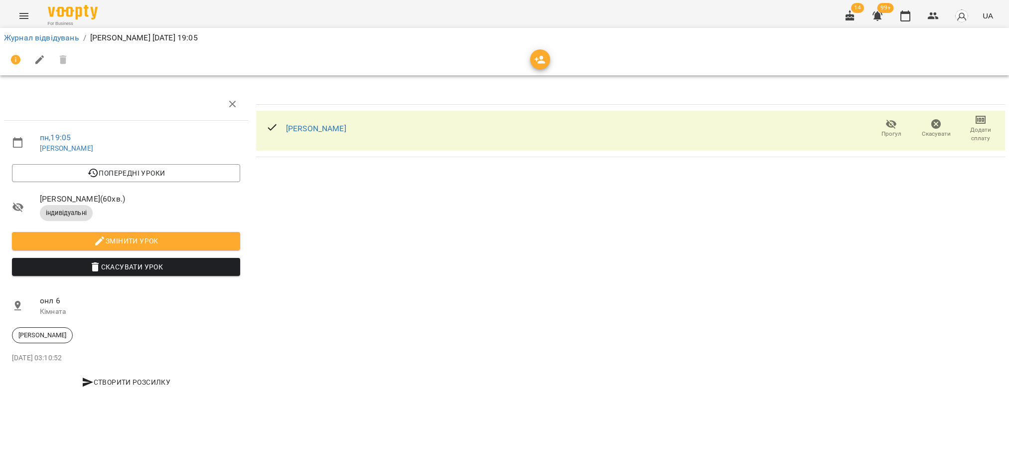
click at [890, 120] on icon "button" at bounding box center [892, 124] width 12 height 12
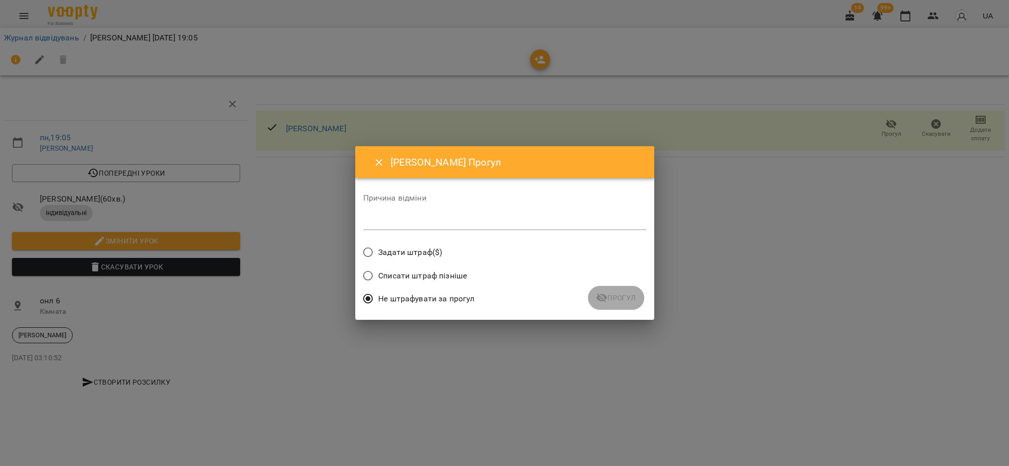
click at [453, 223] on textarea at bounding box center [504, 221] width 283 height 9
type textarea "*"
click at [619, 301] on span "Прогул" at bounding box center [616, 298] width 40 height 12
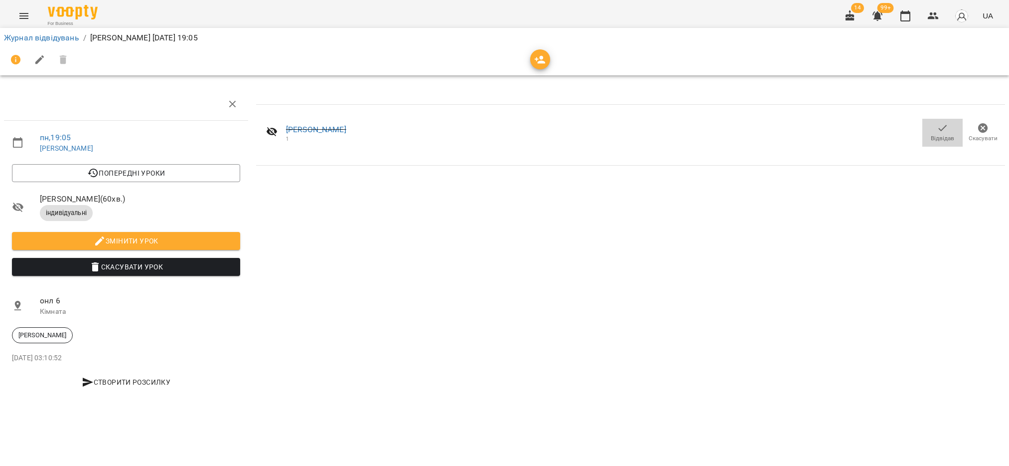
click at [947, 132] on icon "button" at bounding box center [943, 128] width 12 height 12
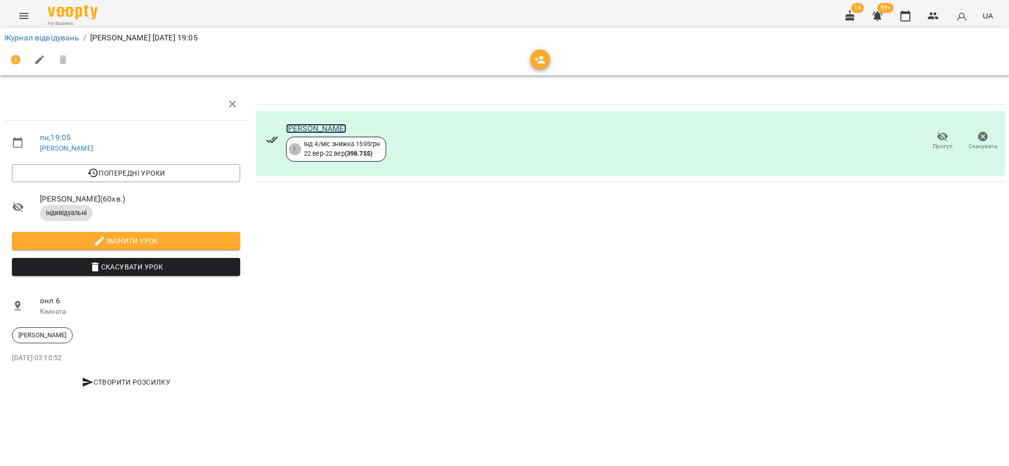
click at [335, 128] on link "Тимченко Катерина" at bounding box center [316, 128] width 60 height 9
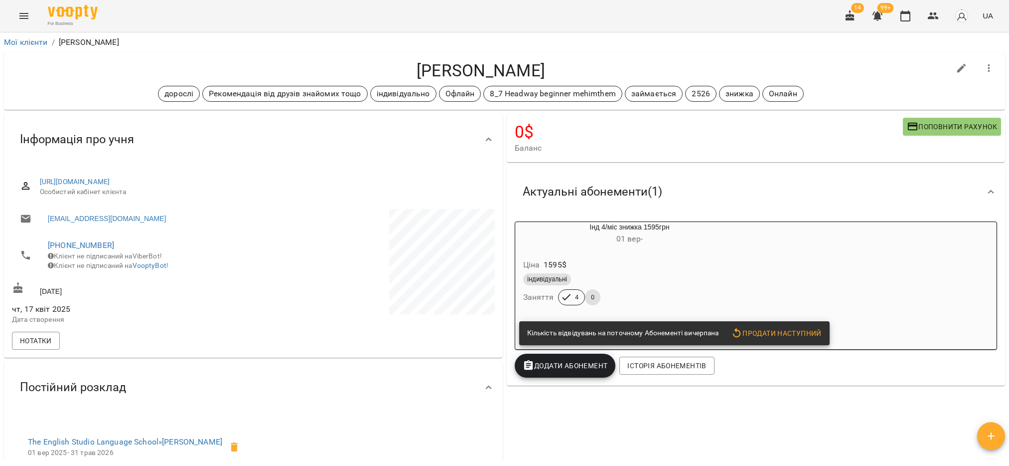
click at [592, 307] on div "4 0" at bounding box center [579, 297] width 47 height 20
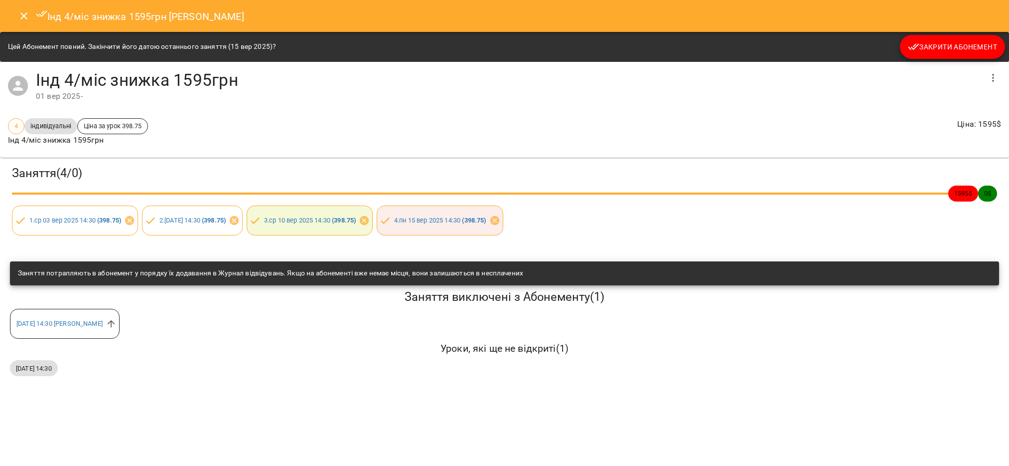
click at [26, 15] on icon "Close" at bounding box center [24, 16] width 12 height 12
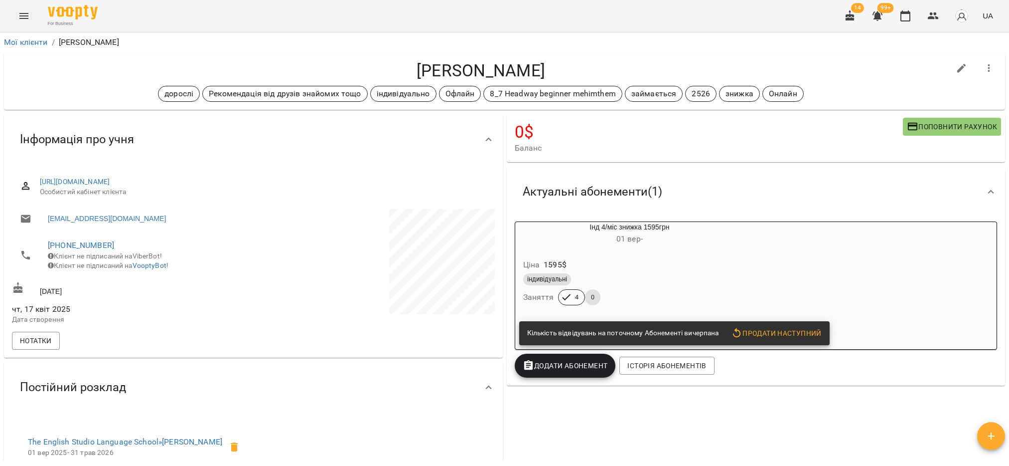
click at [606, 263] on div "Ціна 1595 $" at bounding box center [629, 265] width 217 height 18
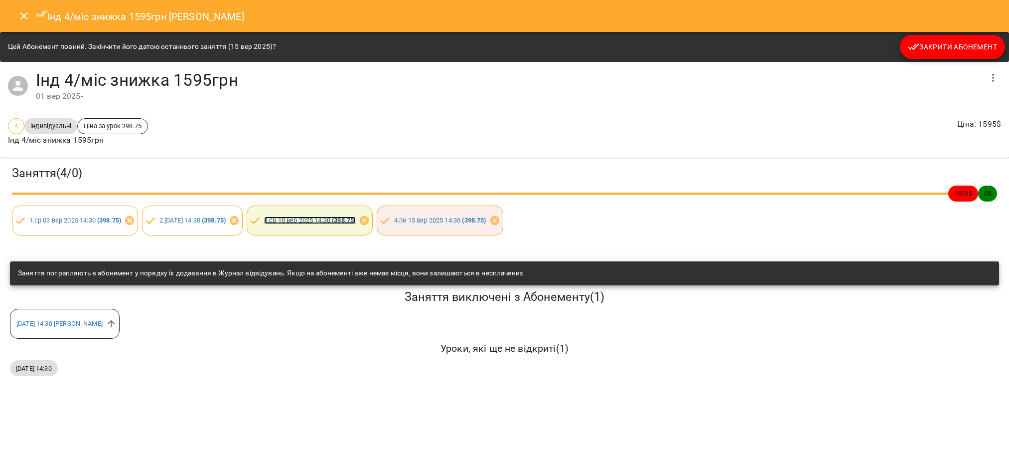
click at [344, 220] on link "3 . ср 10 вер 2025 14:30 ( 398.75 )" at bounding box center [310, 219] width 92 height 7
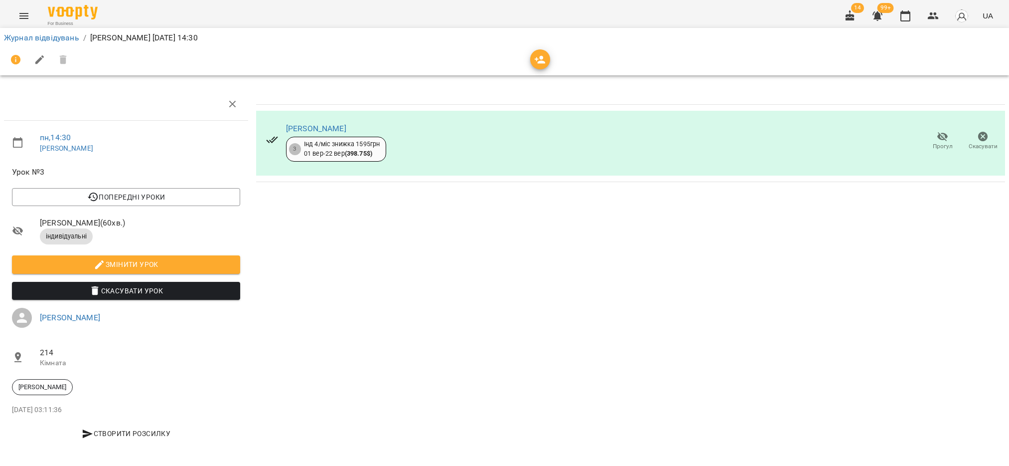
click at [979, 133] on icon "button" at bounding box center [984, 137] width 10 height 10
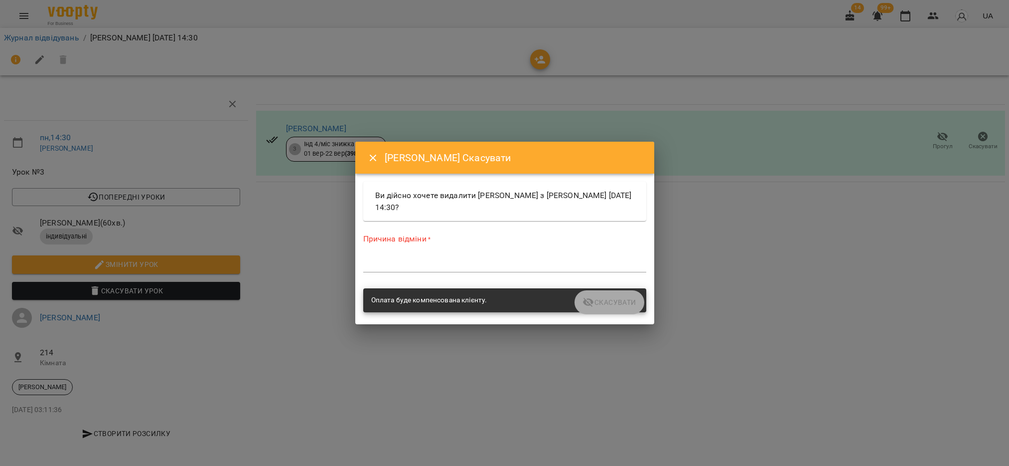
click at [414, 268] on textarea at bounding box center [504, 263] width 283 height 9
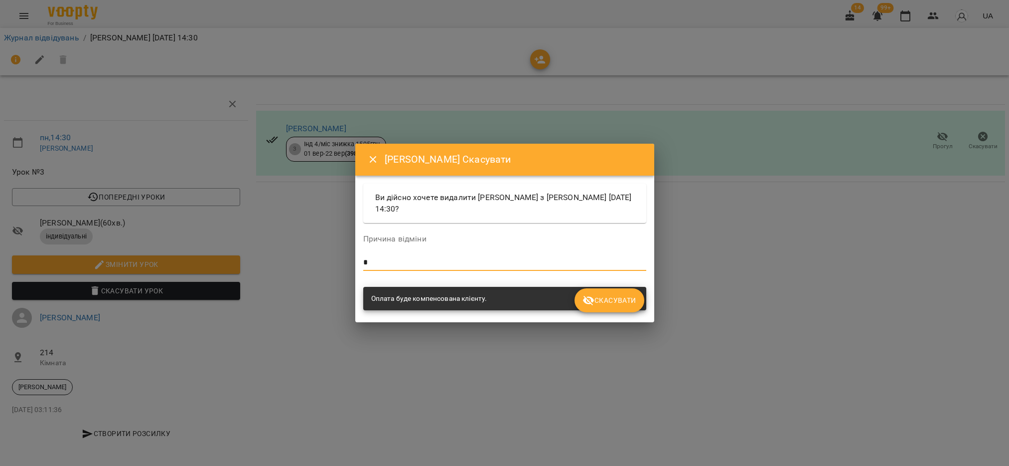
type textarea "*"
click at [615, 296] on span "Скасувати" at bounding box center [609, 300] width 53 height 12
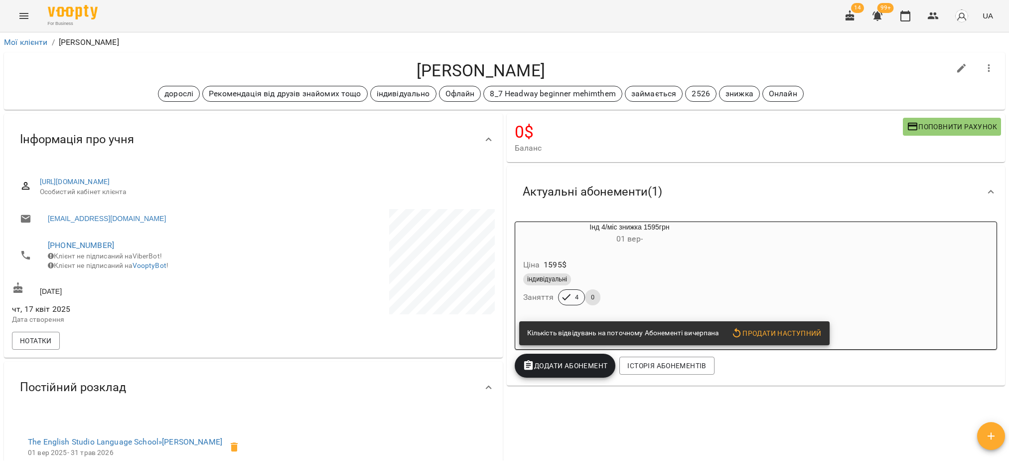
click at [583, 271] on div "Ціна 1595 $" at bounding box center [629, 265] width 217 height 18
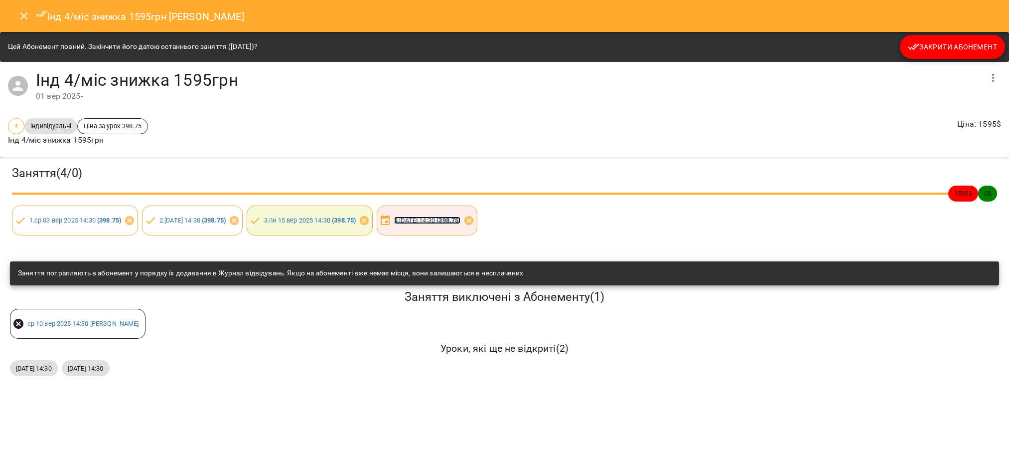
click at [461, 218] on link "4 . пн 22 вер 2025 14:30 ( 398.75 )" at bounding box center [427, 219] width 66 height 7
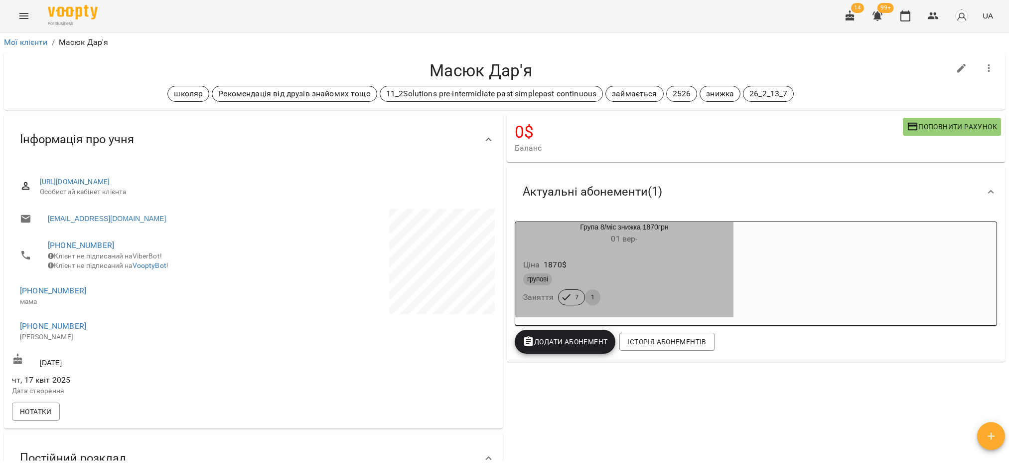
click at [577, 277] on div "групові" at bounding box center [624, 279] width 203 height 12
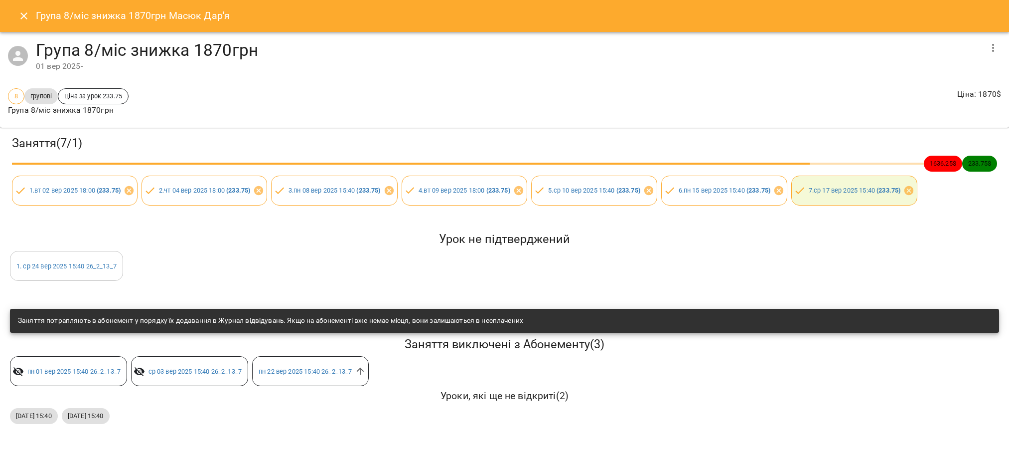
click at [18, 15] on icon "Close" at bounding box center [24, 16] width 12 height 12
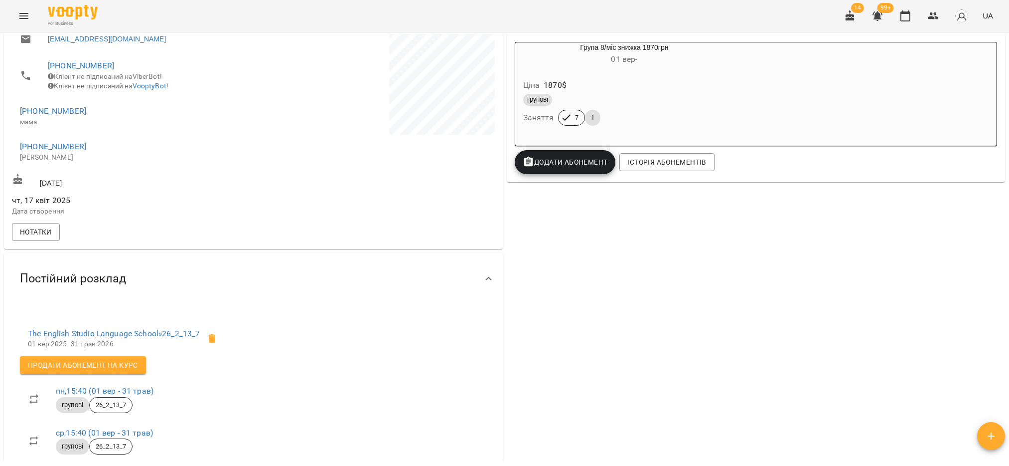
scroll to position [99, 0]
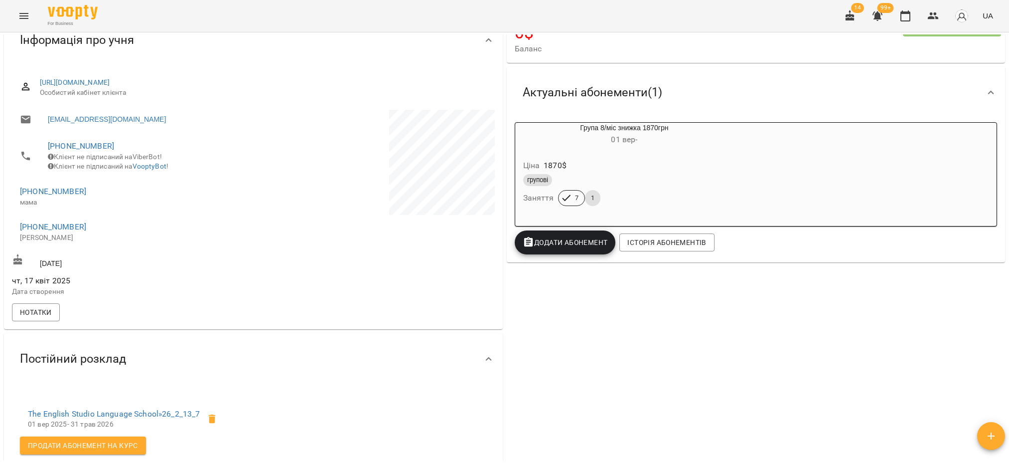
click at [576, 172] on div "групові" at bounding box center [624, 180] width 207 height 16
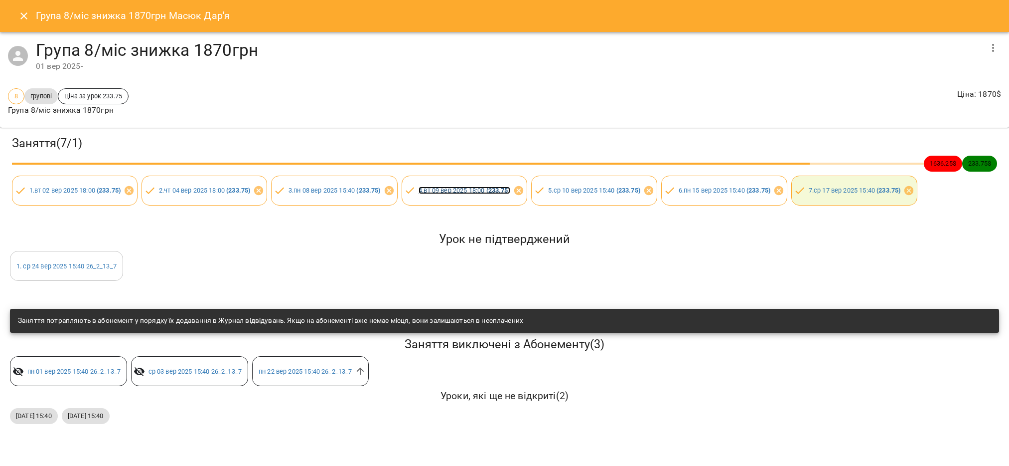
click at [467, 192] on link "4 . вт 09 вер 2025 18:00 ( 233.75 )" at bounding box center [465, 189] width 92 height 7
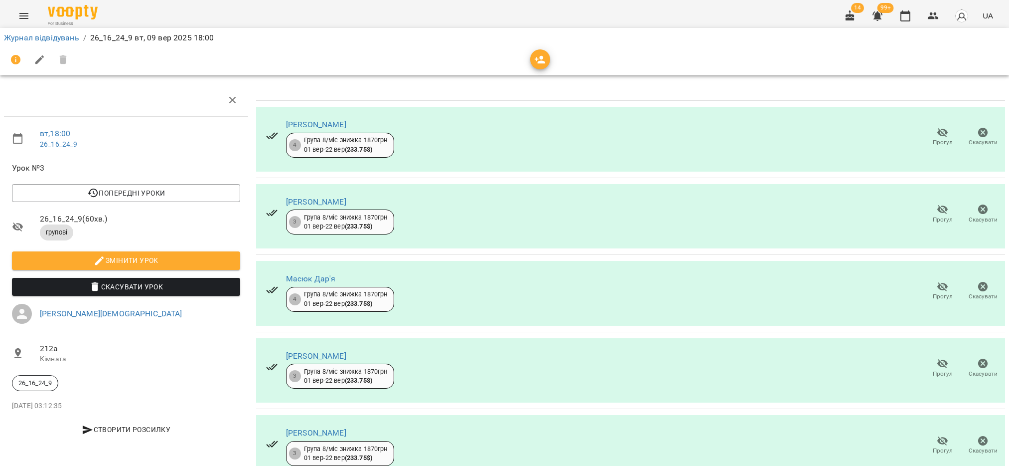
scroll to position [44, 0]
click at [979, 282] on icon "button" at bounding box center [984, 287] width 10 height 10
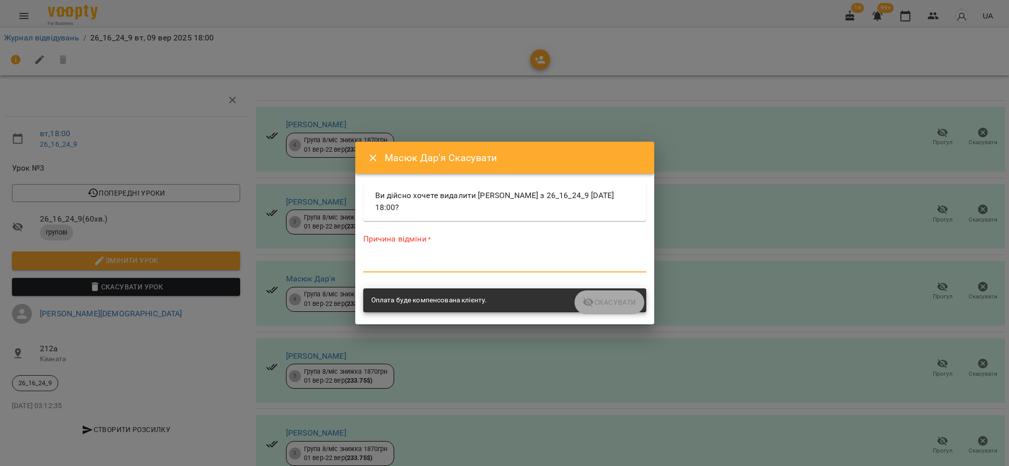
click at [492, 268] on textarea at bounding box center [504, 263] width 283 height 9
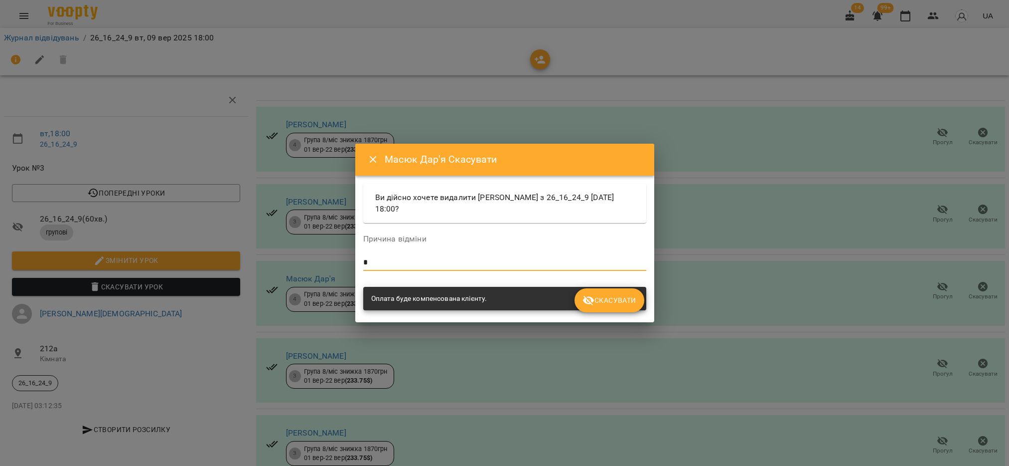
type textarea "*"
click at [608, 304] on span "Скасувати" at bounding box center [609, 300] width 53 height 12
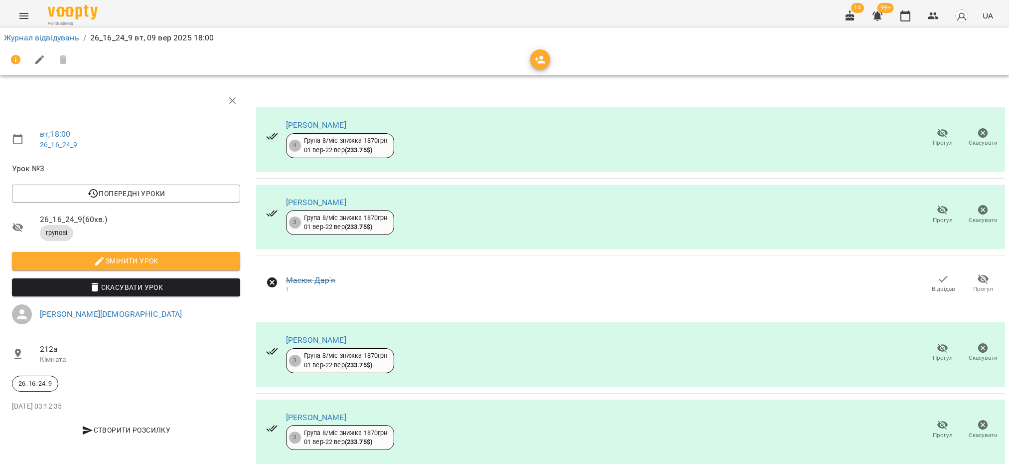
scroll to position [27, 0]
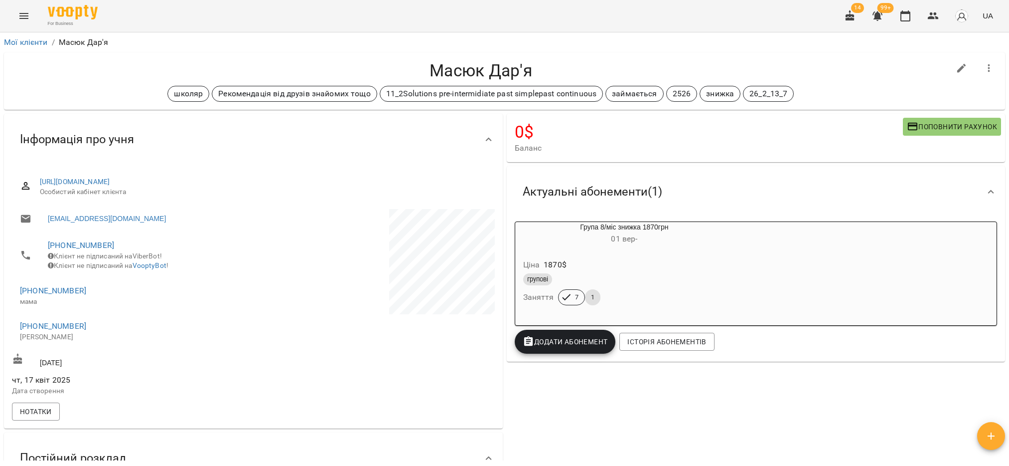
click at [577, 266] on div "Ціна 1870 $" at bounding box center [624, 265] width 207 height 18
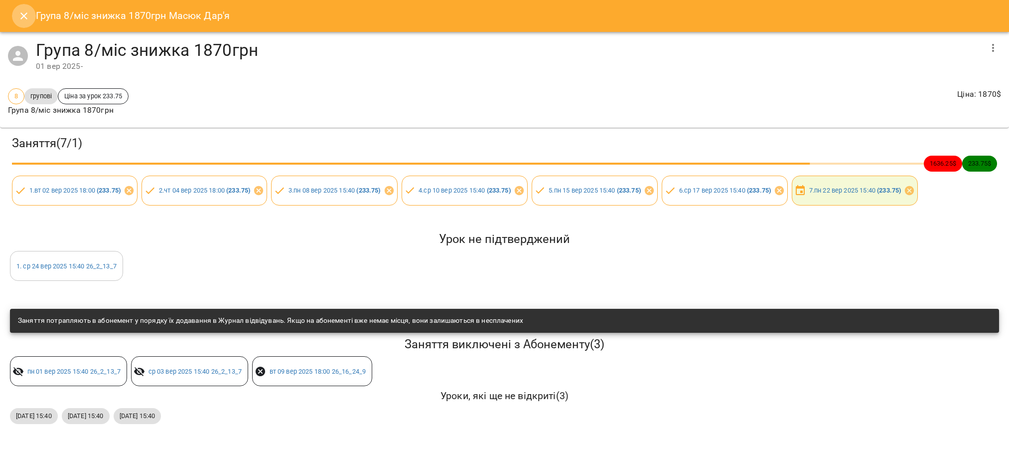
click at [24, 13] on icon "Close" at bounding box center [24, 16] width 12 height 12
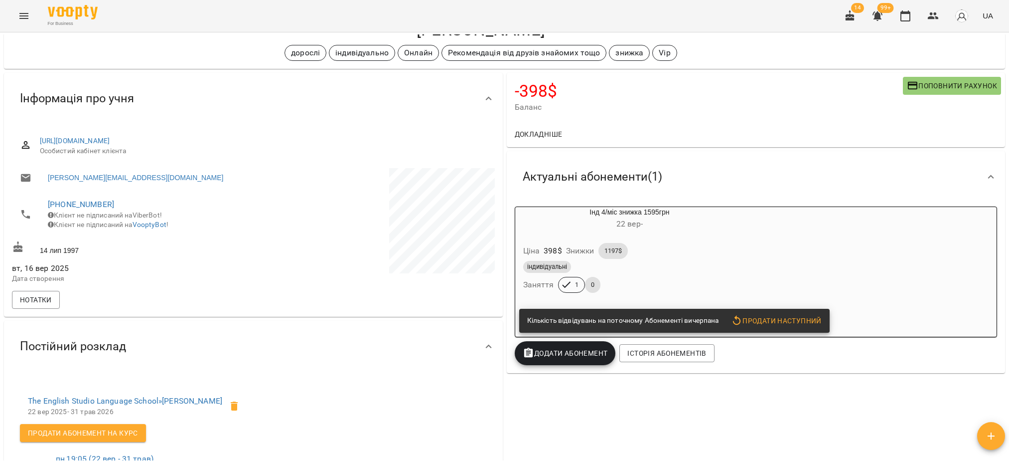
scroll to position [75, 0]
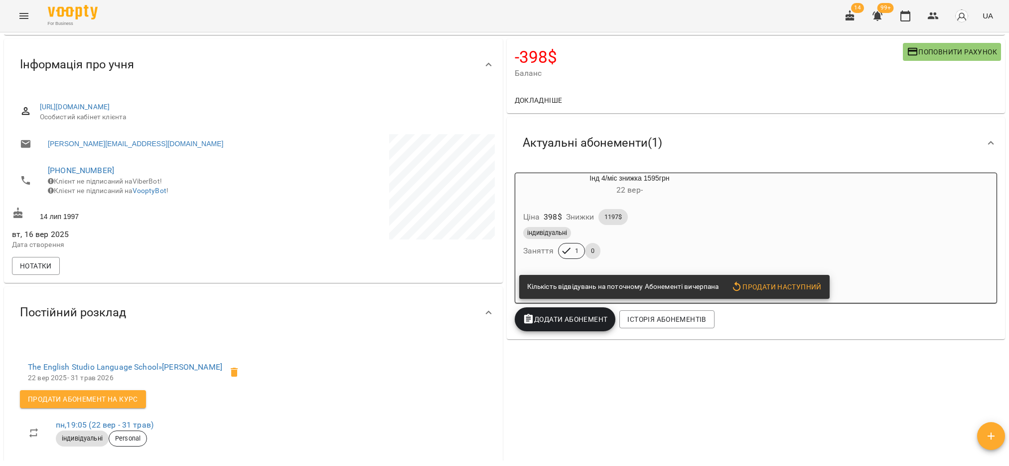
click at [618, 241] on div "індивідуальні" at bounding box center [629, 233] width 217 height 16
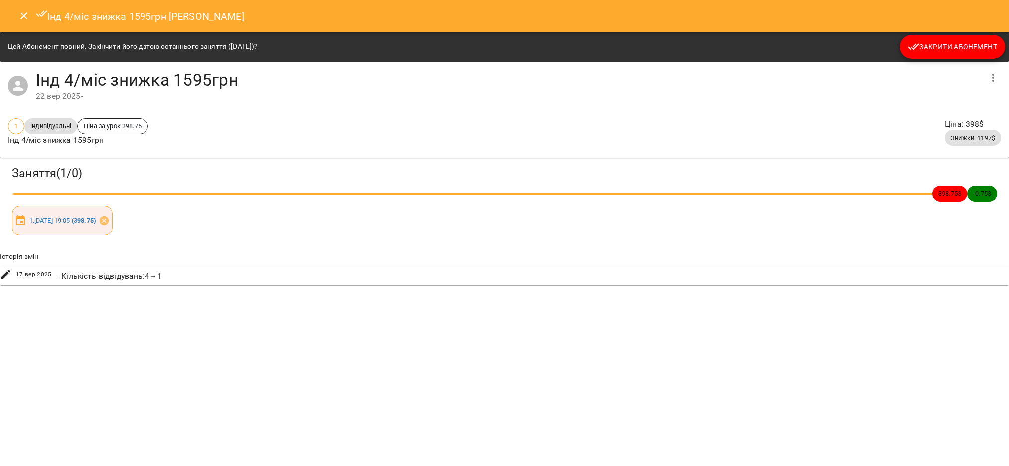
click at [23, 21] on icon "Close" at bounding box center [24, 16] width 12 height 12
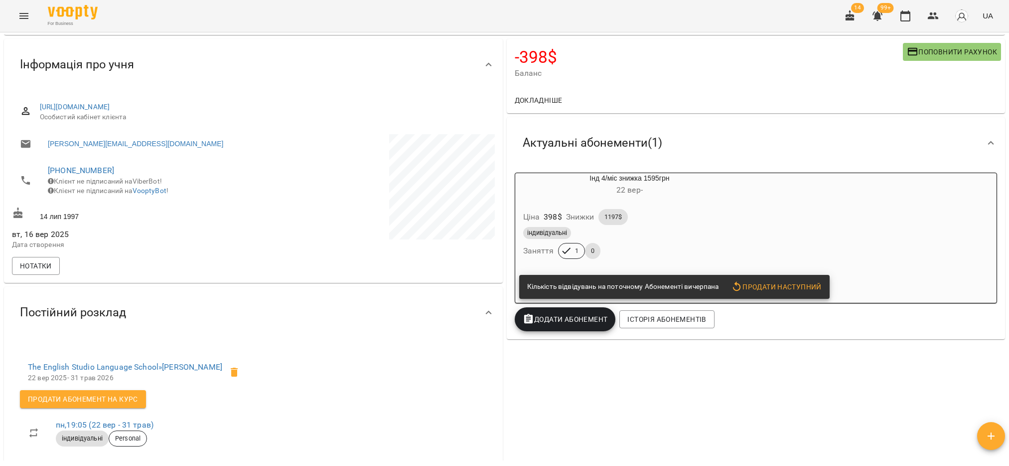
scroll to position [0, 0]
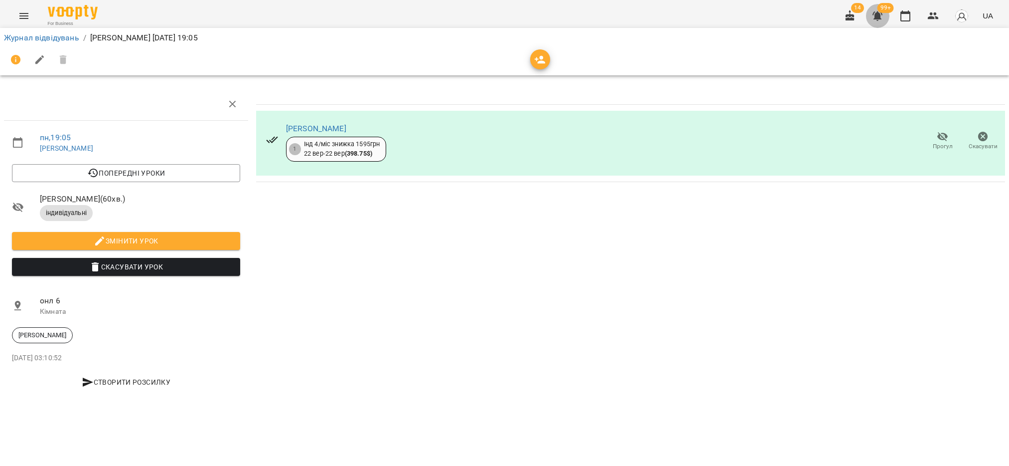
click at [877, 13] on icon "button" at bounding box center [878, 15] width 10 height 9
click at [875, 12] on icon "button" at bounding box center [878, 15] width 10 height 9
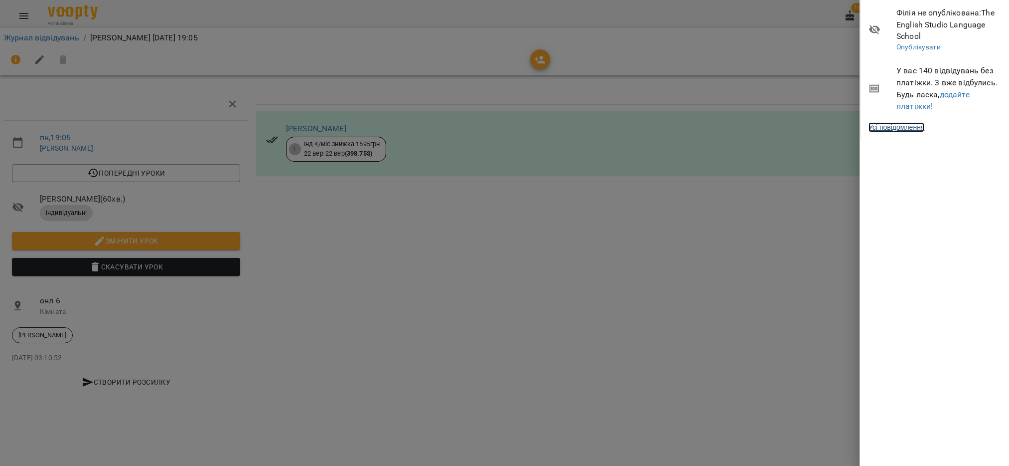
click at [923, 129] on link "Усі повідомлення" at bounding box center [897, 127] width 56 height 10
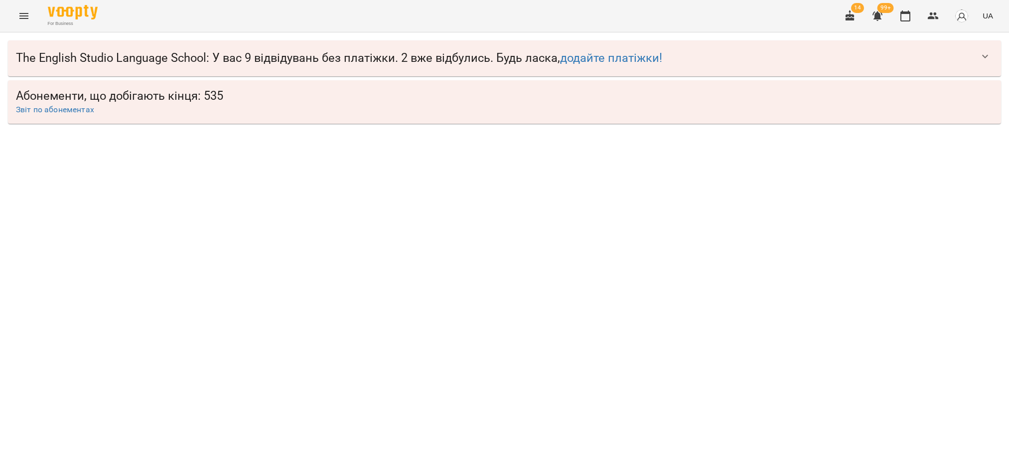
click at [984, 57] on icon "button" at bounding box center [986, 56] width 12 height 12
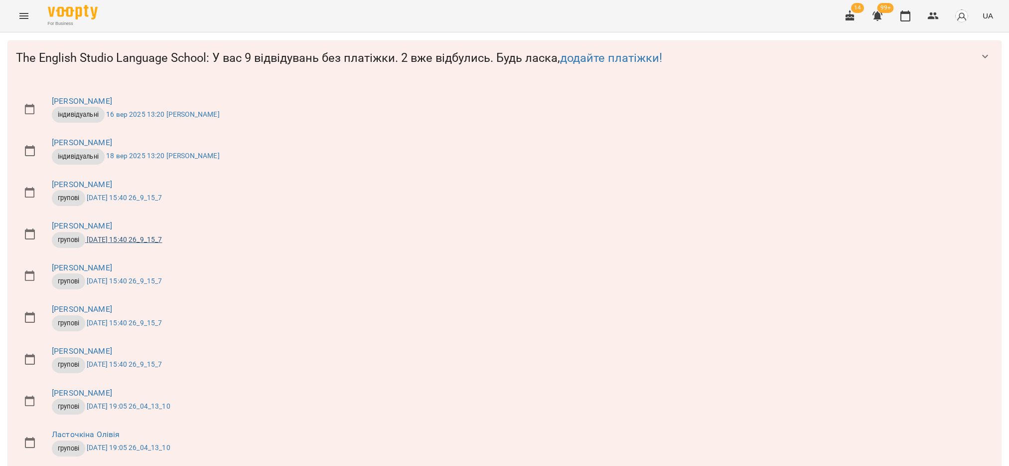
scroll to position [68, 0]
click at [936, 15] on icon "button" at bounding box center [933, 15] width 11 height 7
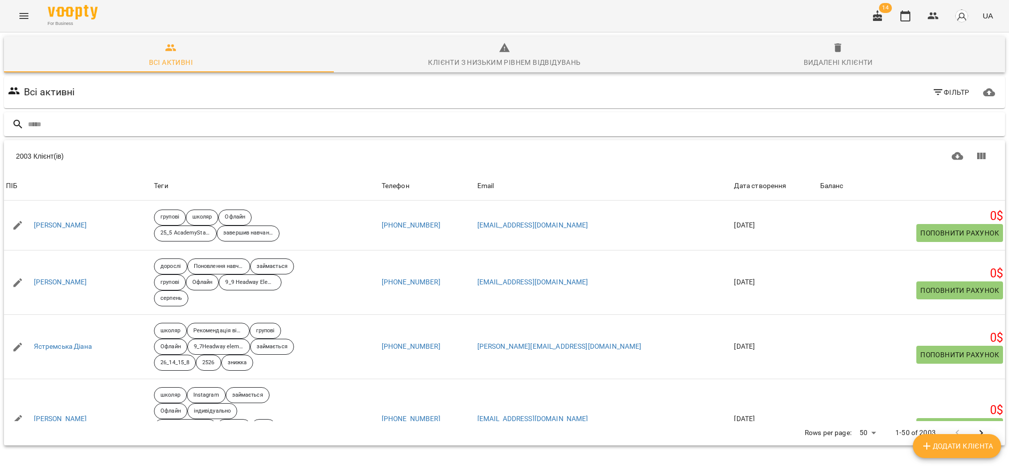
click at [57, 123] on input "text" at bounding box center [515, 124] width 974 height 16
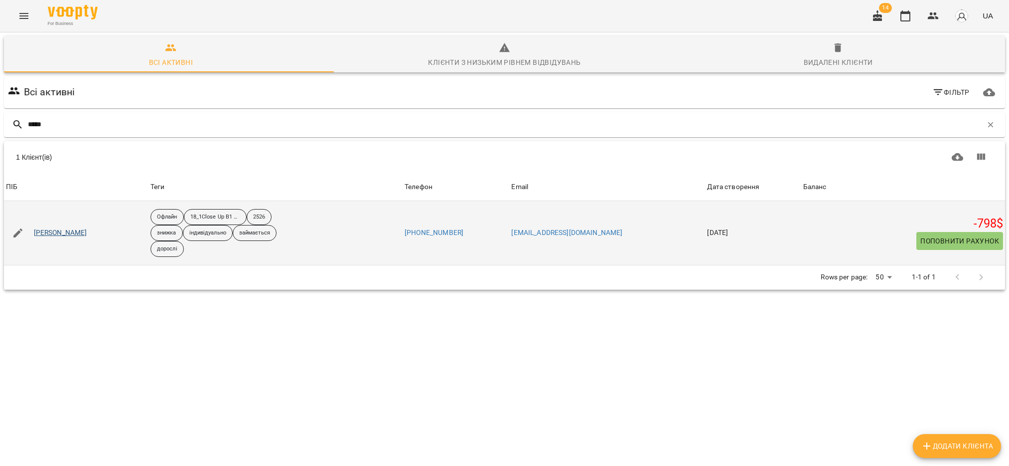
type input "*****"
click at [56, 234] on link "Бедян Діана" at bounding box center [60, 233] width 53 height 10
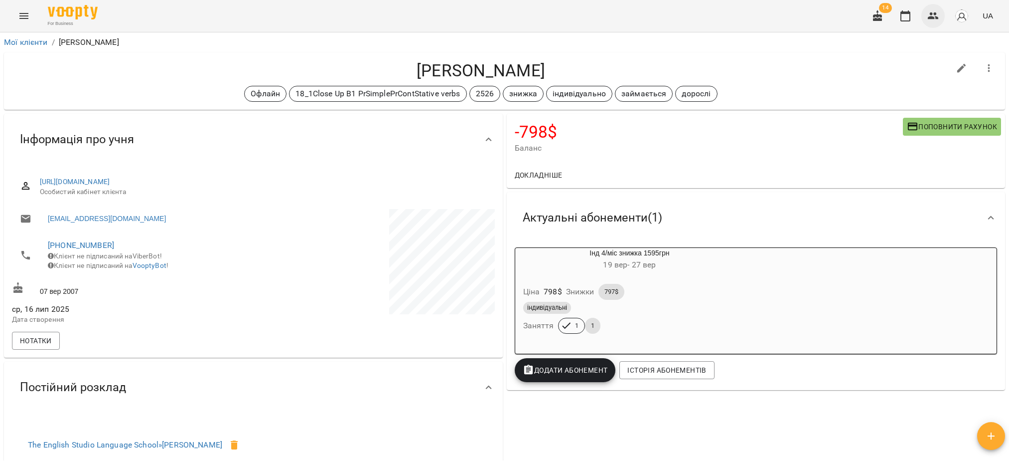
click at [934, 14] on icon "button" at bounding box center [934, 16] width 12 height 12
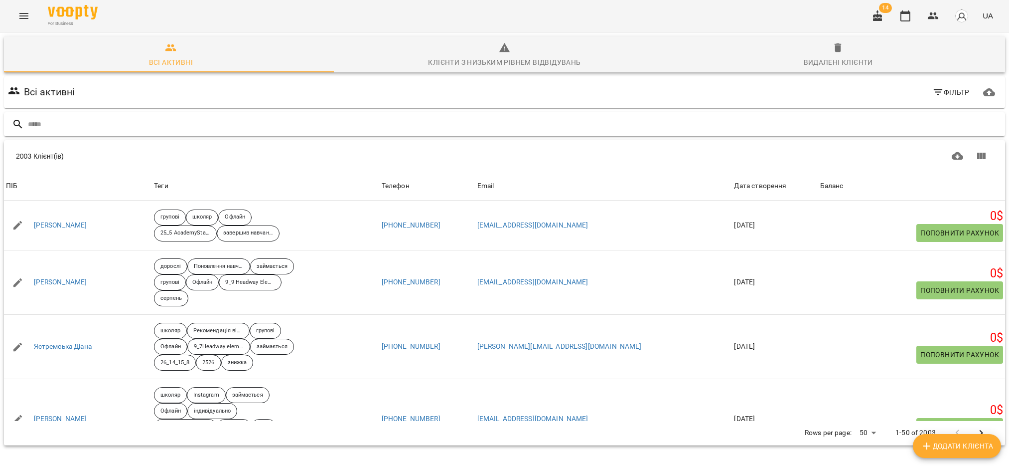
click at [67, 126] on input "text" at bounding box center [515, 124] width 974 height 16
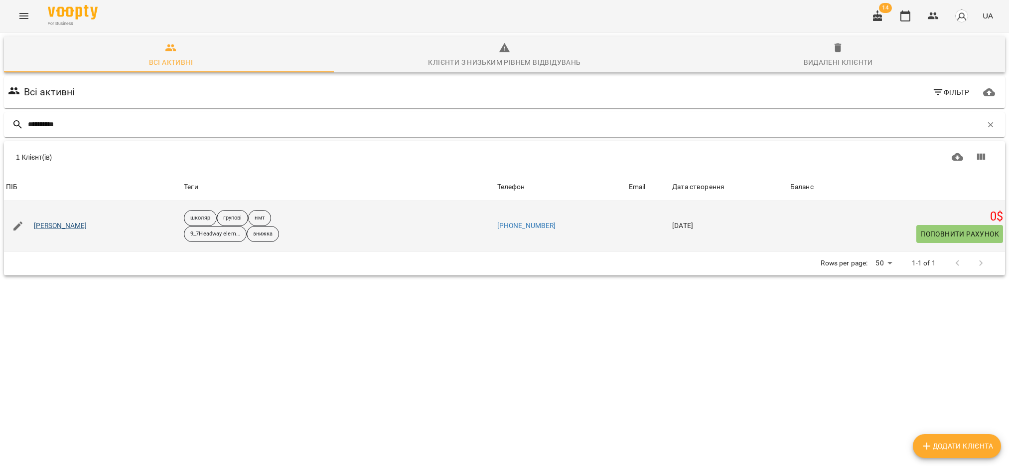
type input "**********"
click at [63, 224] on link "Захарова Анна" at bounding box center [60, 226] width 53 height 10
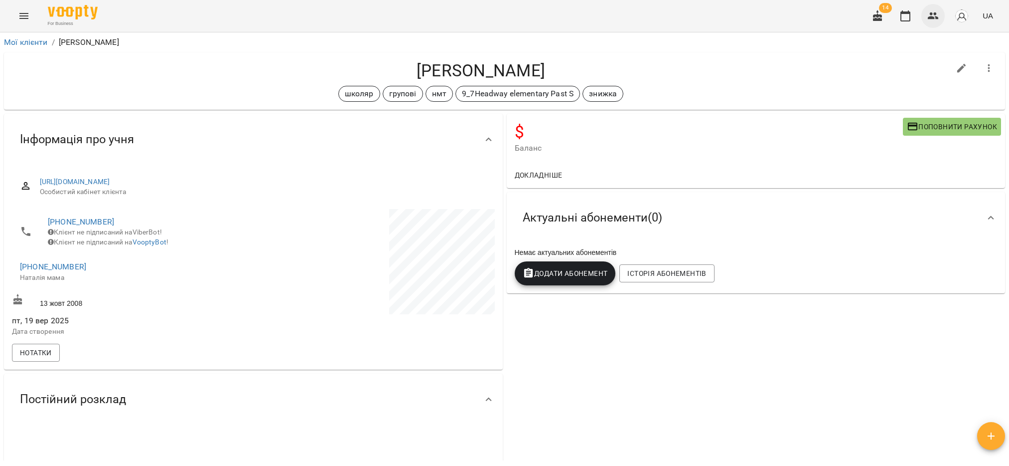
click at [931, 17] on icon "button" at bounding box center [933, 15] width 11 height 7
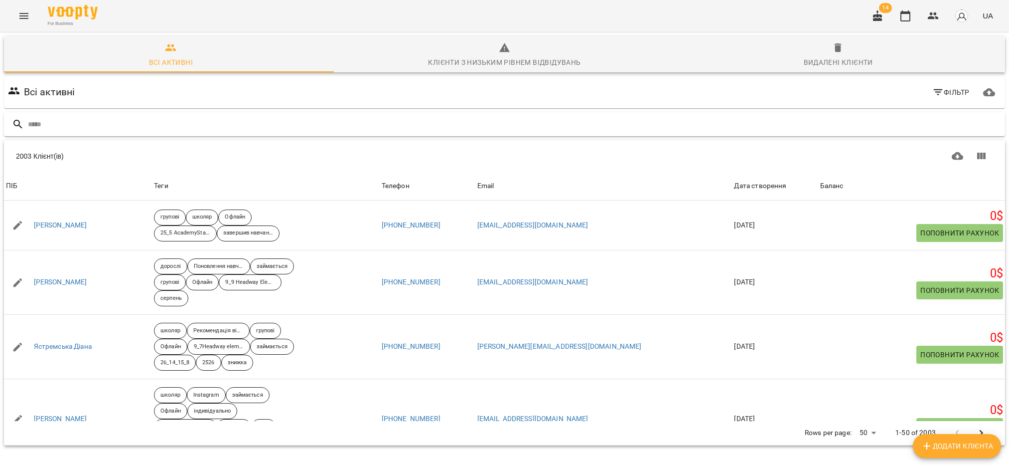
click at [130, 130] on input "text" at bounding box center [515, 124] width 974 height 16
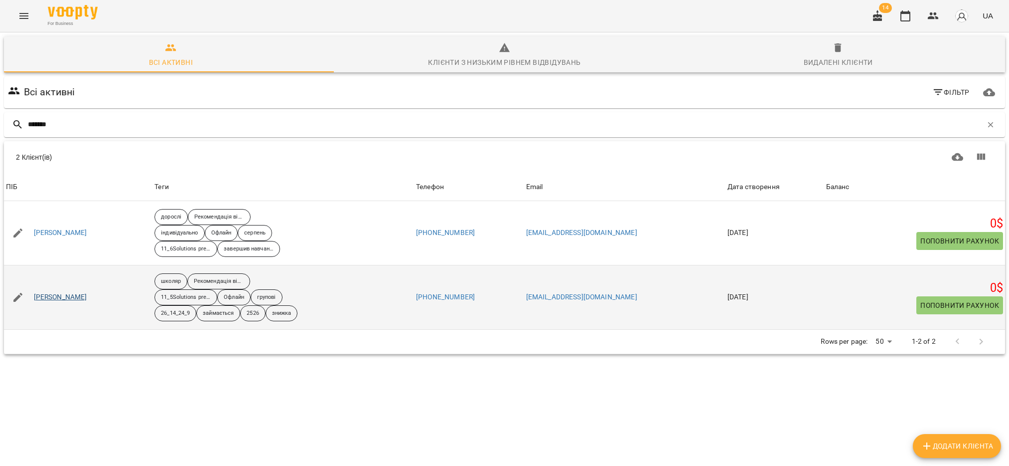
type input "*******"
click at [74, 302] on link "Луценко Анастасія" at bounding box center [60, 297] width 53 height 10
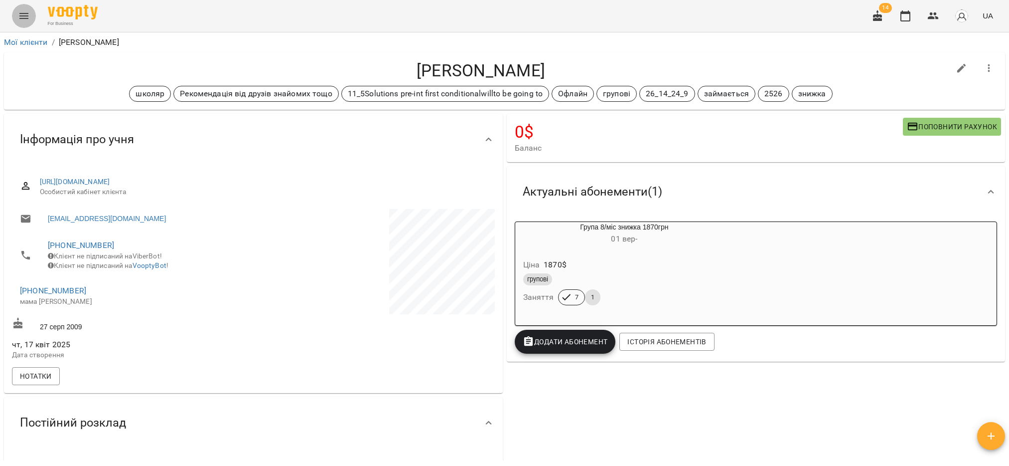
click at [19, 18] on icon "Menu" at bounding box center [23, 16] width 9 height 6
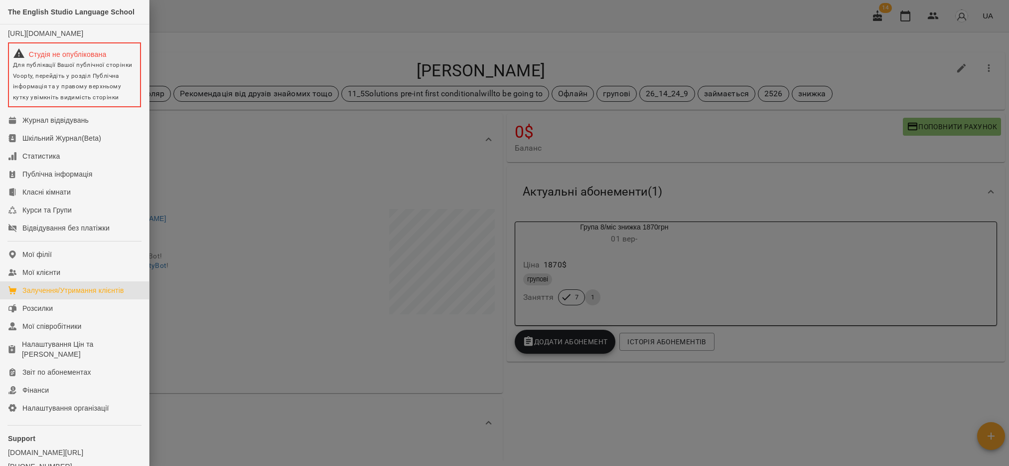
click at [69, 295] on div "Залучення/Утримання клієнтів" at bounding box center [73, 290] width 102 height 10
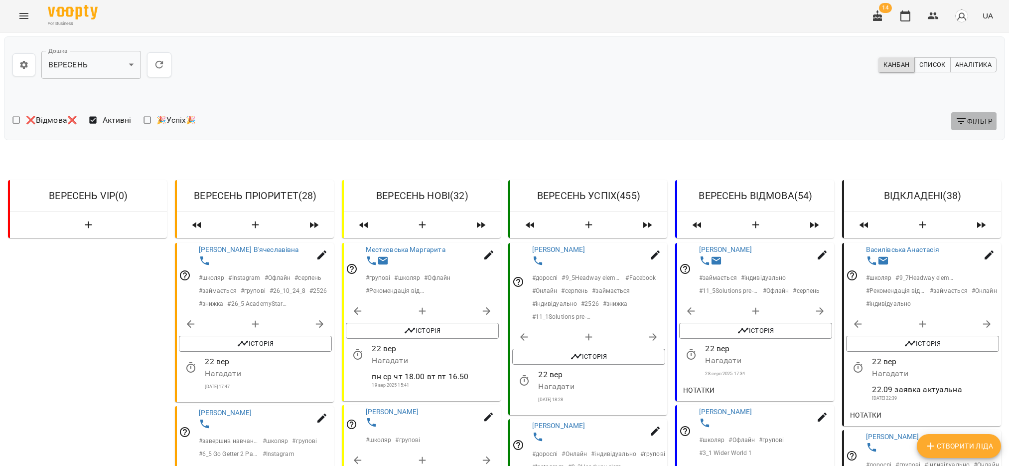
click at [956, 123] on icon "button" at bounding box center [962, 121] width 12 height 12
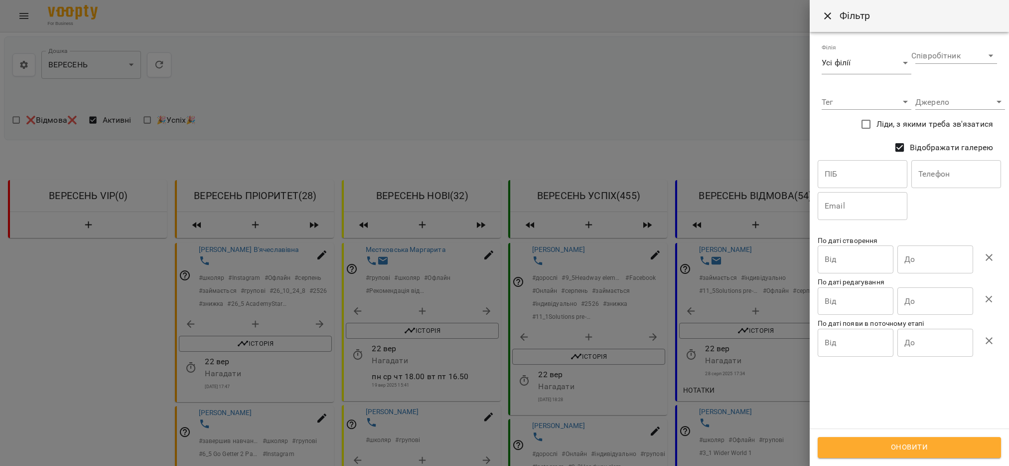
click at [865, 181] on input "text" at bounding box center [863, 174] width 90 height 28
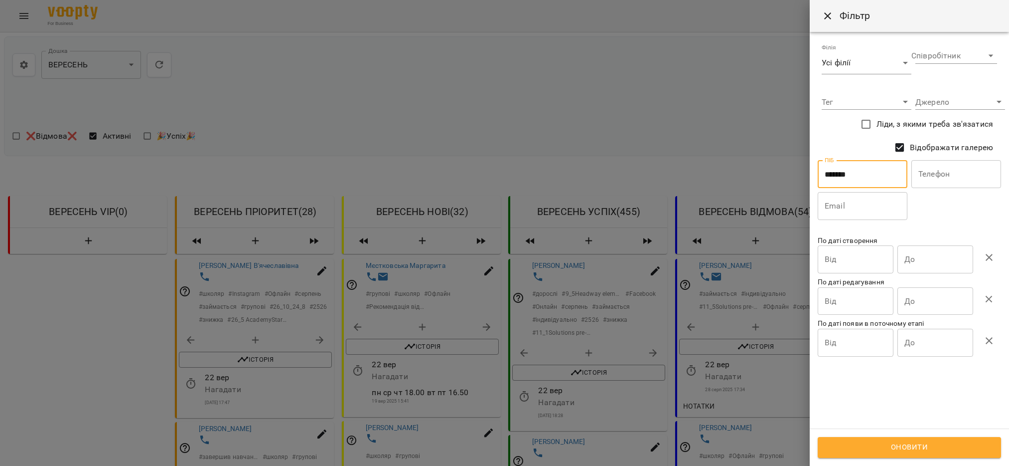
type input "*******"
click at [887, 452] on span "Оновити" at bounding box center [910, 447] width 162 height 13
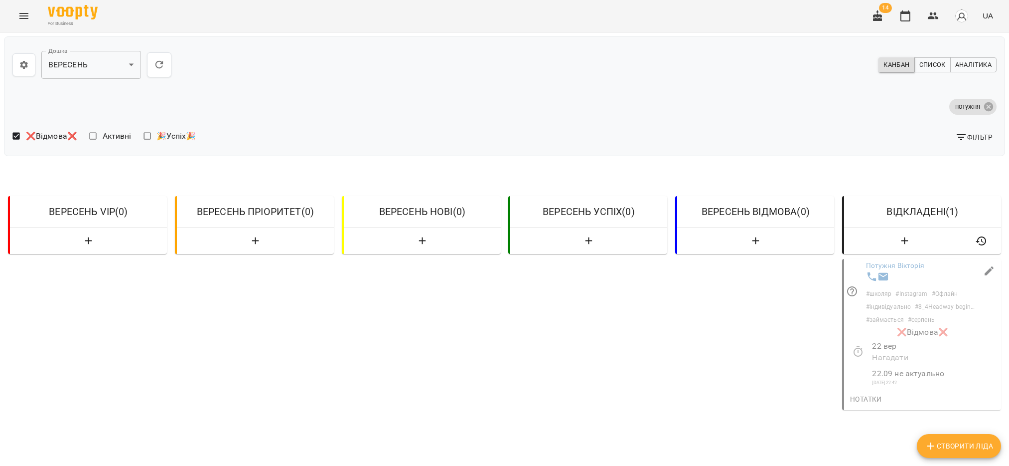
scroll to position [75, 0]
click at [903, 338] on p "22 вер" at bounding box center [936, 344] width 127 height 12
click at [917, 336] on div "22 вер Нагадати" at bounding box center [936, 349] width 131 height 27
click at [909, 313] on p "# серпень" at bounding box center [921, 317] width 27 height 9
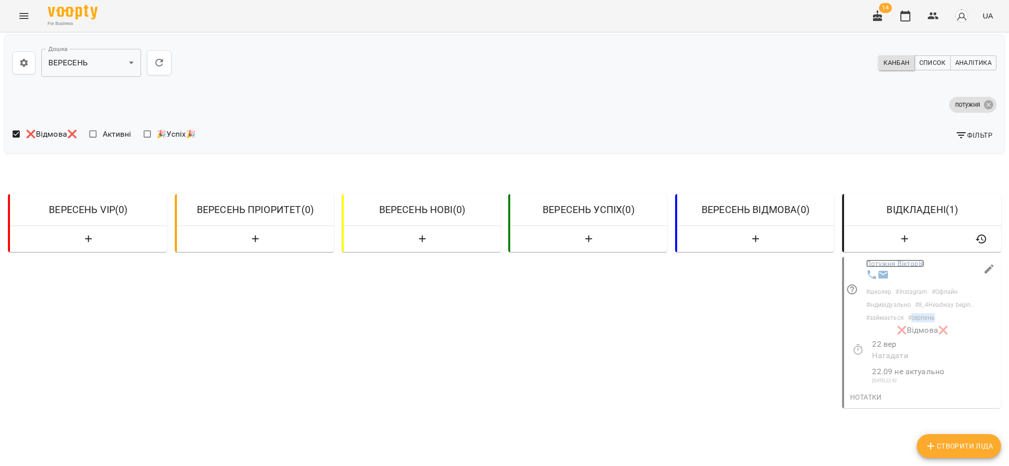
click at [881, 259] on link "Потужня Вікторія" at bounding box center [895, 263] width 58 height 8
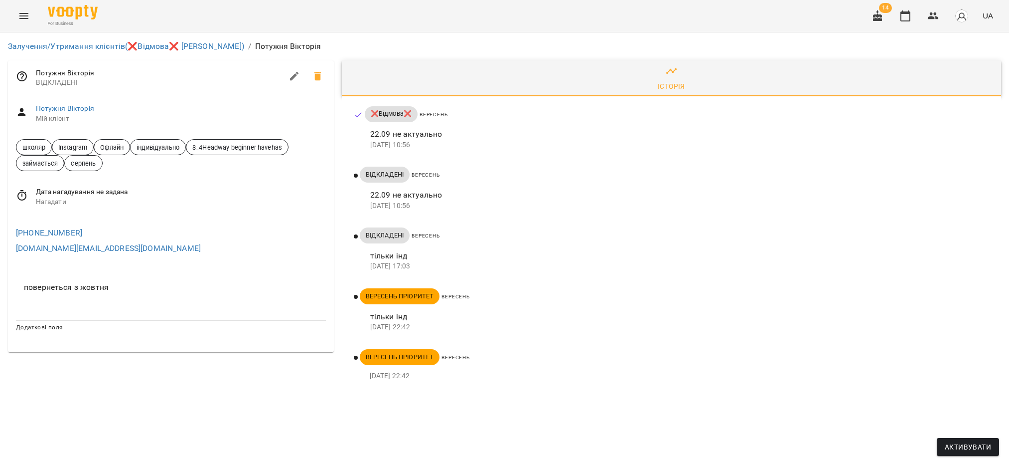
click at [295, 73] on icon "button" at bounding box center [295, 76] width 12 height 12
select select "**"
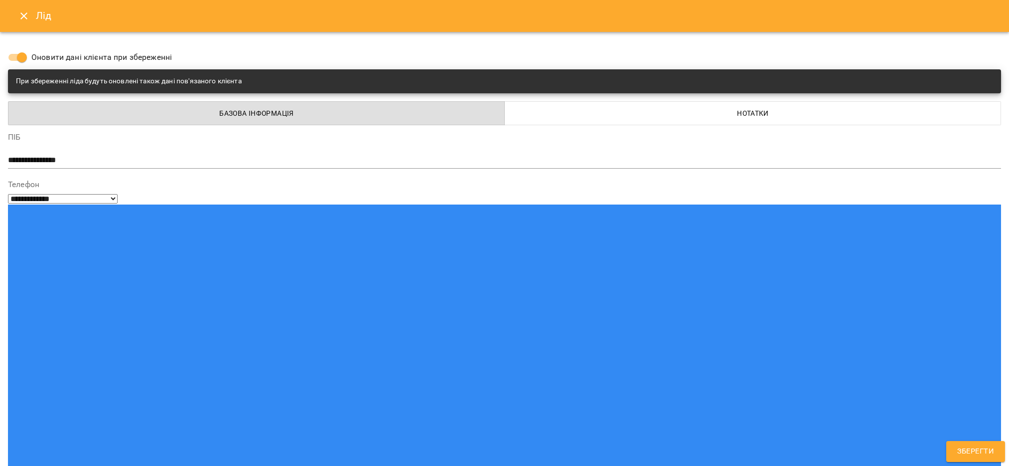
scroll to position [54, 0]
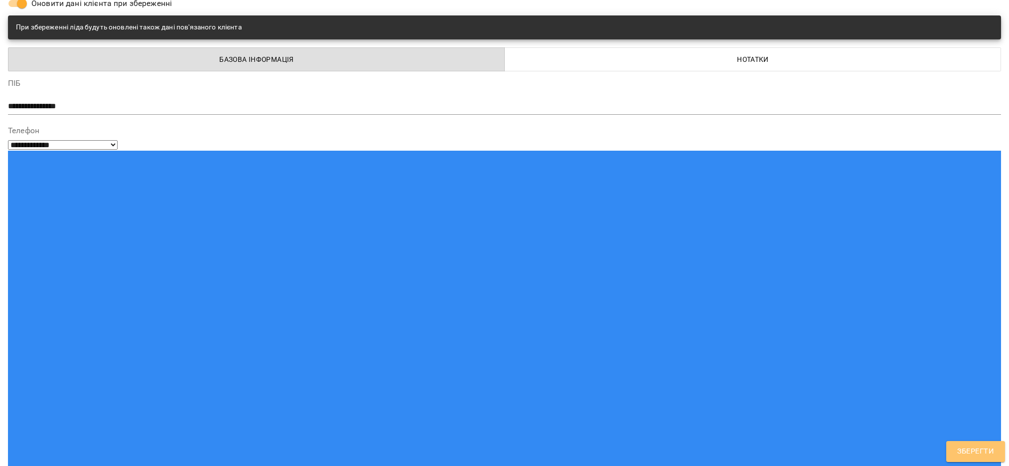
click at [985, 452] on span "Зберегти" at bounding box center [976, 451] width 37 height 13
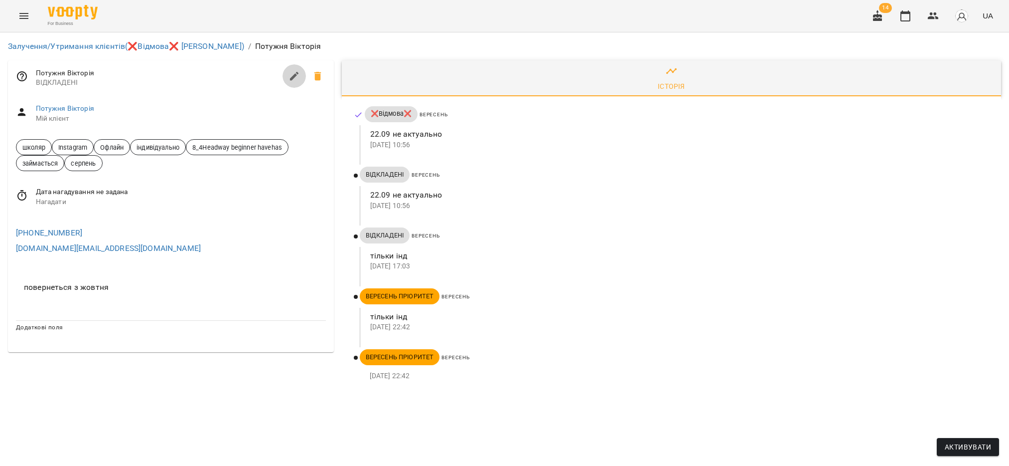
click at [289, 81] on icon "button" at bounding box center [295, 76] width 12 height 12
select select "**"
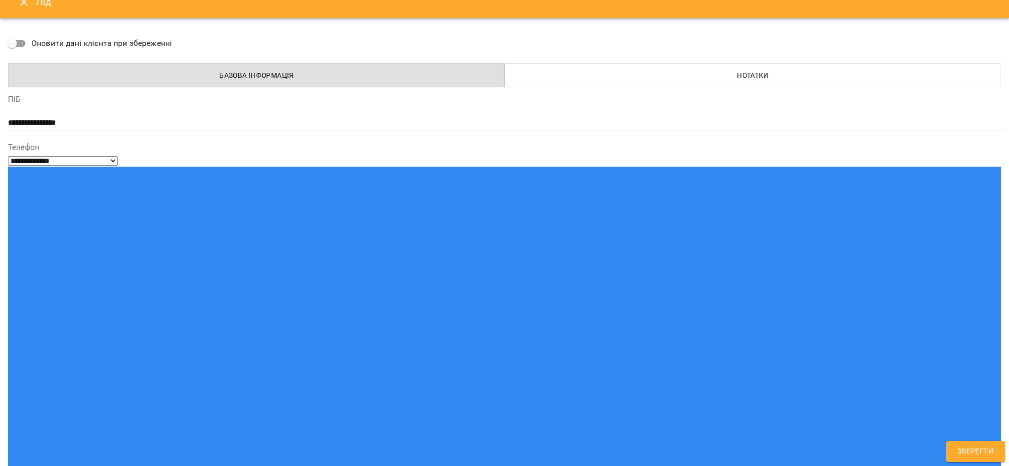
scroll to position [0, 0]
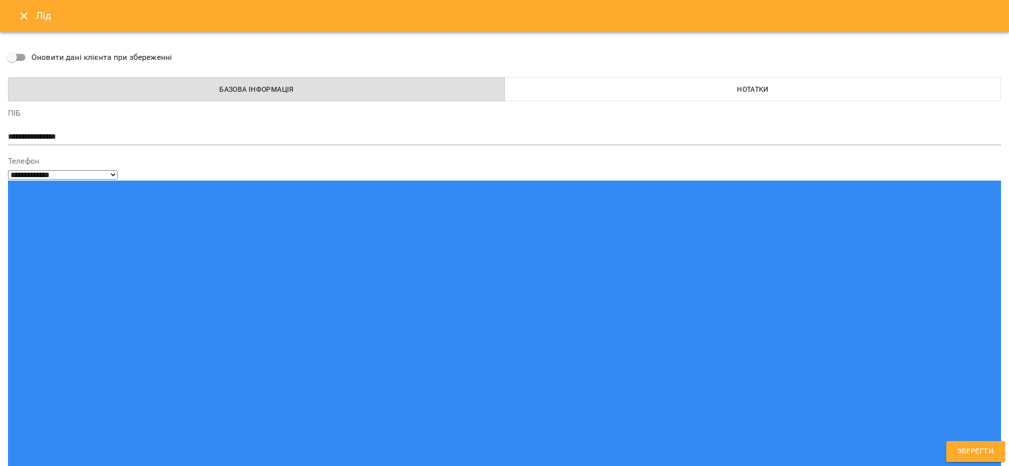
click at [24, 10] on icon "Close" at bounding box center [24, 16] width 12 height 12
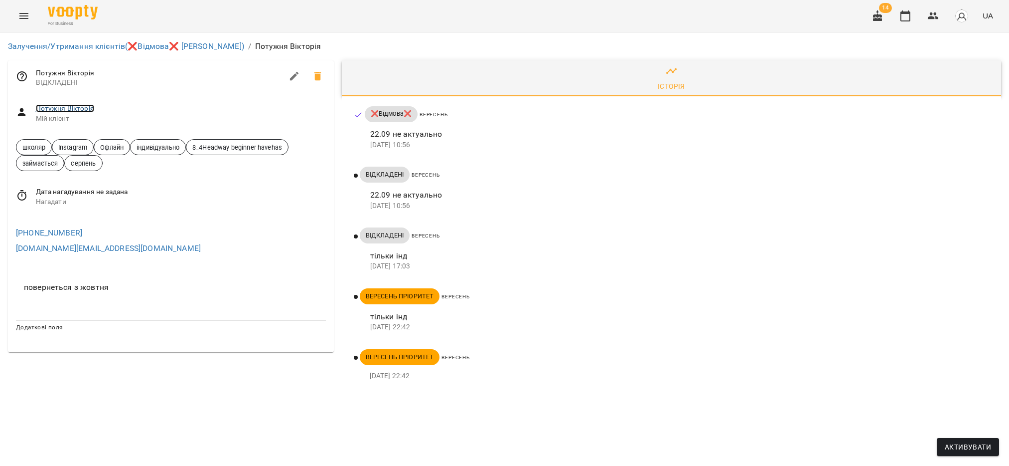
click at [57, 111] on link "Потужня Вікторія" at bounding box center [65, 108] width 58 height 8
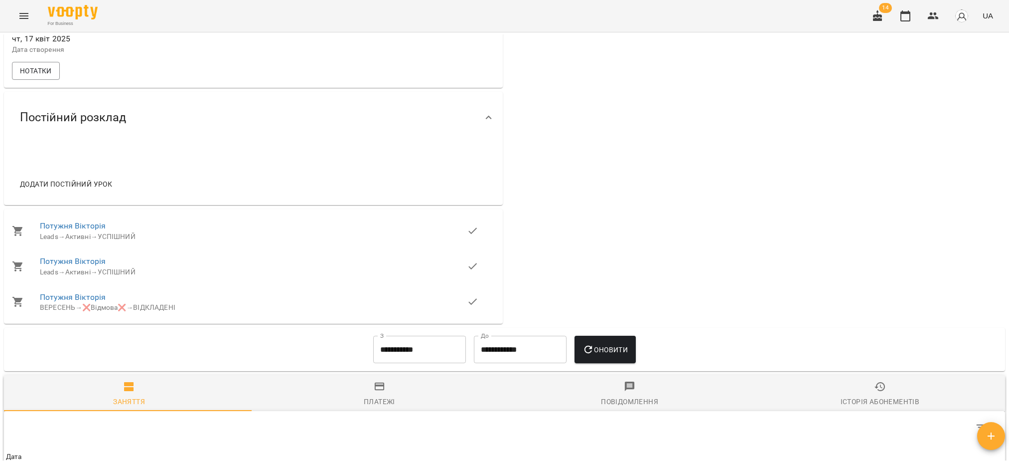
scroll to position [374, 0]
click at [19, 19] on icon "Menu" at bounding box center [24, 16] width 12 height 12
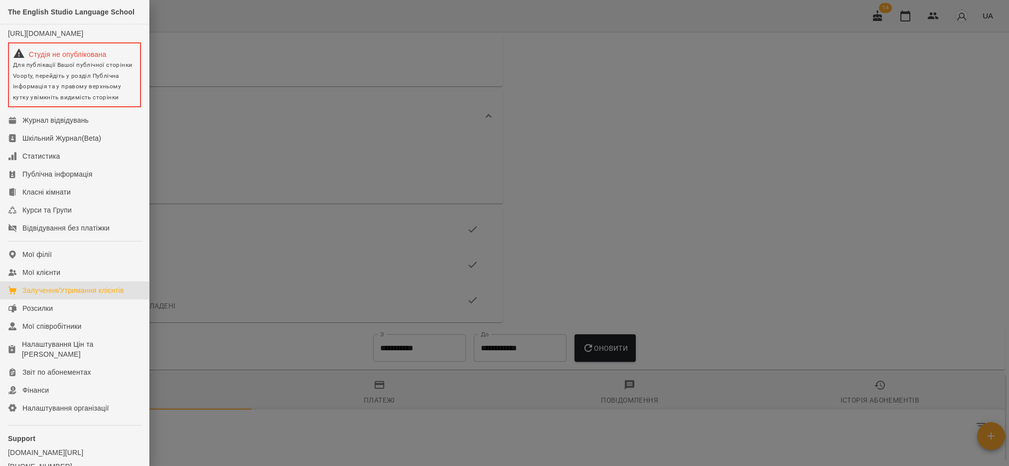
click at [76, 295] on div "Залучення/Утримання клієнтів" at bounding box center [73, 290] width 102 height 10
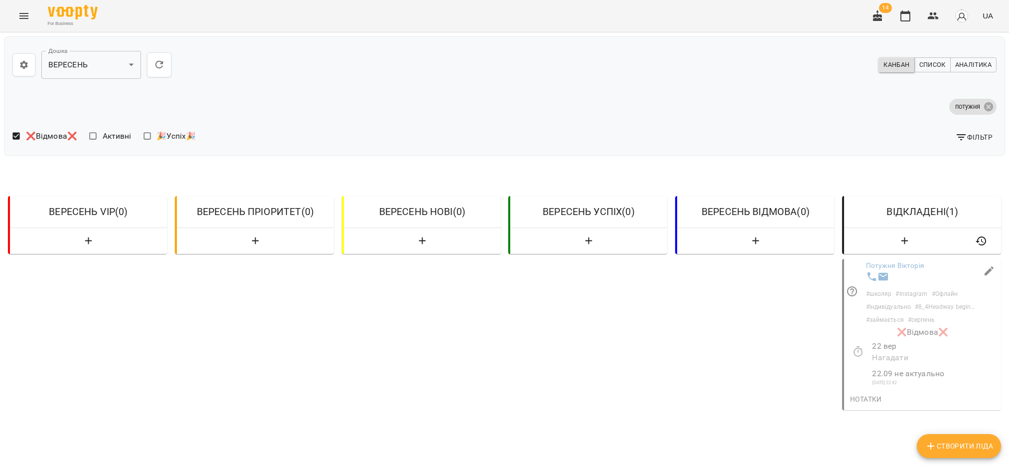
click at [983, 269] on icon "button" at bounding box center [989, 271] width 12 height 12
select select "**"
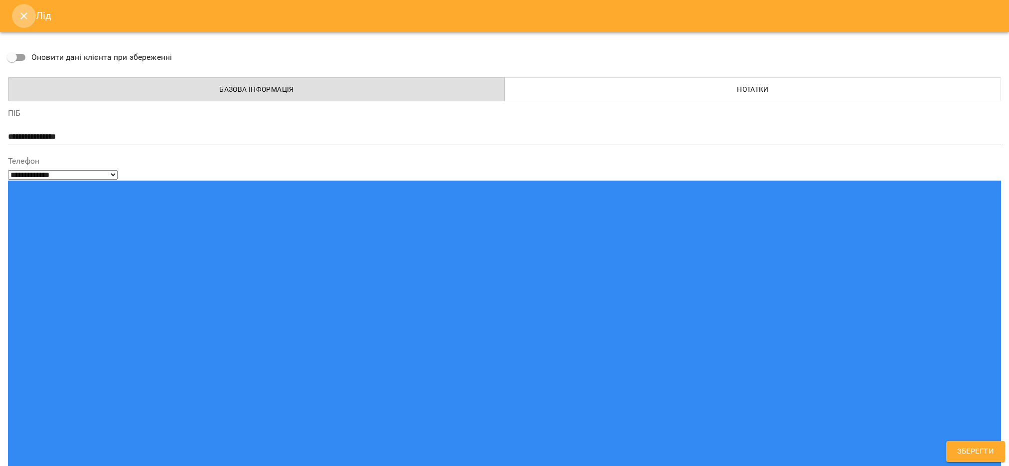
click at [14, 13] on button "Close" at bounding box center [24, 16] width 24 height 24
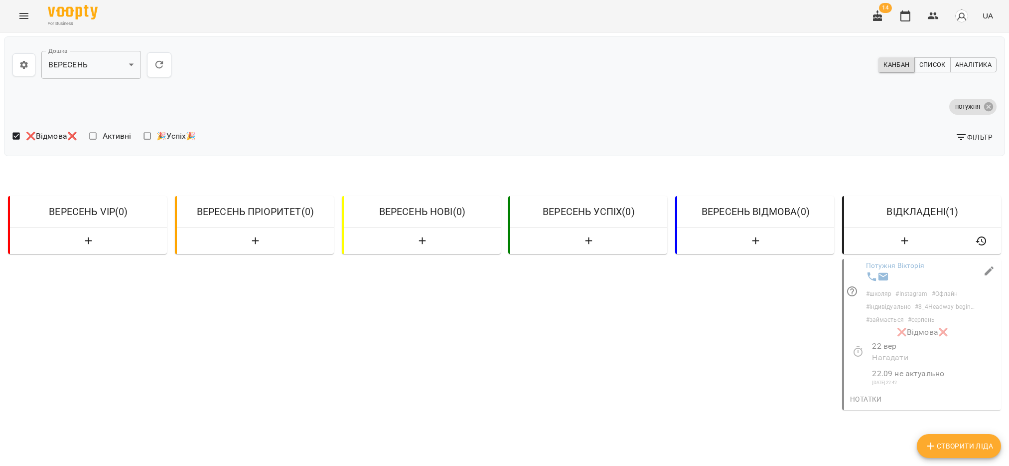
click at [910, 334] on p "❌Відмова❌" at bounding box center [922, 332] width 157 height 12
click at [983, 263] on icon "button" at bounding box center [989, 269] width 12 height 12
select select "**"
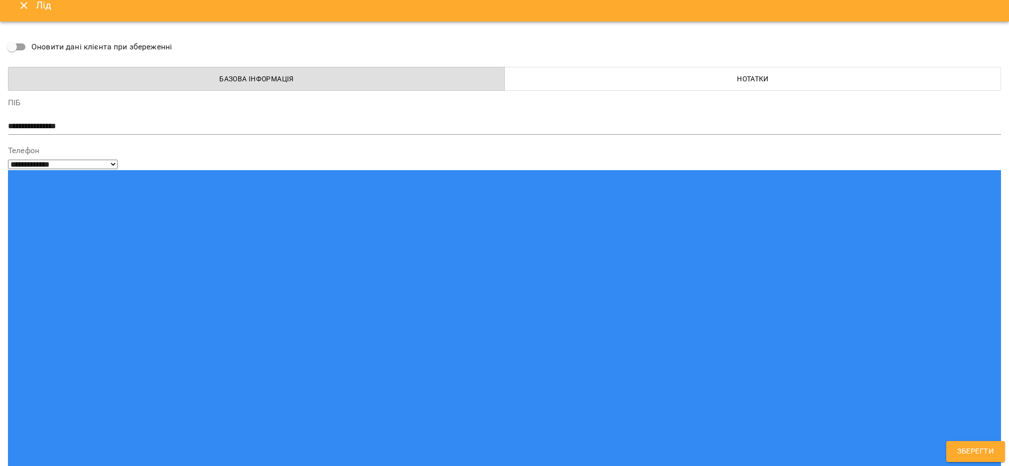
scroll to position [0, 0]
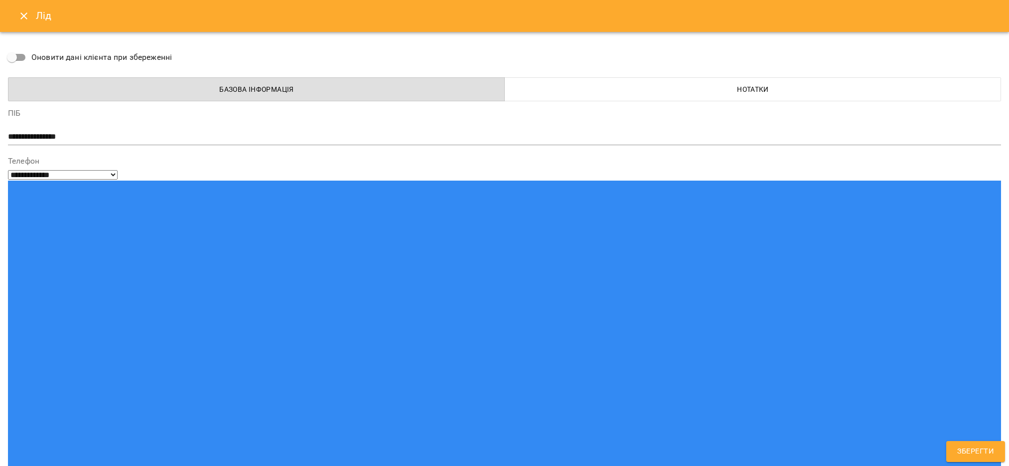
click at [741, 93] on span "Нотатки" at bounding box center [753, 89] width 485 height 12
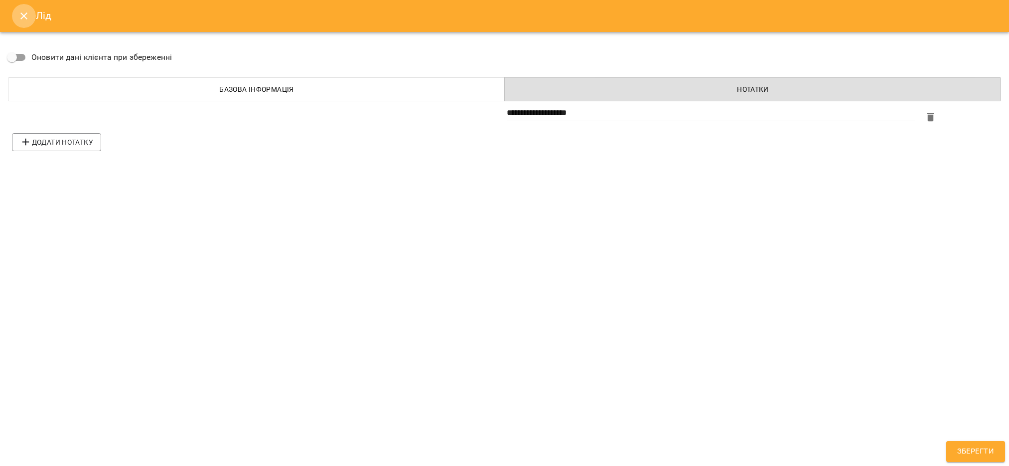
click at [23, 14] on icon "Close" at bounding box center [24, 16] width 12 height 12
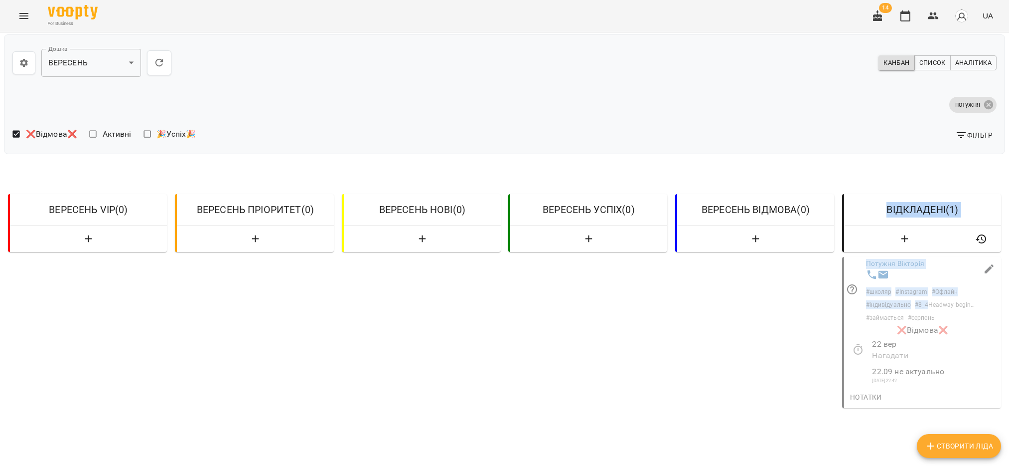
drag, startPoint x: 919, startPoint y: 229, endPoint x: 718, endPoint y: 221, distance: 201.0
click at [718, 221] on div "ВЕРЕСЕНЬ VIP ( 0 ) ВЕРЕСЕНЬ ПРІОРИТЕТ ( 0 ) ВЕРЕСЕНЬ НОВІ ( 0 ) ВЕРЕСЕНЬ УСПІХ …" at bounding box center [504, 340] width 1001 height 349
click at [725, 259] on div "ВЕРЕСЕНЬ ВІДМОВА ( 0 )" at bounding box center [754, 352] width 159 height 325
click at [887, 313] on p "# займається" at bounding box center [885, 317] width 38 height 9
click at [922, 324] on p "❌Відмова❌" at bounding box center [922, 330] width 157 height 12
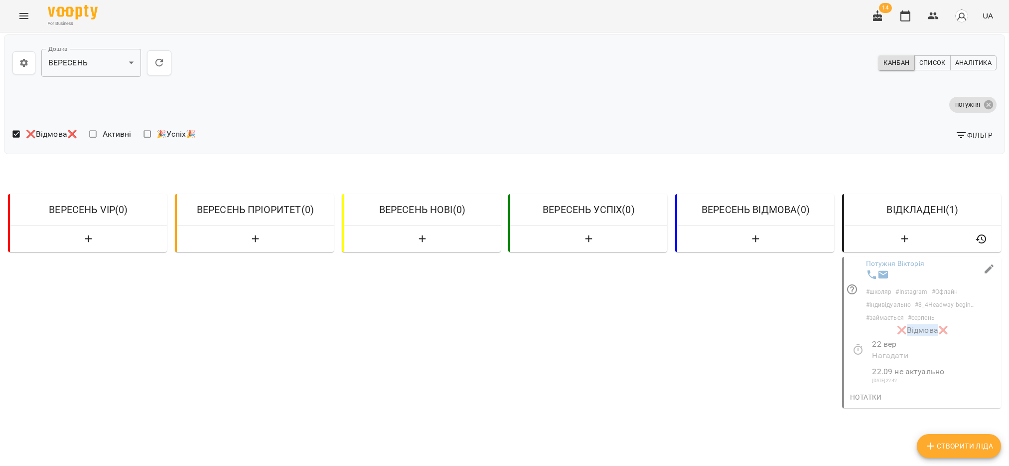
click at [922, 324] on p "❌Відмова❌" at bounding box center [922, 330] width 157 height 12
drag, startPoint x: 922, startPoint y: 260, endPoint x: 667, endPoint y: 251, distance: 254.9
click at [667, 251] on div "ВЕРЕСЕНЬ VIP ( 0 ) ВЕРЕСЕНЬ ПРІОРИТЕТ ( 0 ) ВЕРЕСЕНЬ НОВІ ( 0 ) ВЕРЕСЕНЬ УСПІХ …" at bounding box center [504, 340] width 1001 height 349
click at [956, 267] on div "# школяр # Instagram # Офлайн # індивідуально # 8_4Headway beginner havehas # з…" at bounding box center [934, 295] width 141 height 57
click at [917, 324] on p "❌Відмова❌" at bounding box center [922, 330] width 157 height 12
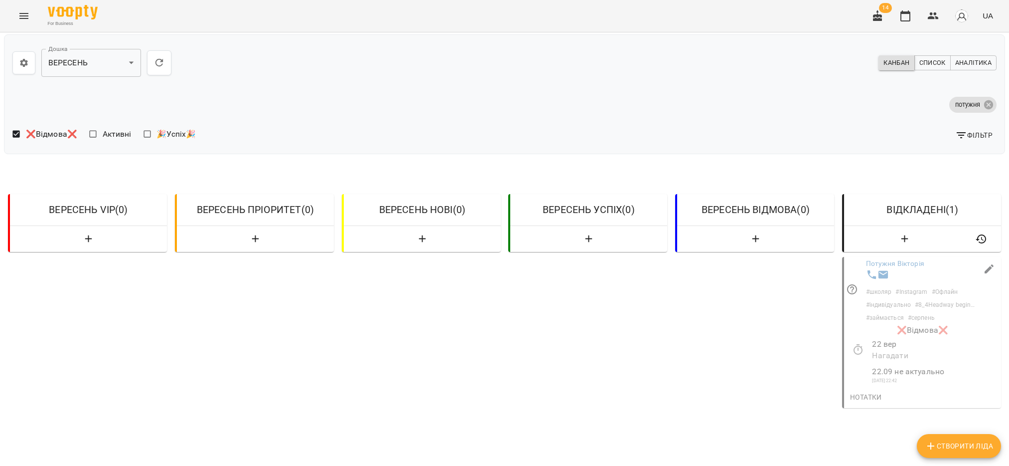
click at [917, 324] on p "❌Відмова❌" at bounding box center [922, 330] width 157 height 12
click at [737, 283] on div "ВЕРЕСЕНЬ ВІДМОВА ( 0 )" at bounding box center [754, 352] width 159 height 325
click at [858, 391] on span "Нотатки" at bounding box center [866, 397] width 32 height 12
click at [799, 360] on div "ВЕРЕСЕНЬ ВІДМОВА ( 0 )" at bounding box center [754, 352] width 159 height 325
click at [715, 319] on div "ВЕРЕСЕНЬ ВІДМОВА ( 0 )" at bounding box center [754, 352] width 159 height 325
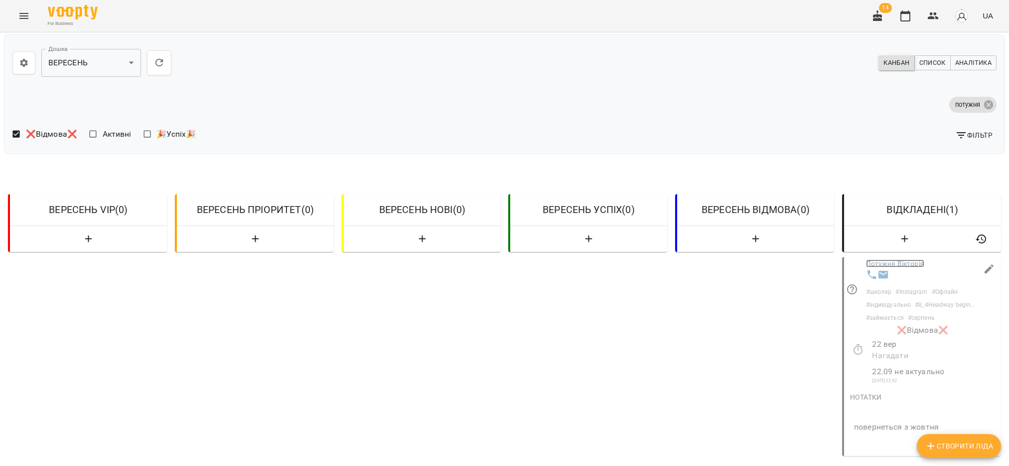
click at [898, 259] on link "Потужня Вікторія" at bounding box center [895, 263] width 58 height 8
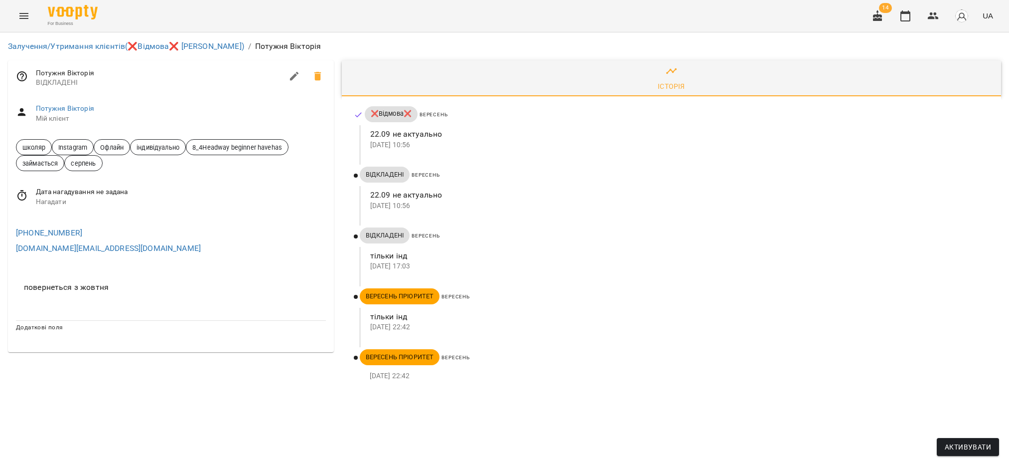
click at [356, 115] on icon at bounding box center [358, 114] width 9 height 9
click at [174, 45] on link "Залучення/Утримання клієнтів (❌Відмова❌ ВЕРЕСЕНЬ)" at bounding box center [126, 45] width 236 height 9
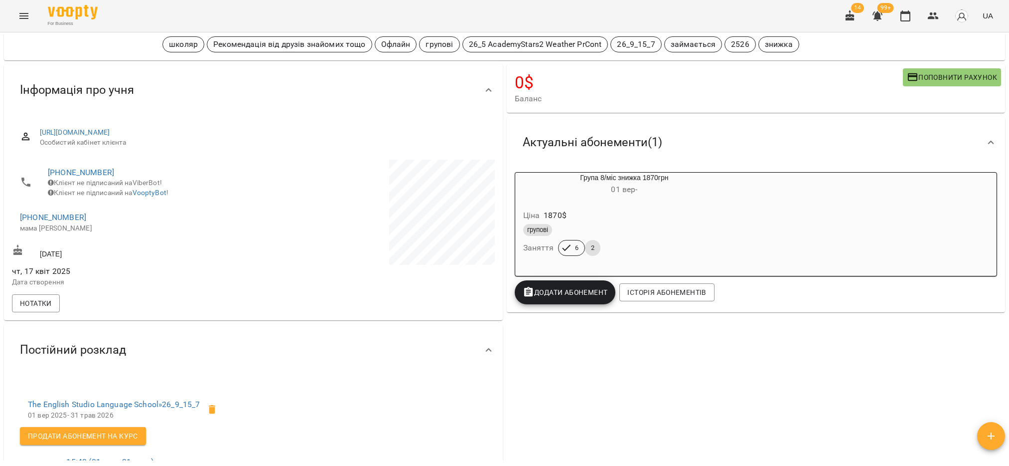
scroll to position [75, 0]
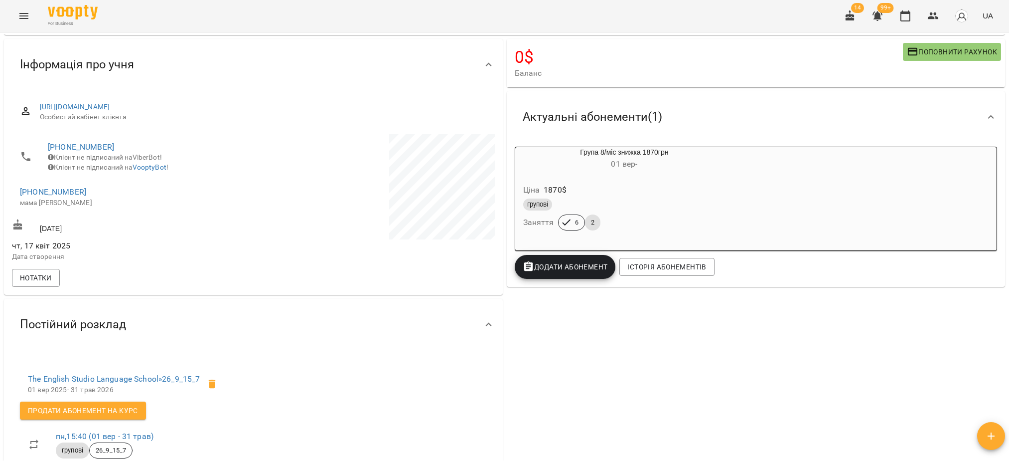
click at [564, 200] on div "групові" at bounding box center [624, 204] width 203 height 12
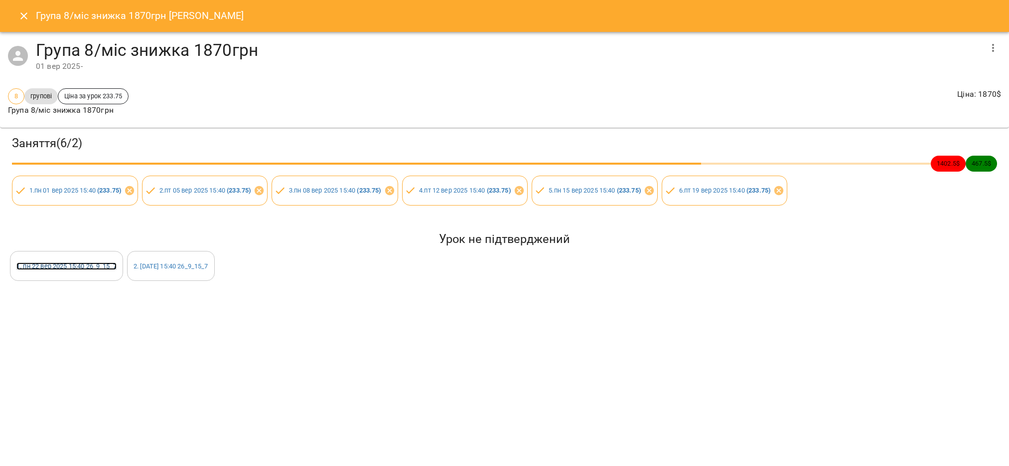
click at [60, 266] on link "1 . [DATE] 15:40 26_9_15_7" at bounding box center [66, 265] width 100 height 7
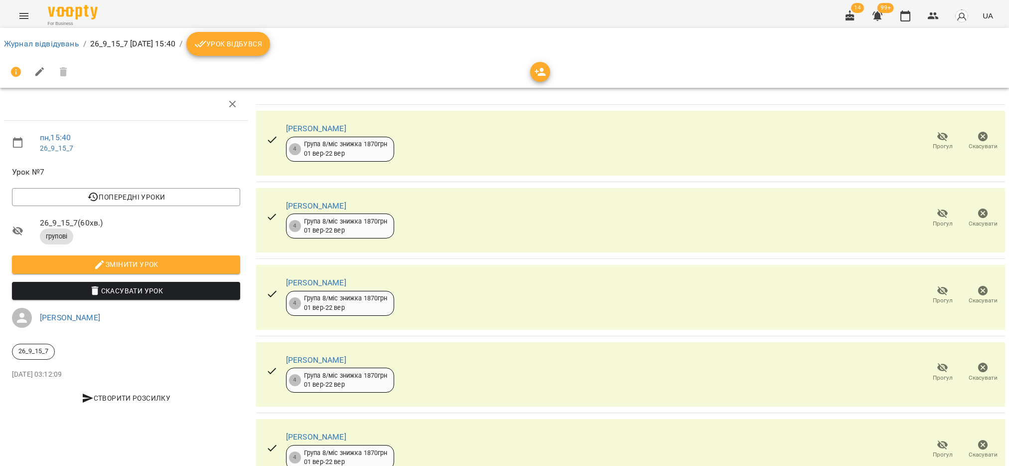
click at [262, 45] on span "Урок відбувся" at bounding box center [228, 44] width 68 height 12
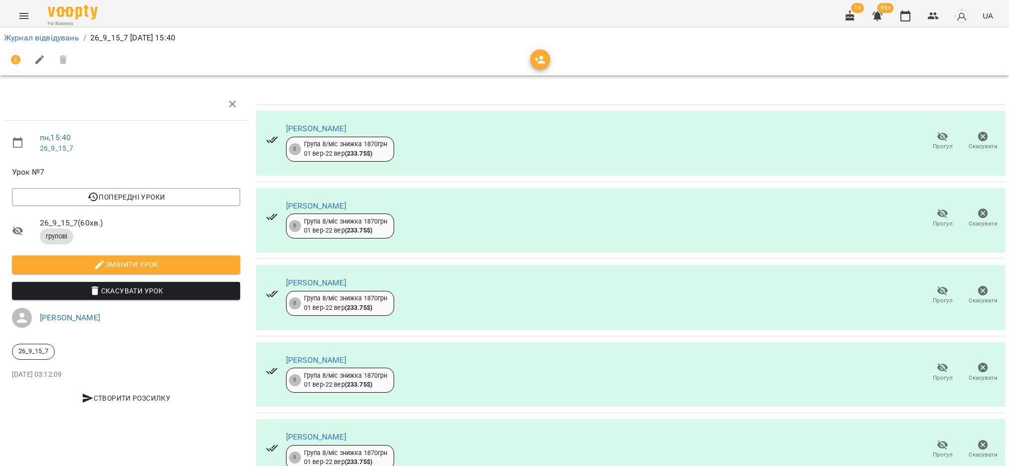
click at [880, 16] on icon "button" at bounding box center [878, 15] width 10 height 9
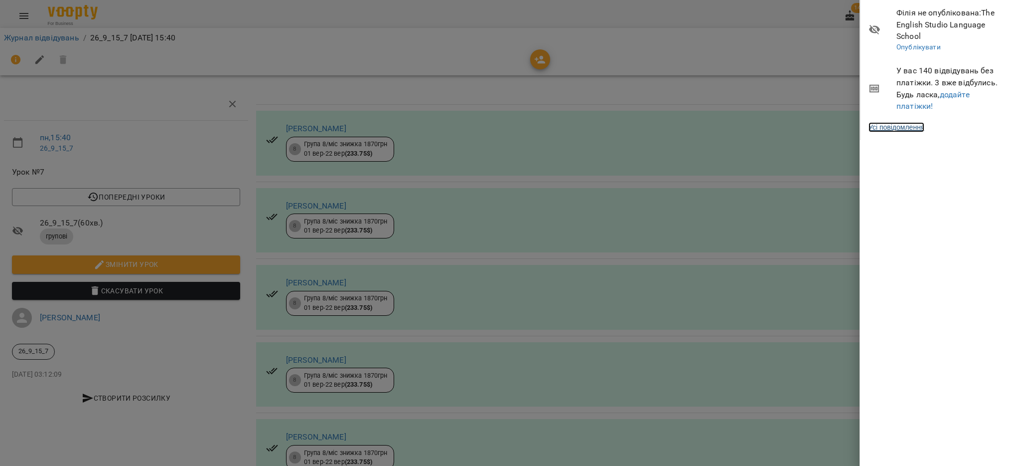
click at [921, 131] on link "Усі повідомлення" at bounding box center [897, 127] width 56 height 10
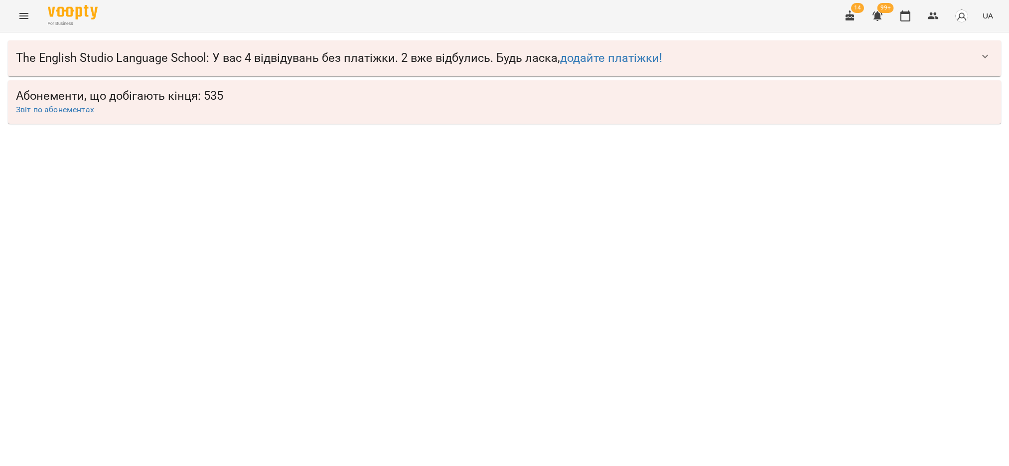
click at [978, 53] on button "button" at bounding box center [986, 56] width 24 height 24
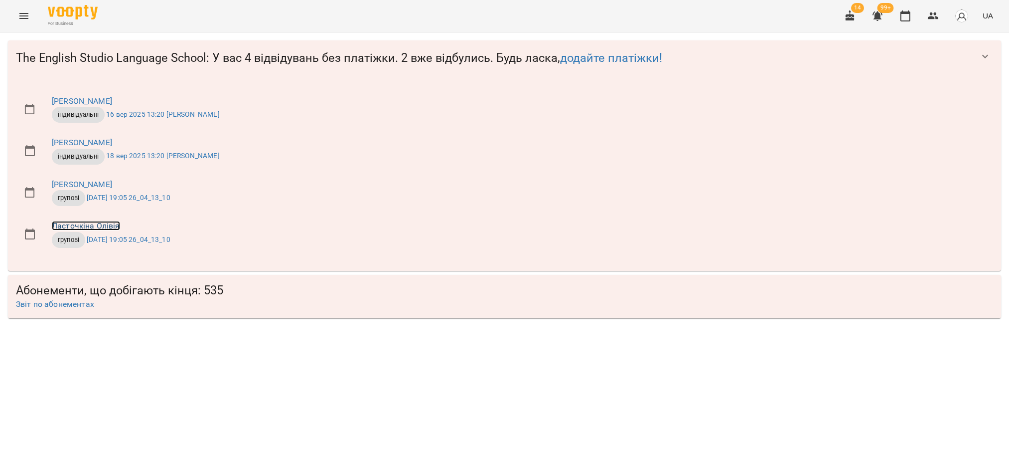
click at [80, 226] on link "Ласточкіна Олівія" at bounding box center [86, 225] width 68 height 9
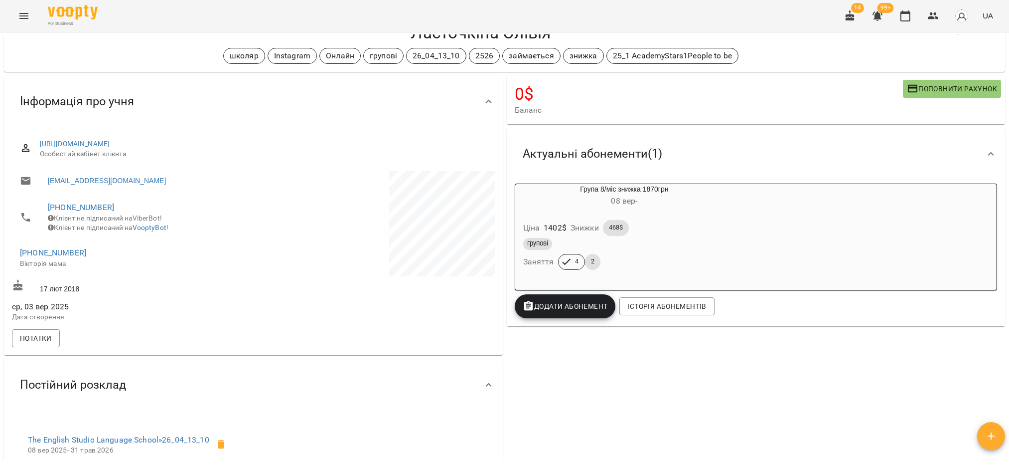
scroll to position [75, 0]
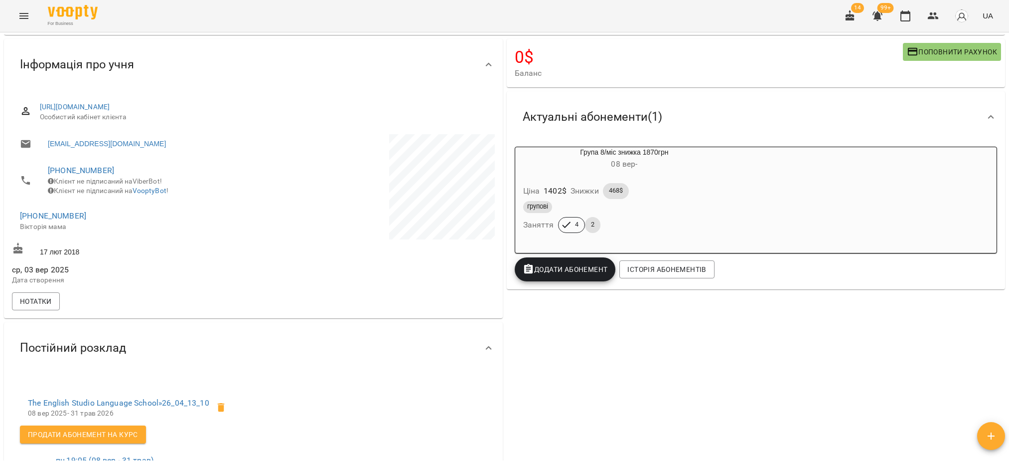
click at [576, 208] on div "групові" at bounding box center [624, 207] width 203 height 12
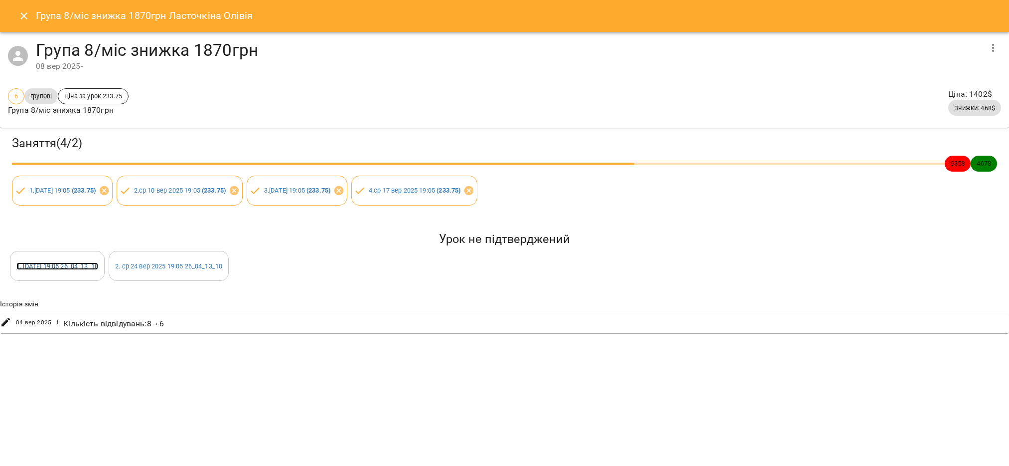
click at [48, 264] on link "1 . [DATE] 19:05 26_04_13_10" at bounding box center [57, 265] width 82 height 7
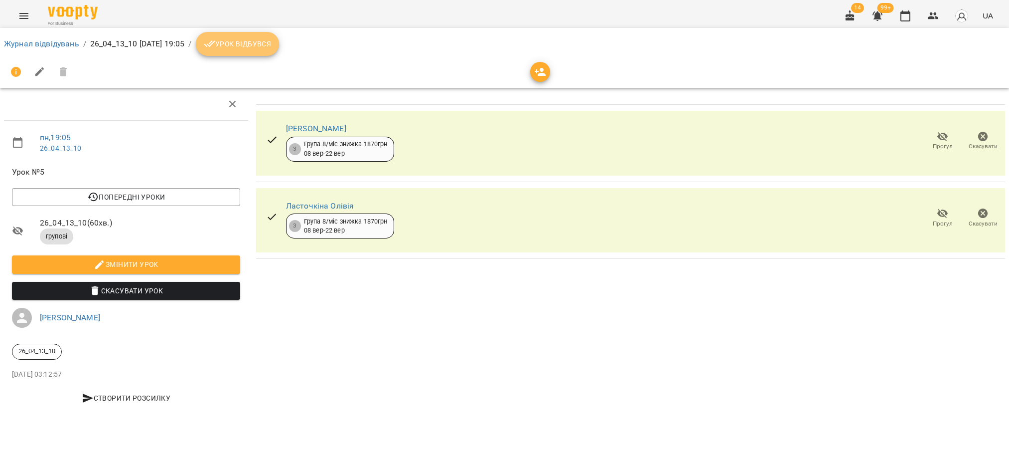
click at [257, 48] on span "Урок відбувся" at bounding box center [238, 44] width 68 height 12
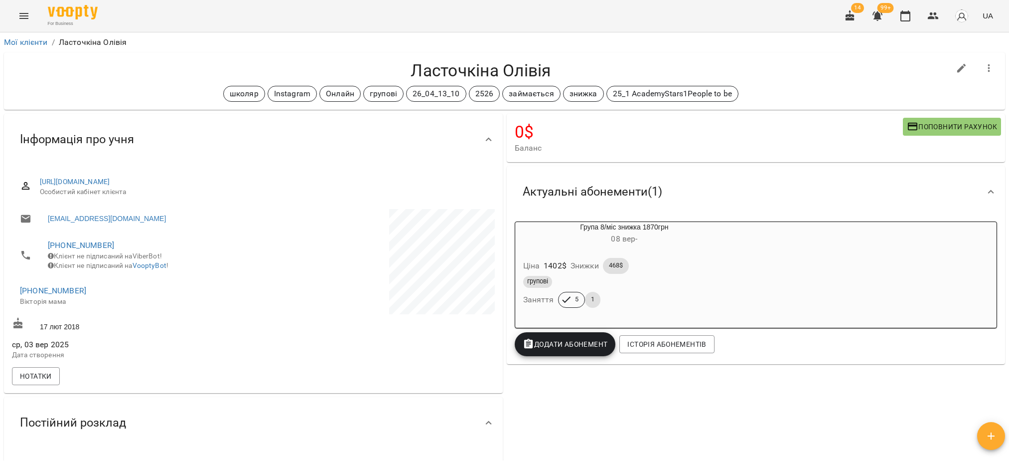
click at [875, 21] on icon "button" at bounding box center [878, 16] width 12 height 12
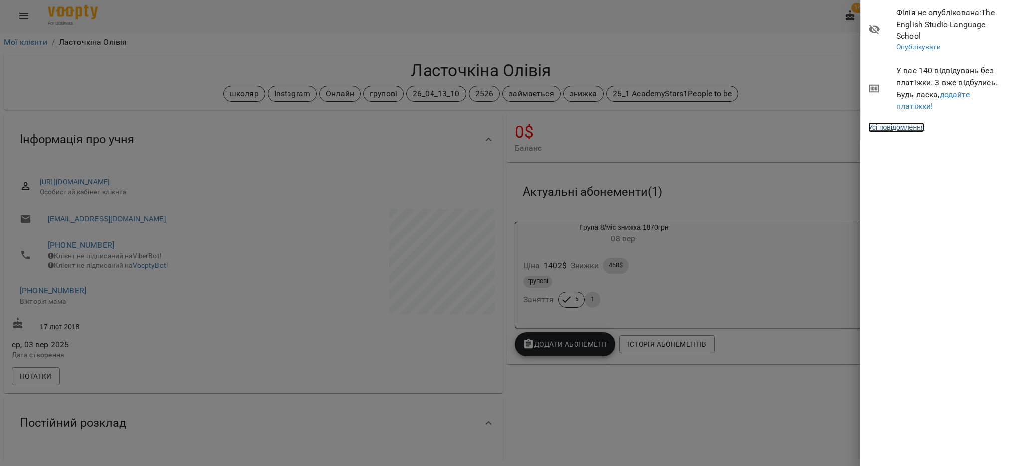
click at [906, 126] on link "Усі повідомлення" at bounding box center [897, 127] width 56 height 10
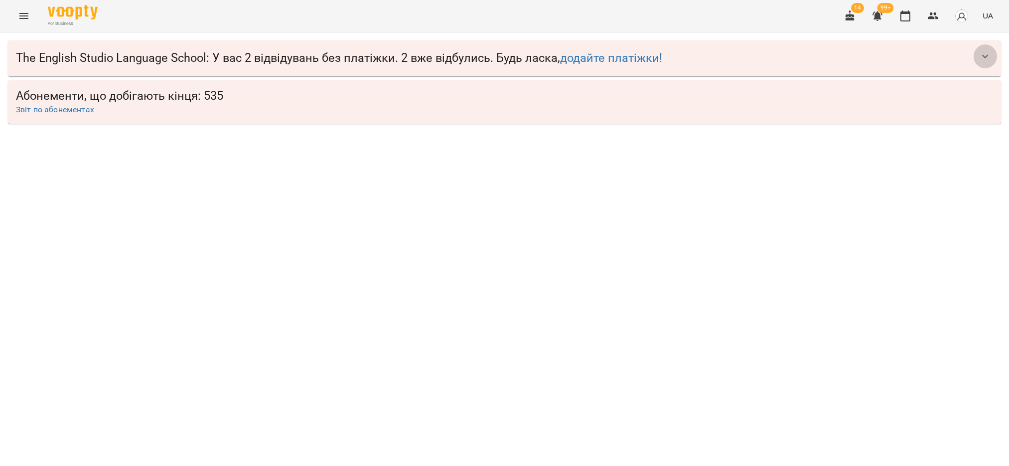
click at [987, 54] on icon "button" at bounding box center [986, 56] width 12 height 12
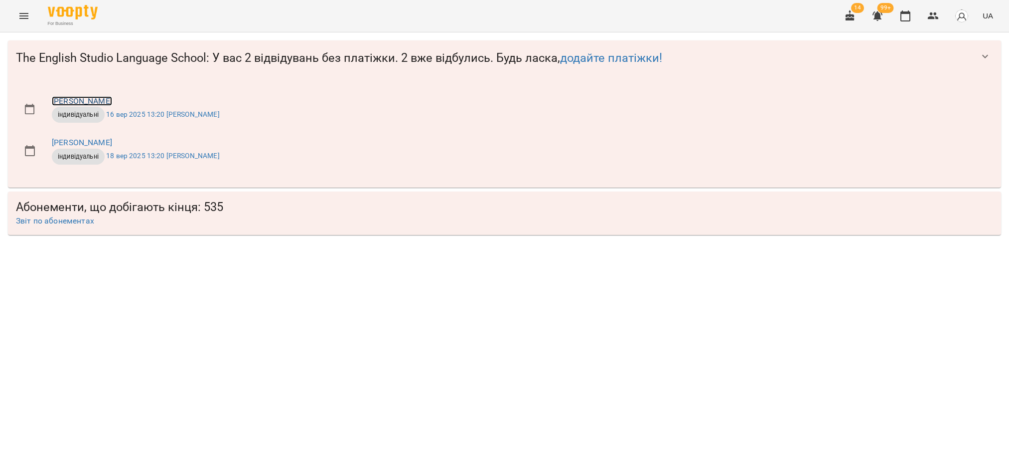
click at [79, 101] on link "[PERSON_NAME]" at bounding box center [82, 100] width 60 height 9
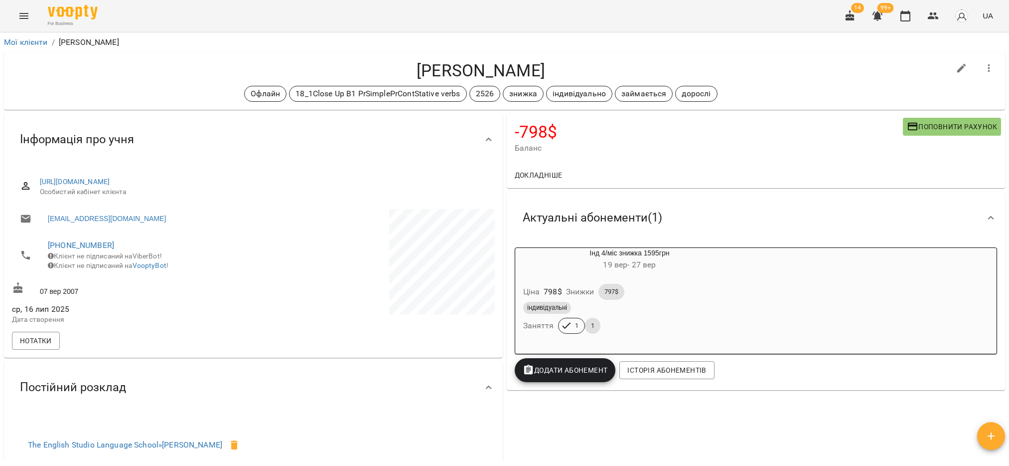
click at [586, 309] on div "індивідуальні" at bounding box center [629, 308] width 213 height 12
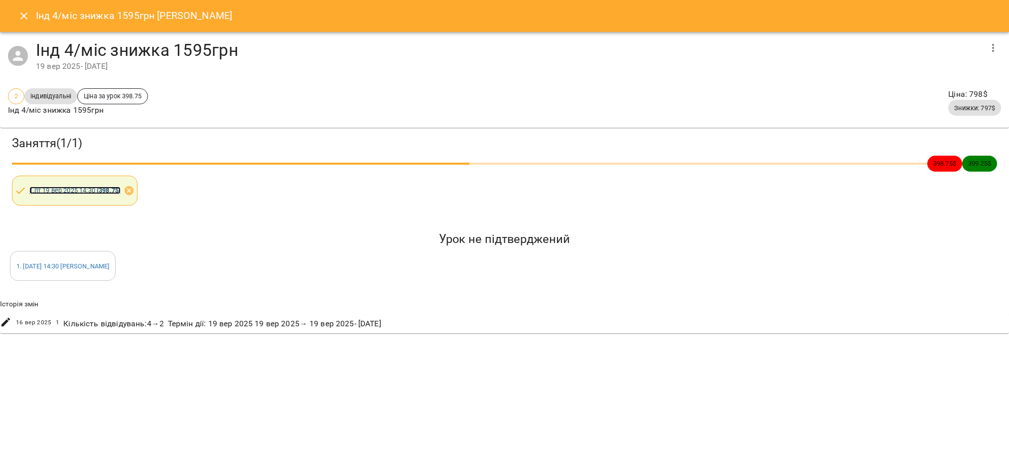
click at [82, 190] on link "1 . [DATE] 14:30 ( 398.75 )" at bounding box center [75, 189] width 92 height 7
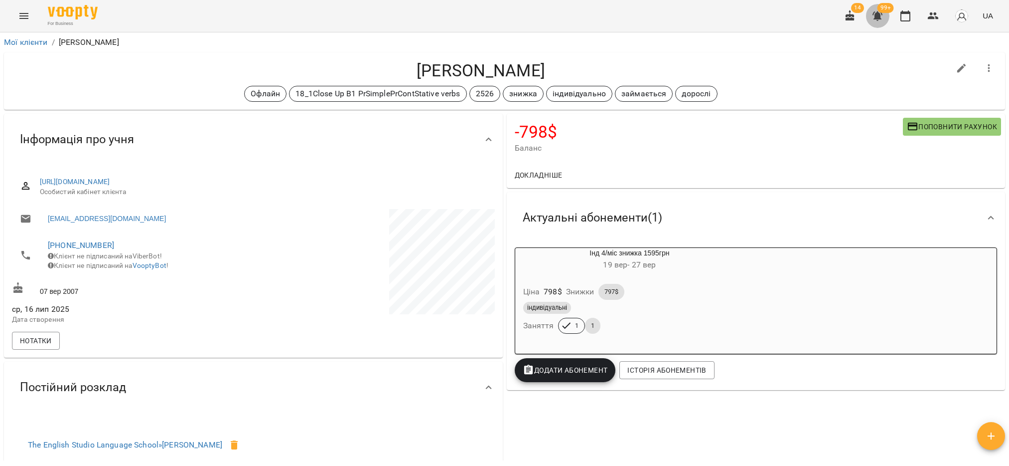
click at [882, 16] on icon "button" at bounding box center [878, 16] width 12 height 12
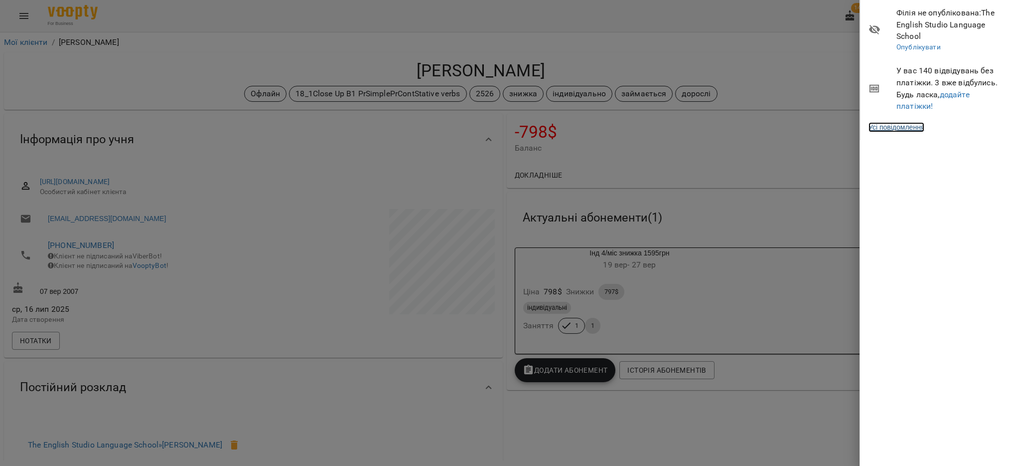
click at [924, 127] on link "Усі повідомлення" at bounding box center [897, 127] width 56 height 10
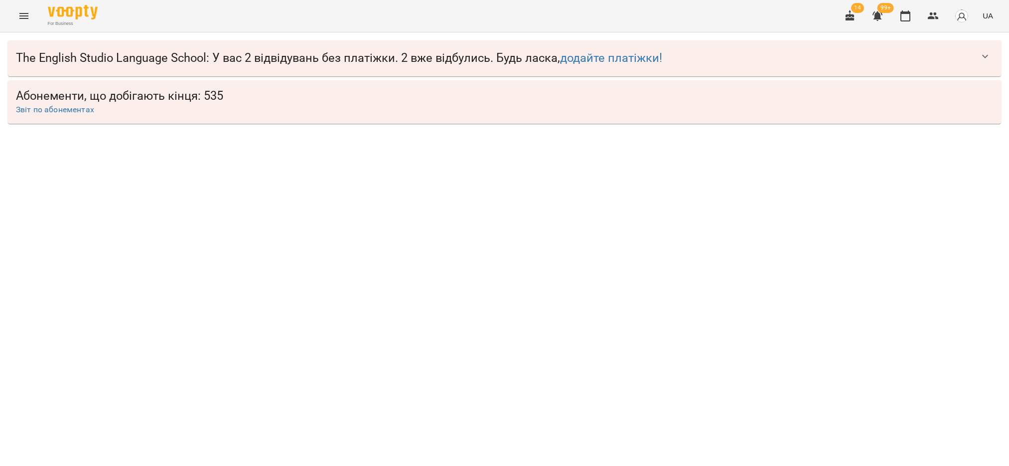
click at [983, 55] on icon "button" at bounding box center [985, 55] width 6 height 3
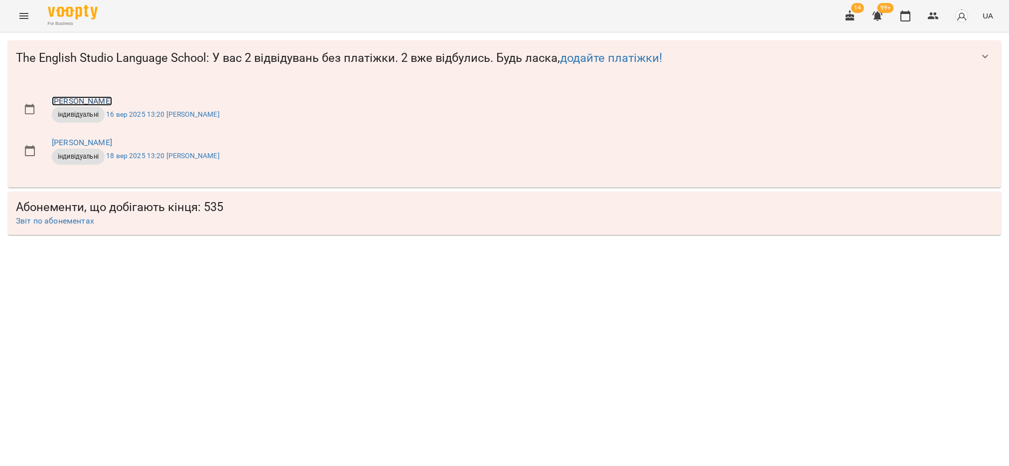
click at [82, 100] on link "[PERSON_NAME]" at bounding box center [82, 100] width 60 height 9
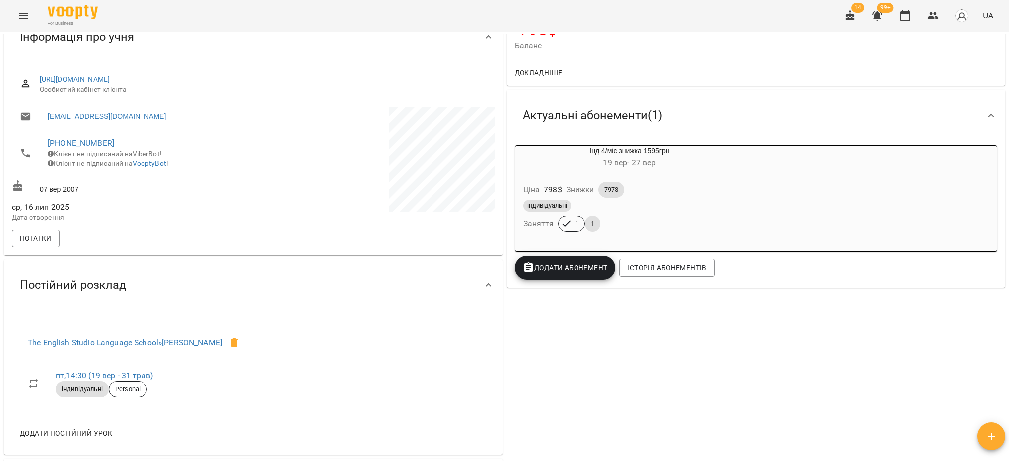
scroll to position [75, 0]
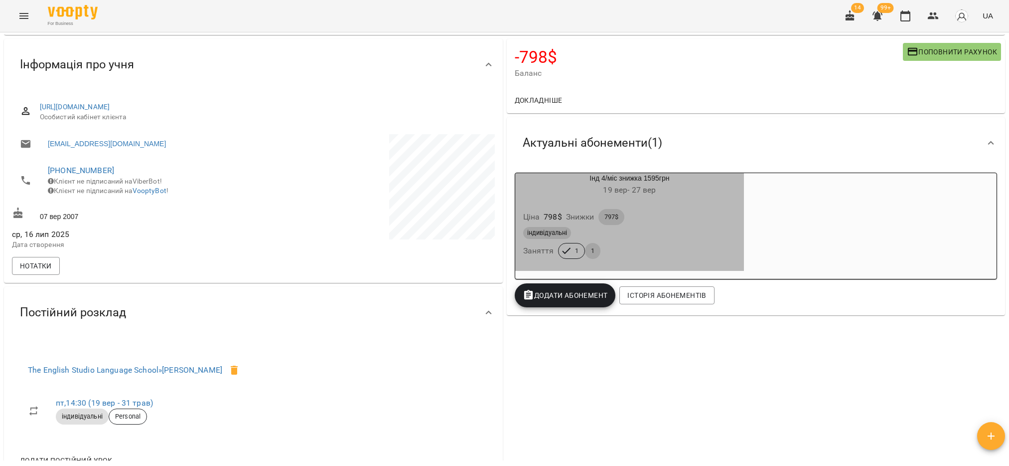
click at [579, 226] on div "індивідуальні" at bounding box center [629, 233] width 217 height 16
